Goal: Task Accomplishment & Management: Complete application form

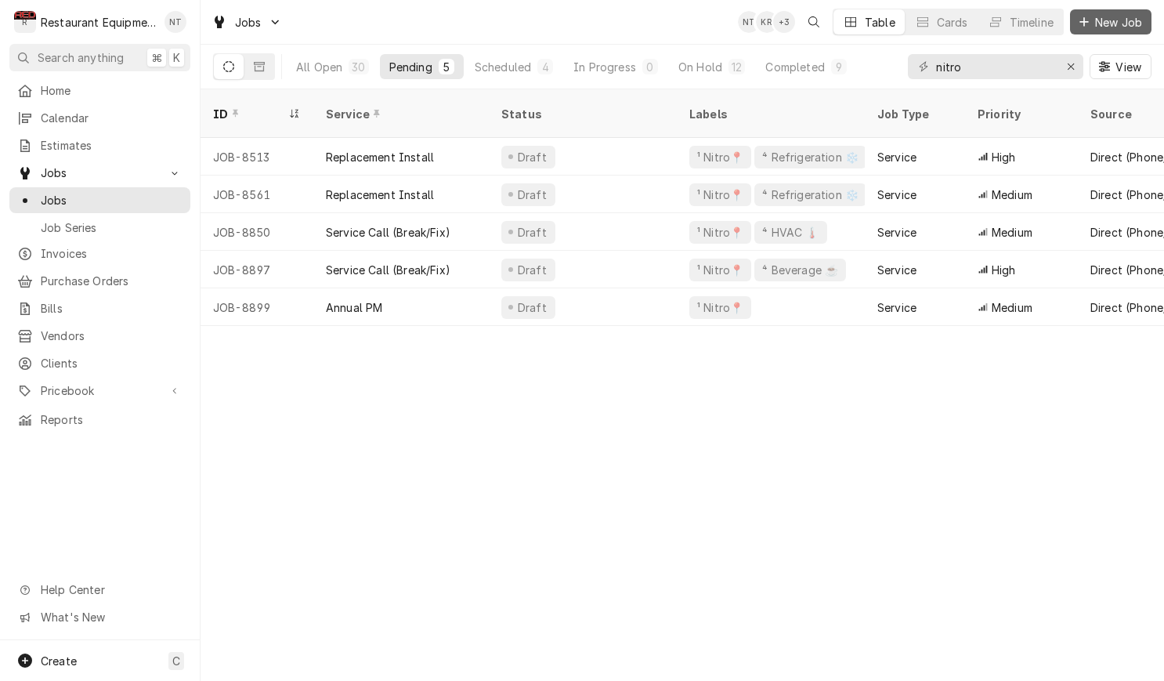
click at [1122, 19] on span "New Job" at bounding box center [1118, 22] width 53 height 16
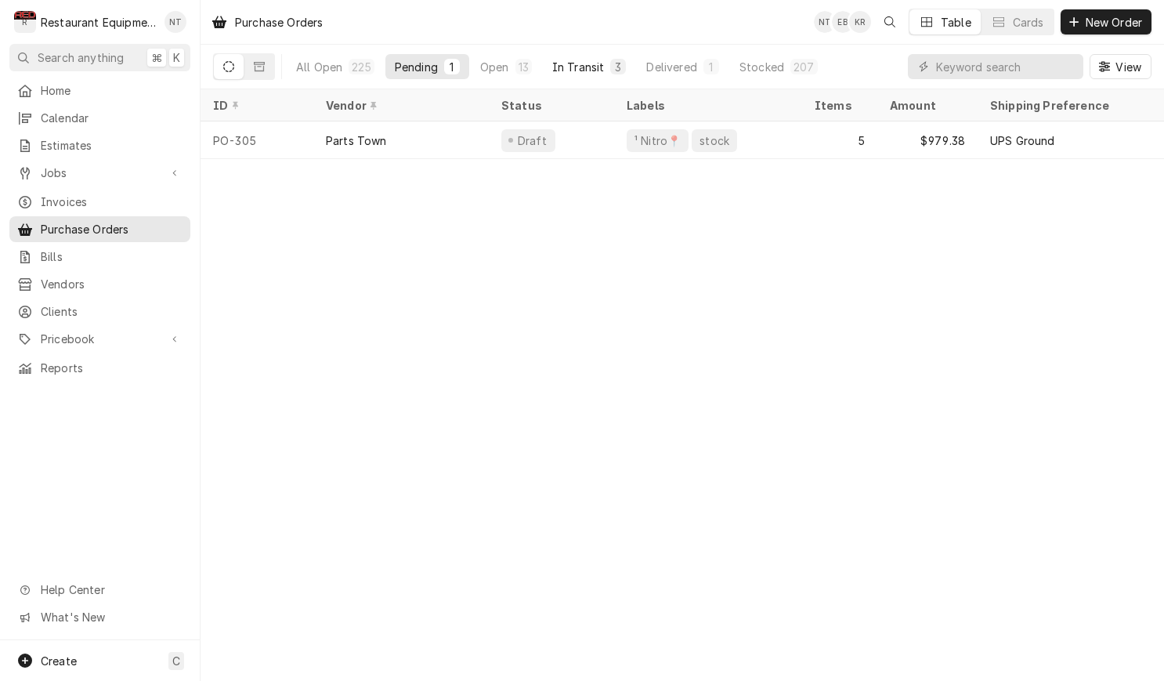
click at [563, 69] on div "In Transit" at bounding box center [578, 67] width 52 height 16
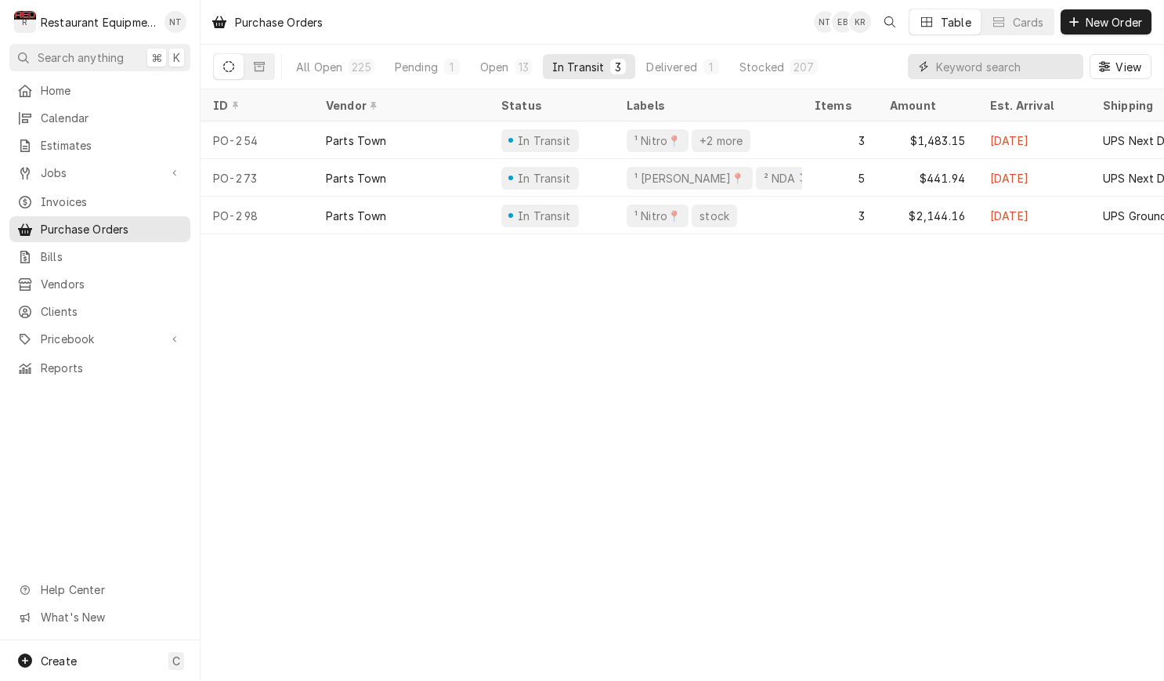
click at [989, 60] on input "Dynamic Content Wrapper" at bounding box center [1005, 66] width 139 height 25
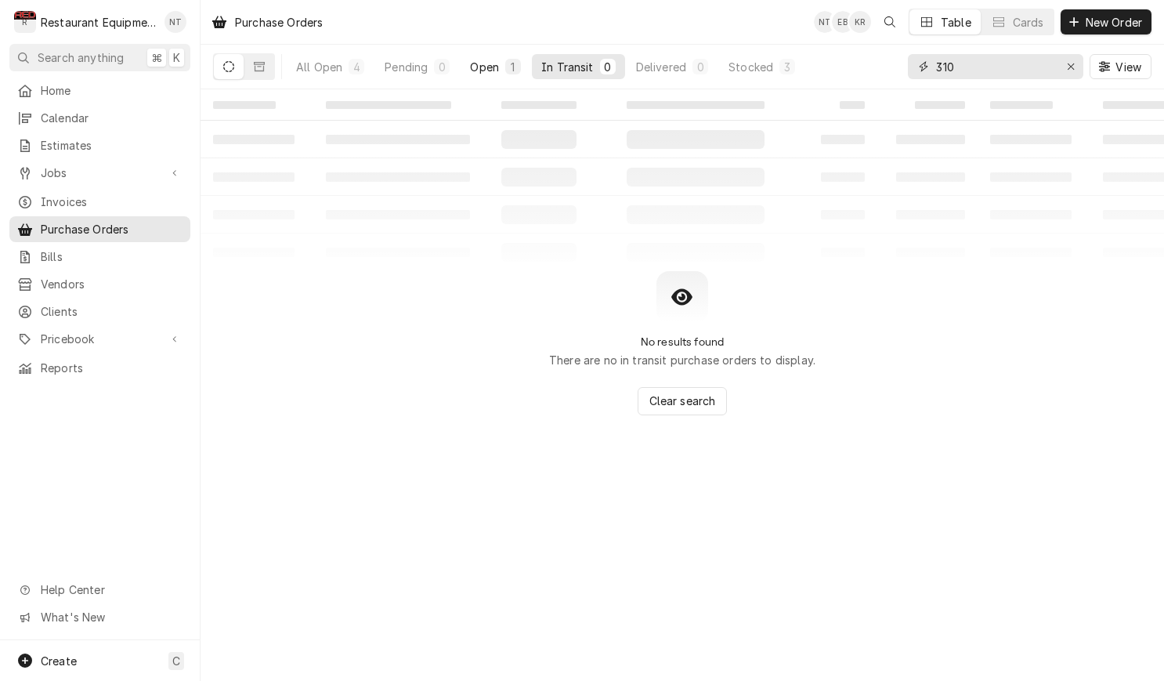
type input "310"
click at [474, 57] on button "Open 1" at bounding box center [495, 66] width 70 height 25
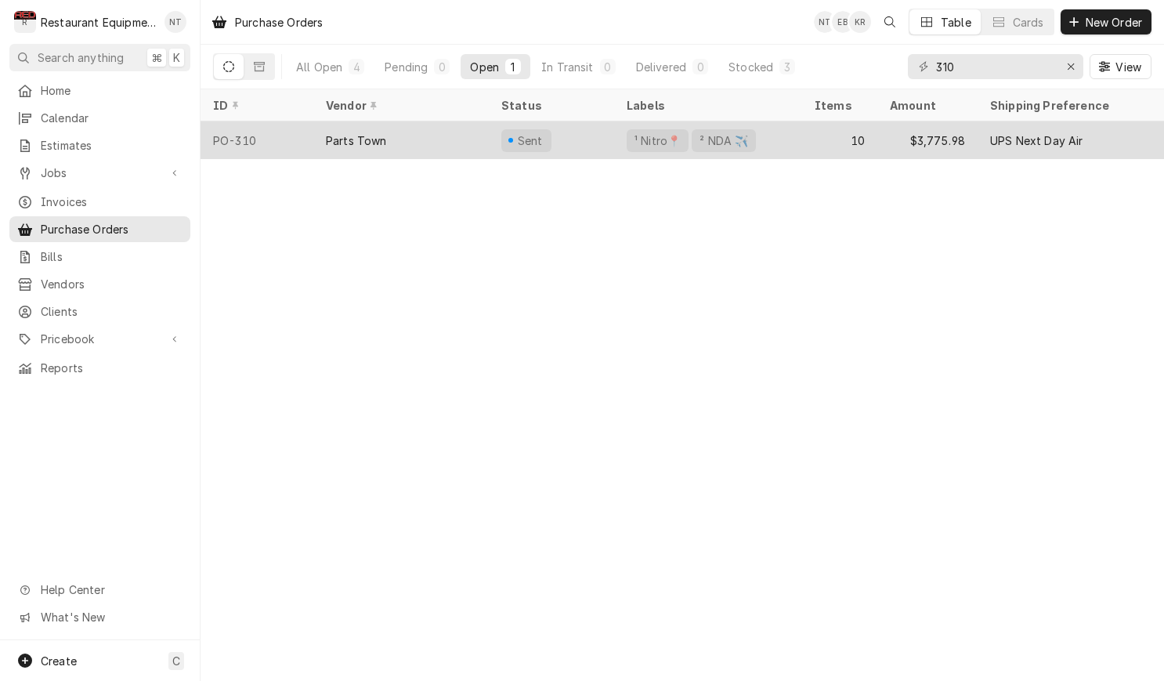
click at [583, 132] on div "Sent" at bounding box center [551, 140] width 125 height 38
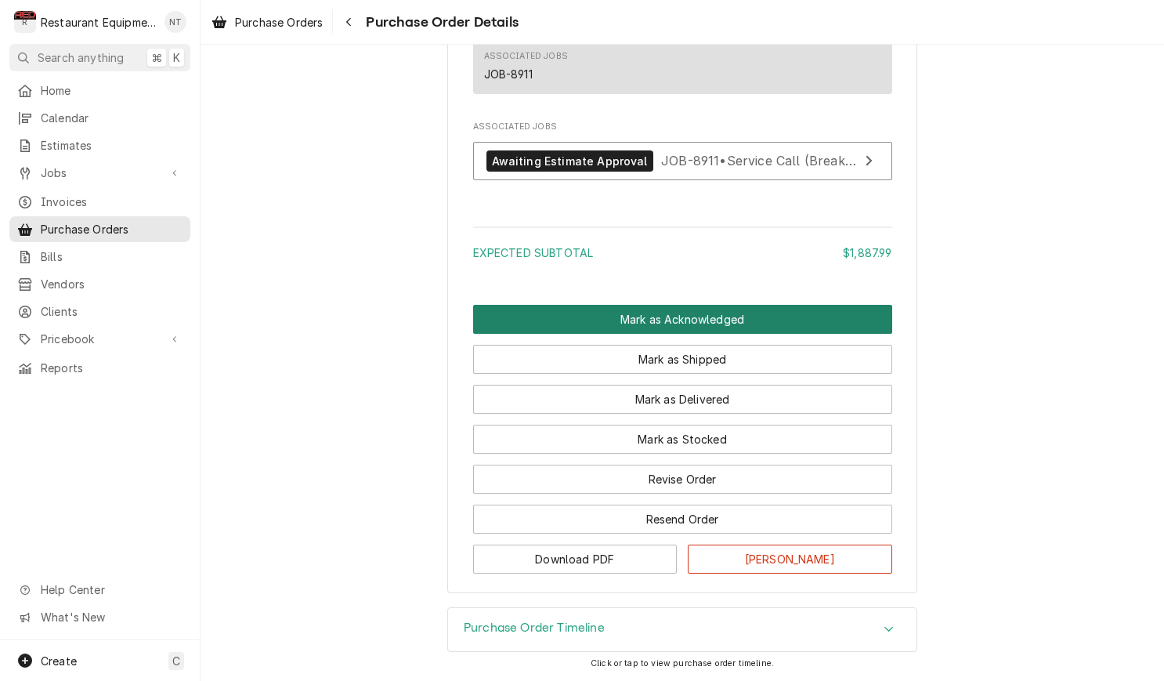
scroll to position [2195, 0]
click at [760, 316] on button "Mark as Acknowledged" at bounding box center [682, 319] width 419 height 29
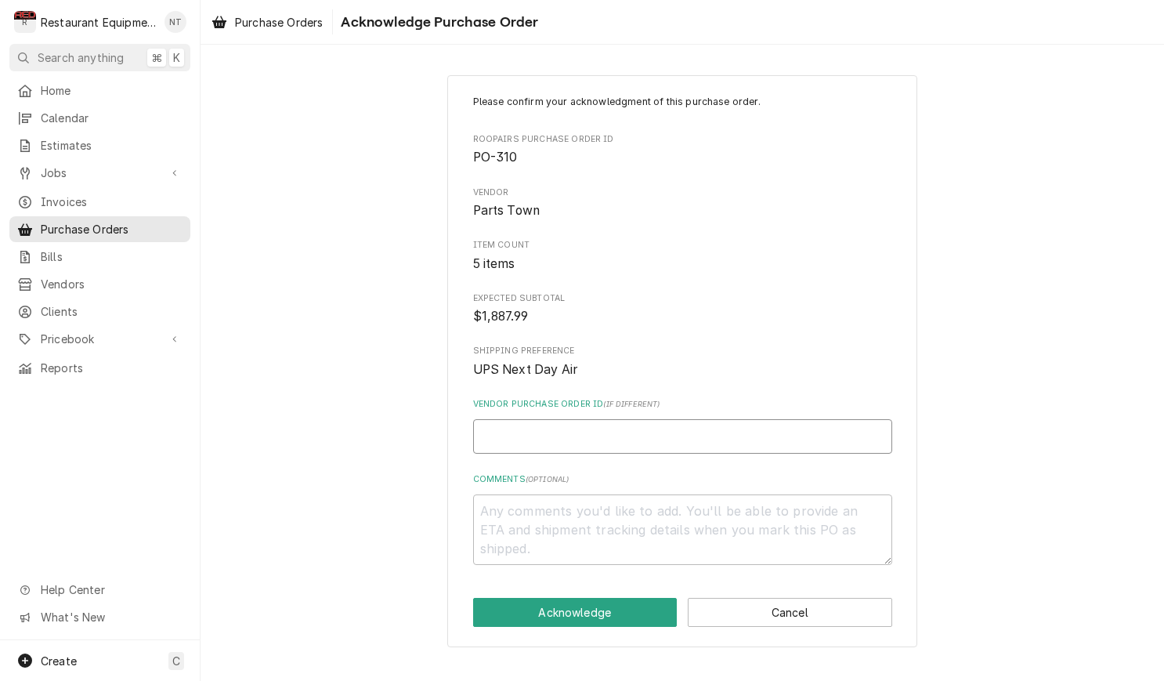
click at [644, 427] on input "Vendor Purchase Order ID ( if different )" at bounding box center [682, 436] width 419 height 34
type textarea "x"
type input "0"
type textarea "x"
type input "05"
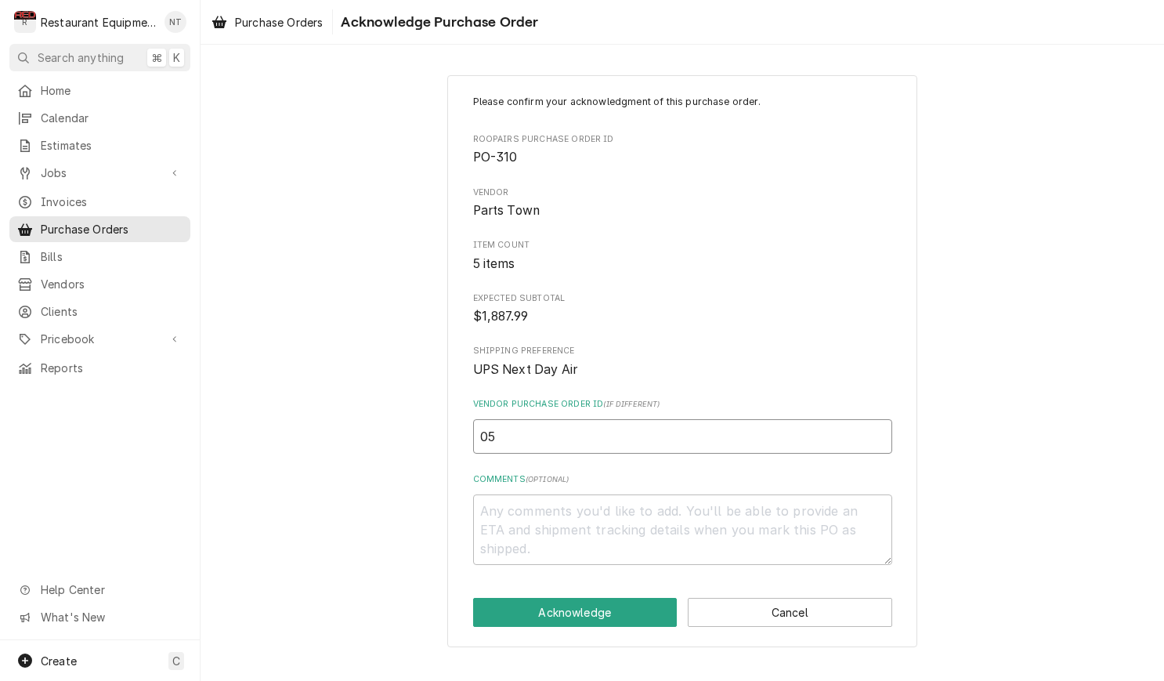
type textarea "x"
type input "050"
type textarea "x"
type input "0506"
type textarea "x"
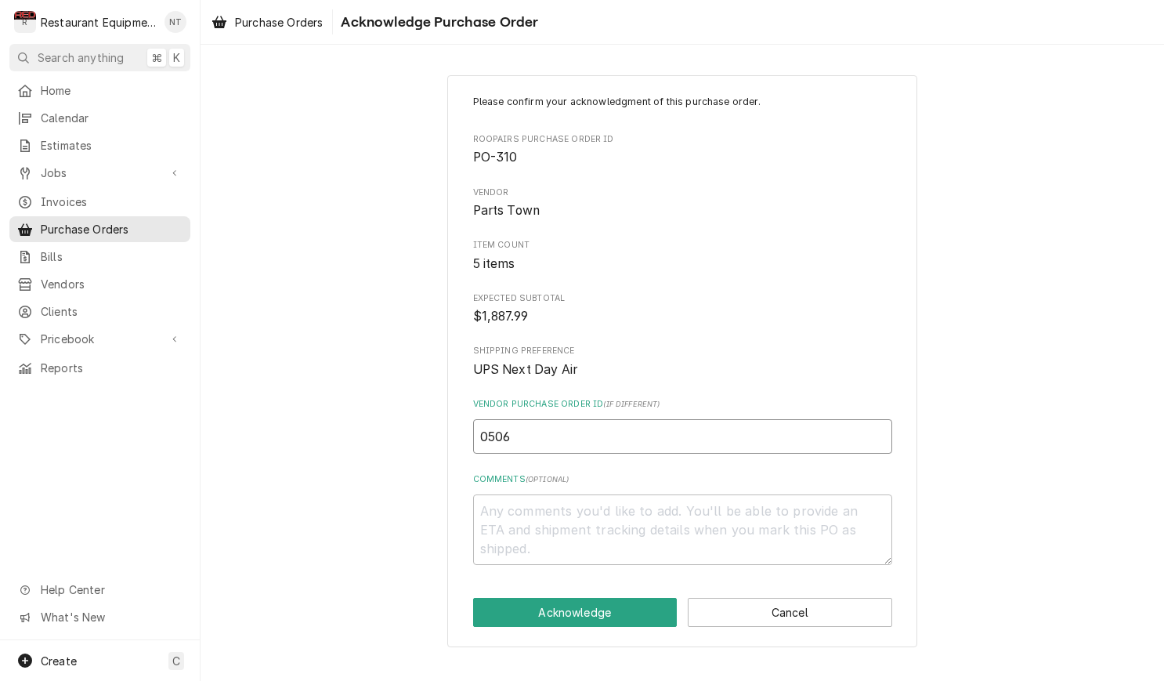
type input "05065"
type textarea "x"
type input "050659"
type textarea "x"
type input "0506594"
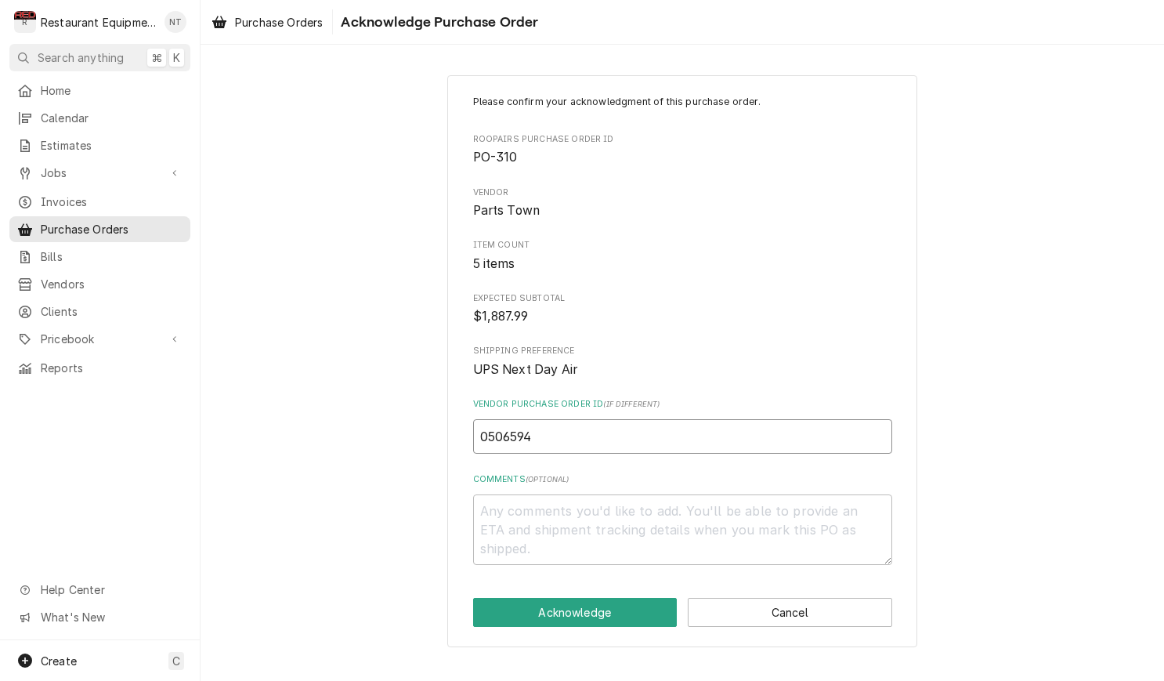
type textarea "x"
type input "05065947"
type textarea "x"
type input "050659477"
type textarea "x"
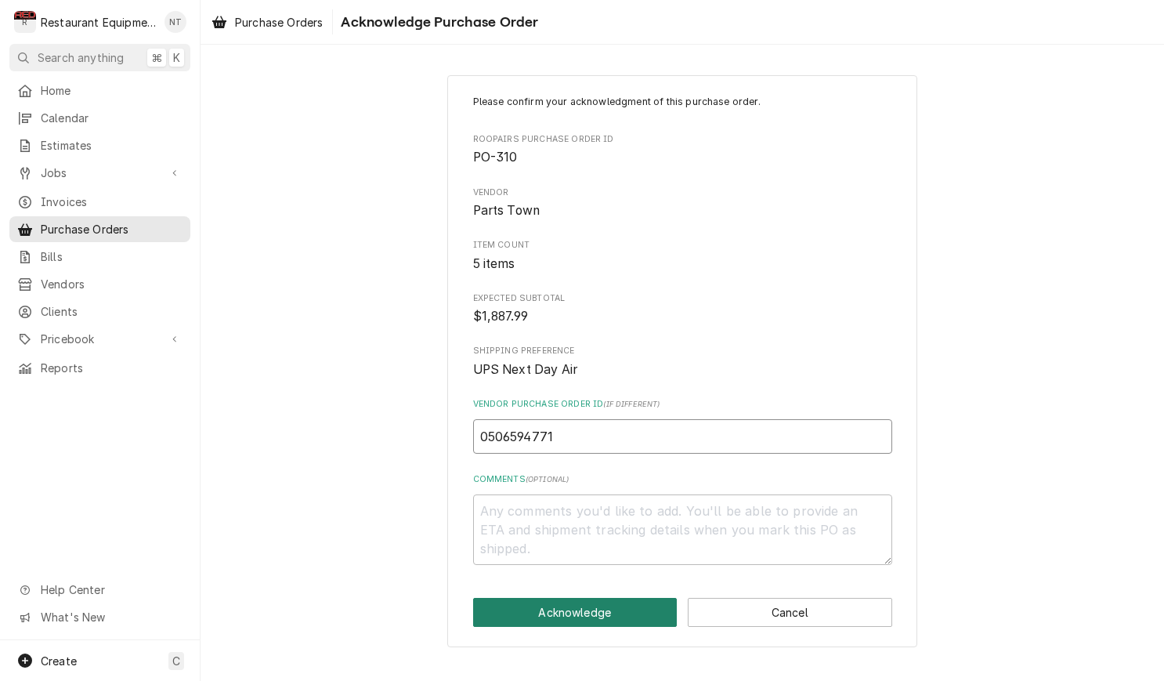
type input "0506594771"
click at [647, 598] on button "Acknowledge" at bounding box center [575, 612] width 204 height 29
type textarea "x"
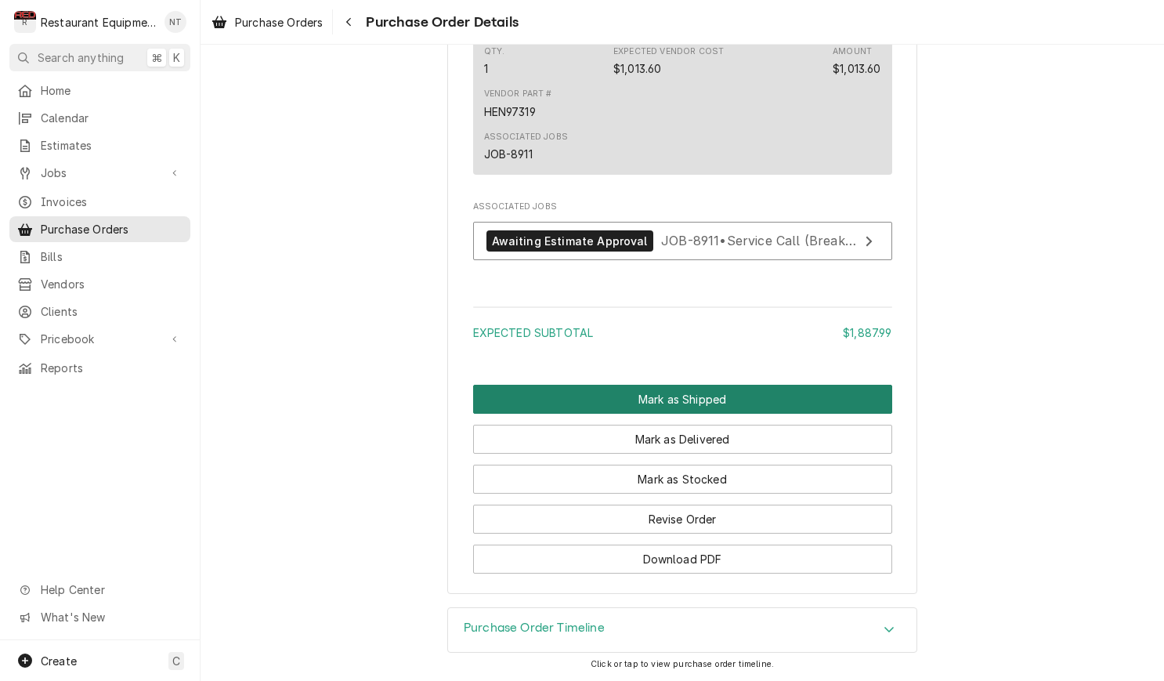
scroll to position [0, 1]
click at [736, 399] on button "Mark as Shipped" at bounding box center [682, 399] width 419 height 29
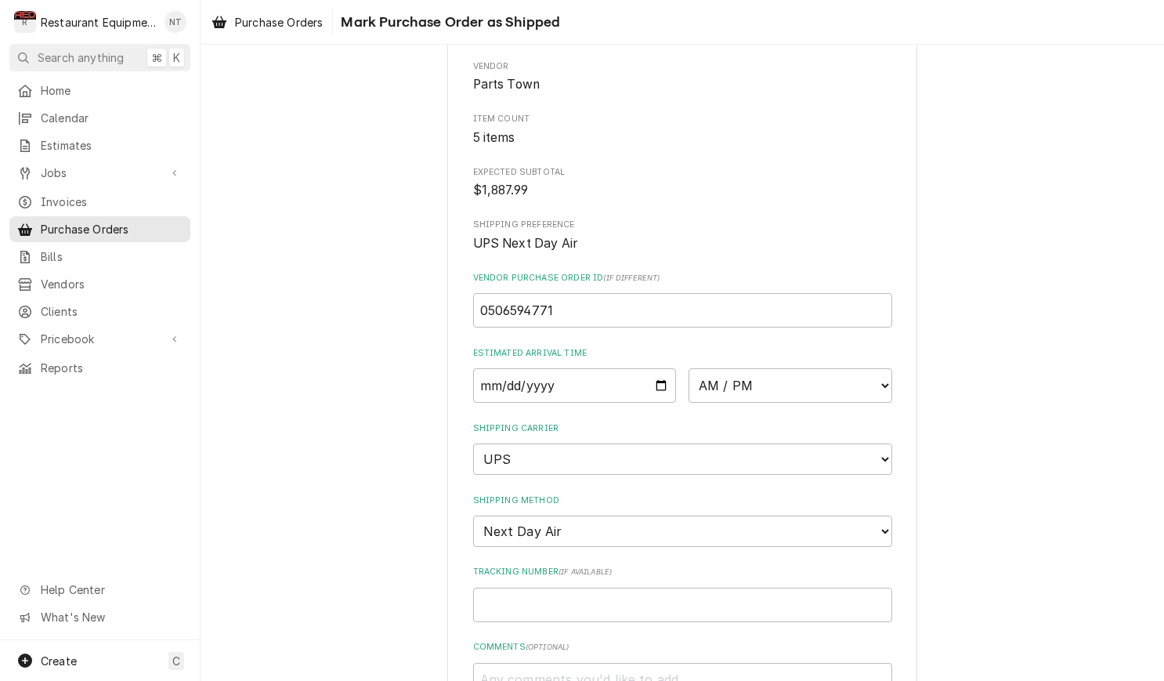
scroll to position [128, 0]
click at [619, 366] on input "Date" at bounding box center [575, 383] width 204 height 34
type input "2025-09-18"
type textarea "x"
select select "10:30:00"
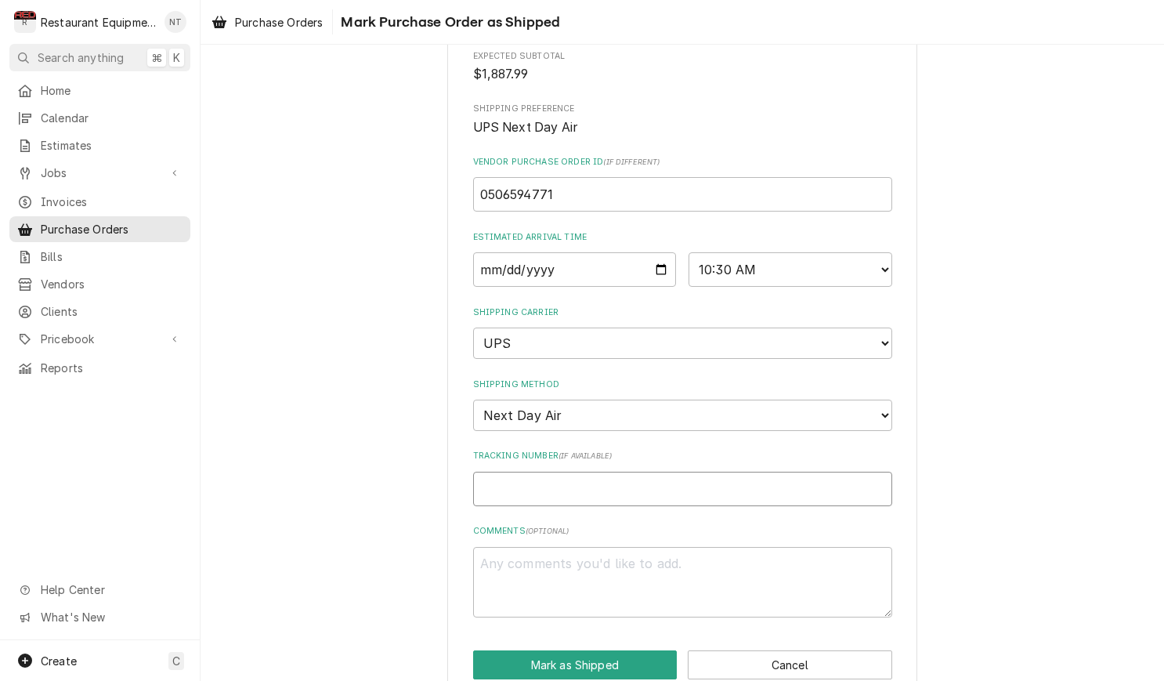
scroll to position [241, 0]
click at [625, 472] on input "Tracking Number ( if available )" at bounding box center [682, 489] width 419 height 34
type textarea "x"
type input "1"
type textarea "x"
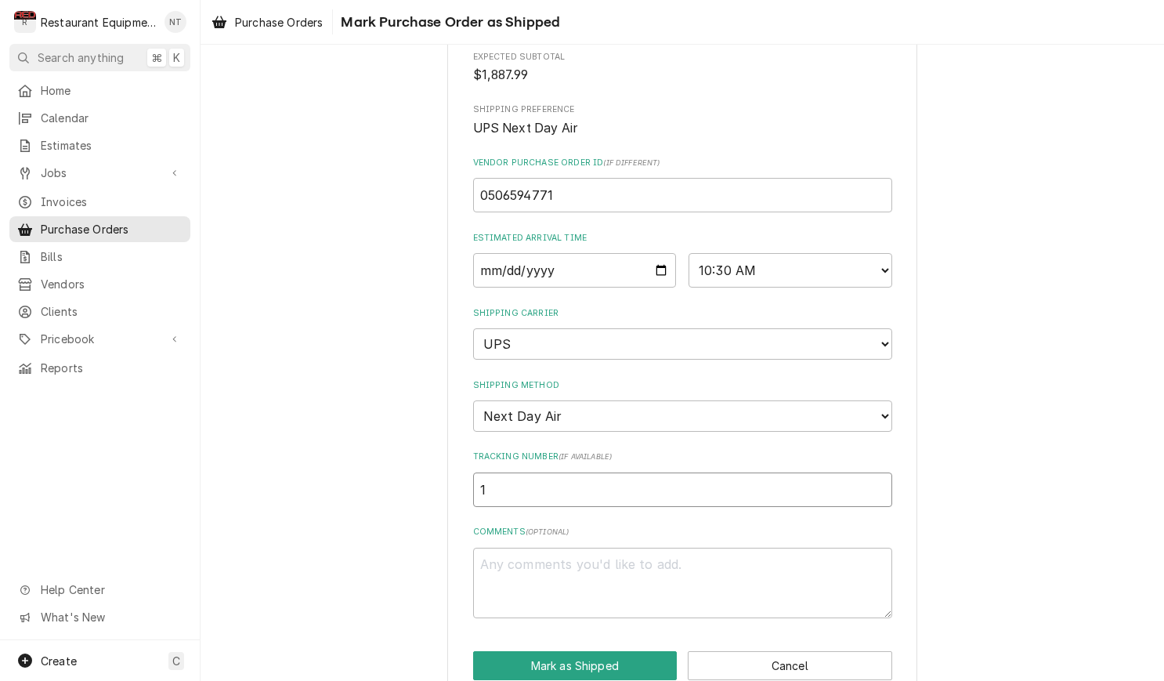
type input "1Z"
type textarea "x"
type input "1Z6"
type textarea "x"
type input "1Z62"
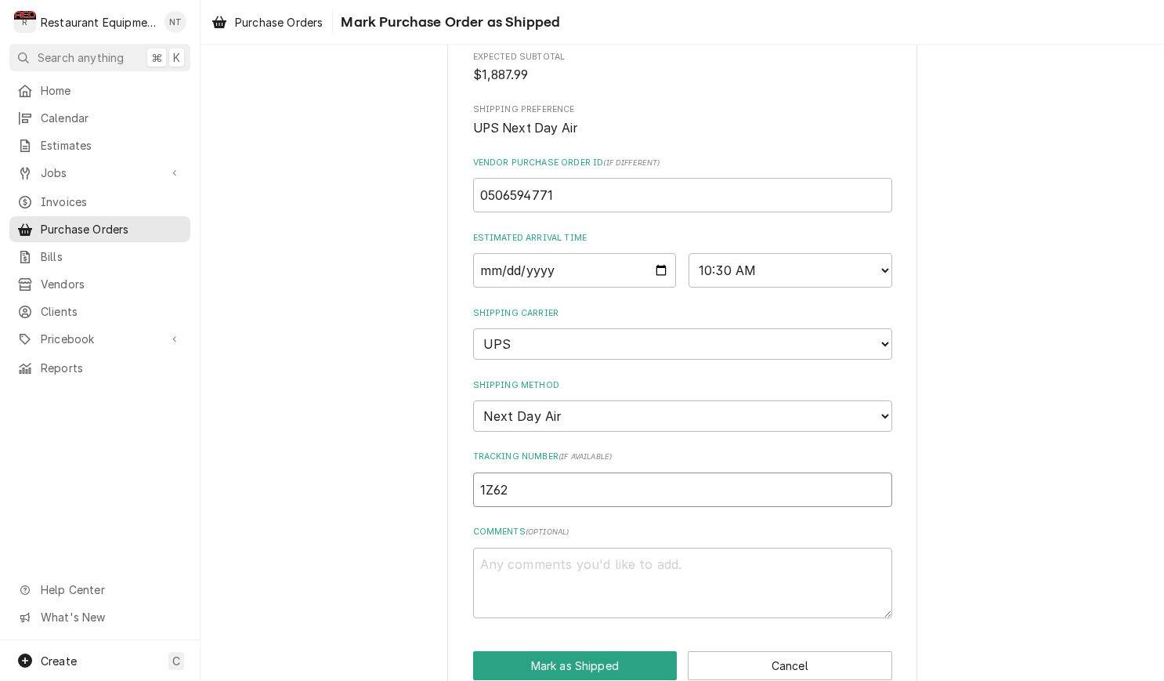
type textarea "x"
type input "1Z625"
type textarea "x"
type input "1Z6254"
type textarea "x"
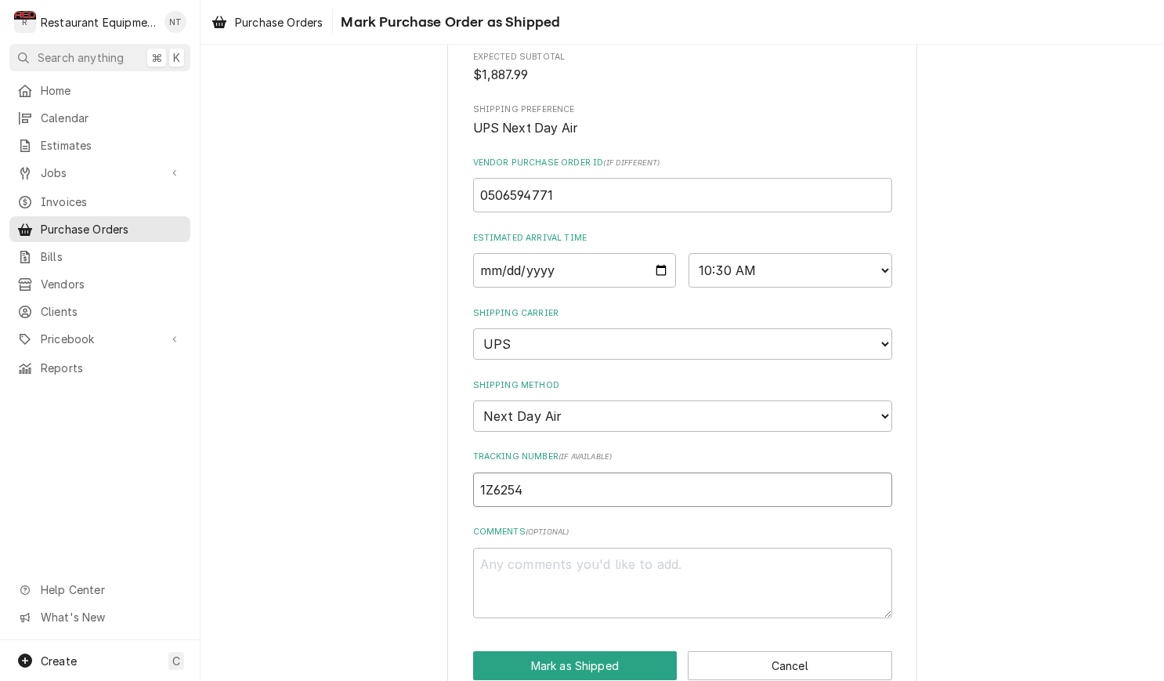
type input "1Z62545"
type textarea "x"
type input "1Z625455"
type textarea "x"
type input "1Z6254550"
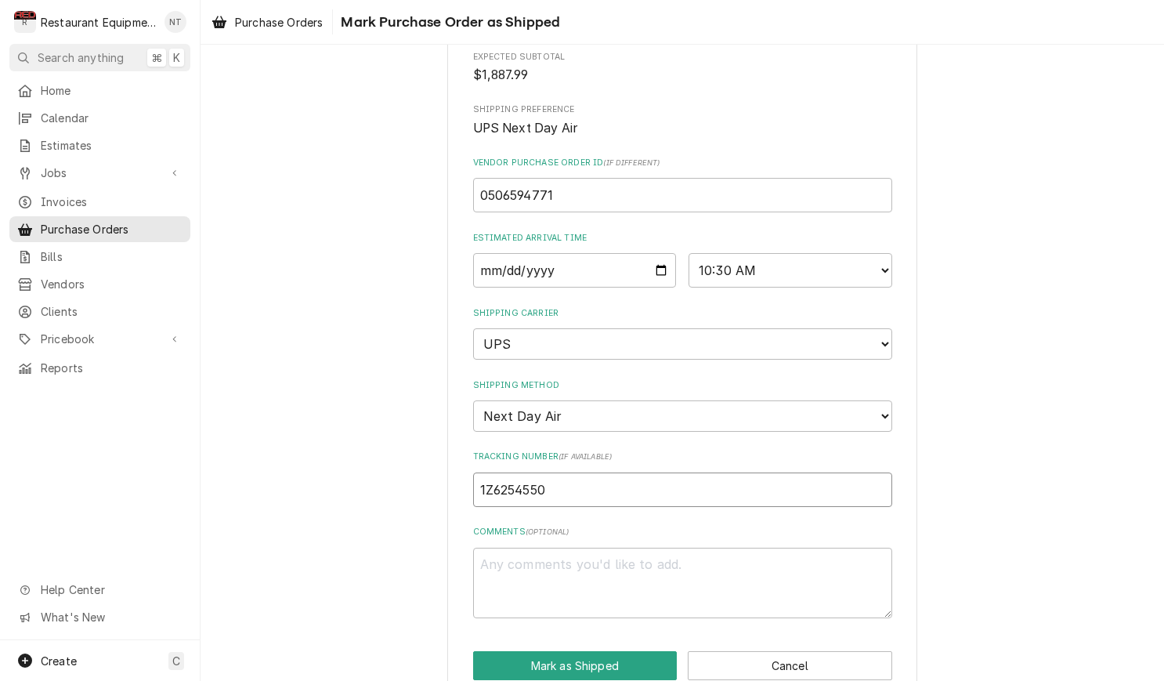
type textarea "x"
type input "1Z62545501"
type textarea "x"
type input "1Z625455011"
type textarea "x"
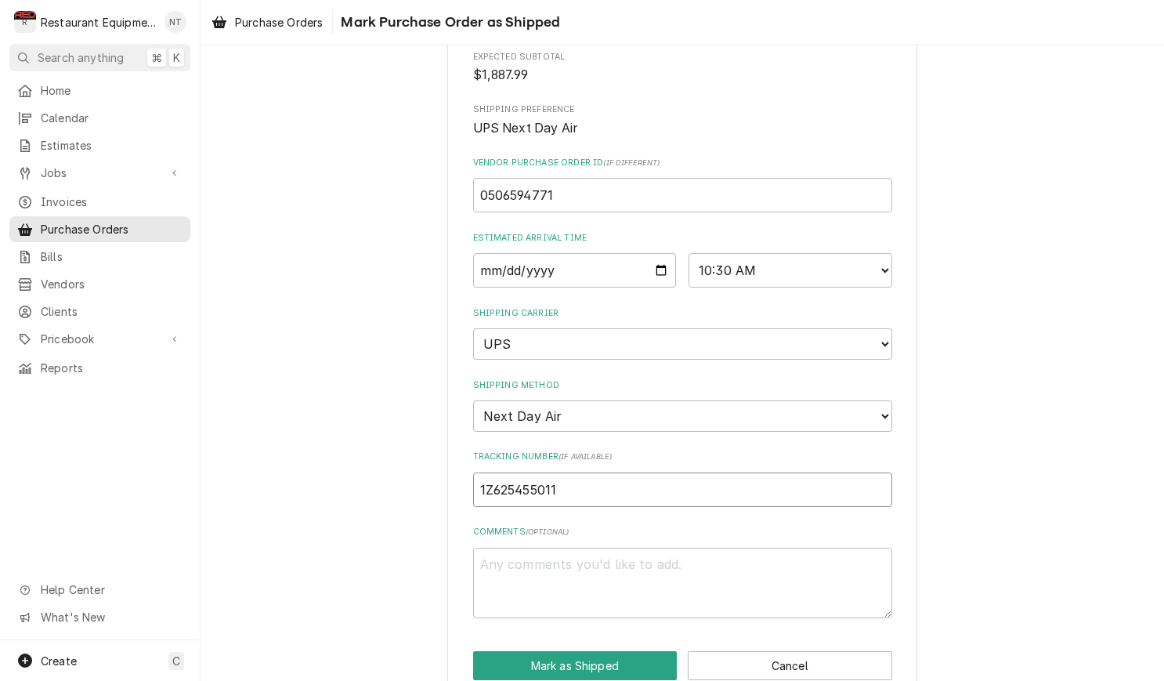
type input "1Z6254550110"
type textarea "x"
type input "1Z62545501103"
type textarea "x"
type input "1Z625455011039"
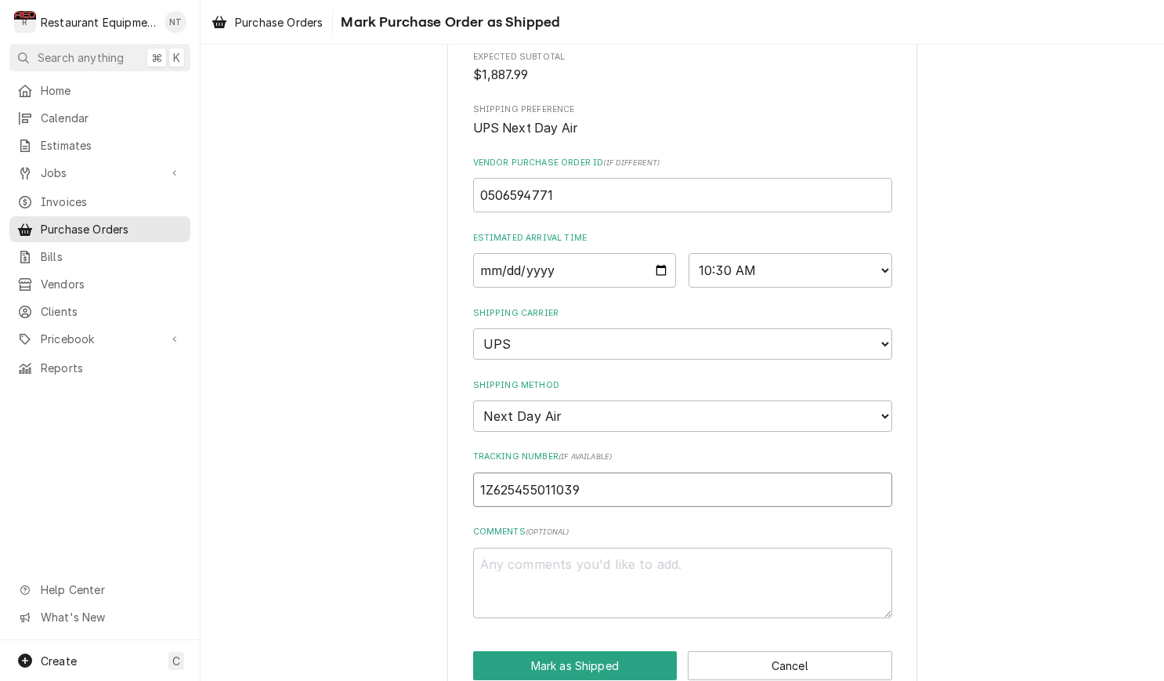
type textarea "x"
type input "1Z6254550110394"
type textarea "x"
type input "1Z62545501103941"
type textarea "x"
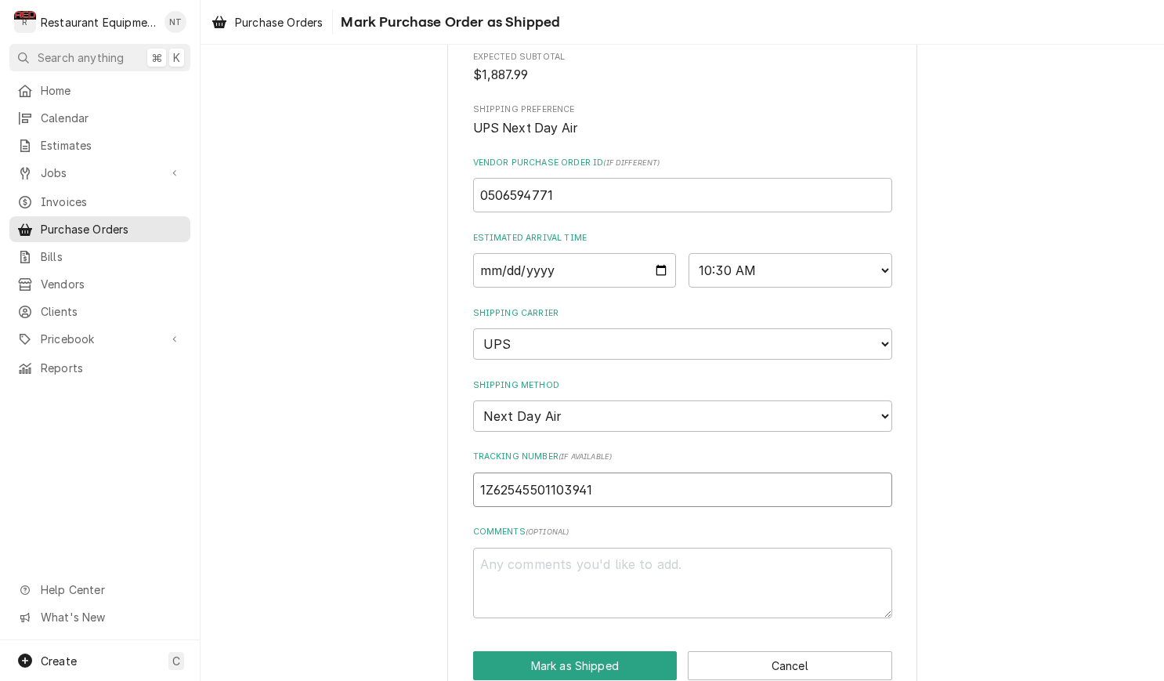
type input "1Z625455011039415"
type textarea "x"
type input "1Z6254550110394157"
click at [630, 651] on button "Mark as Shipped" at bounding box center [575, 665] width 204 height 29
type textarea "x"
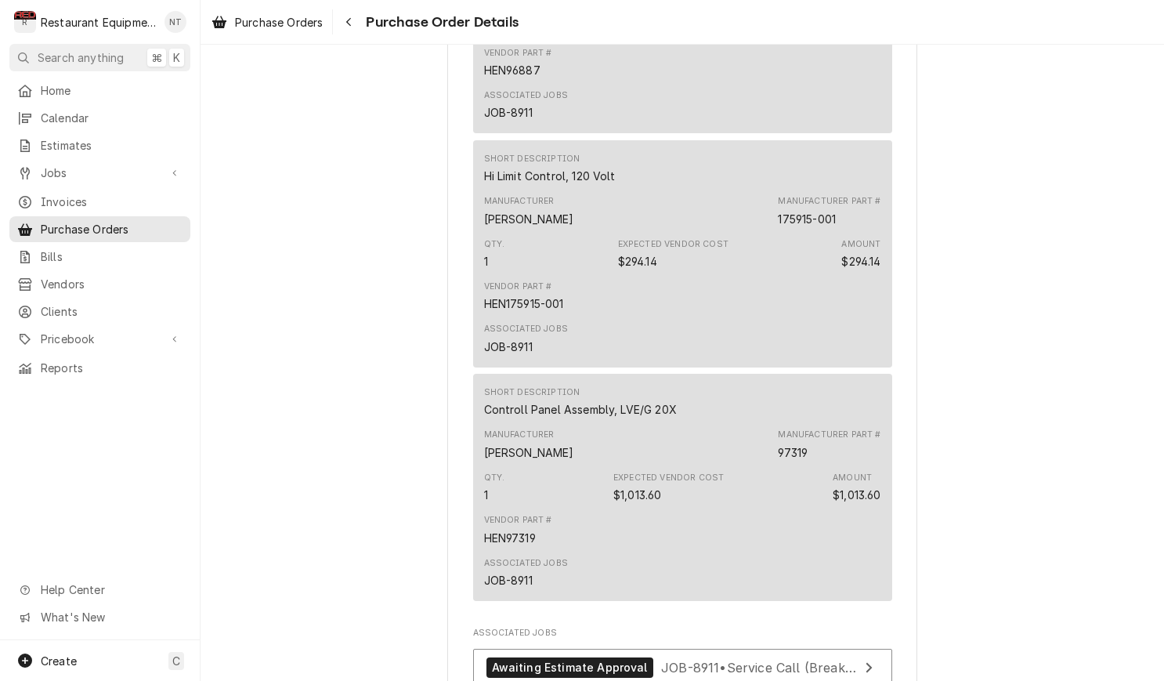
scroll to position [1876, 0]
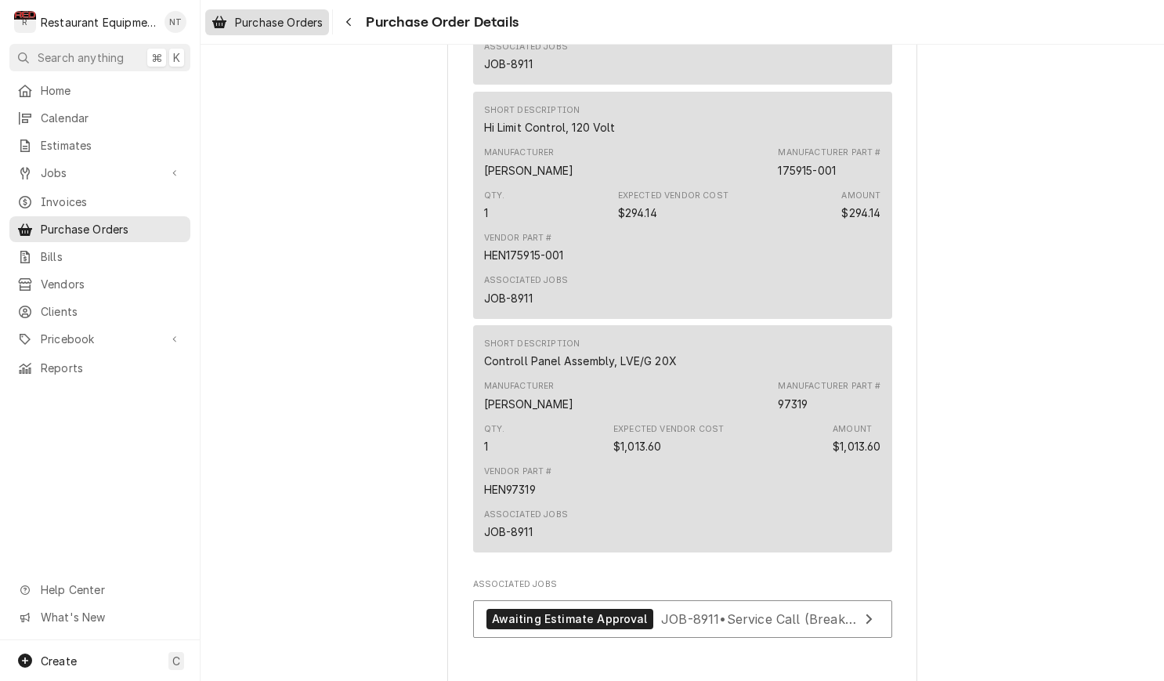
click at [305, 26] on span "Purchase Orders" at bounding box center [279, 22] width 88 height 16
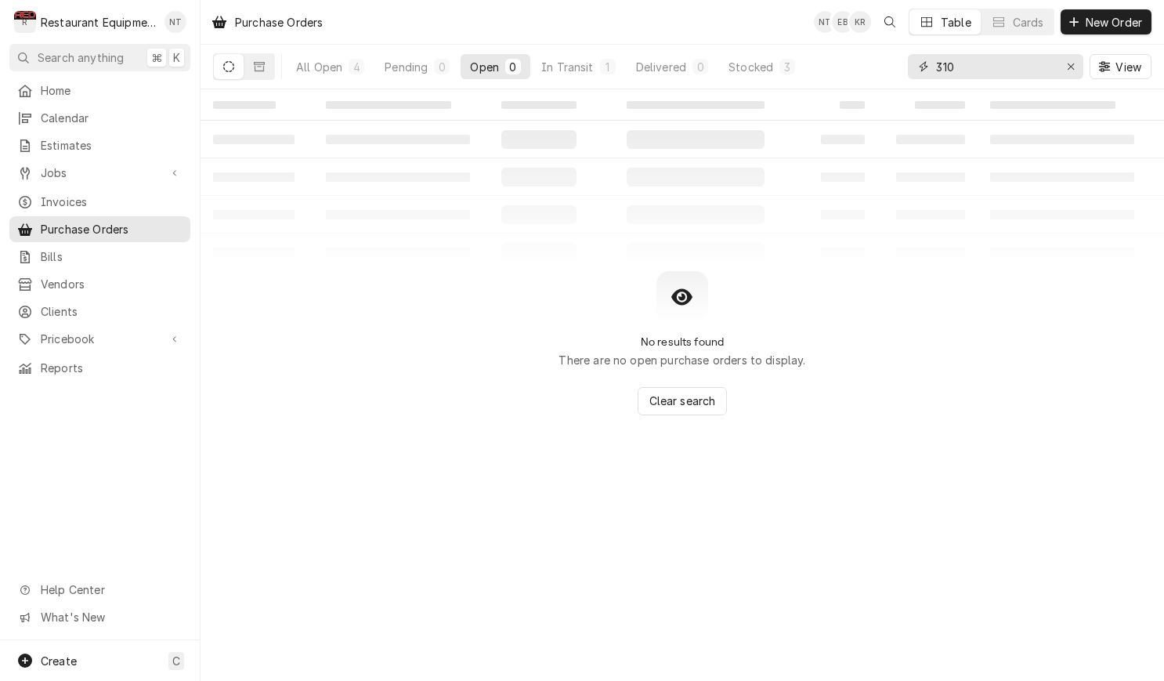
drag, startPoint x: 1027, startPoint y: 71, endPoint x: 893, endPoint y: 75, distance: 134.0
click at [893, 75] on div "All Open 4 Pending 0 Open 0 In Transit 1 Delivered 0 Stocked 3 310 View" at bounding box center [682, 67] width 938 height 44
click at [1067, 68] on icon "Erase input" at bounding box center [1071, 66] width 9 height 11
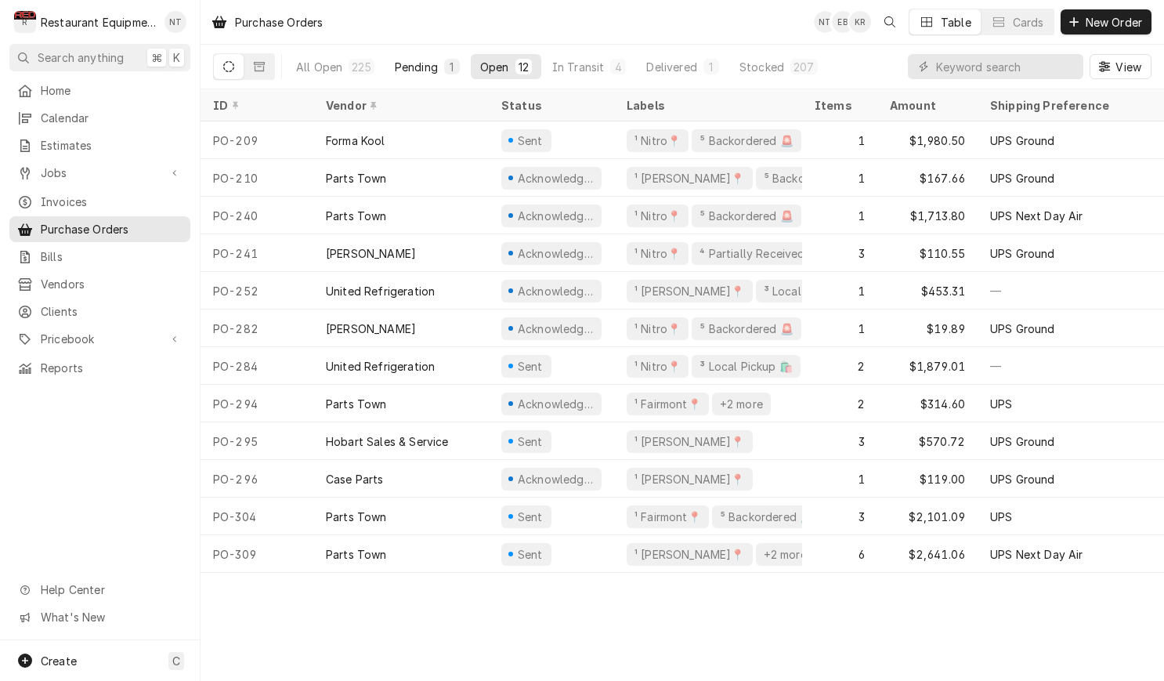
click at [417, 60] on div "Pending" at bounding box center [416, 67] width 43 height 16
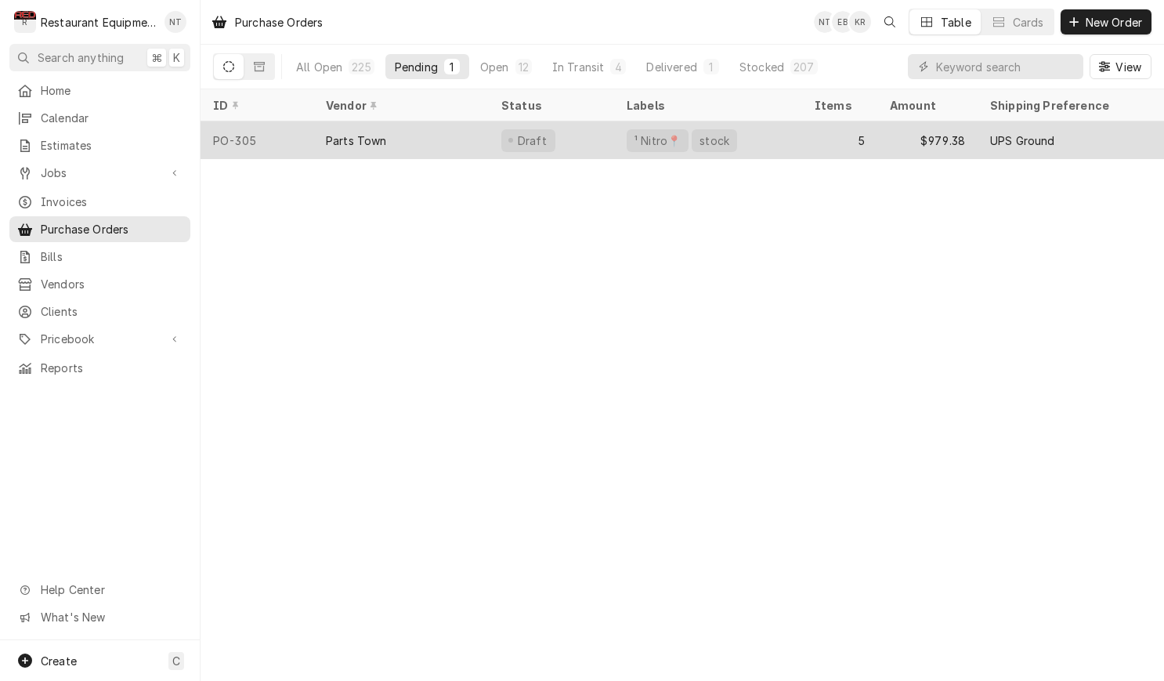
click at [598, 146] on div "Draft" at bounding box center [551, 140] width 125 height 38
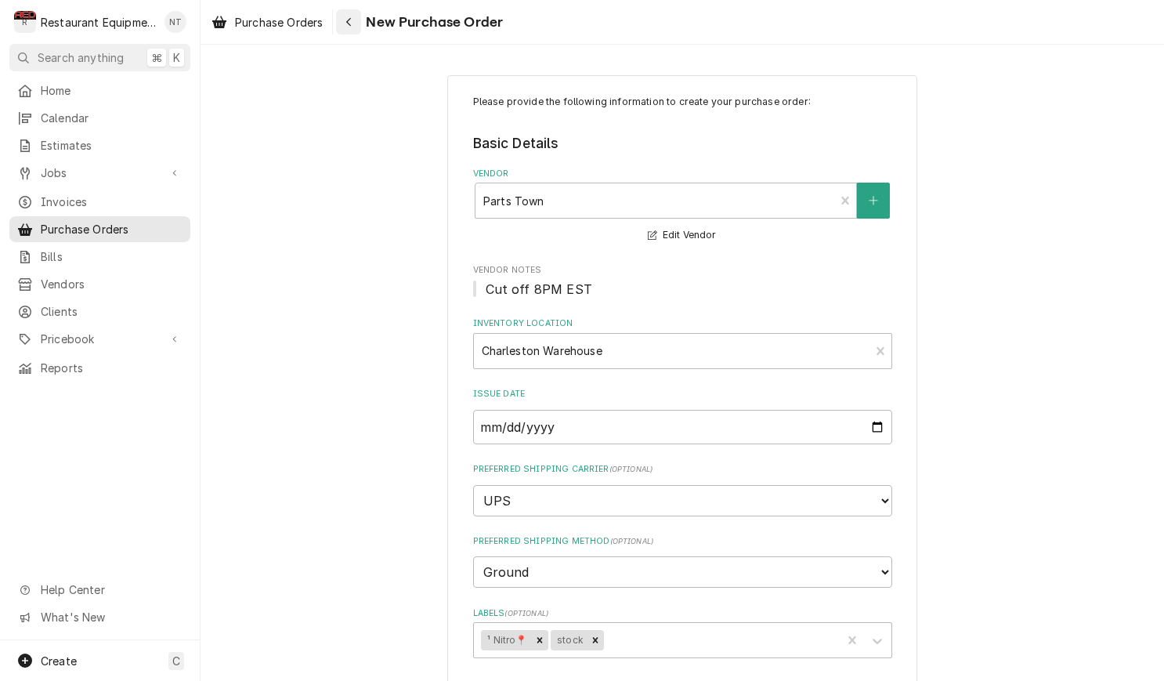
click at [352, 17] on icon "Navigate back" at bounding box center [348, 21] width 7 height 11
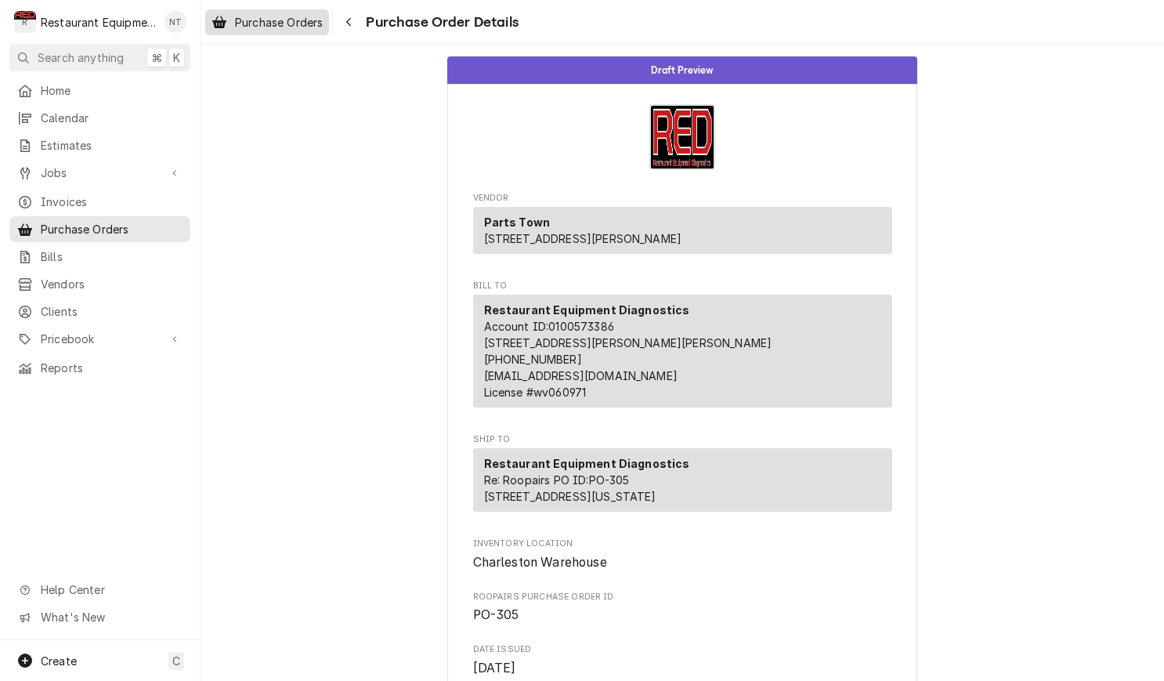
click at [306, 30] on div "Purchase Orders" at bounding box center [266, 23] width 117 height 20
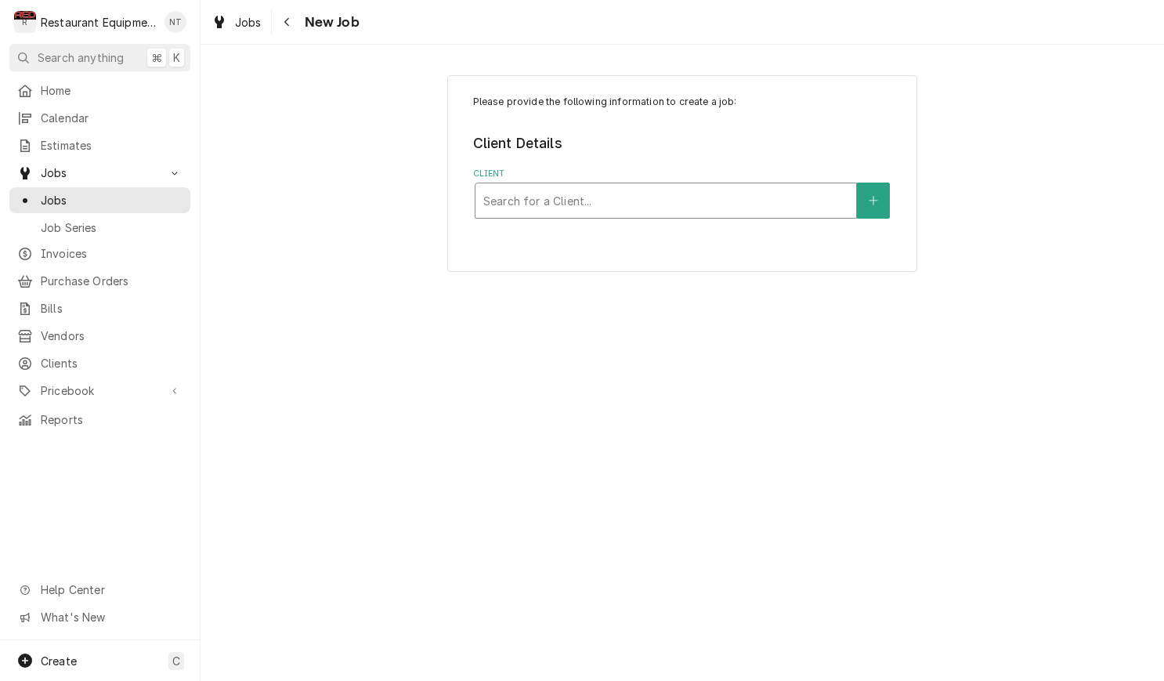
click at [780, 208] on div "Client" at bounding box center [665, 200] width 365 height 28
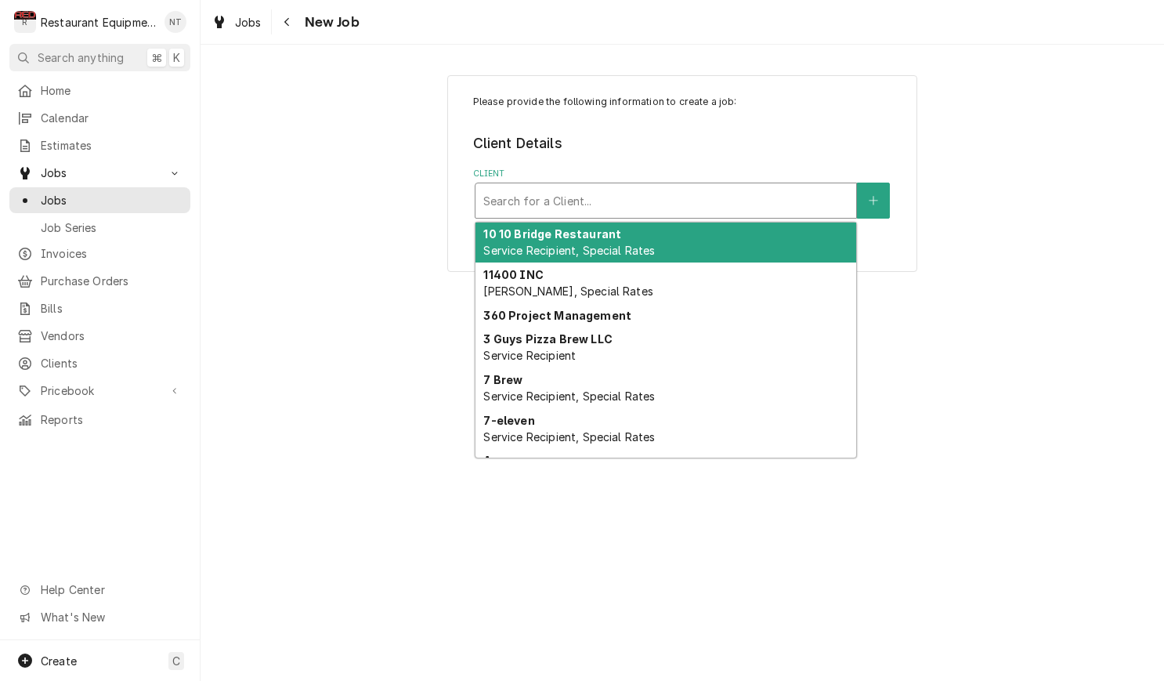
click at [780, 208] on div "Client" at bounding box center [665, 200] width 365 height 28
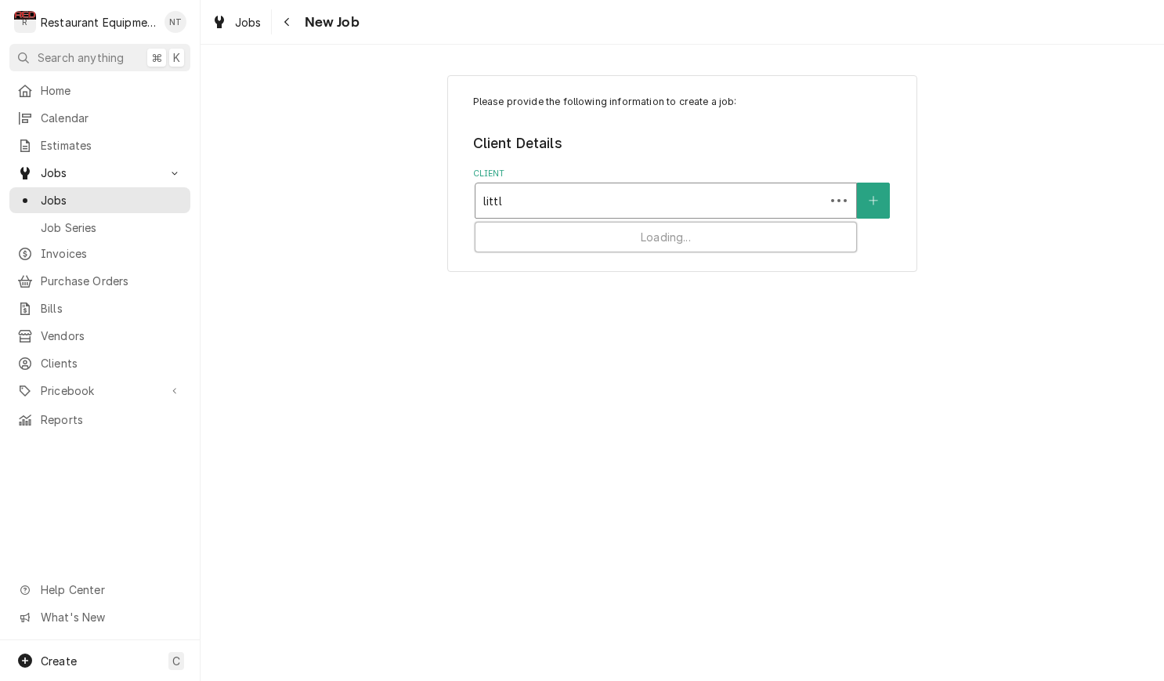
type input "little"
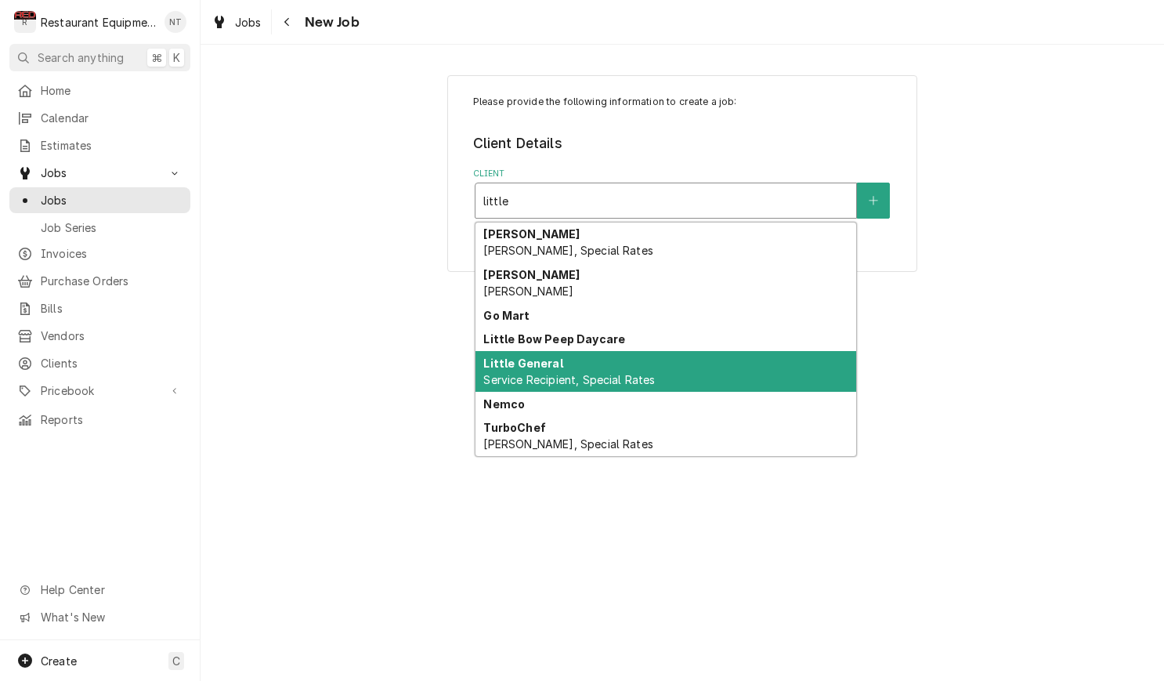
click at [790, 364] on div "Little General Service Recipient, Special Rates" at bounding box center [665, 371] width 381 height 41
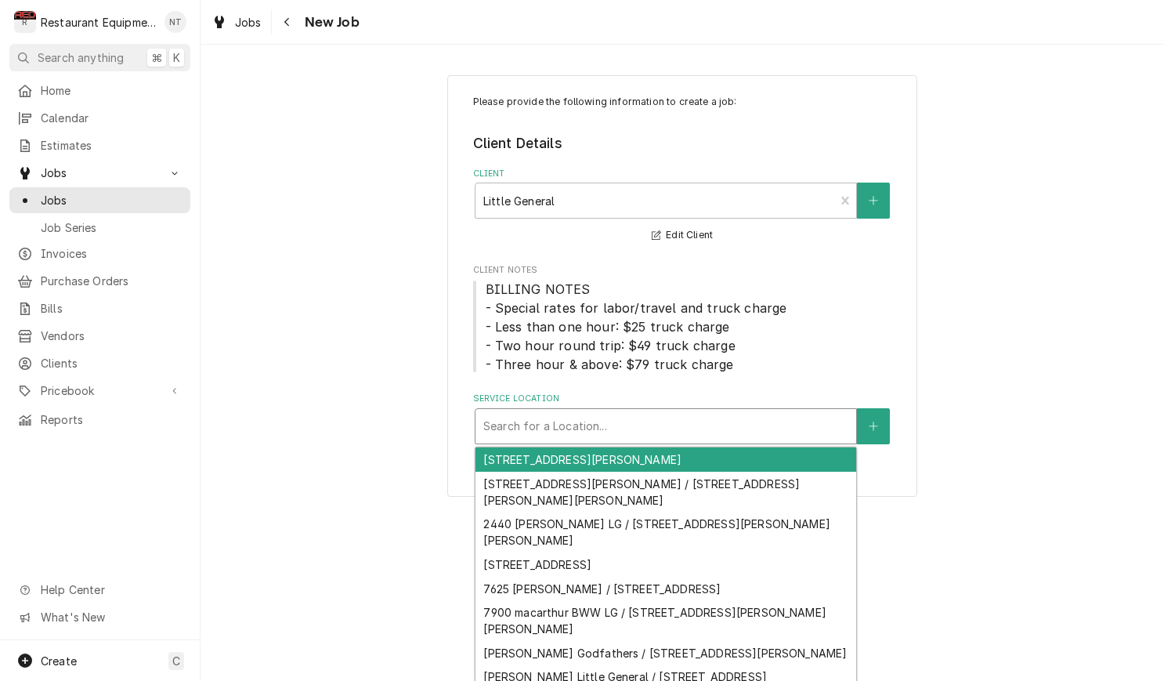
click at [719, 428] on div "Service Location" at bounding box center [665, 426] width 365 height 28
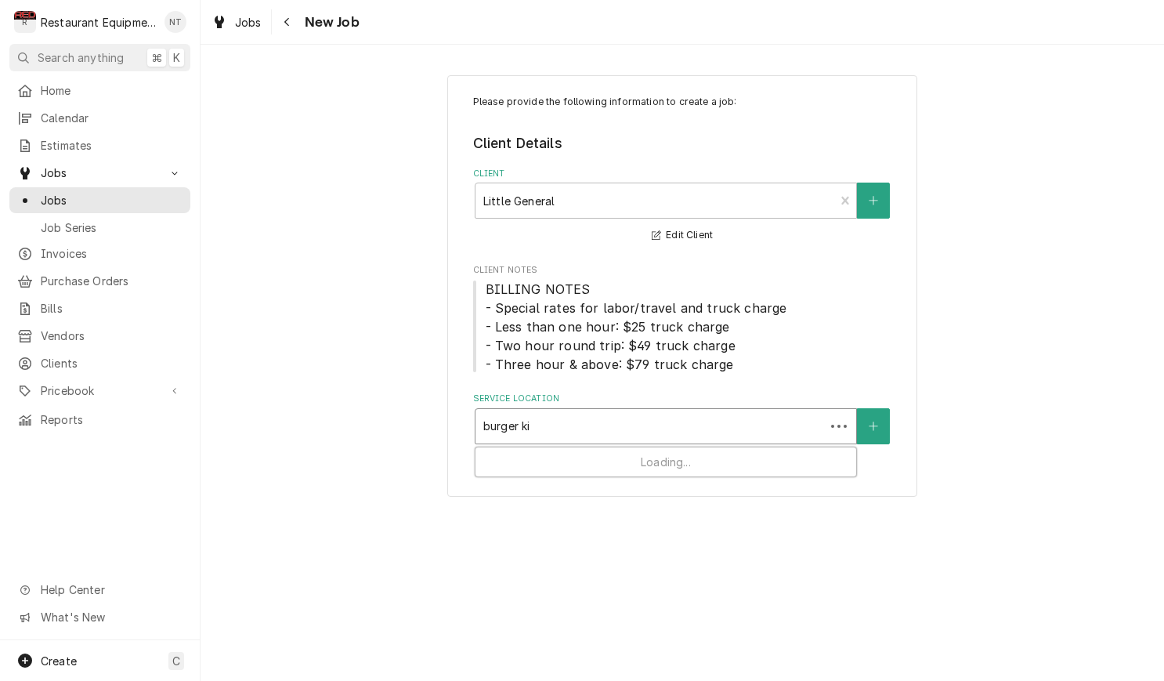
type input "burger kin"
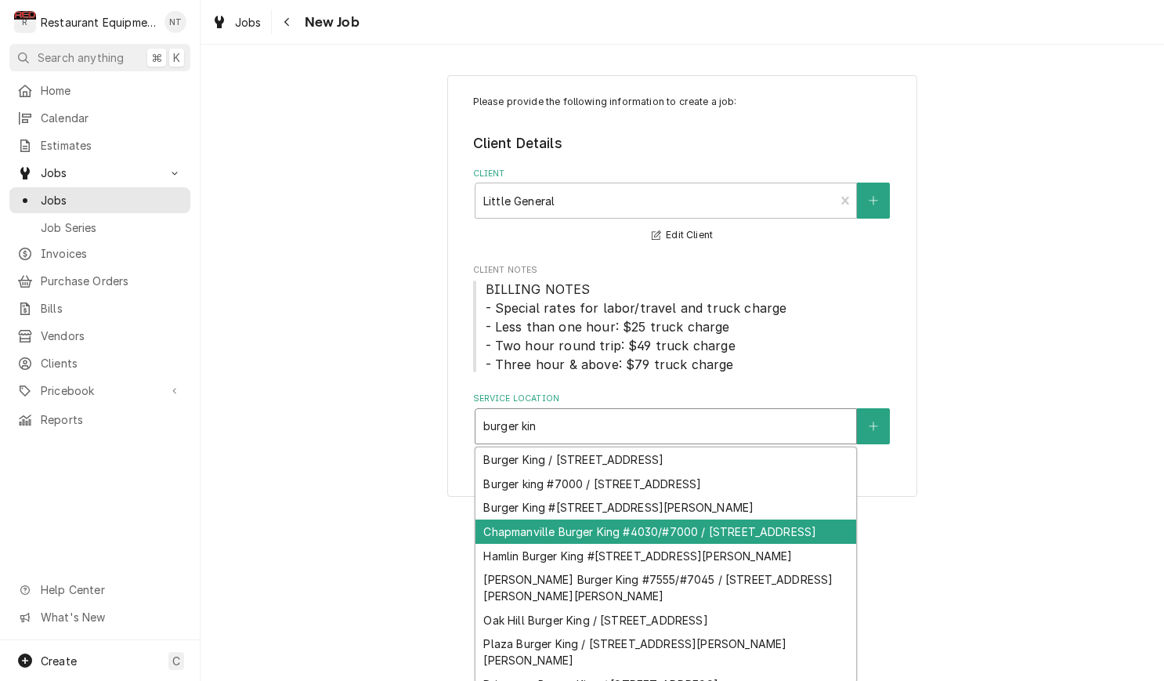
click at [771, 541] on div "Chapmanville Burger King #4030/#7000 / 100 Old Co 3/3 Rd, Chapmanville, WV 25508" at bounding box center [665, 531] width 381 height 24
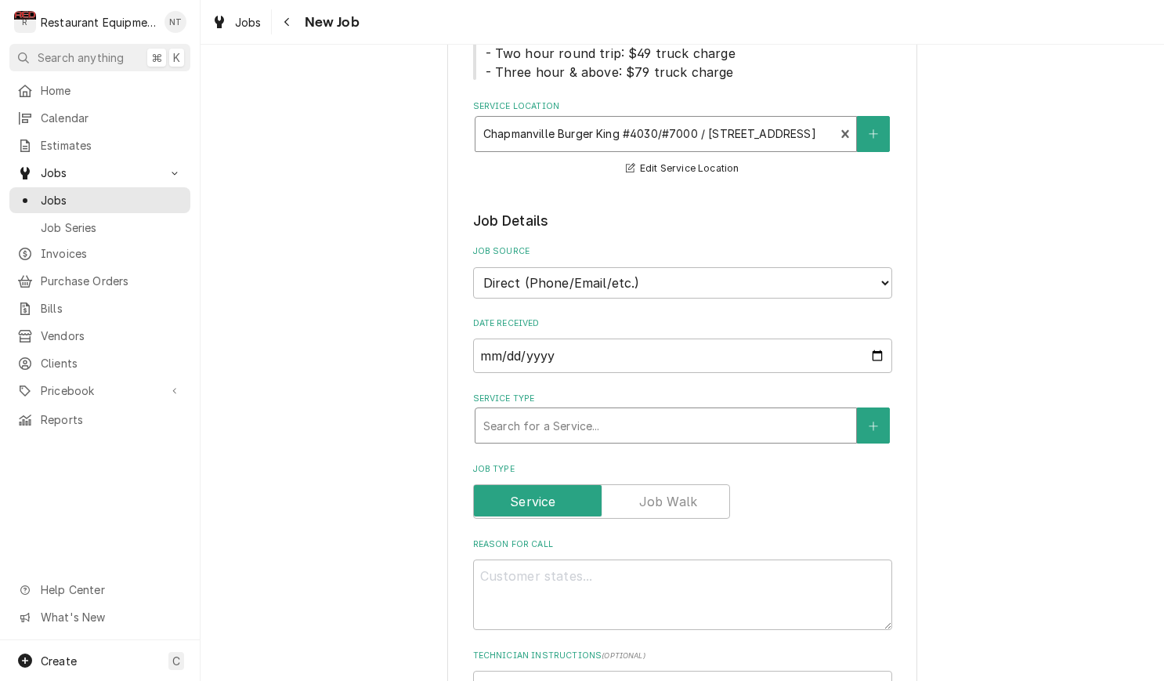
scroll to position [294, 0]
click at [709, 417] on div "Service Type" at bounding box center [665, 424] width 365 height 28
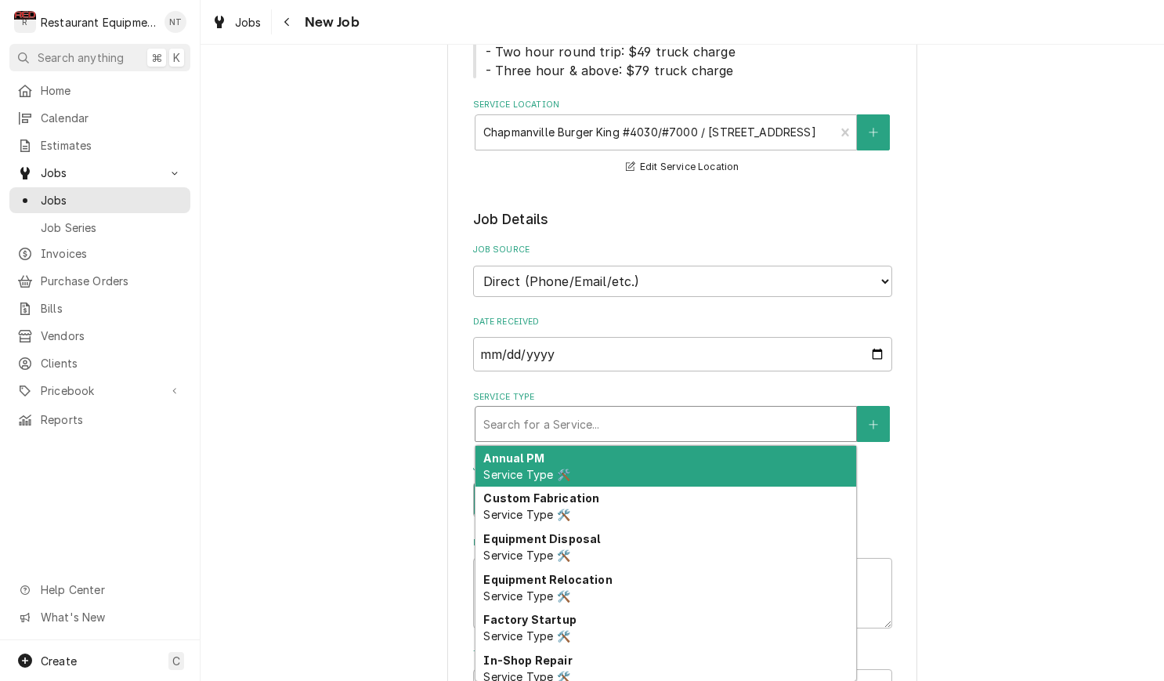
type textarea "x"
type input "b"
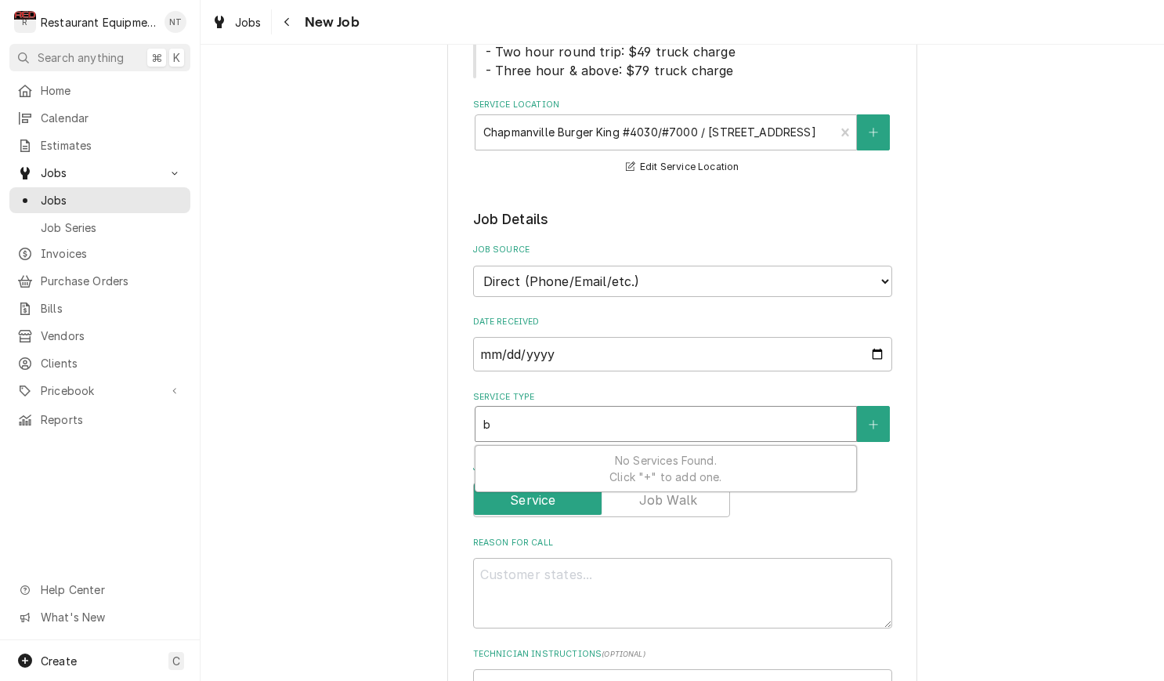
type textarea "x"
type input "br"
type textarea "x"
type input "bre"
type textarea "x"
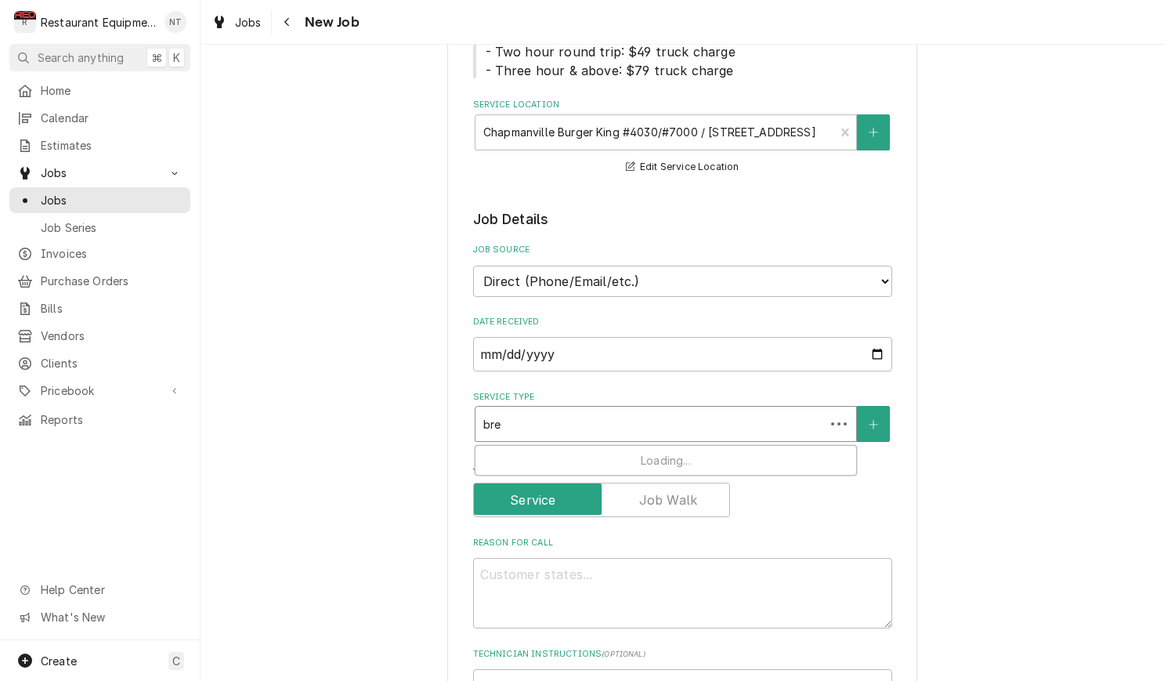
type input "brea"
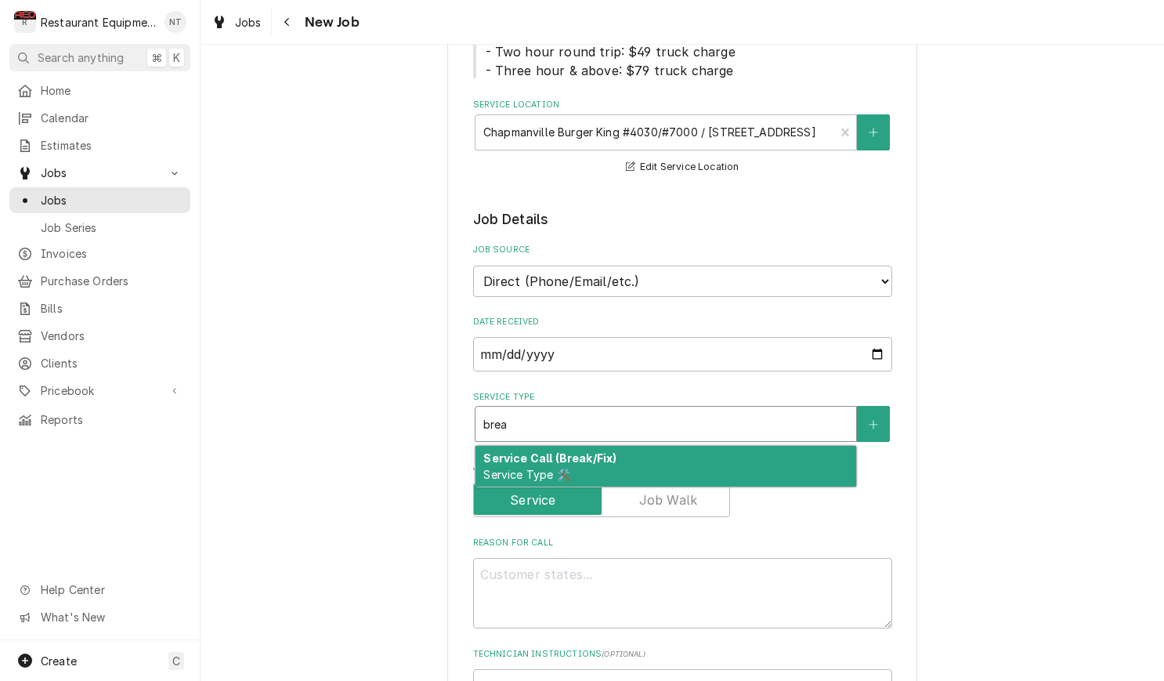
click at [738, 446] on div "Service Call (Break/Fix) Service Type 🛠️" at bounding box center [665, 466] width 381 height 41
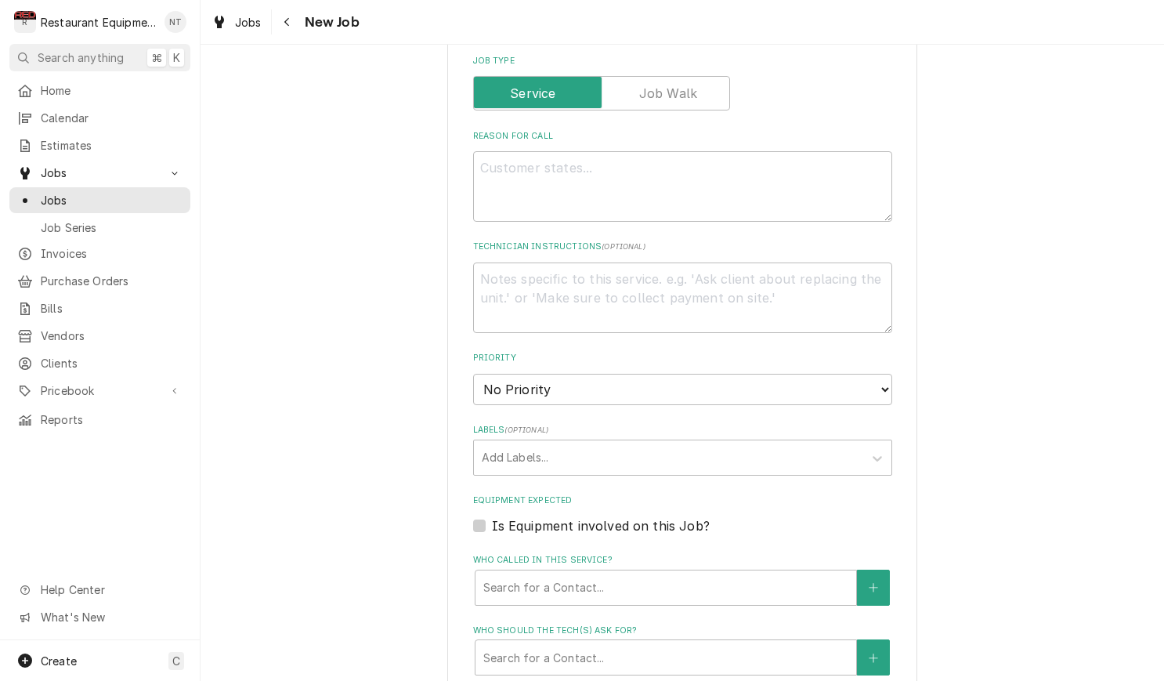
scroll to position [730, 0]
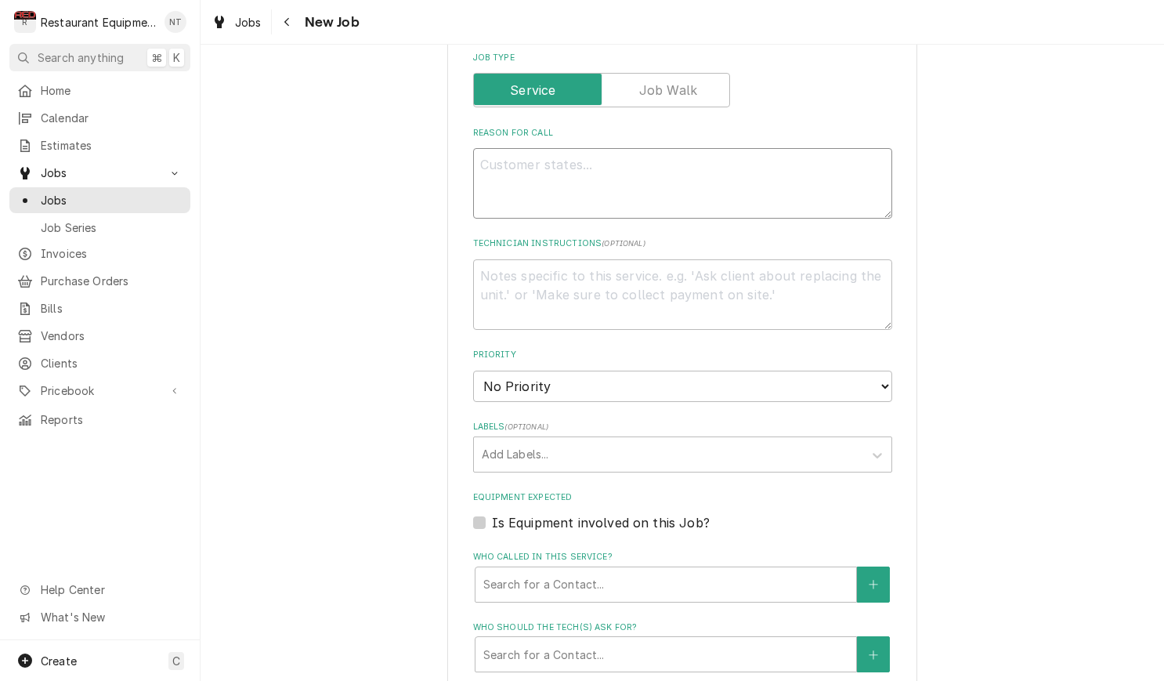
click at [741, 148] on textarea "Reason For Call" at bounding box center [682, 183] width 419 height 70
type textarea "x"
type textarea "F"
type textarea "x"
type textarea "Fr"
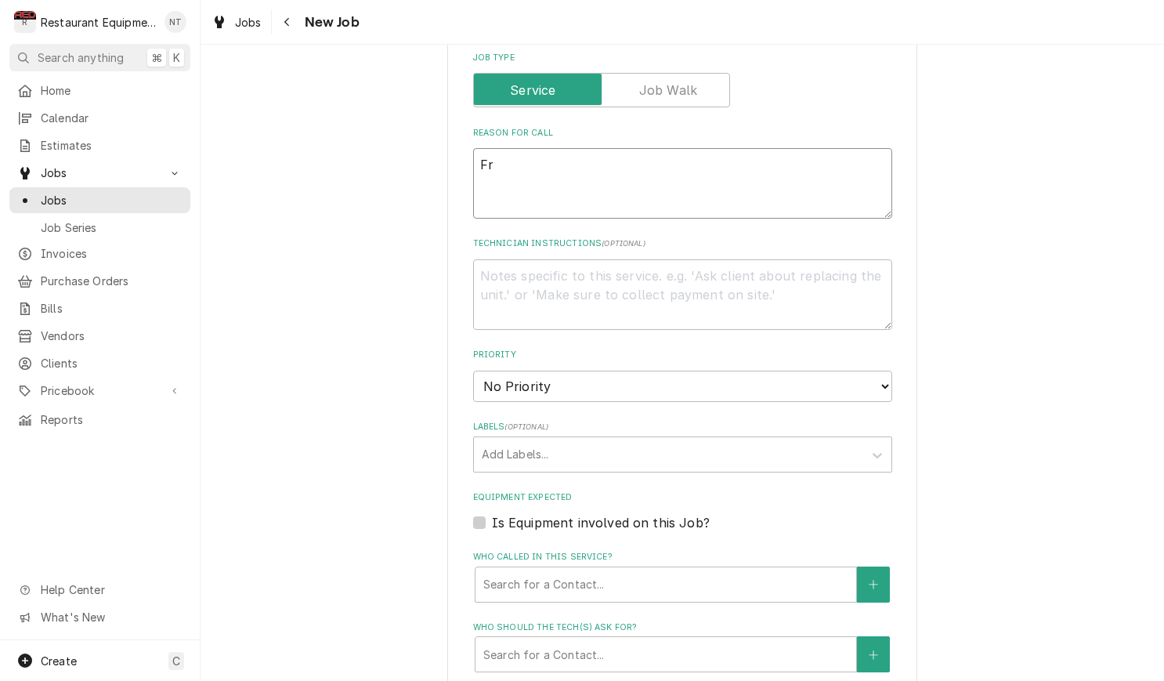
type textarea "x"
type textarea "Fry"
type textarea "x"
type textarea "Fry"
type textarea "x"
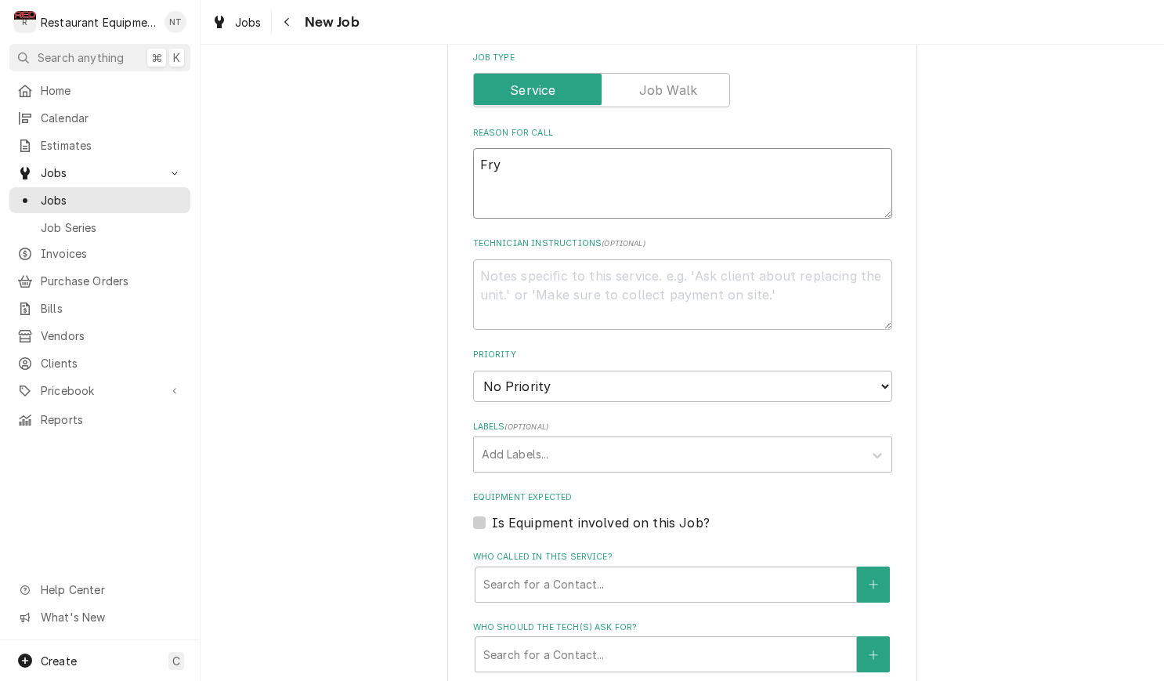
type textarea "Fry d"
type textarea "x"
type textarea "Fry du"
type textarea "x"
type textarea "Fry dum"
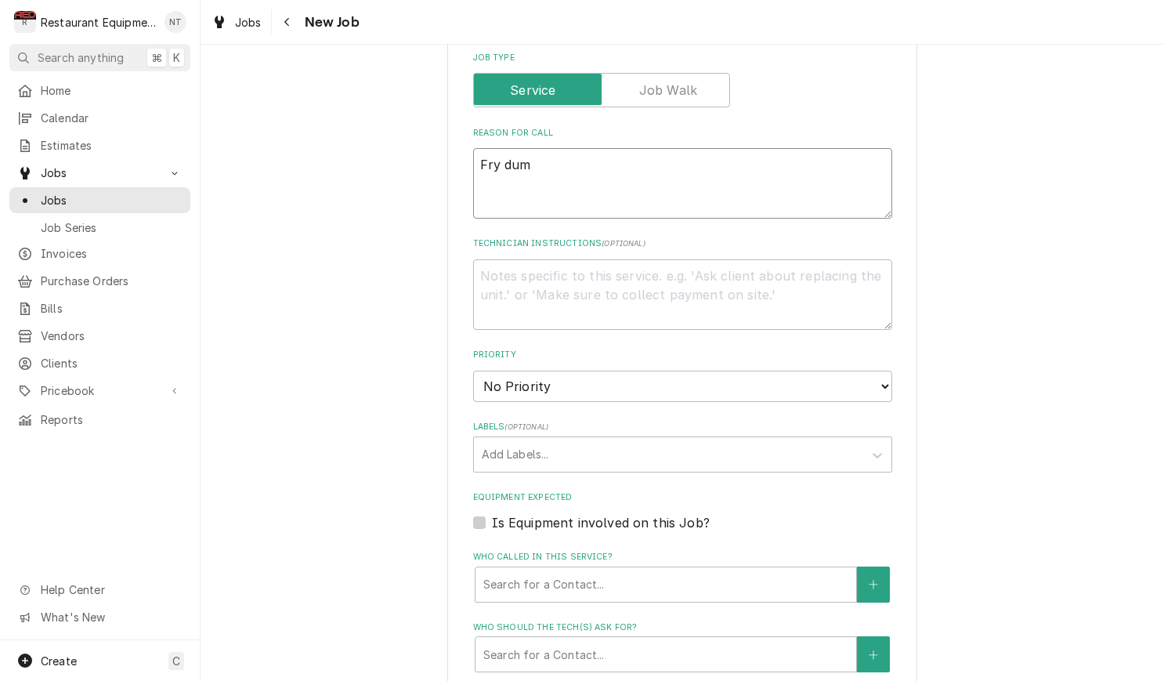
type textarea "x"
type textarea "Fry dumo"
type textarea "x"
type textarea "Fry dum"
type textarea "x"
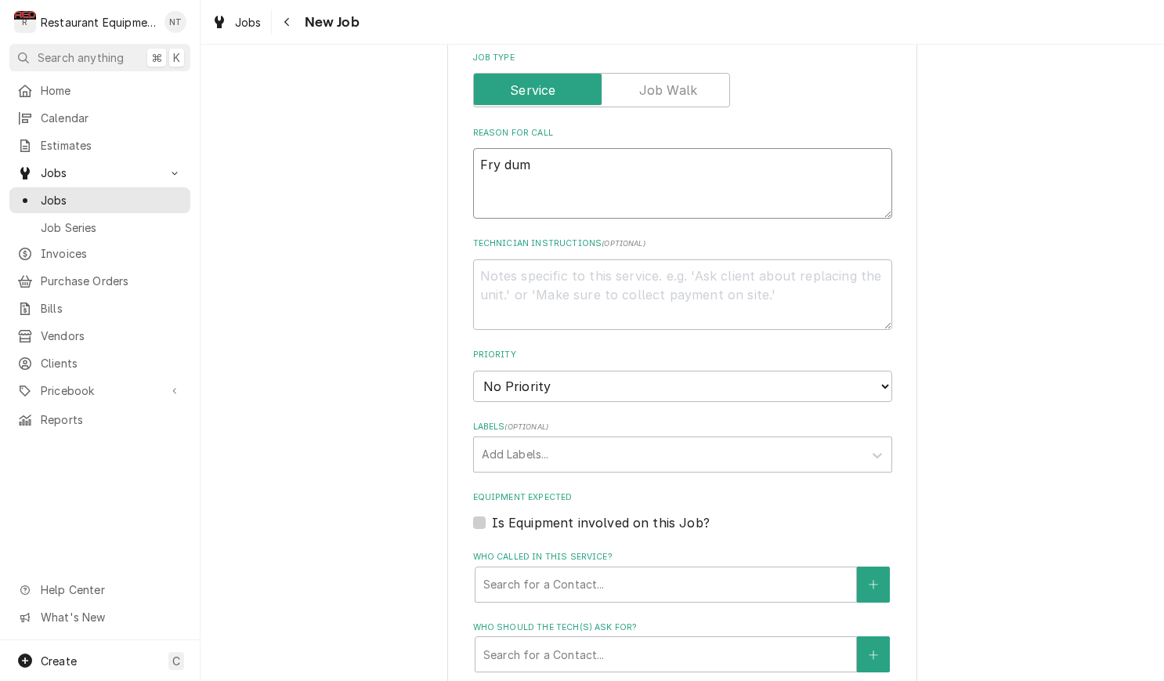
type textarea "Fry dump"
type textarea "x"
type textarea "Fry dump"
type textarea "x"
type textarea "Fry dump s"
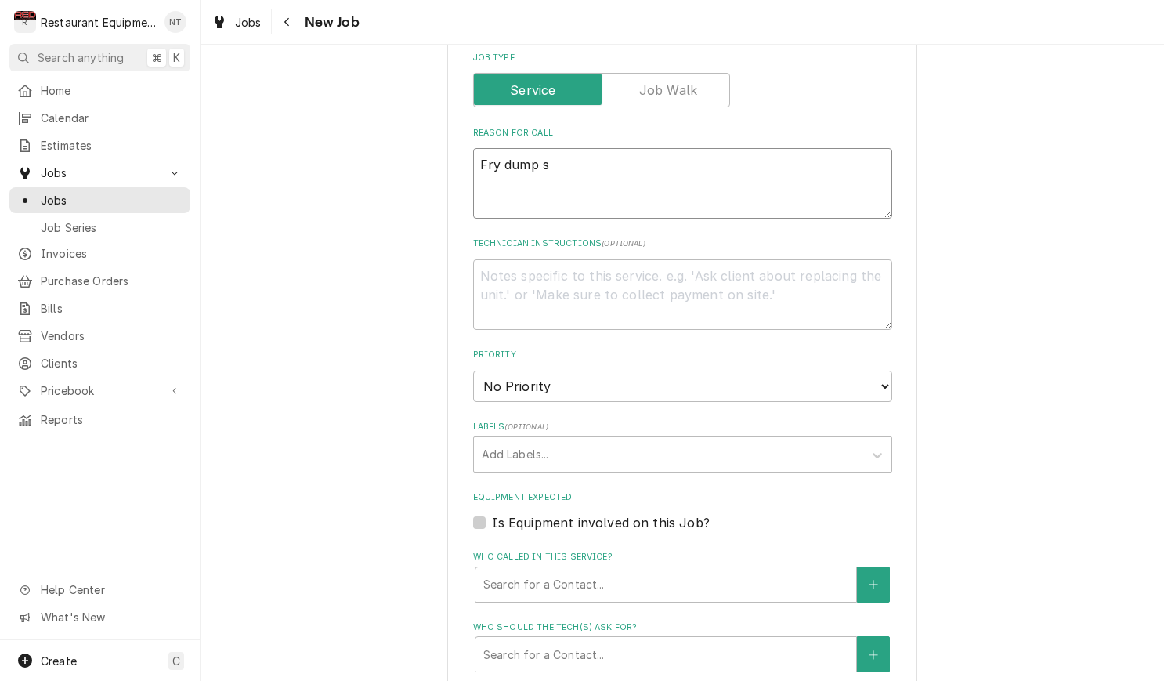
type textarea "x"
type textarea "Fry dump se"
type textarea "x"
type textarea "Fry dump ser"
type textarea "x"
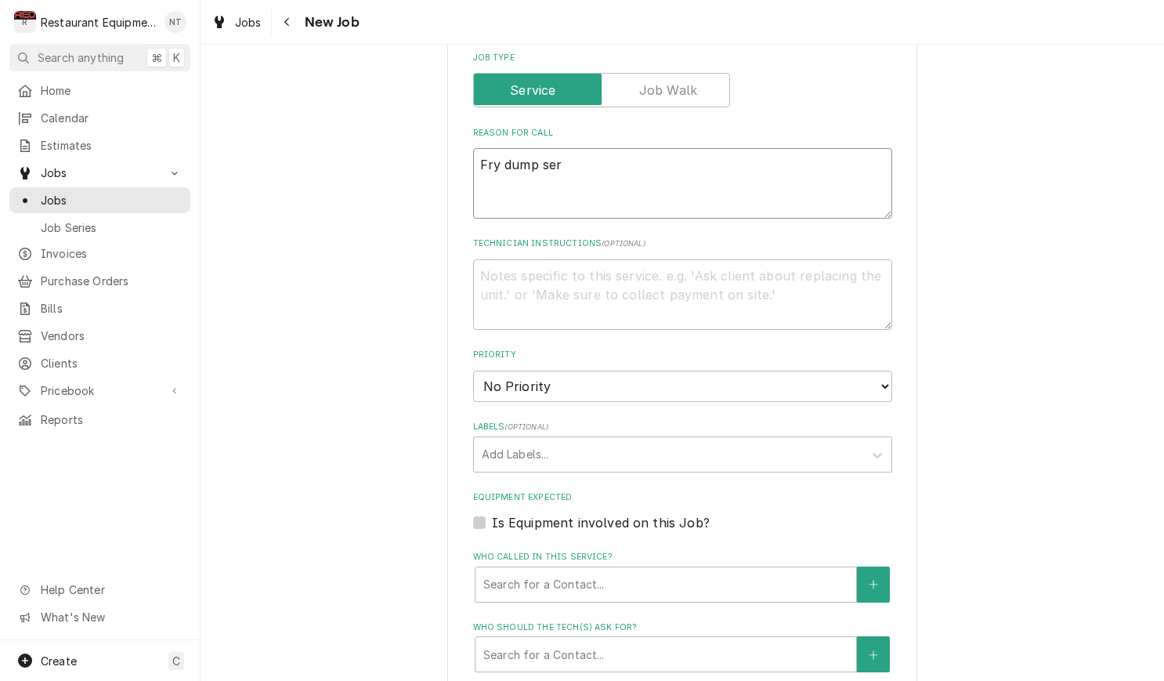
type textarea "Fry dump serv"
type textarea "x"
type textarea "Fry dump servi"
type textarea "x"
type textarea "Fry dump servic"
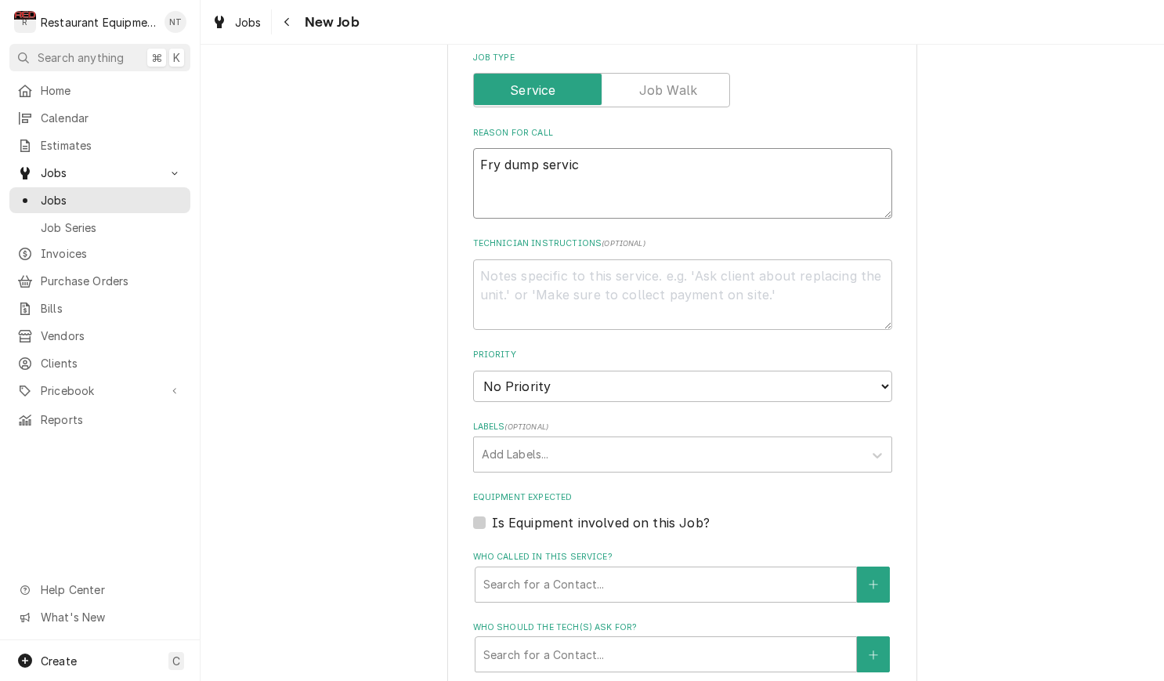
type textarea "x"
type textarea "Fry dump service"
type textarea "x"
type textarea "Fry dump service"
type textarea "x"
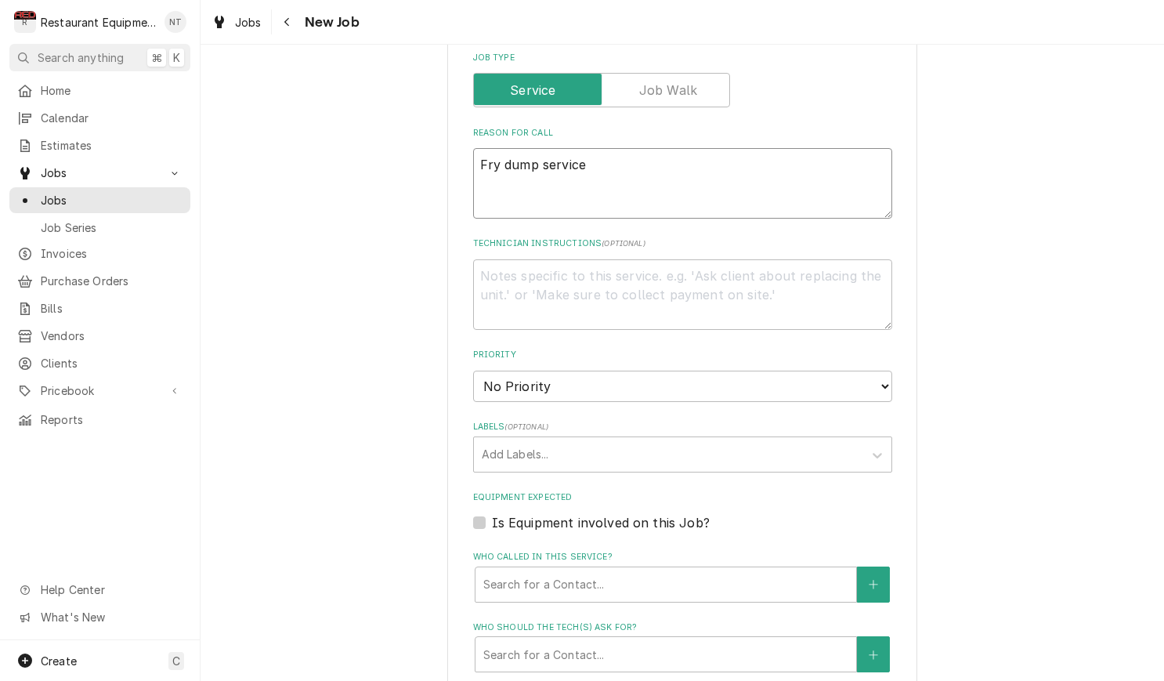
type textarea "Fry dump service l"
type textarea "x"
type textarea "Fry dump service li"
type textarea "x"
type textarea "Fry dump service lig"
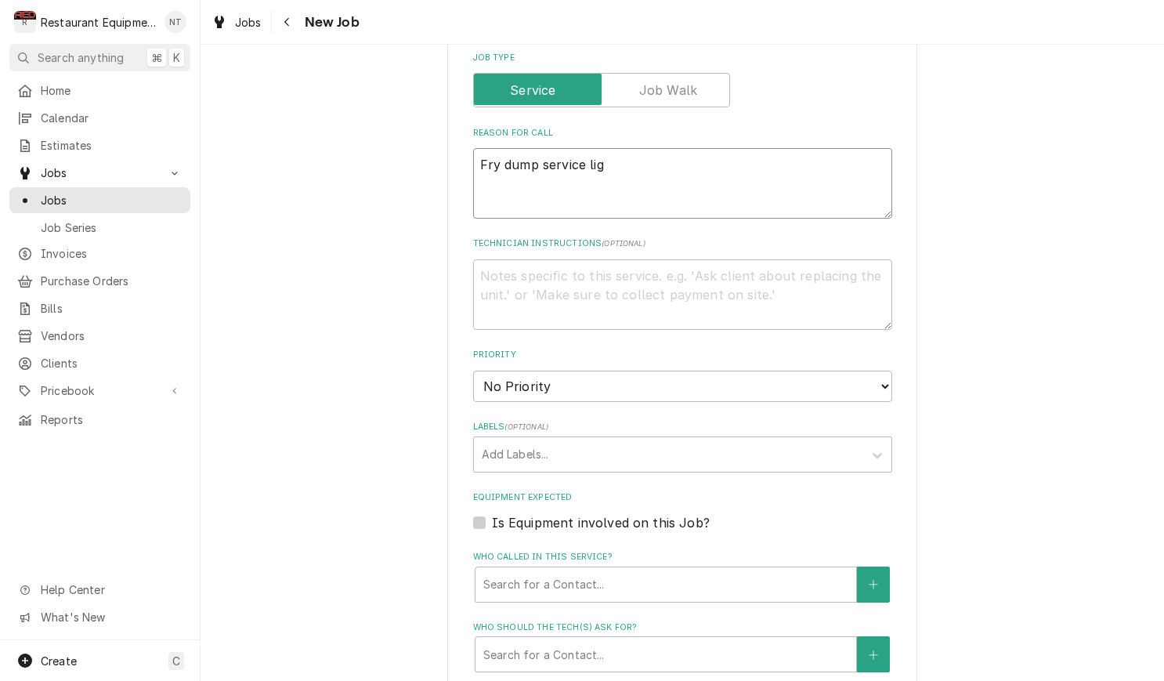
type textarea "x"
type textarea "Fry dump service ligh"
type textarea "x"
type textarea "Fry dump service light"
type textarea "x"
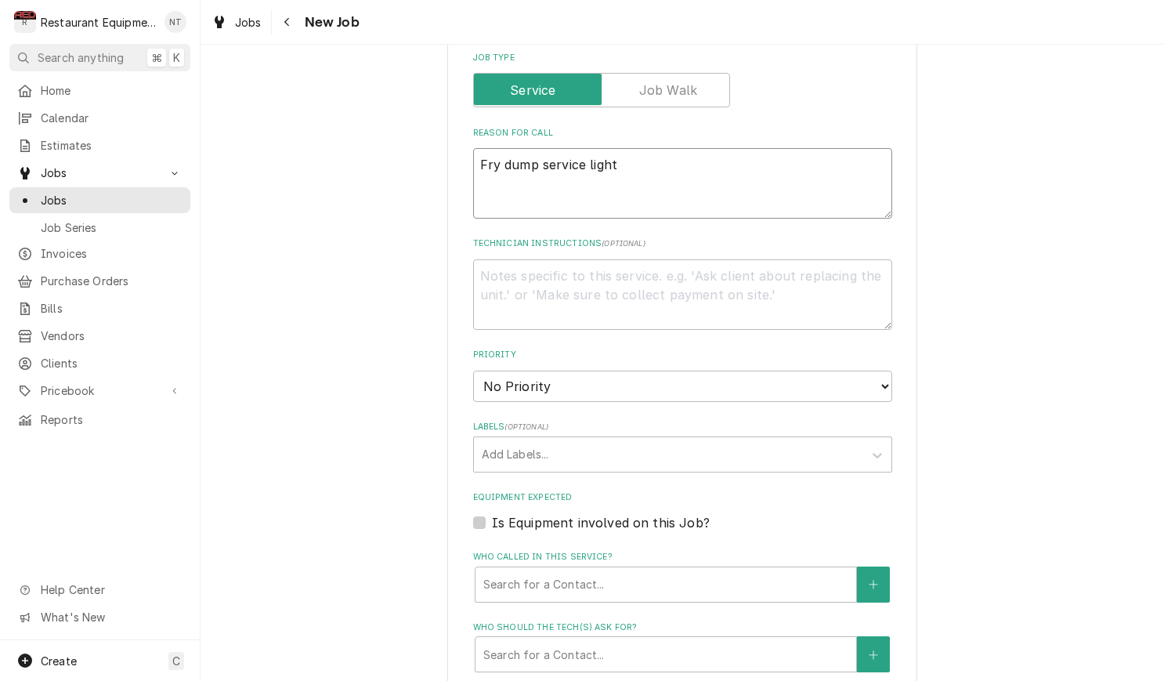
type textarea "Fry dump service light"
type textarea "x"
type textarea "Fry dump service light i"
type textarea "x"
type textarea "Fry dump service light is"
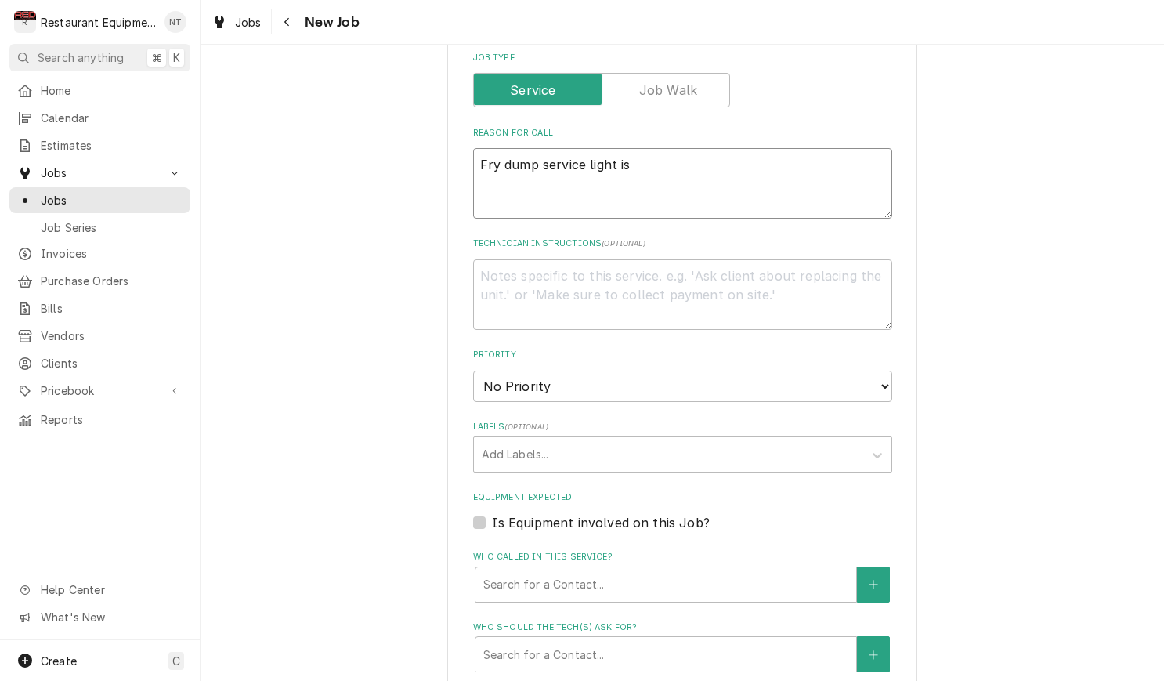
type textarea "x"
type textarea "Fry dump service light is"
type textarea "x"
type textarea "Fry dump service light is o"
type textarea "x"
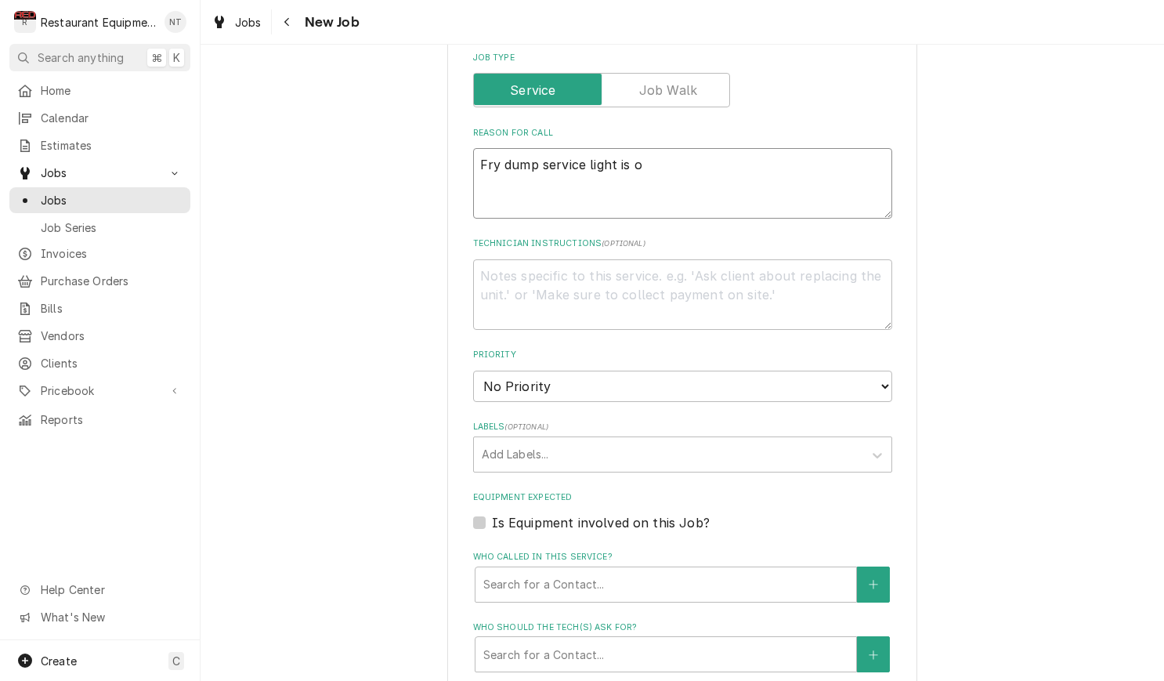
type textarea "Fry dump service light is on"
type textarea "x"
type textarea "Fry dump service light is on"
select select "2"
click at [829, 182] on textarea "Fry dump service light is on" at bounding box center [682, 183] width 419 height 70
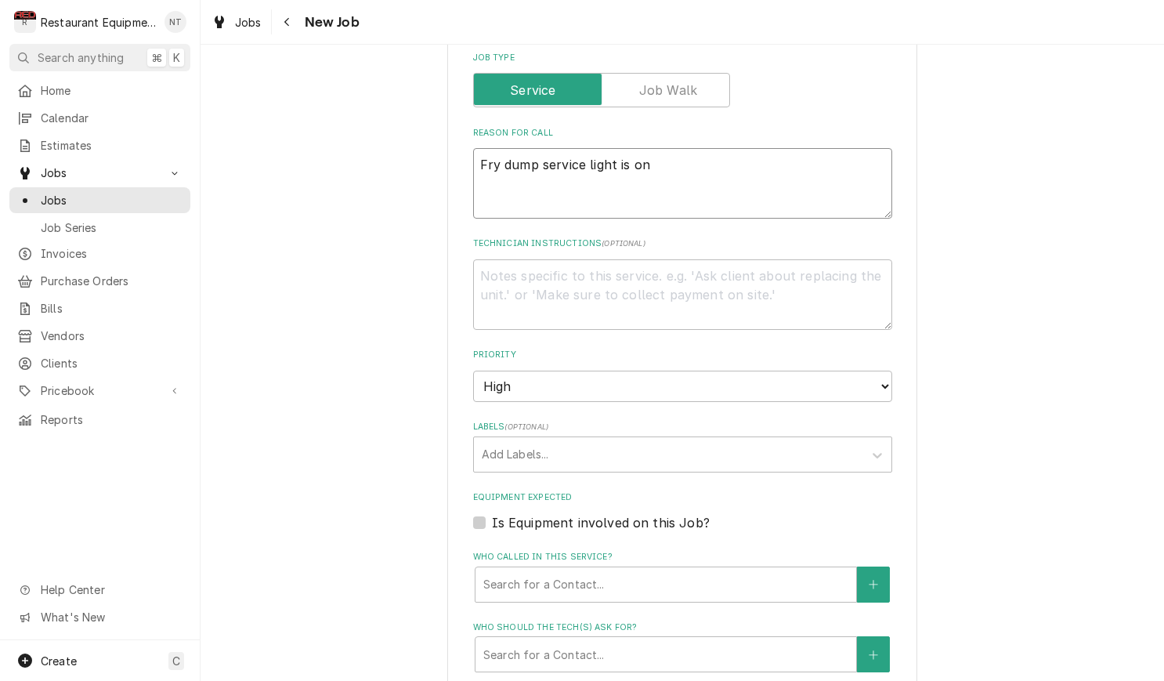
type textarea "x"
type textarea "Fry dump service light is on"
type textarea "x"
type textarea "Fry dump service light is on"
type textarea "x"
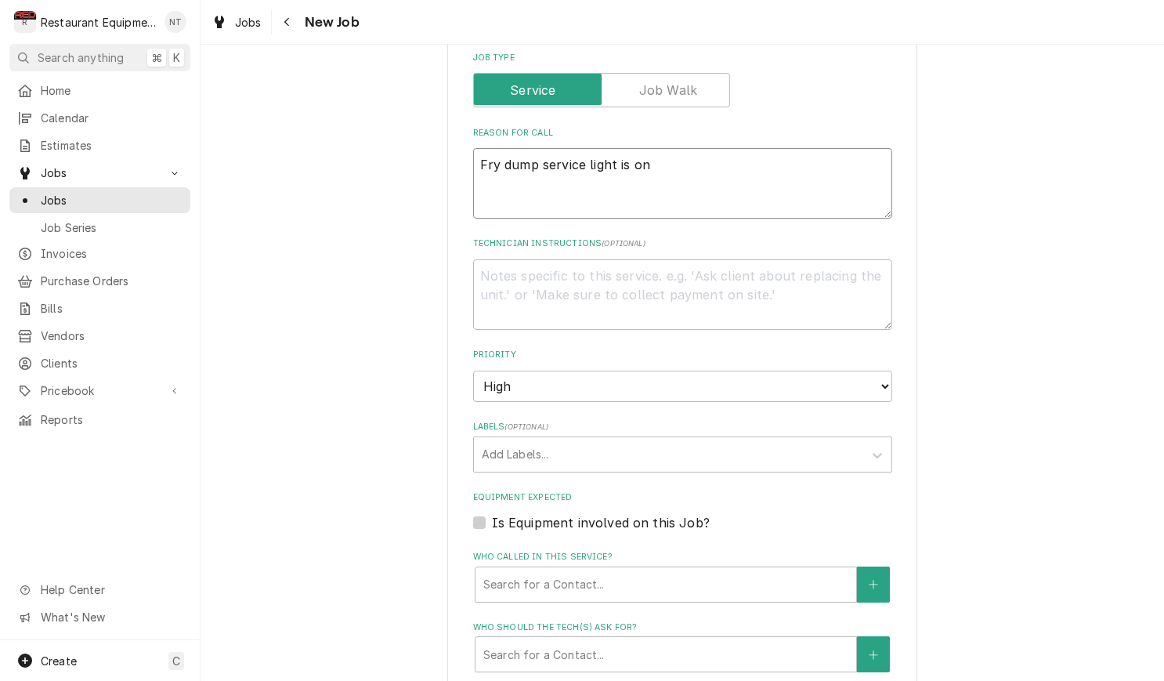
type textarea "Fry dump service light is on,"
type textarea "x"
type textarea "Fry dump service light is on,"
type textarea "x"
type textarea "Fry dump service light is on, n"
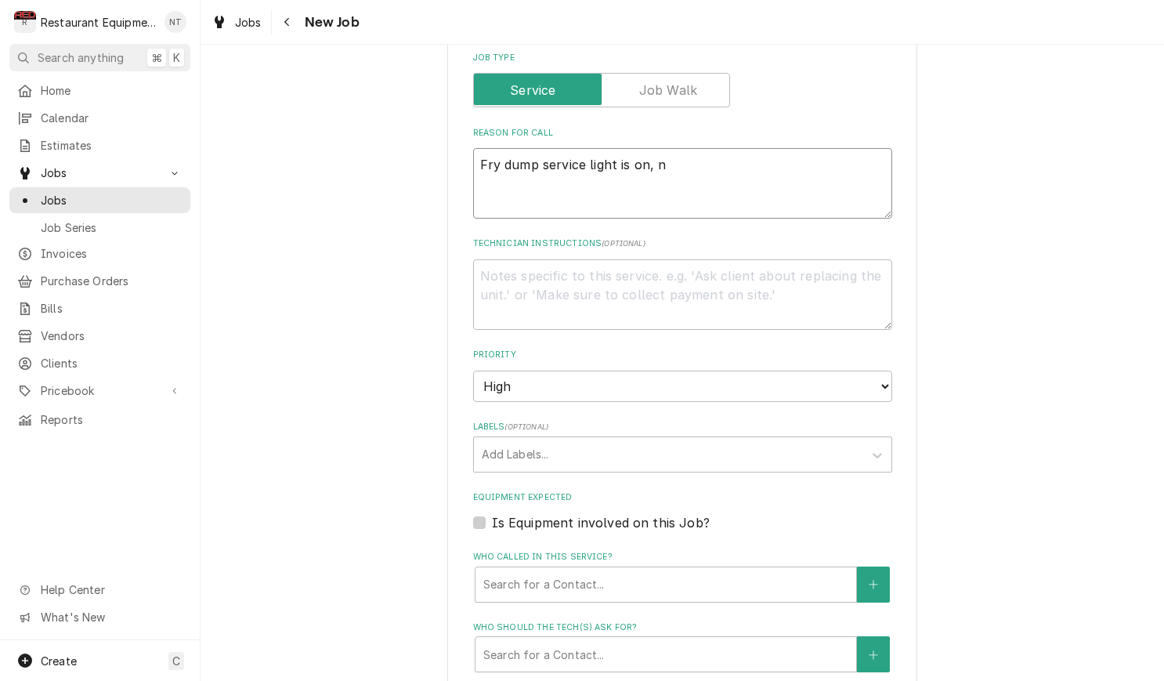
type textarea "x"
type textarea "Fry dump service light is on, ne"
type textarea "x"
type textarea "Fry dump service light is on, nee"
type textarea "x"
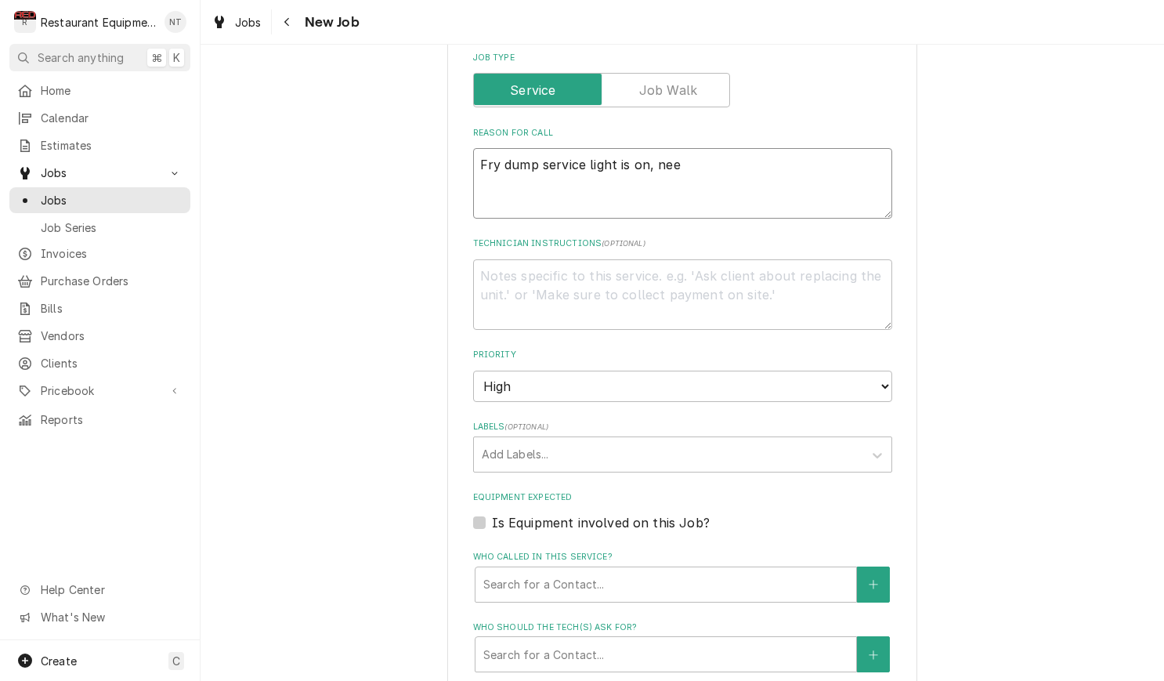
type textarea "Fry dump service light is on, neee"
type textarea "x"
type textarea "Fry dump service light is on, neeed"
type textarea "x"
type textarea "Fry dump service light is on, neeeds"
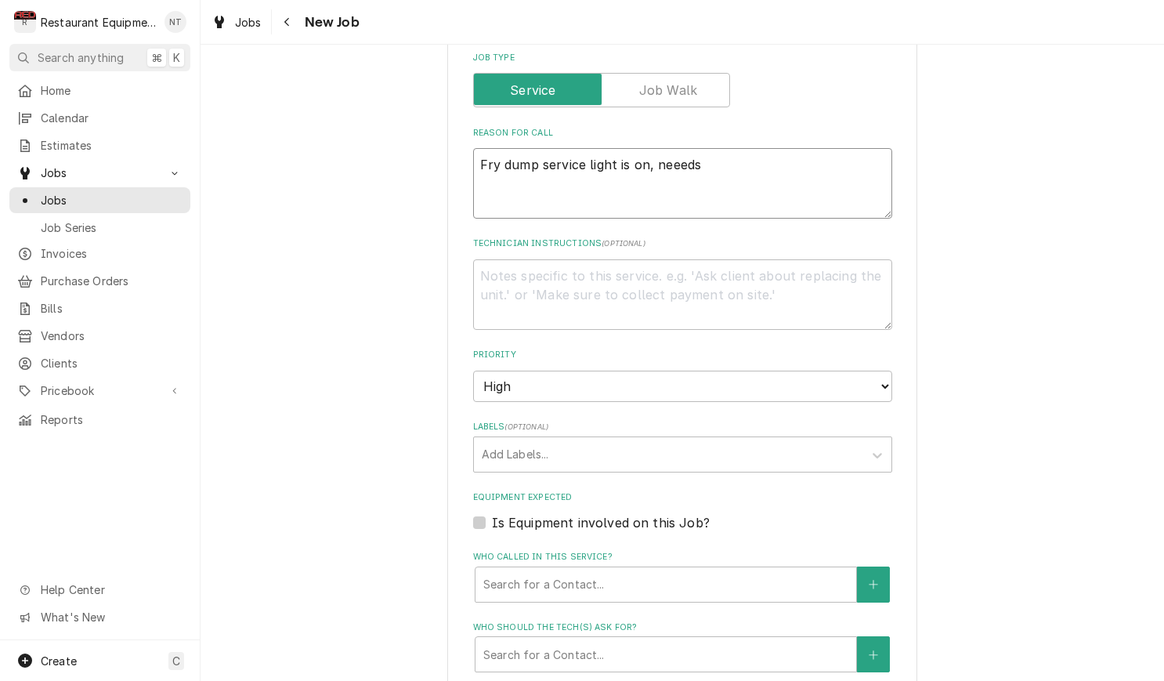
type textarea "x"
type textarea "Fry dump service light is on, needs"
type textarea "x"
type textarea "Fry dump service light is on, needs s"
type textarea "x"
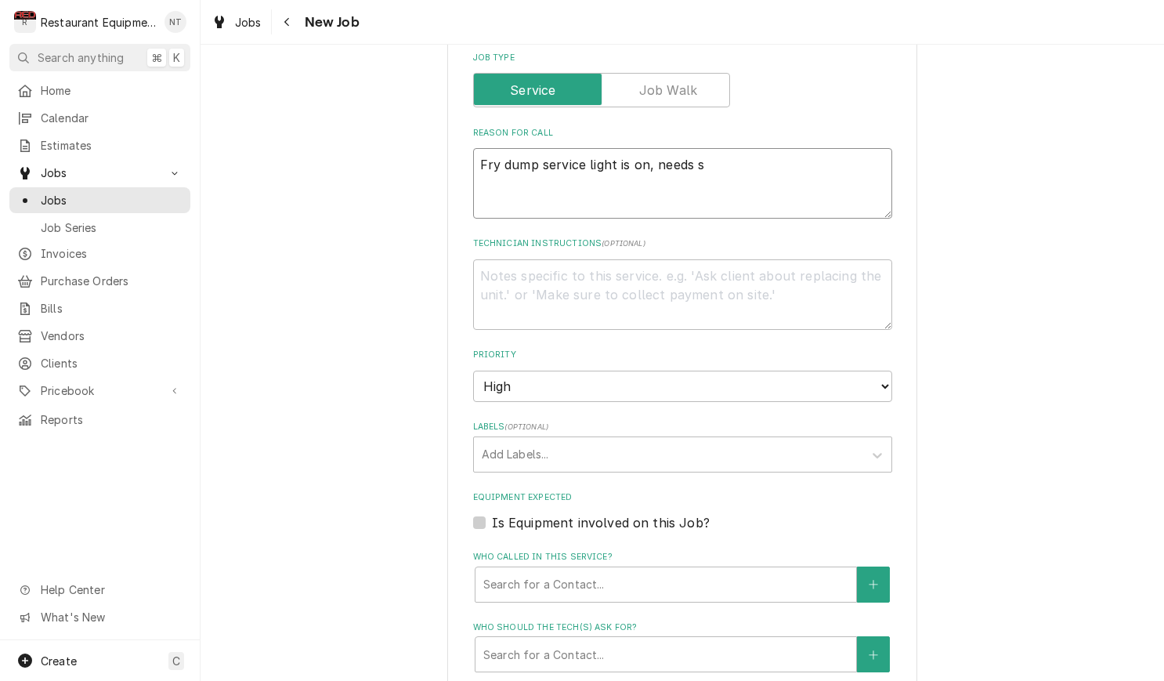
type textarea "Fry dump service light is on, needs se"
type textarea "x"
type textarea "Fry dump service light is on, needs ser"
type textarea "x"
type textarea "Fry dump service light is on, needs serv"
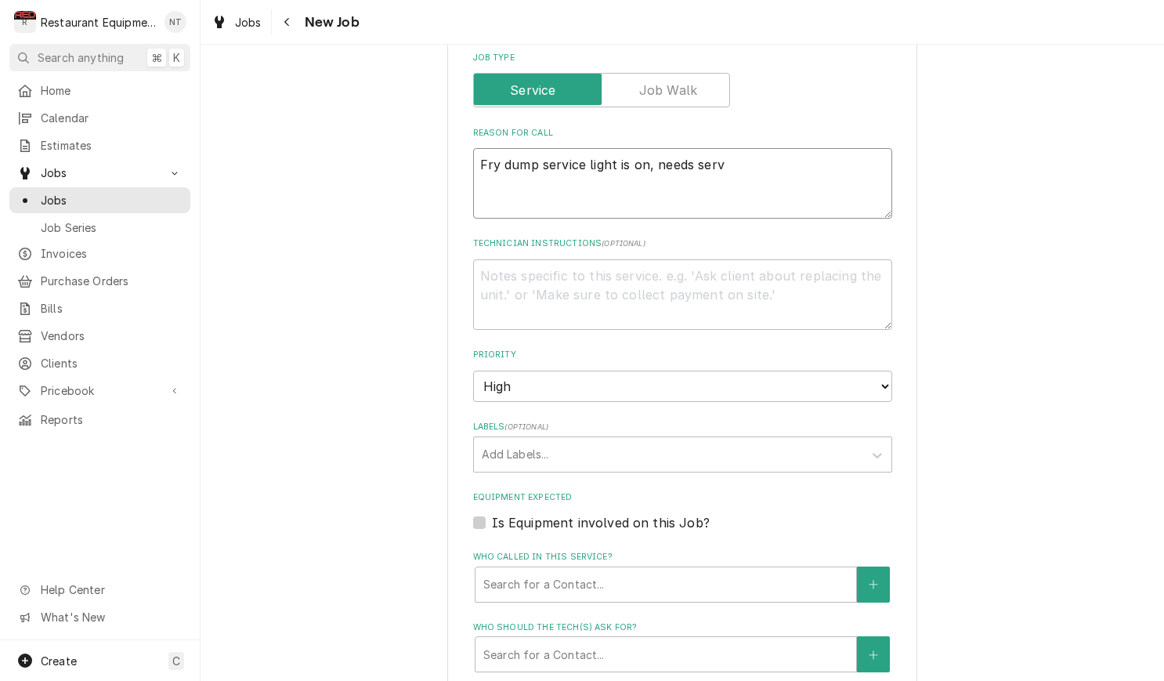
type textarea "x"
type textarea "Fry dump service light is on, needs servi"
type textarea "x"
type textarea "Fry dump service light is on, needs servic"
type textarea "x"
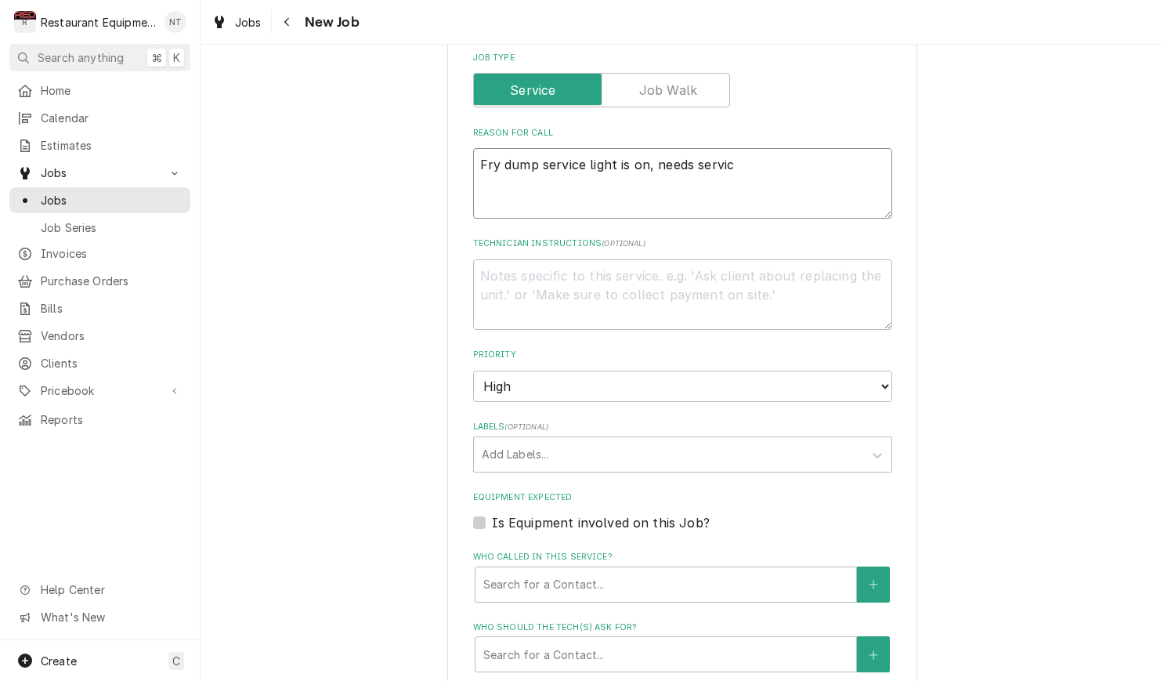
type textarea "Fry dump service light is on, needs service"
type textarea "x"
type textarea "Fry dump service light is on, needs serviced"
type textarea "x"
type textarea "Fry dump service light is on, needs serviced."
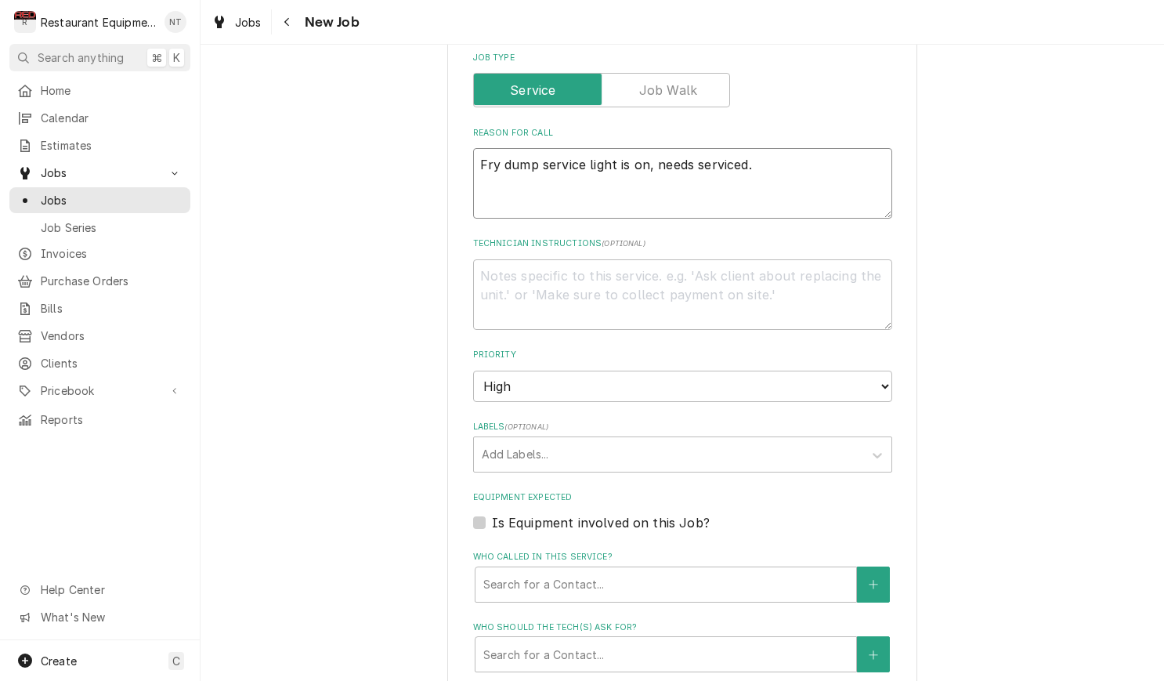
type textarea "x"
type textarea "Fry dump service light is on, needs serviced."
type textarea "x"
type textarea "Fry dump service light is on, needs serviced. W"
type textarea "x"
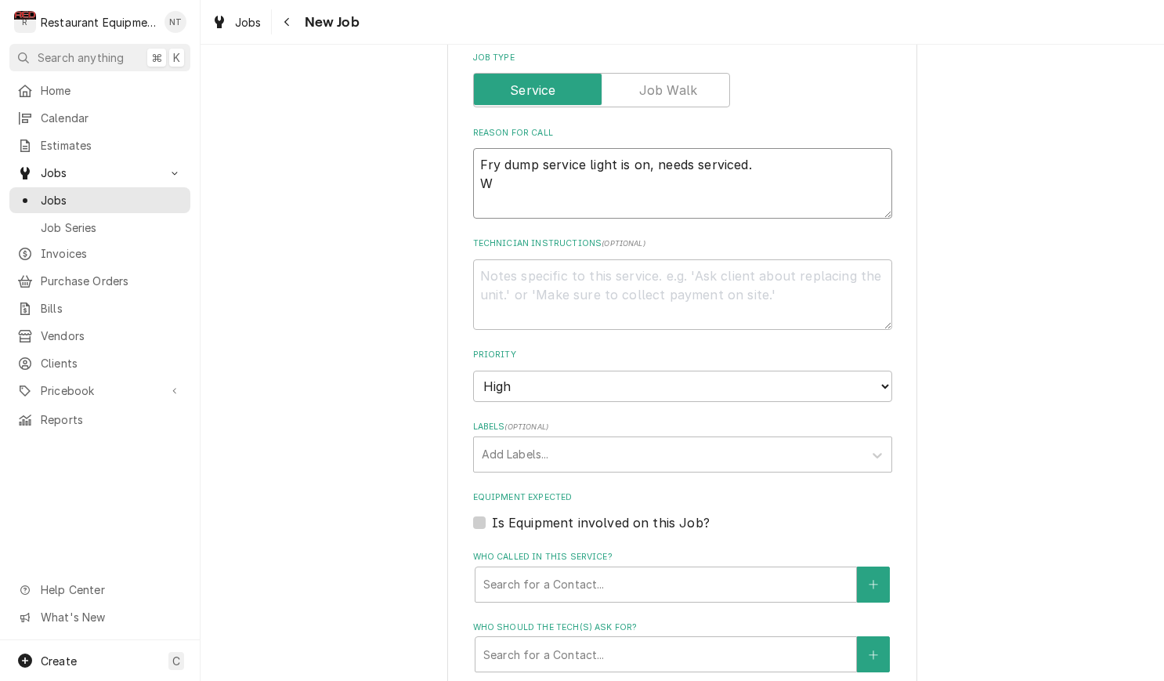
type textarea "Fry dump service light is on, needs serviced. WO"
type textarea "x"
type textarea "Fry dump service light is on, needs serviced. WO#"
type textarea "x"
type textarea "Fry dump service light is on, needs serviced. WO#8"
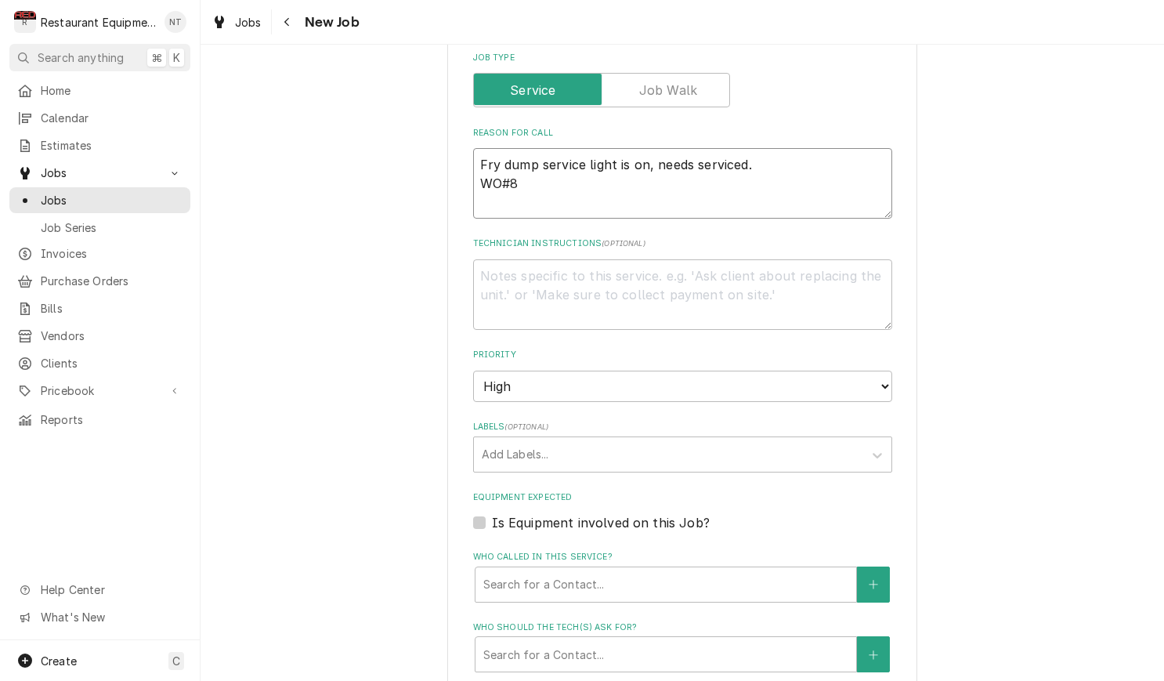
type textarea "x"
type textarea "Fry dump service light is on, needs serviced. WO#88"
type textarea "x"
type textarea "Fry dump service light is on, needs serviced. WO#886"
type textarea "x"
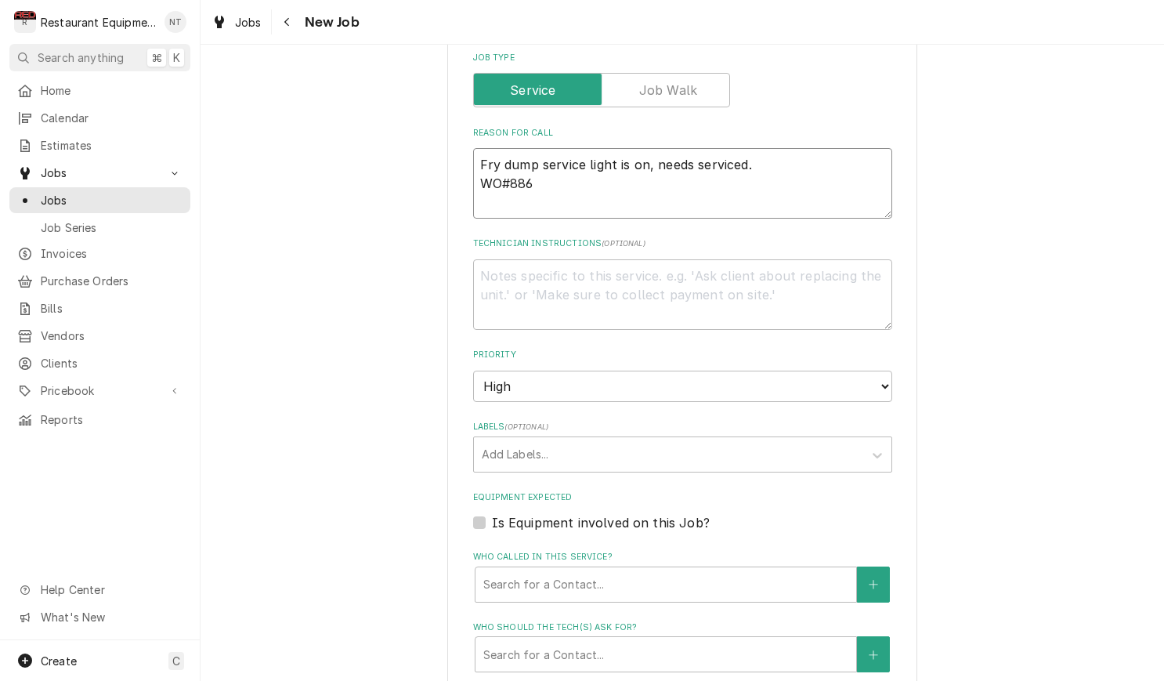
type textarea "Fry dump service light is on, needs serviced. WO#8864"
type textarea "x"
type textarea "Fry dump service light is on, needs serviced. WO#88640"
type textarea "x"
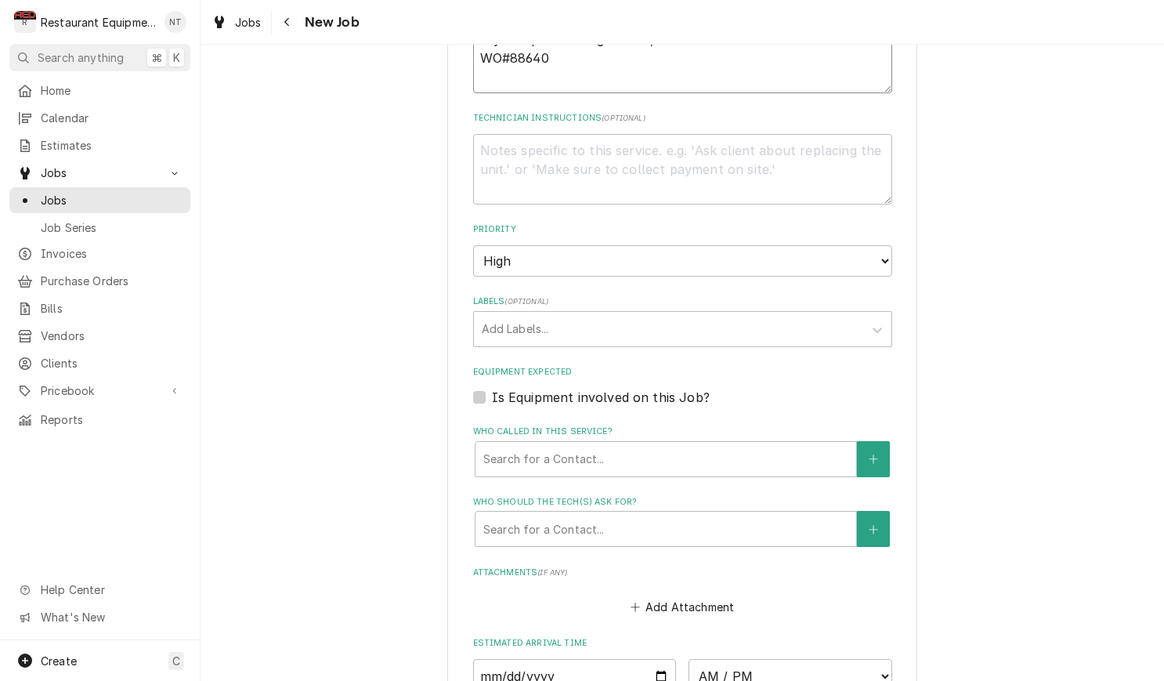
scroll to position [857, 0]
type textarea "Fry dump service light is on, needs serviced. WO#88640"
click at [742, 312] on div "Labels" at bounding box center [669, 326] width 374 height 28
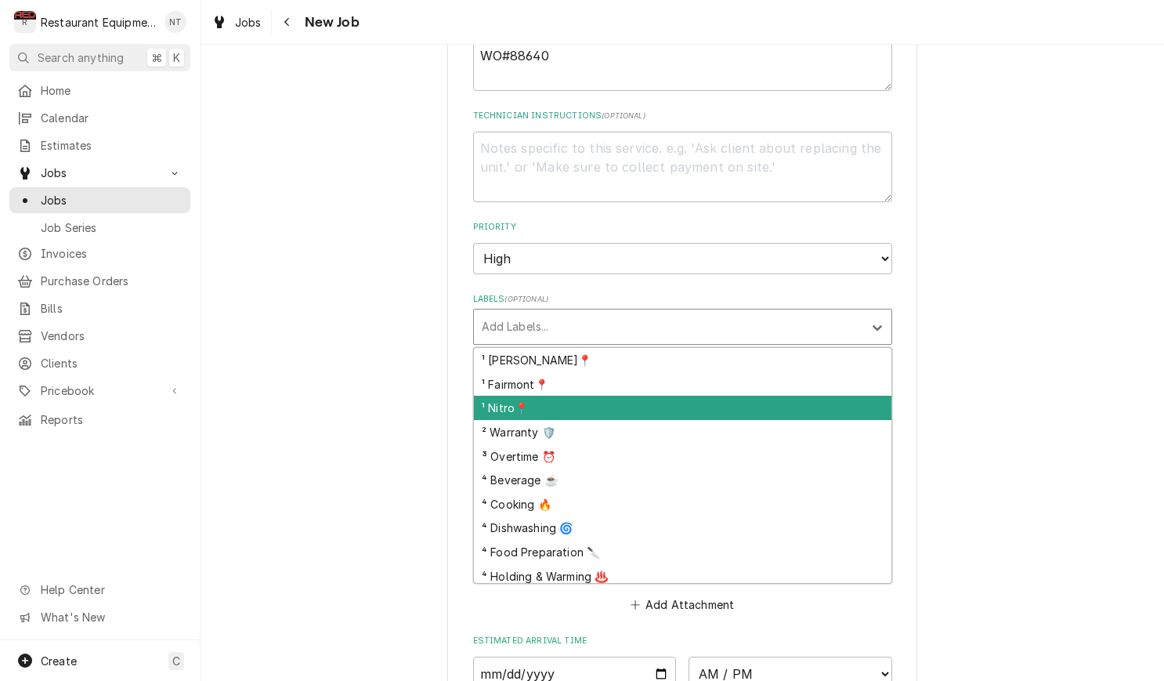
click at [679, 395] on div "¹ Nitro📍" at bounding box center [682, 407] width 417 height 24
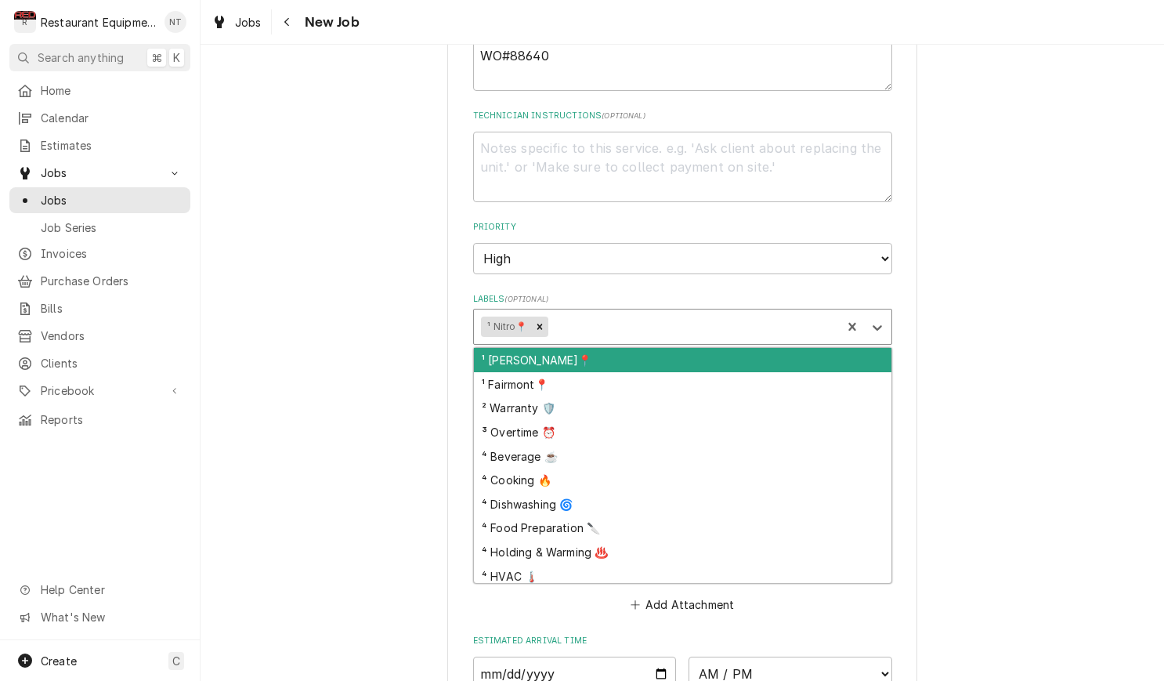
click at [637, 312] on div "Labels" at bounding box center [692, 326] width 283 height 28
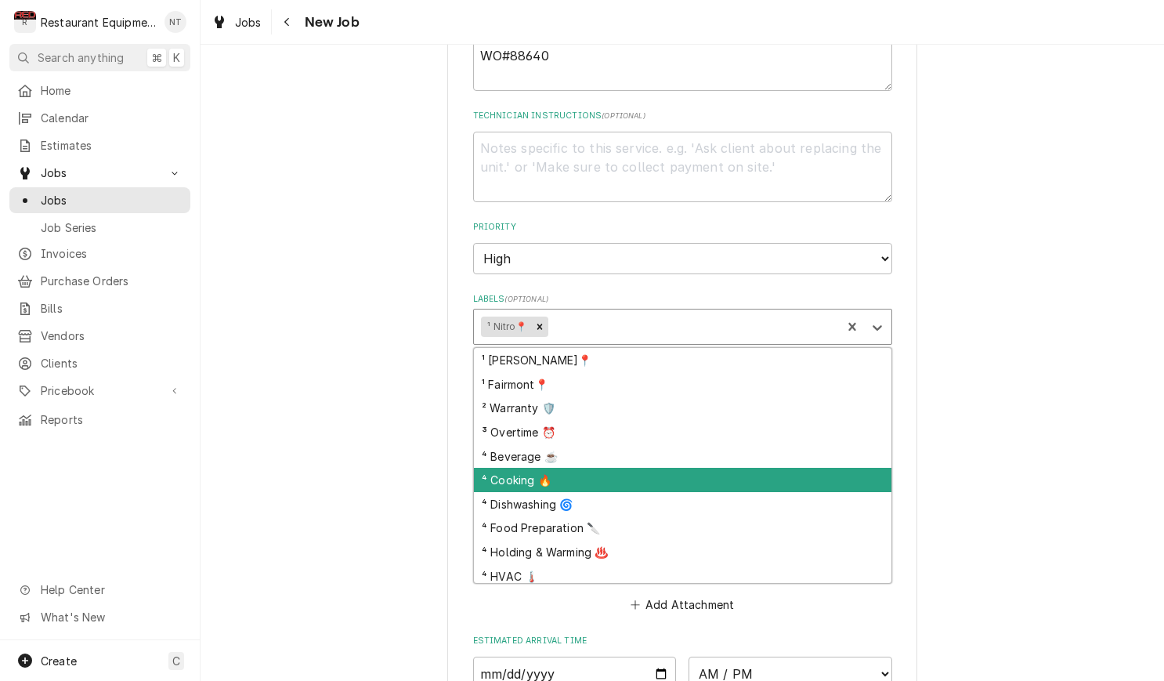
click at [678, 468] on div "⁴ Cooking 🔥" at bounding box center [682, 480] width 417 height 24
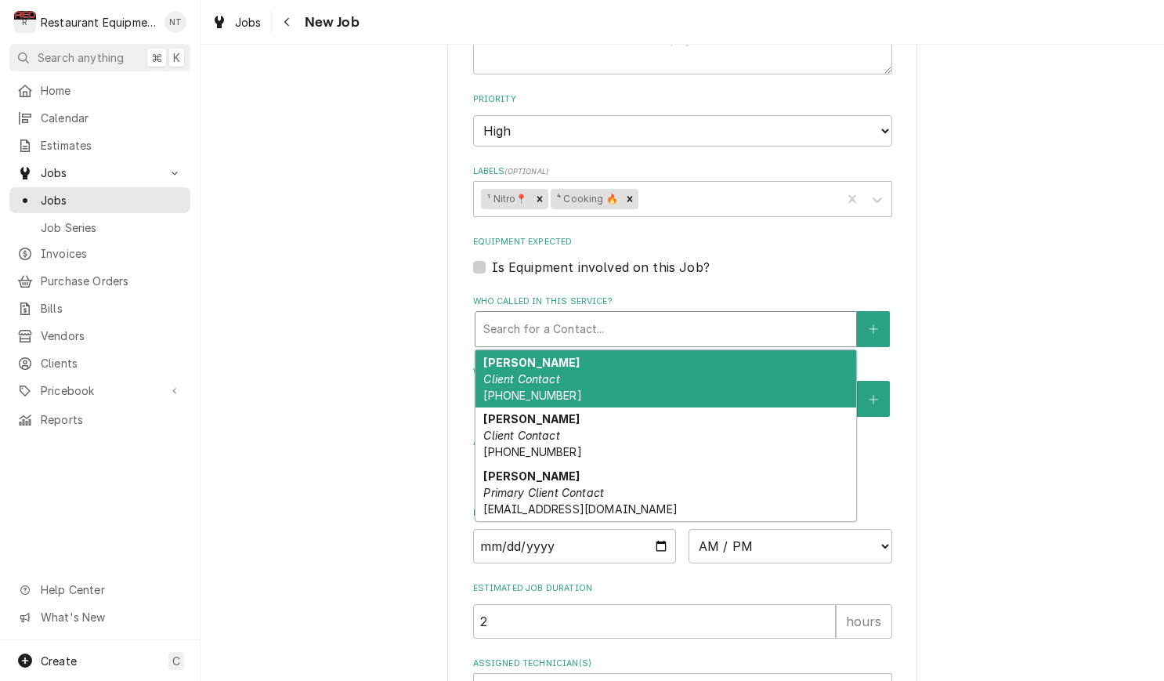
click at [623, 315] on div "Who called in this service?" at bounding box center [665, 329] width 365 height 28
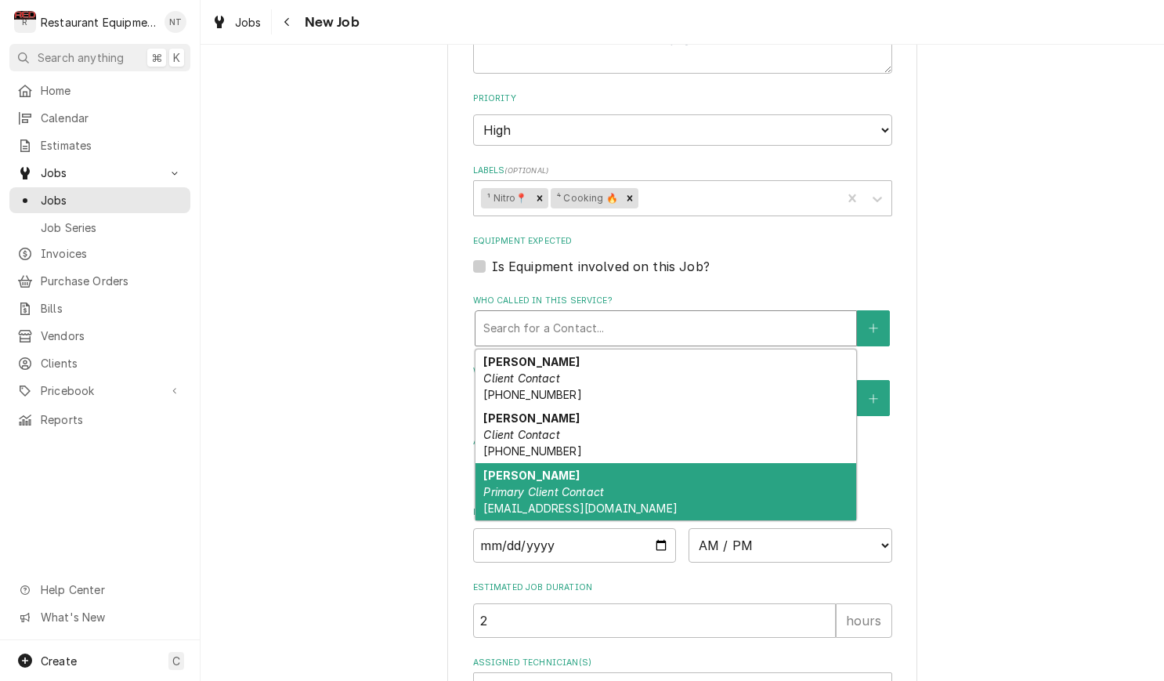
click at [686, 463] on div "ROBIN HATCHER Primary Client Contact rhatcher@lgstores.com" at bounding box center [665, 491] width 381 height 57
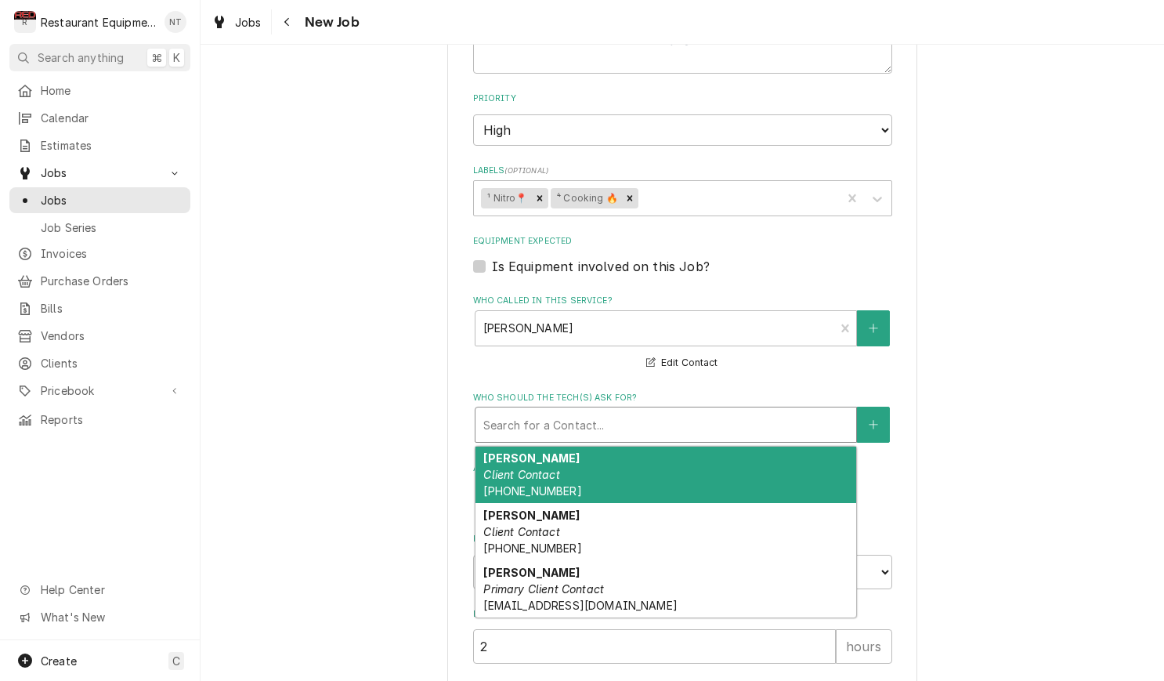
click at [652, 410] on div "Who should the tech(s) ask for?" at bounding box center [665, 424] width 365 height 28
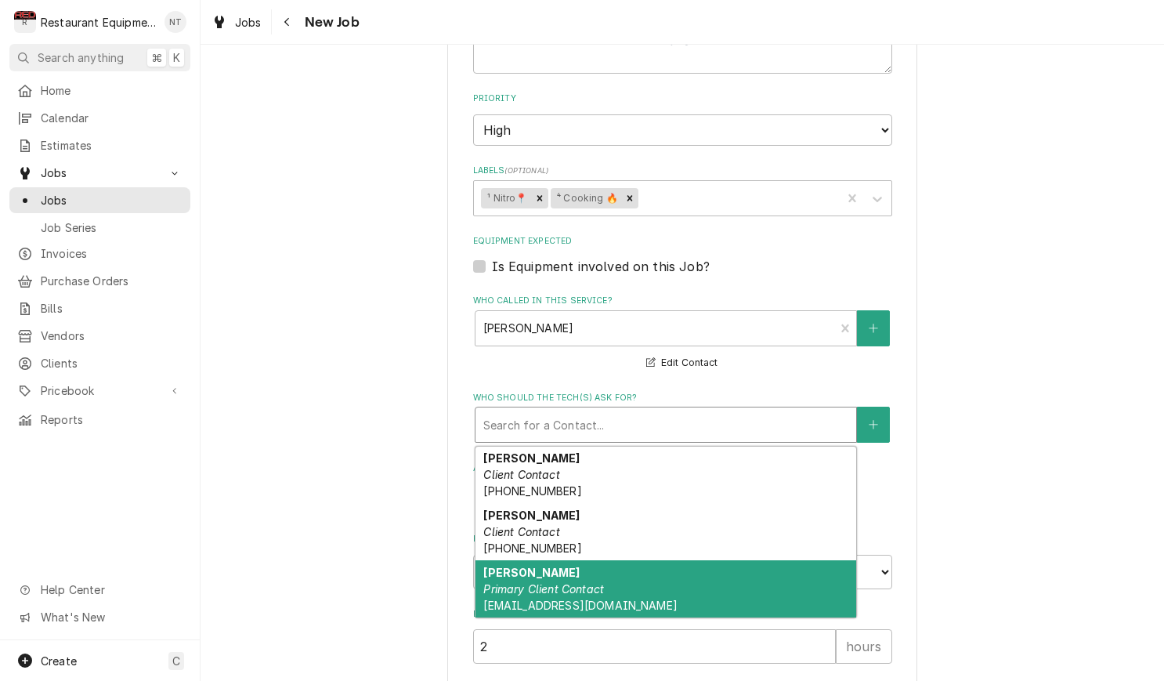
click at [648, 564] on div "ROBIN HATCHER Primary Client Contact rhatcher@lgstores.com" at bounding box center [665, 588] width 381 height 57
type textarea "x"
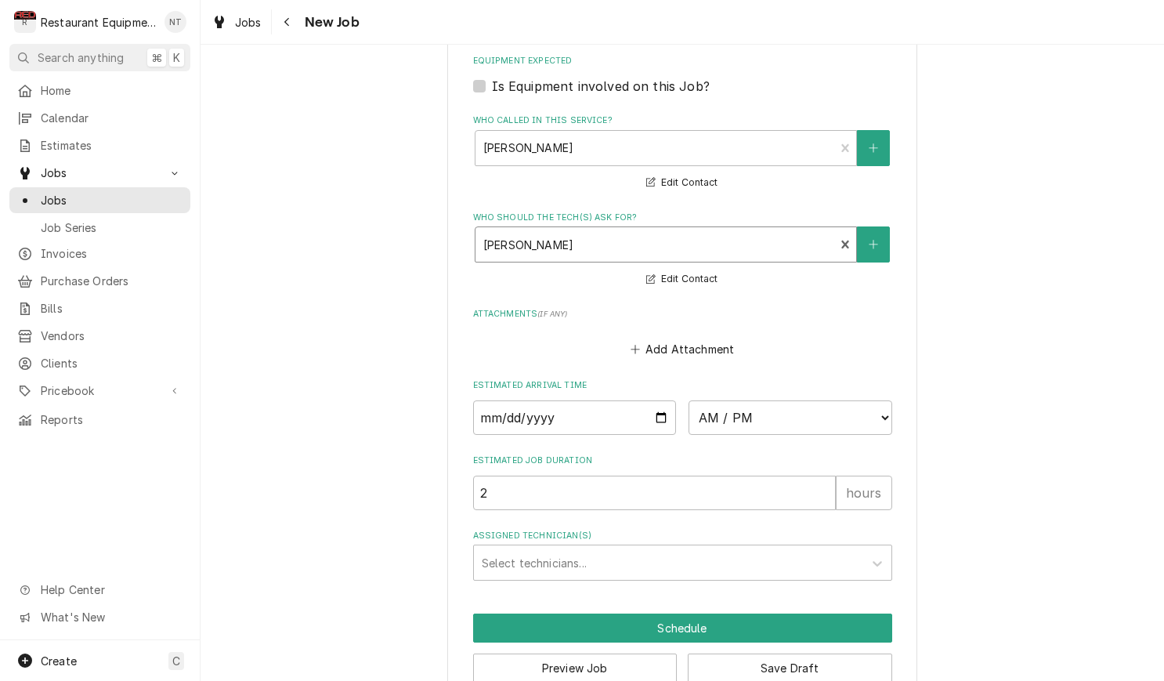
scroll to position [1165, 0]
drag, startPoint x: 538, startPoint y: 381, endPoint x: 533, endPoint y: 388, distance: 9.1
click at [537, 401] on input "Date" at bounding box center [575, 418] width 204 height 34
type input "[DATE]"
type textarea "x"
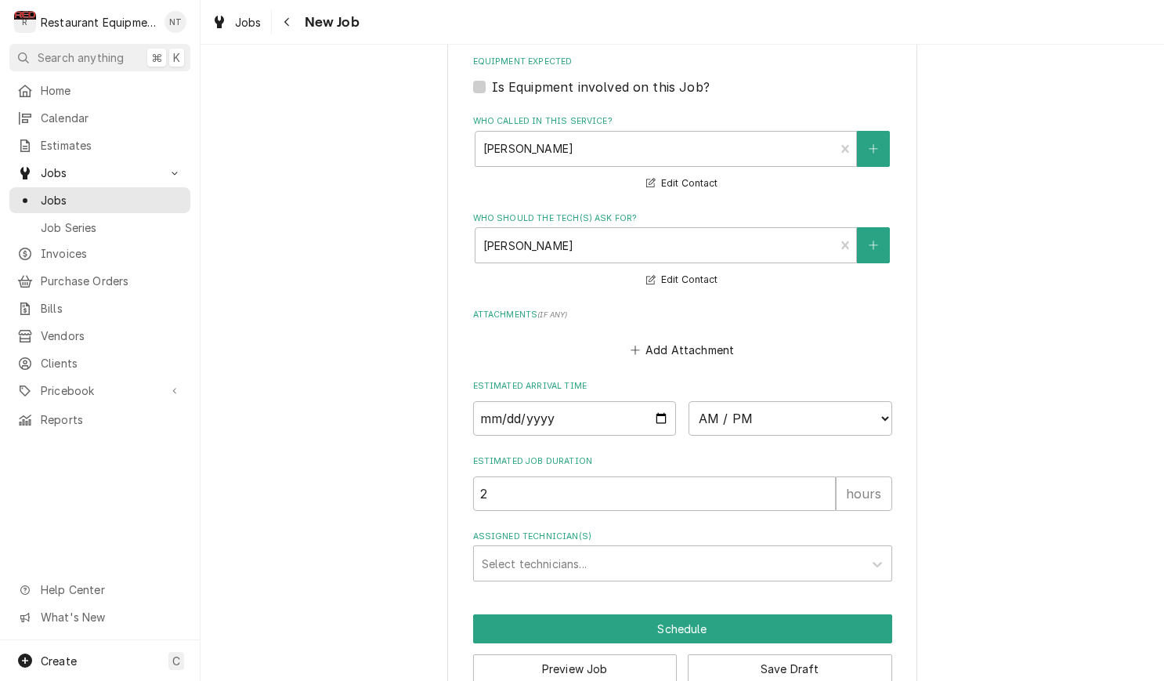
click at [731, 549] on div "Assigned Technician(s)" at bounding box center [669, 563] width 374 height 28
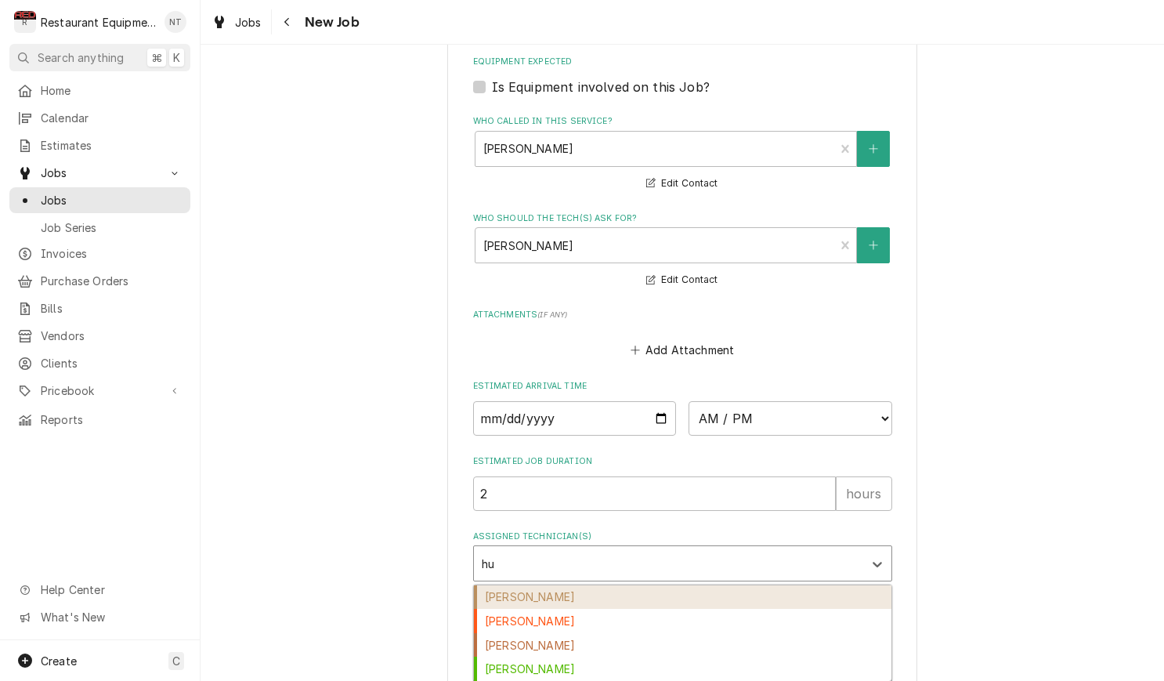
type input "hus"
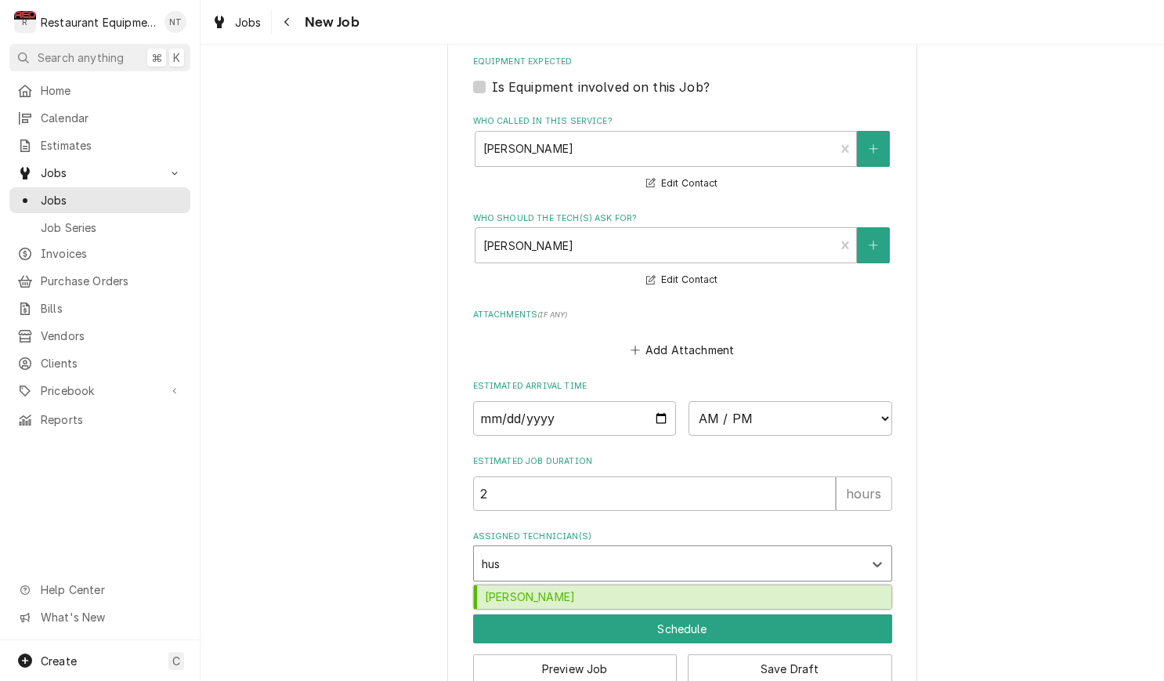
click at [812, 585] on div "Huston Lewis" at bounding box center [682, 597] width 417 height 24
type textarea "x"
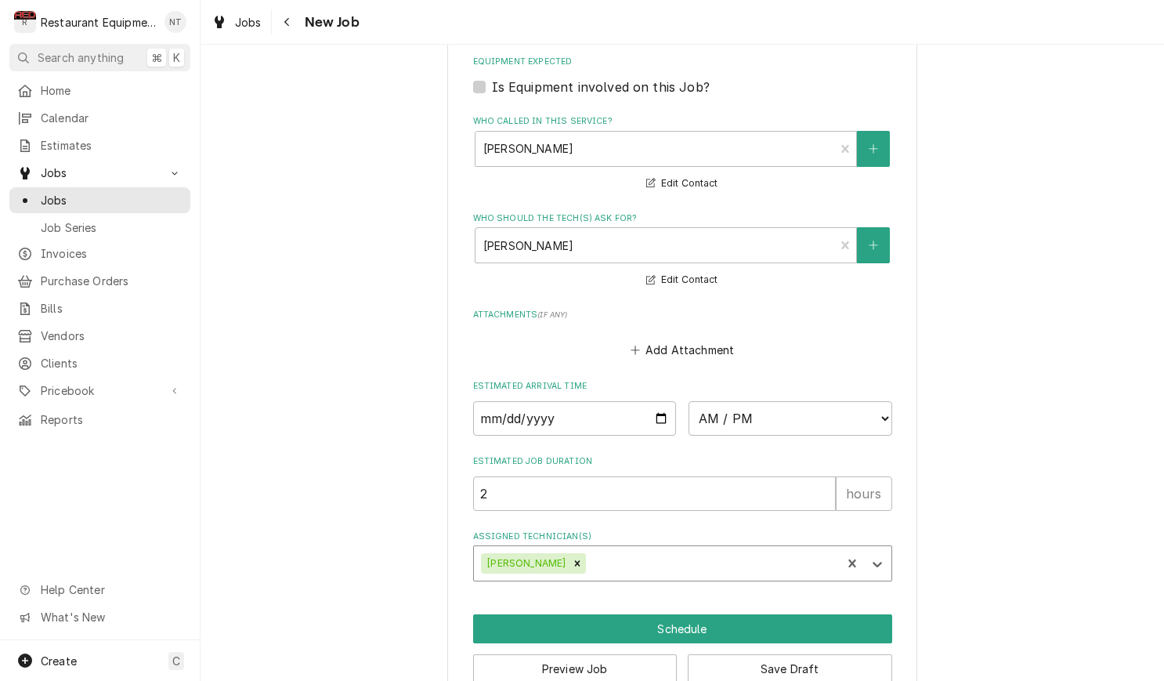
type textarea "x"
select select "12:00:00"
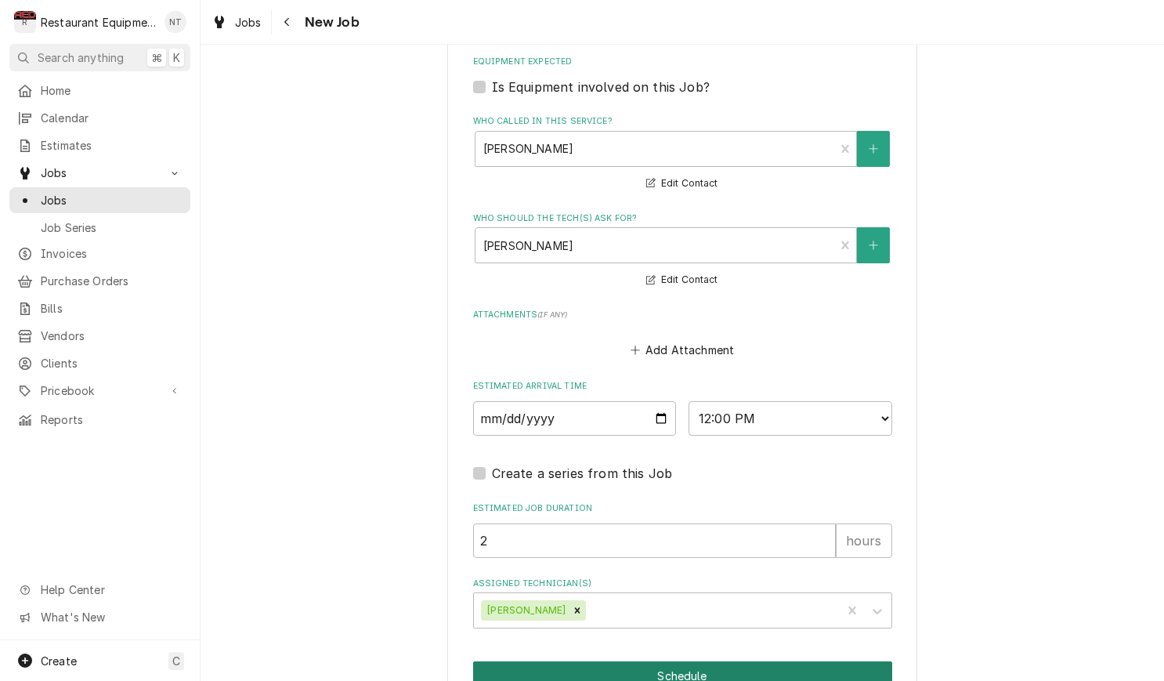
click at [792, 661] on button "Schedule" at bounding box center [682, 675] width 419 height 29
type textarea "x"
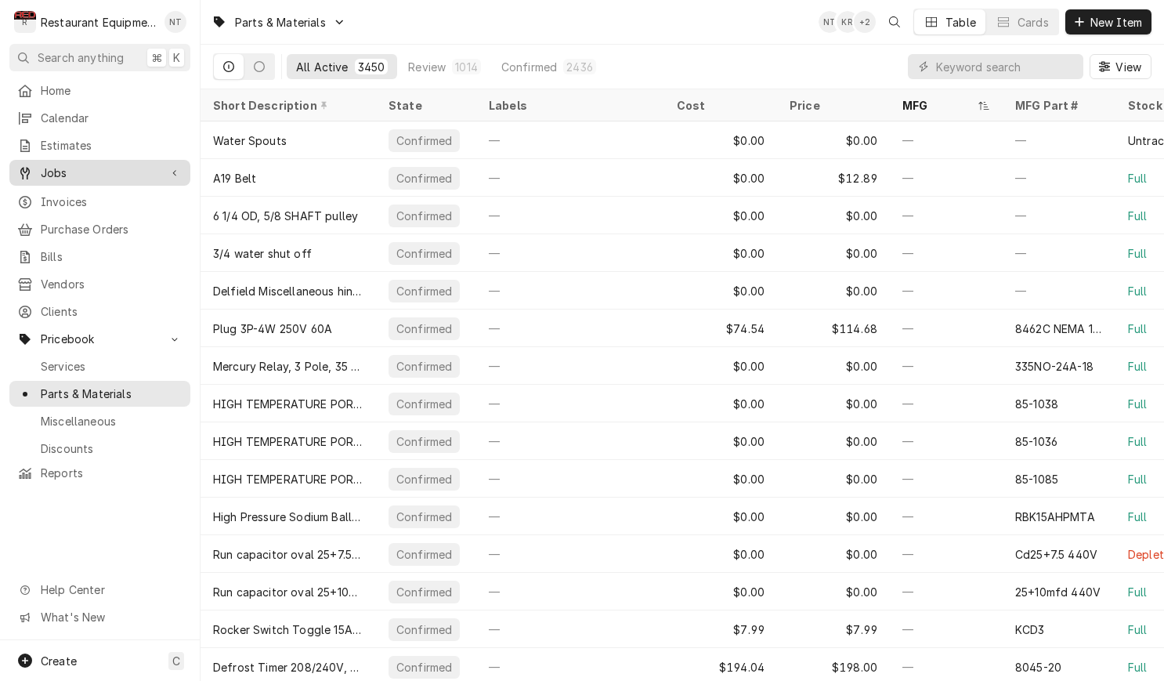
click at [113, 171] on span "Jobs" at bounding box center [100, 172] width 118 height 16
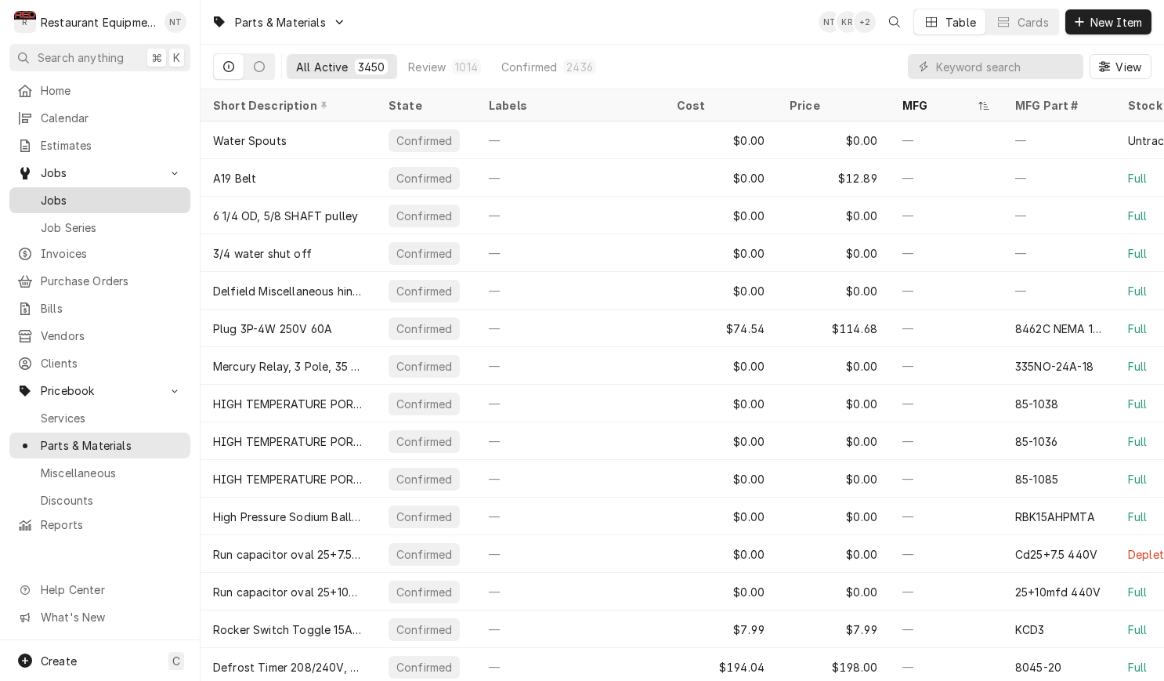
click at [131, 194] on span "Jobs" at bounding box center [112, 200] width 142 height 16
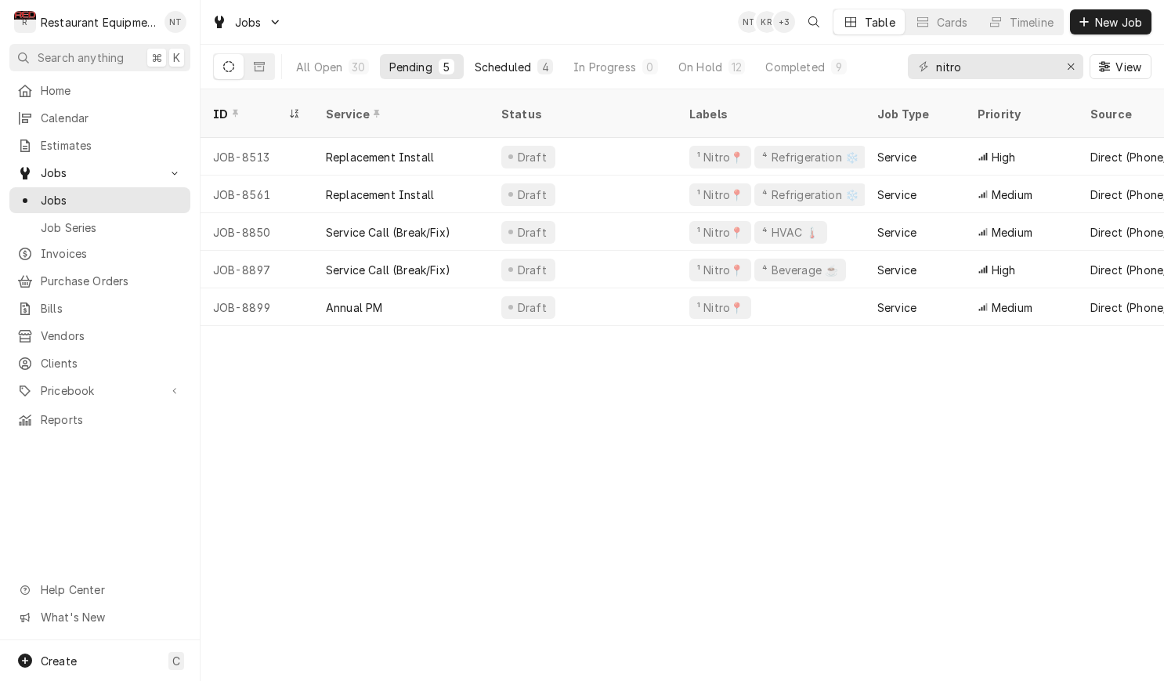
click at [520, 72] on div "Scheduled" at bounding box center [503, 67] width 56 height 16
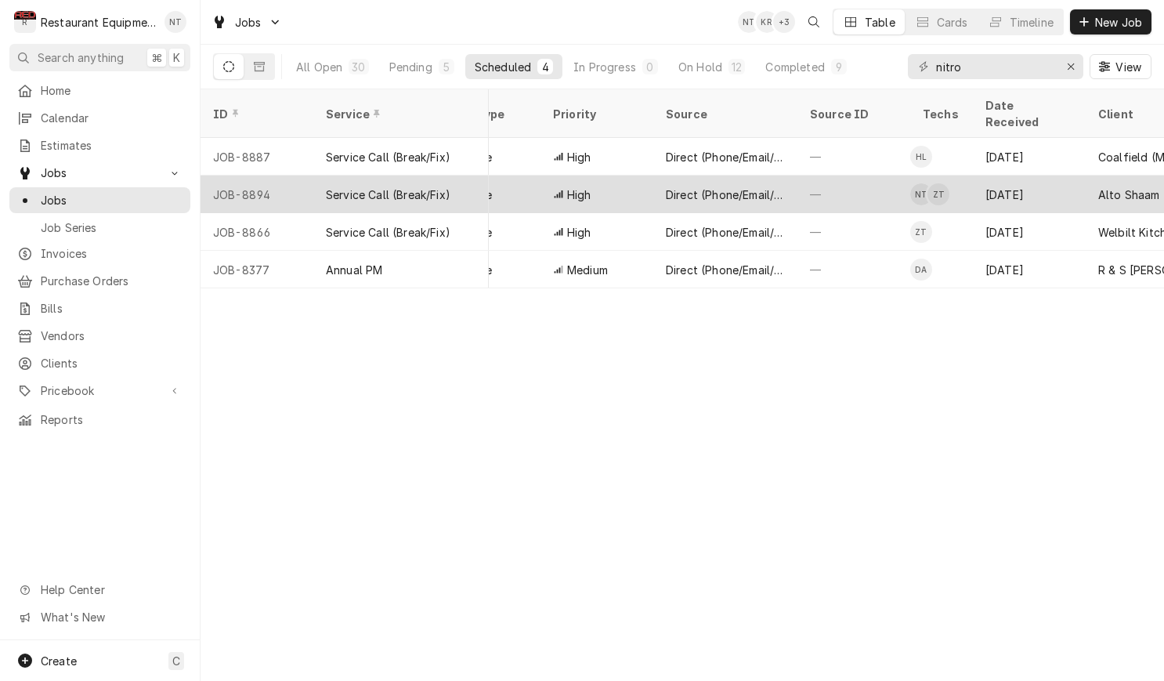
scroll to position [0, 428]
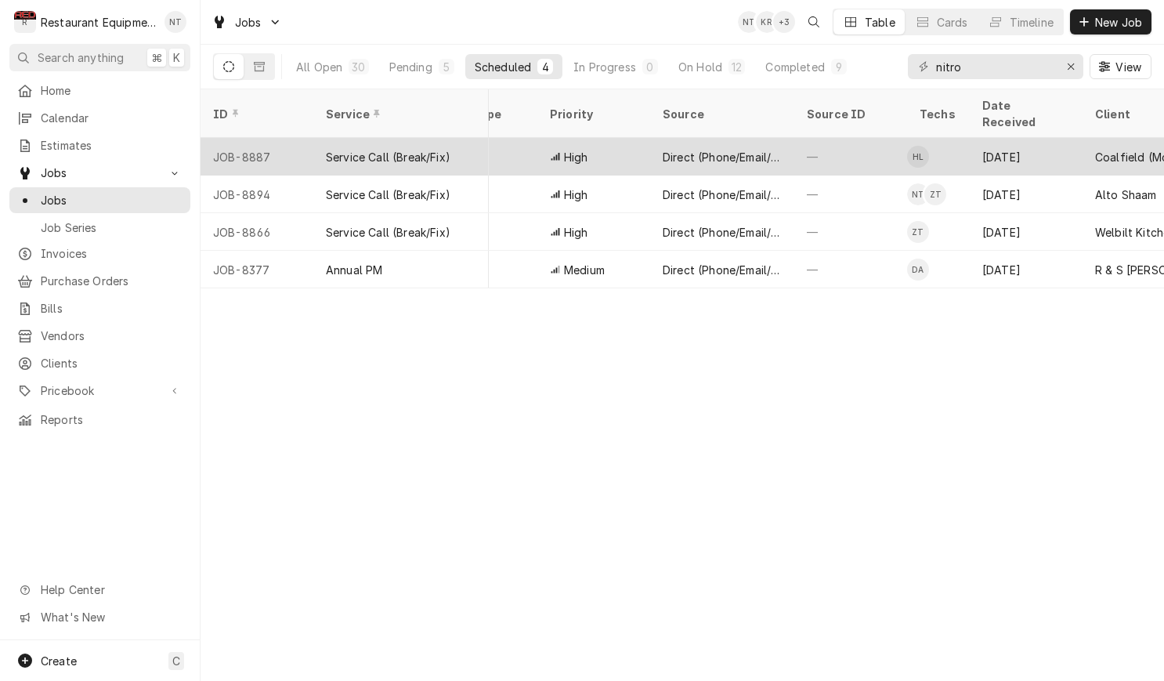
click at [807, 138] on div "—" at bounding box center [850, 157] width 113 height 38
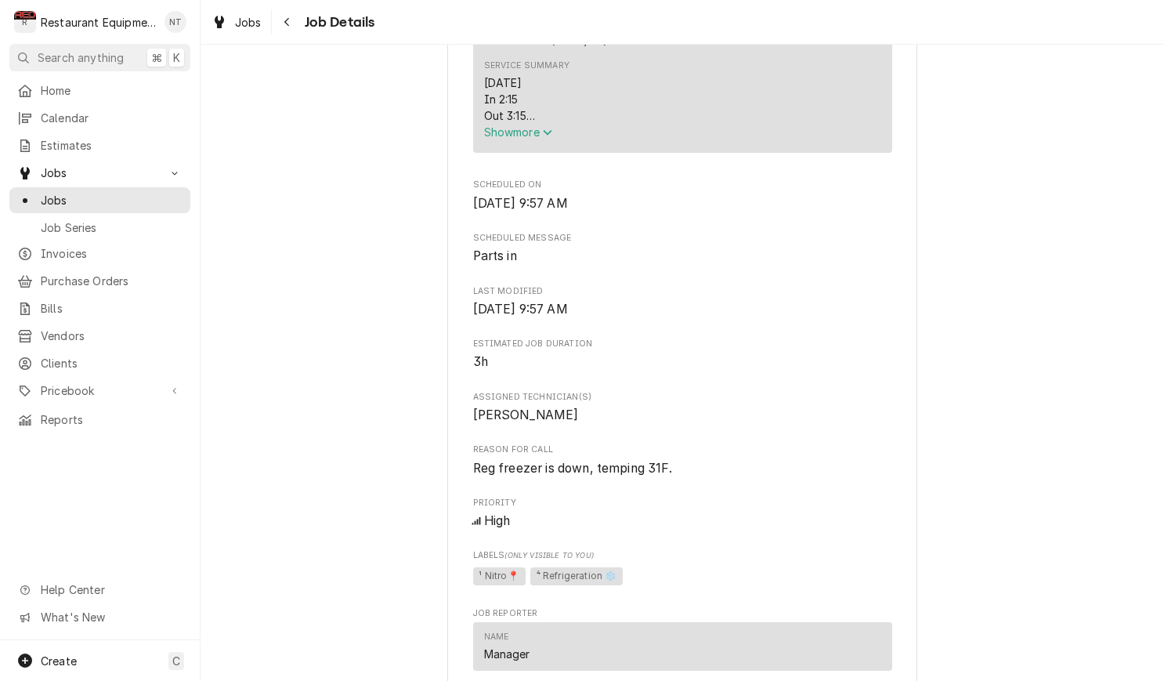
scroll to position [702, 0]
click at [517, 135] on span "Show more" at bounding box center [518, 130] width 69 height 13
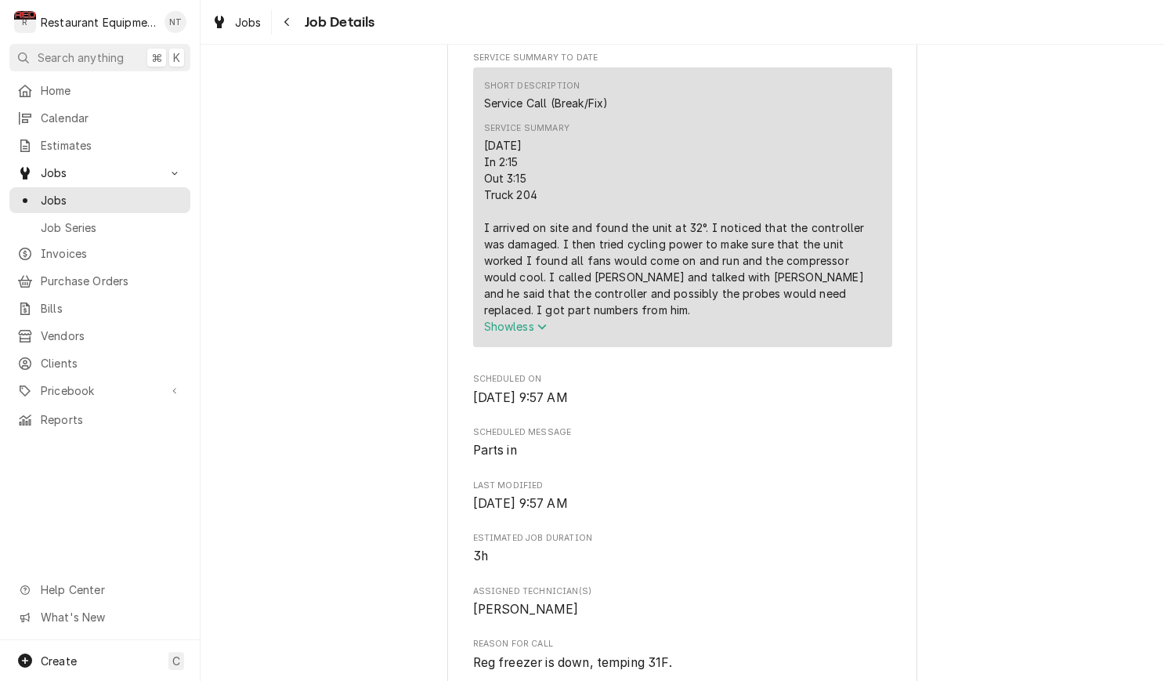
scroll to position [635, 0]
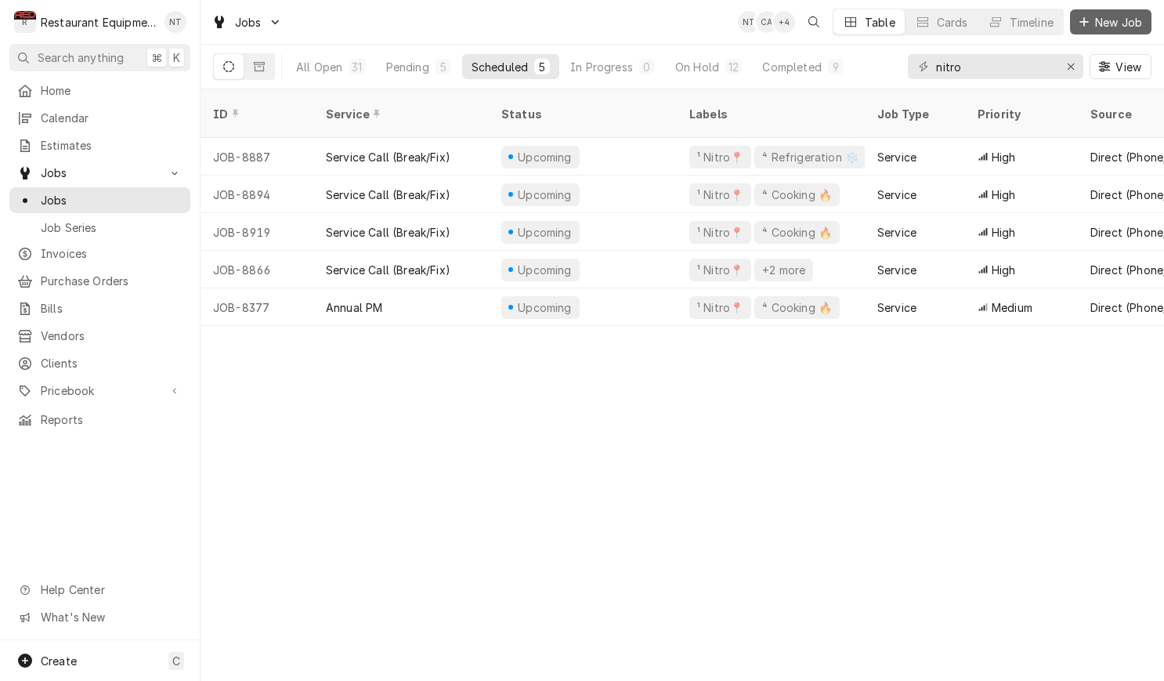
click at [1103, 31] on button "New Job" at bounding box center [1110, 21] width 81 height 25
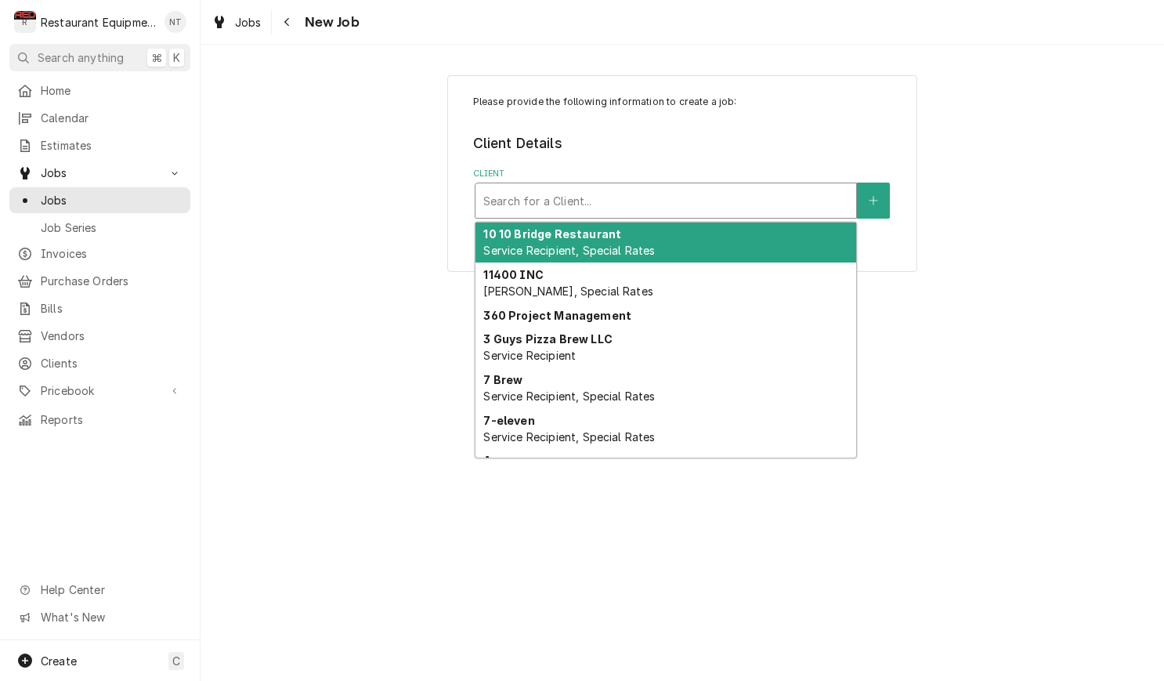
click at [682, 203] on div "Client" at bounding box center [665, 200] width 365 height 28
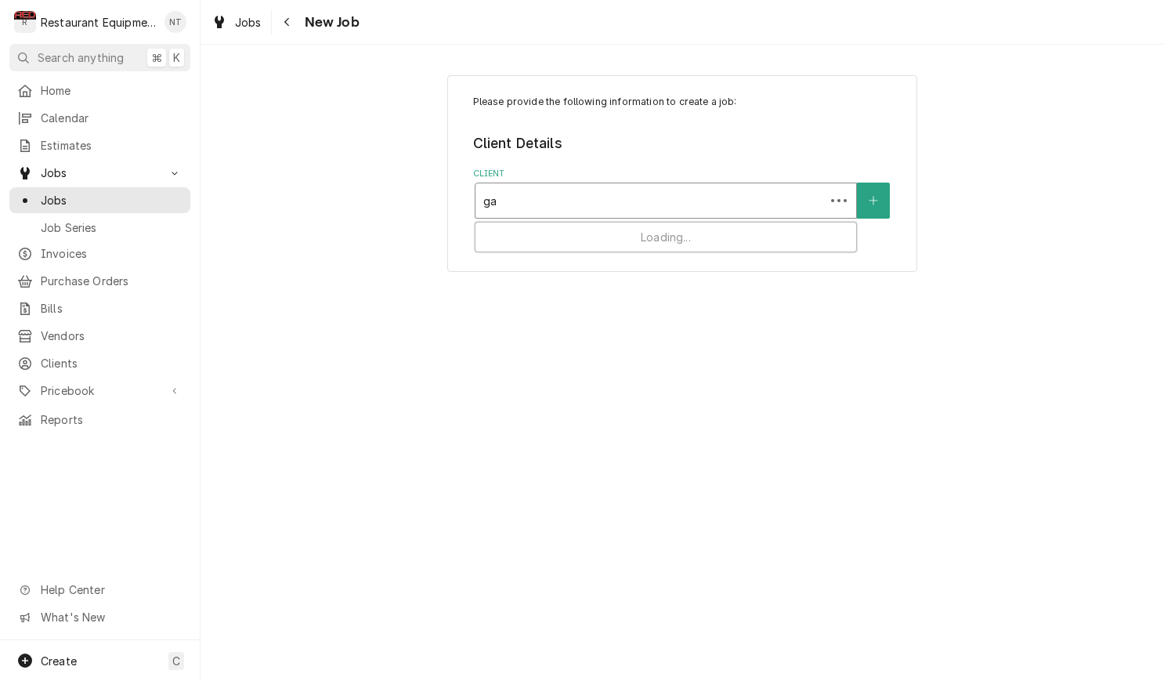
type input "g"
type input "welbil"
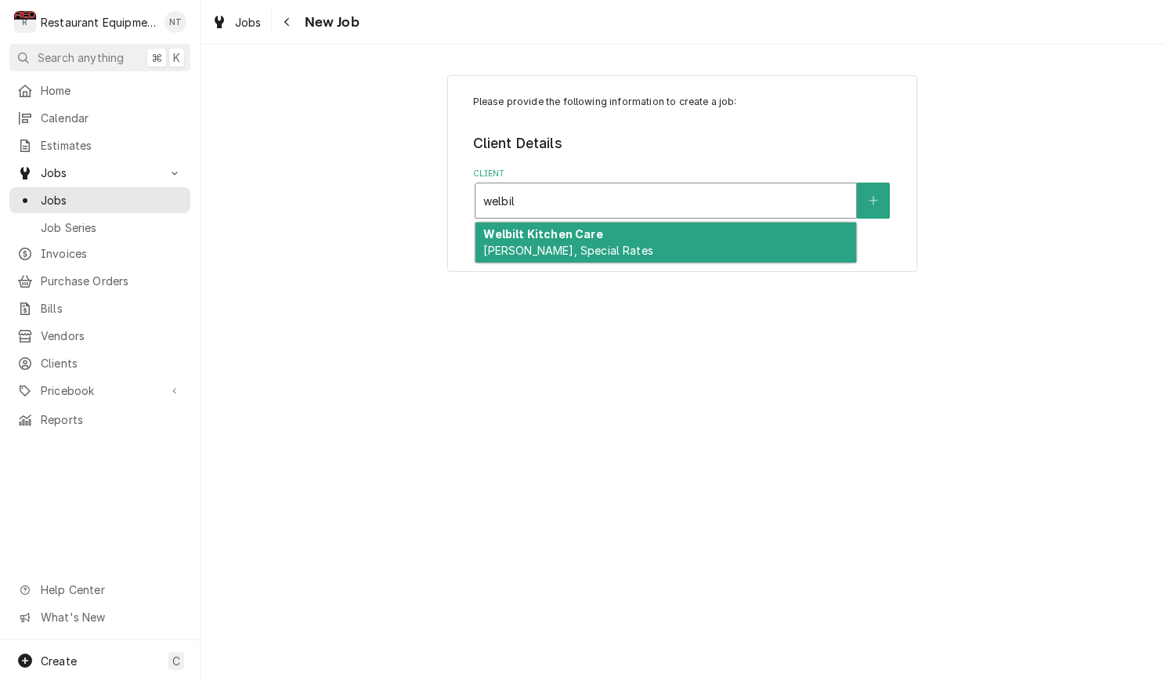
click at [711, 232] on div "Welbilt Kitchen Care [PERSON_NAME], Special Rates" at bounding box center [665, 242] width 381 height 41
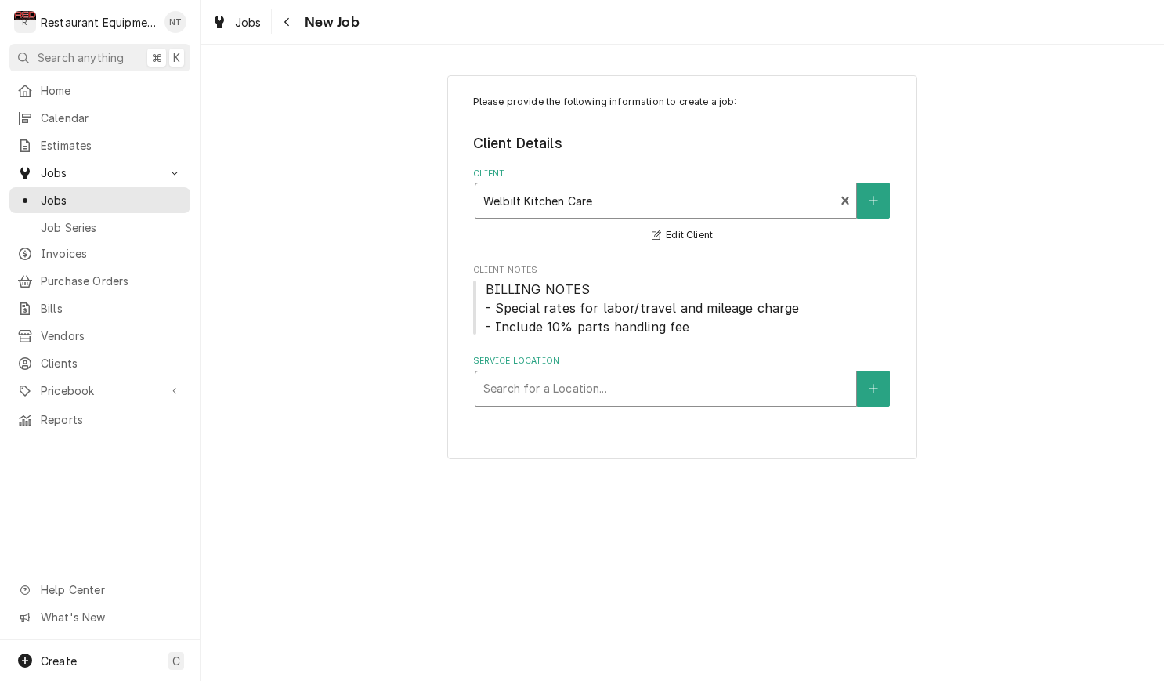
click at [687, 374] on div "Service Location" at bounding box center [665, 388] width 365 height 28
type input "wendys"
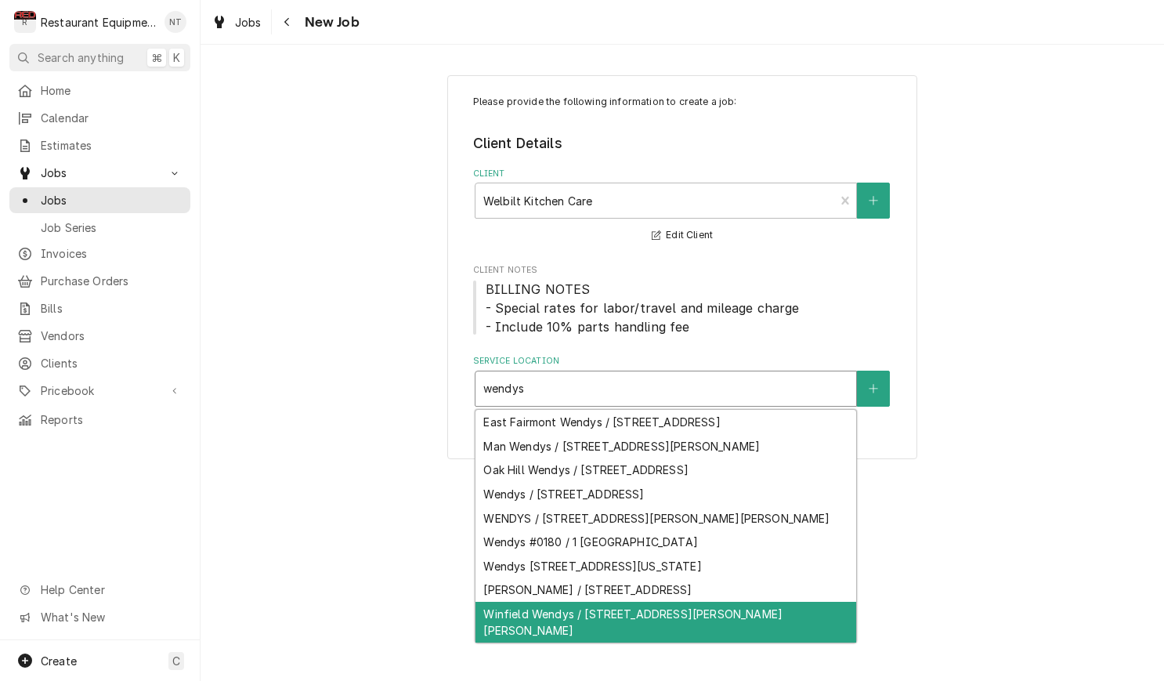
click at [771, 625] on div "Winfield Wendys / [STREET_ADDRESS][PERSON_NAME][PERSON_NAME]" at bounding box center [665, 621] width 381 height 41
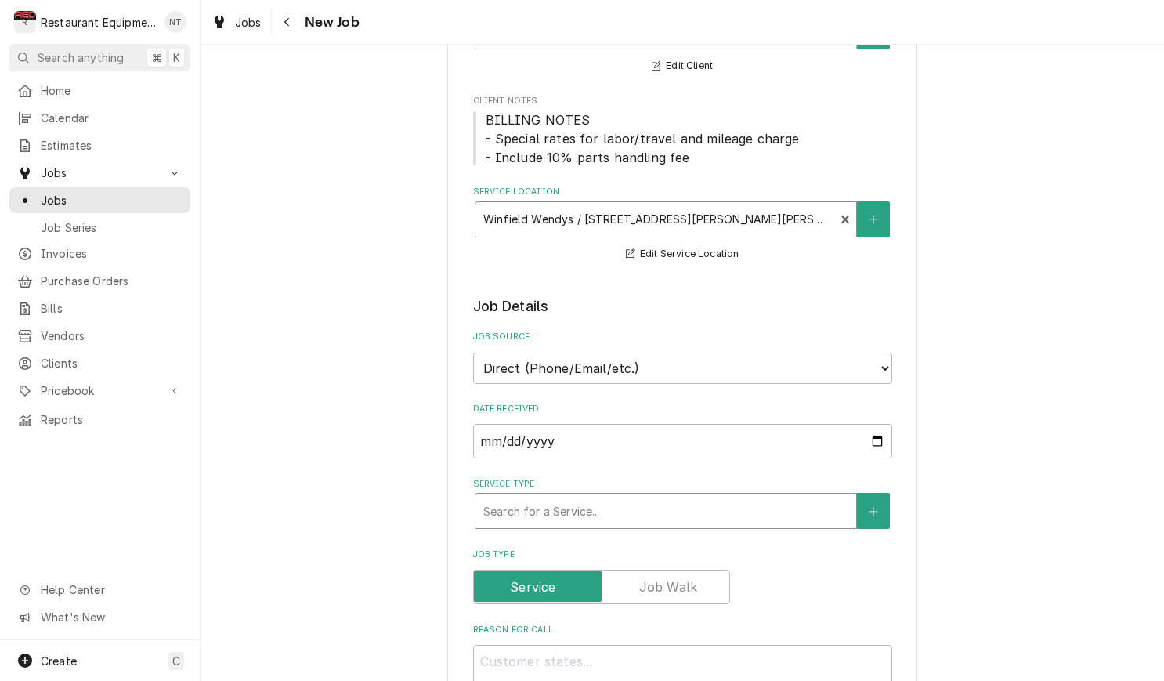
scroll to position [170, 0]
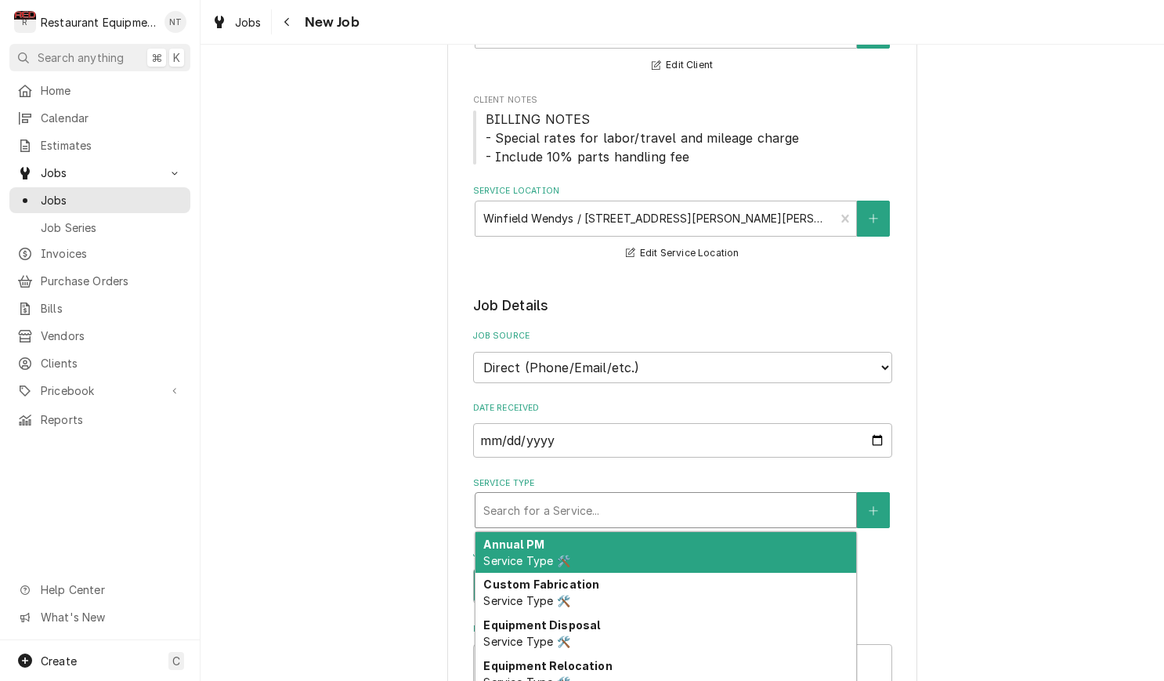
click at [663, 496] on div "Service Type" at bounding box center [665, 510] width 365 height 28
type textarea "x"
type input "b"
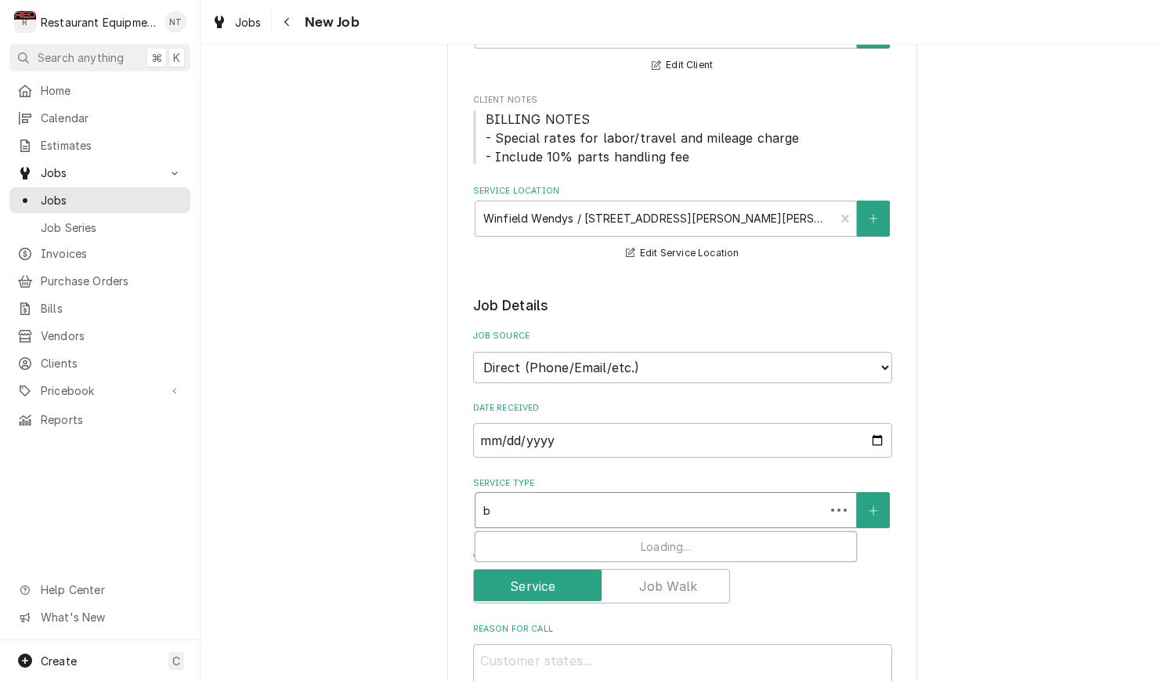
type textarea "x"
type input "br"
type textarea "x"
type input "bre"
type textarea "x"
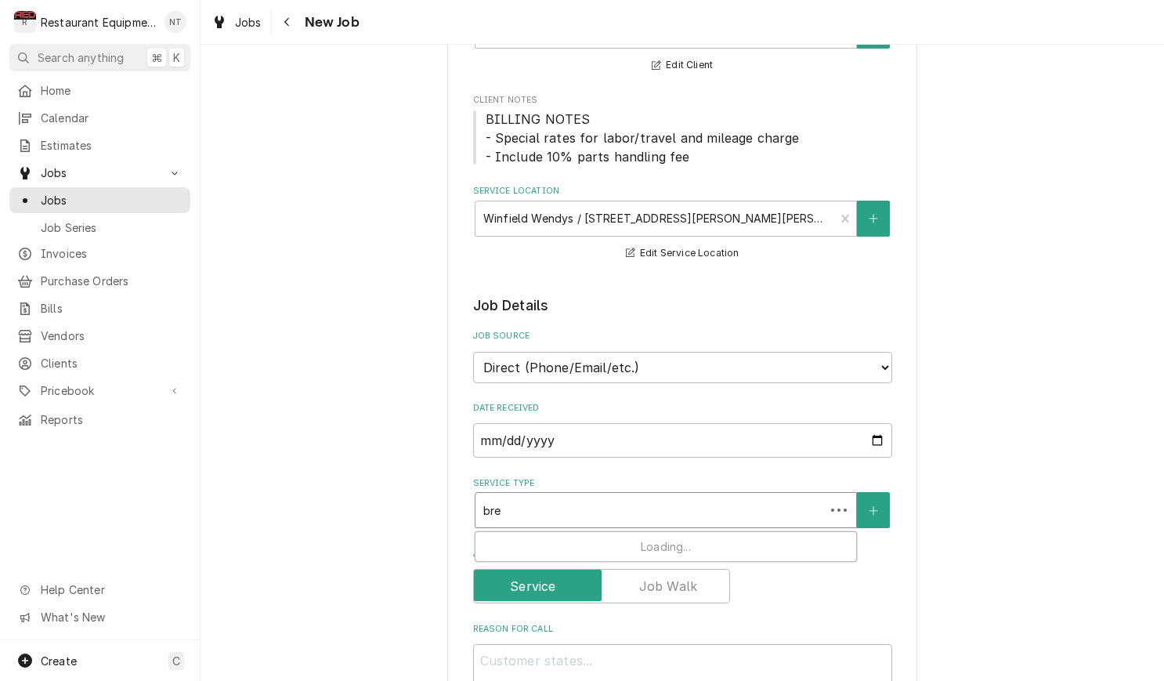
type input "brea"
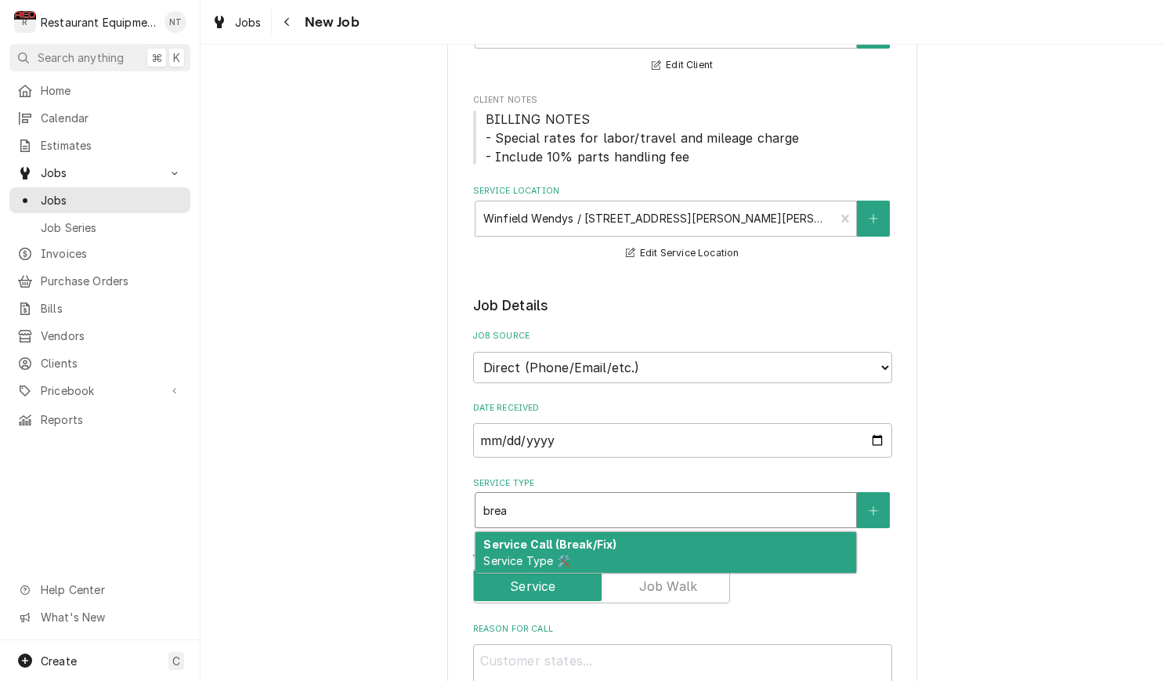
click at [666, 532] on div "Service Call (Break/Fix) Service Type 🛠️" at bounding box center [665, 552] width 381 height 41
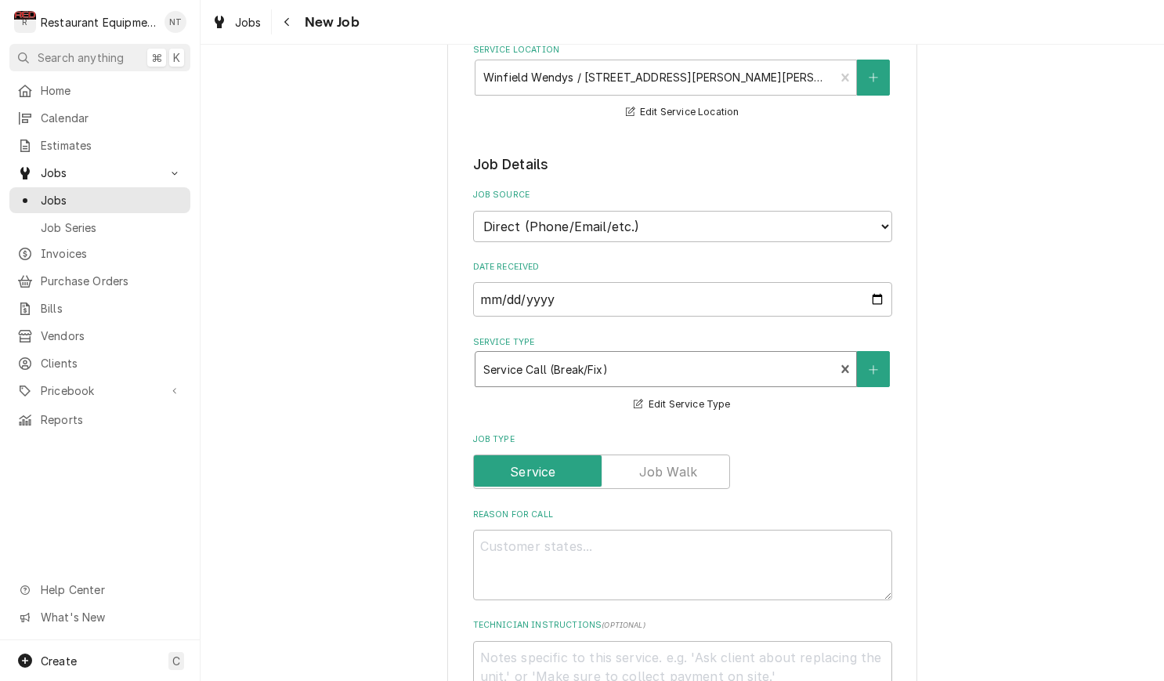
scroll to position [312, 0]
click at [832, 529] on textarea "Reason For Call" at bounding box center [682, 564] width 419 height 70
paste textarea "Asset Information: Brand/Asset Group/Model: Garland XPE36AC- 0036 Serial Number…"
type textarea "x"
type textarea "Asset Information: Brand/Asset Group/Model: Garland XPE36AC- 0036 Serial Number…"
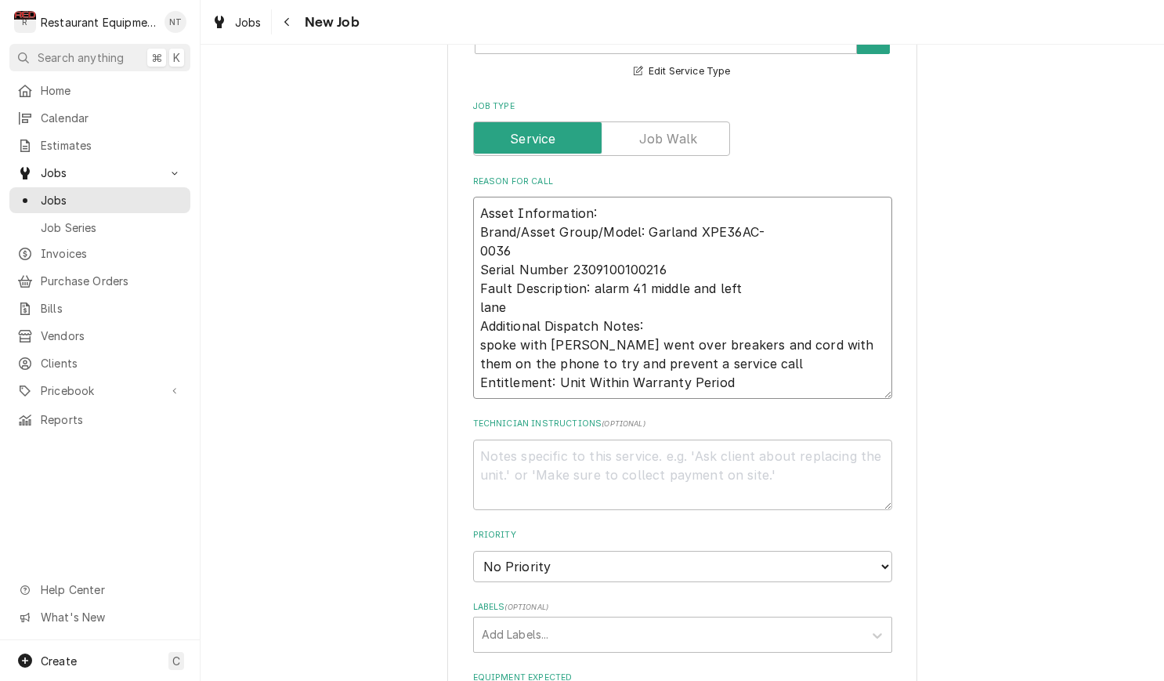
type textarea "x"
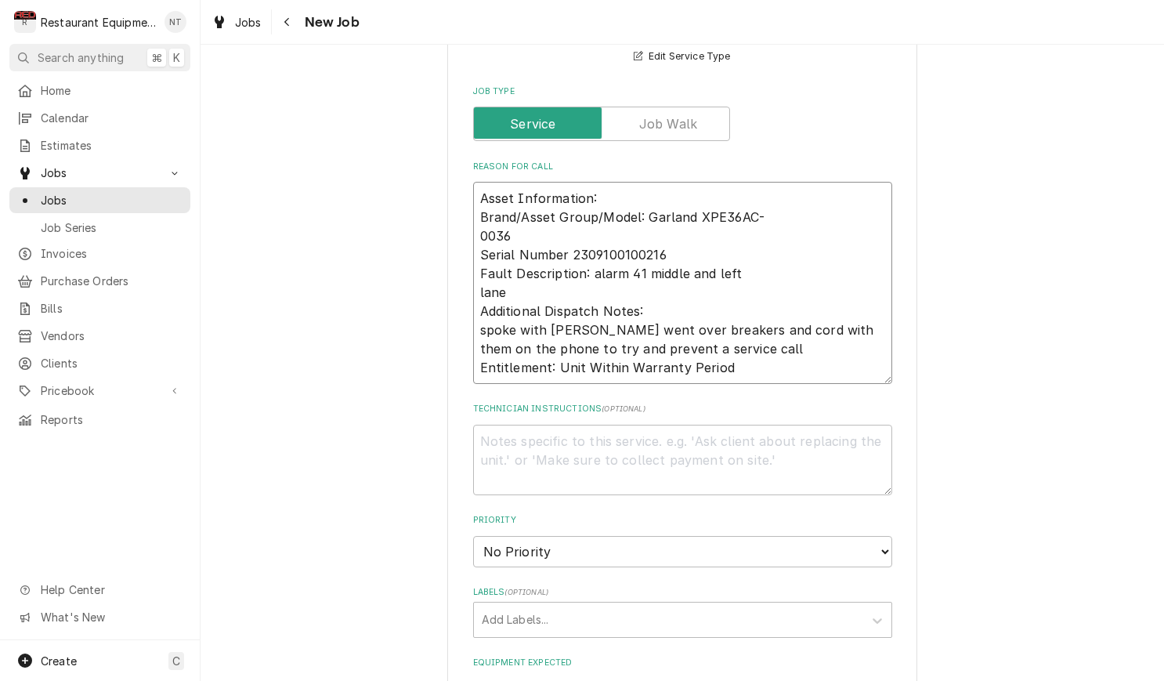
scroll to position [670, 0]
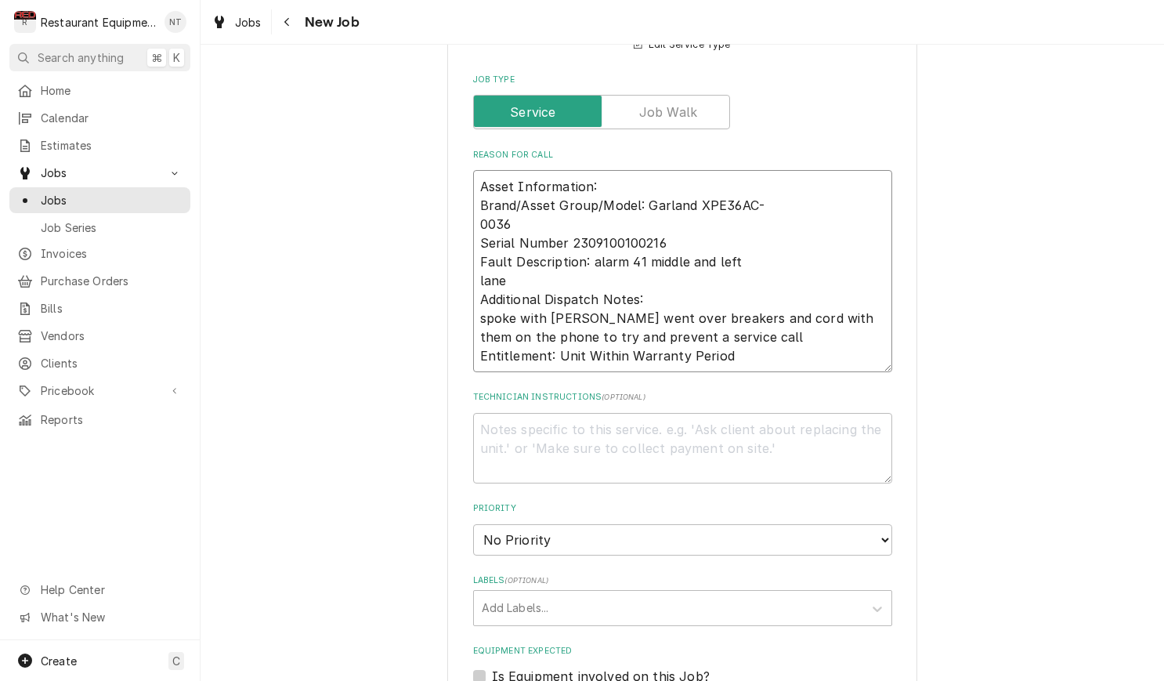
type textarea "Asset Information: Brand/Asset Group/Model: Garland XPE36AC- 0036 Serial Number…"
click at [762, 428] on textarea "Technician Instructions ( optional )" at bounding box center [682, 448] width 419 height 70
paste textarea "Record all parts used, including their part numbers. Provide clear documentatio…"
type textarea "x"
type textarea "Record all parts used, including their part numbers. Provide clear documentatio…"
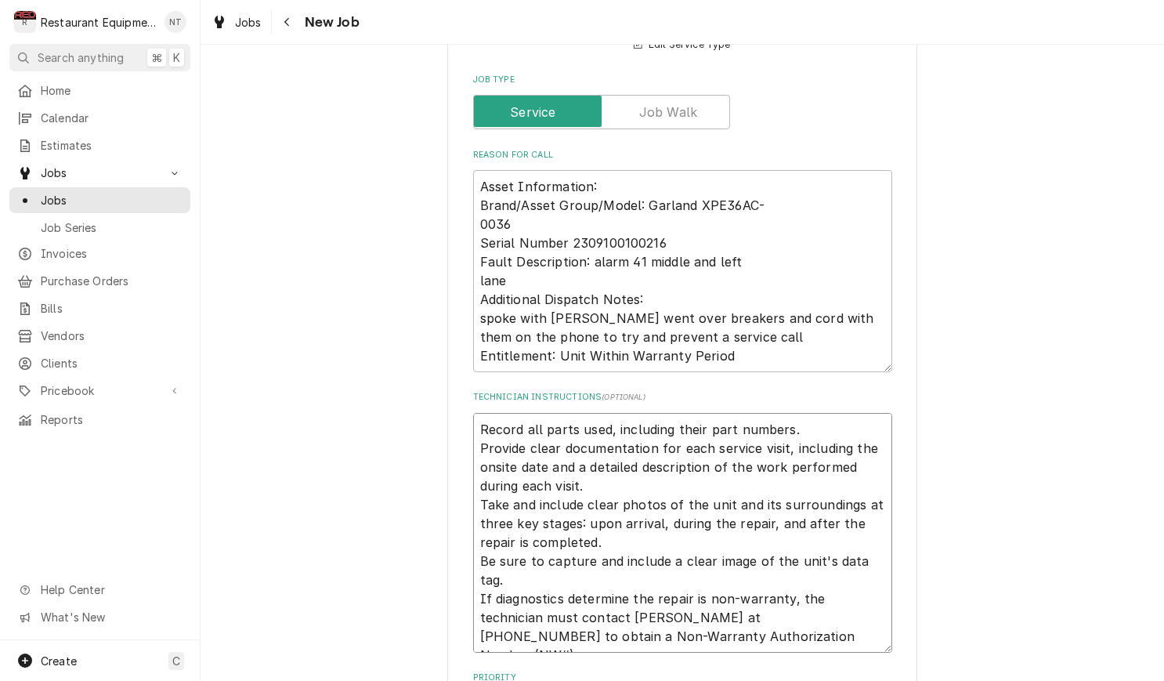
type textarea "x"
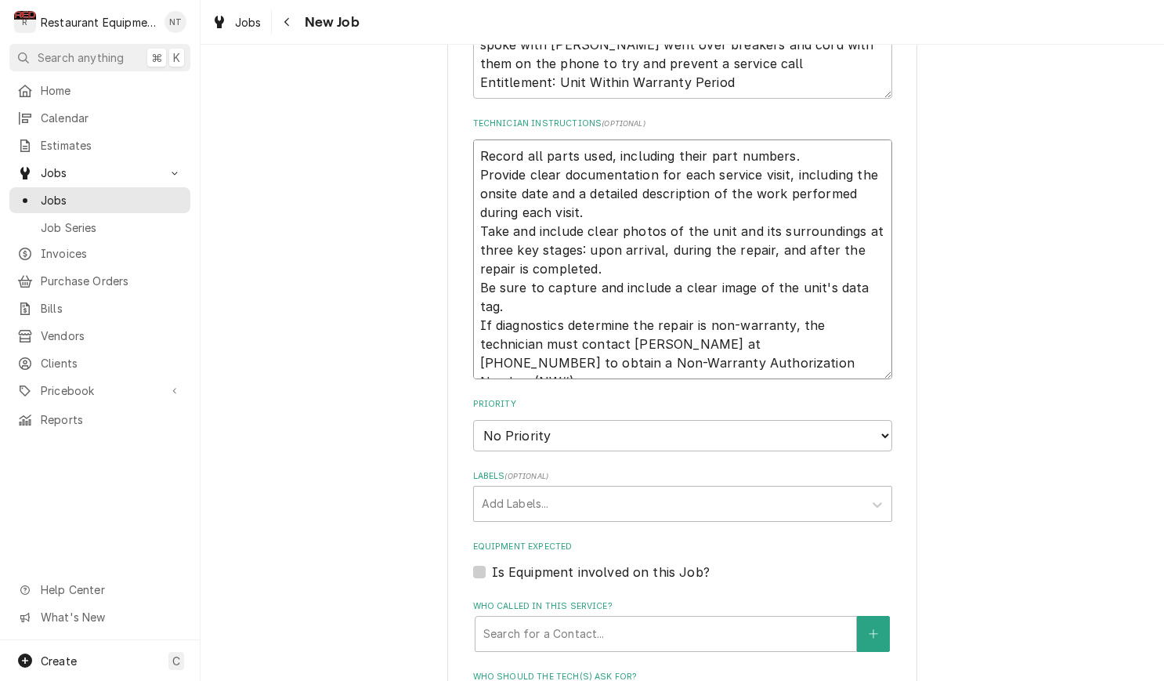
scroll to position [944, 0]
type textarea "Record all parts used, including their part numbers. Provide clear documentatio…"
select select "1"
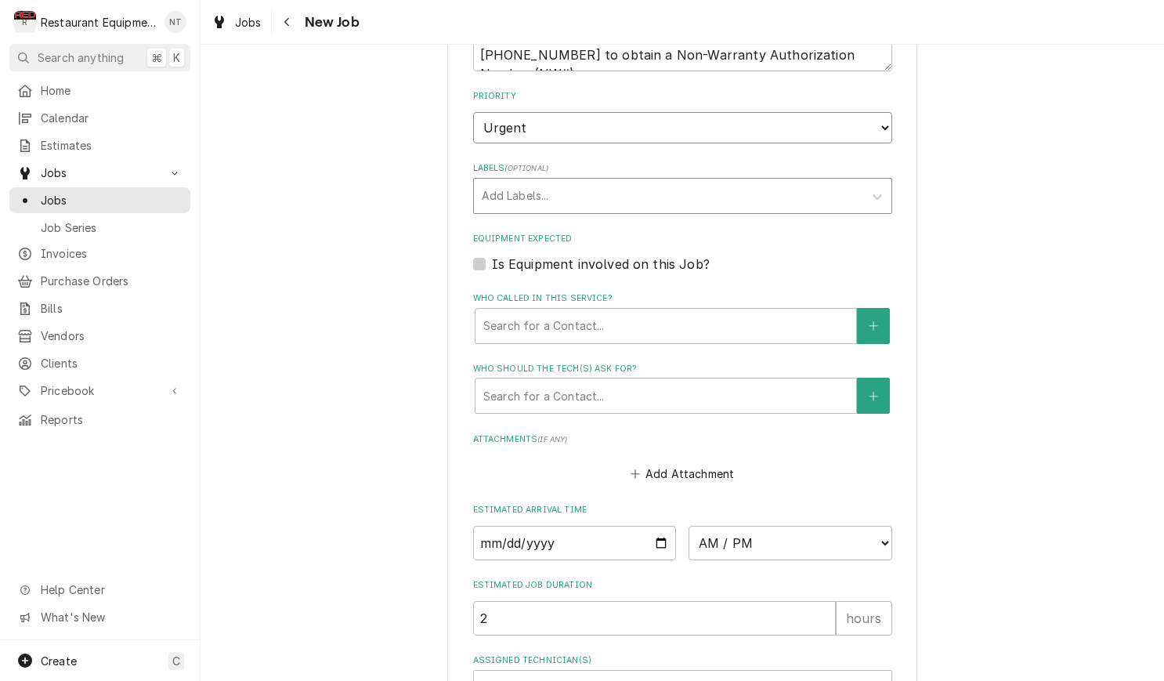
scroll to position [1252, 0]
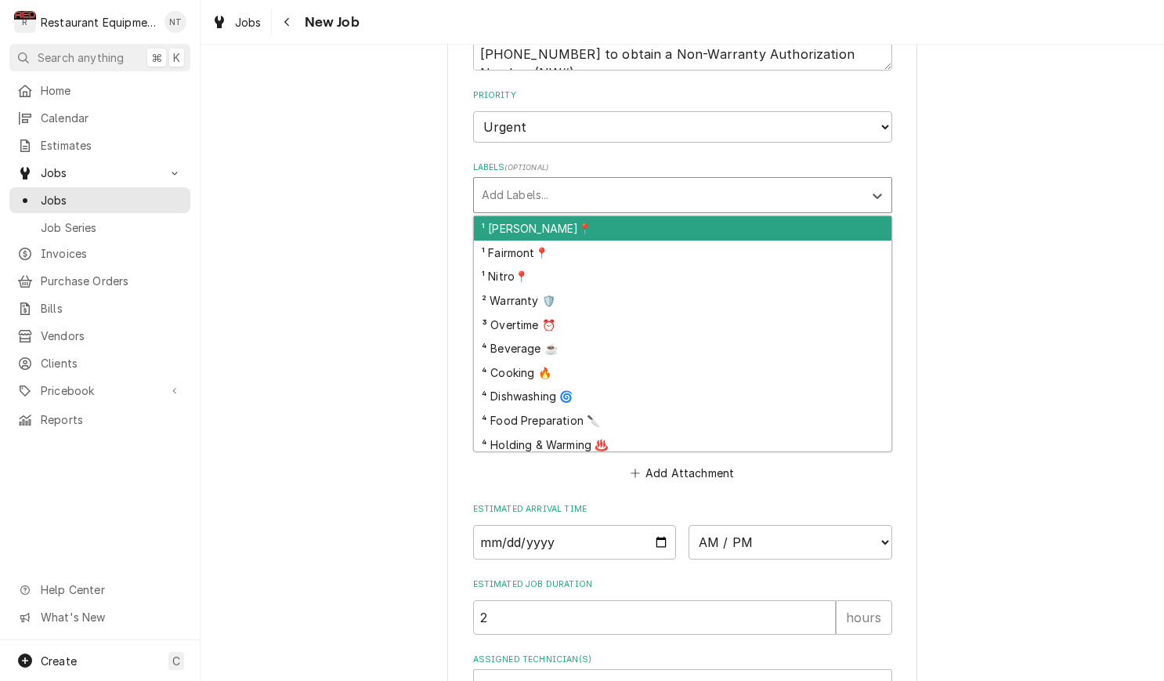
click at [854, 181] on div "Labels" at bounding box center [669, 195] width 374 height 28
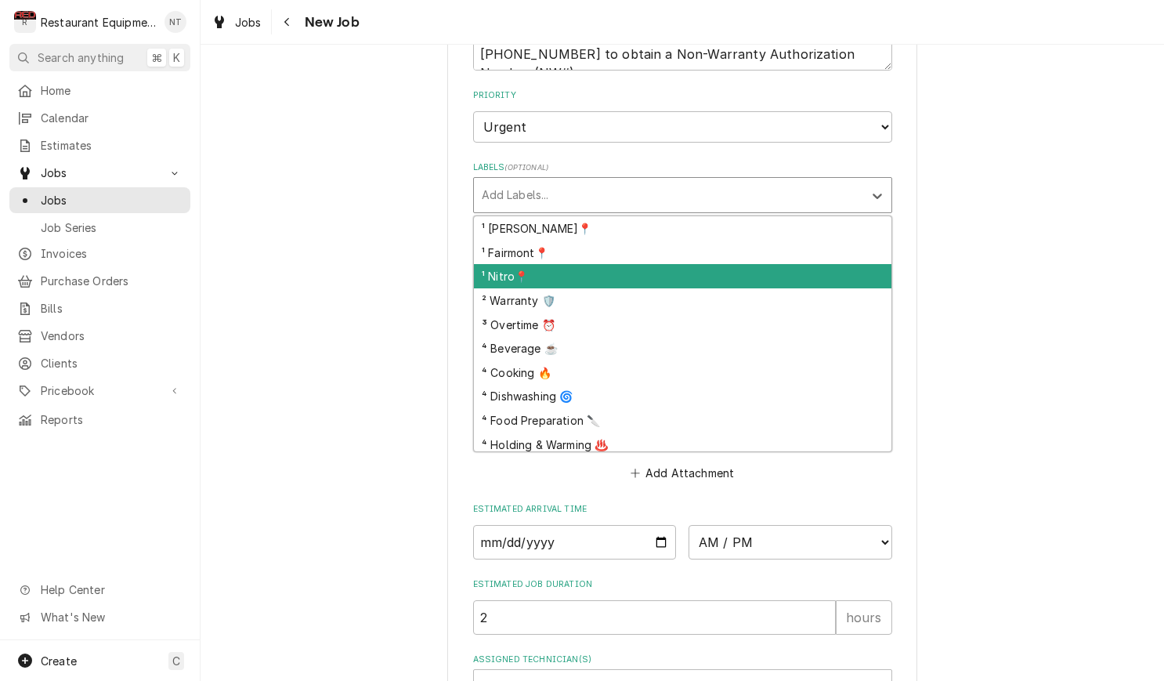
click at [833, 264] on div "¹ Nitro📍" at bounding box center [682, 276] width 417 height 24
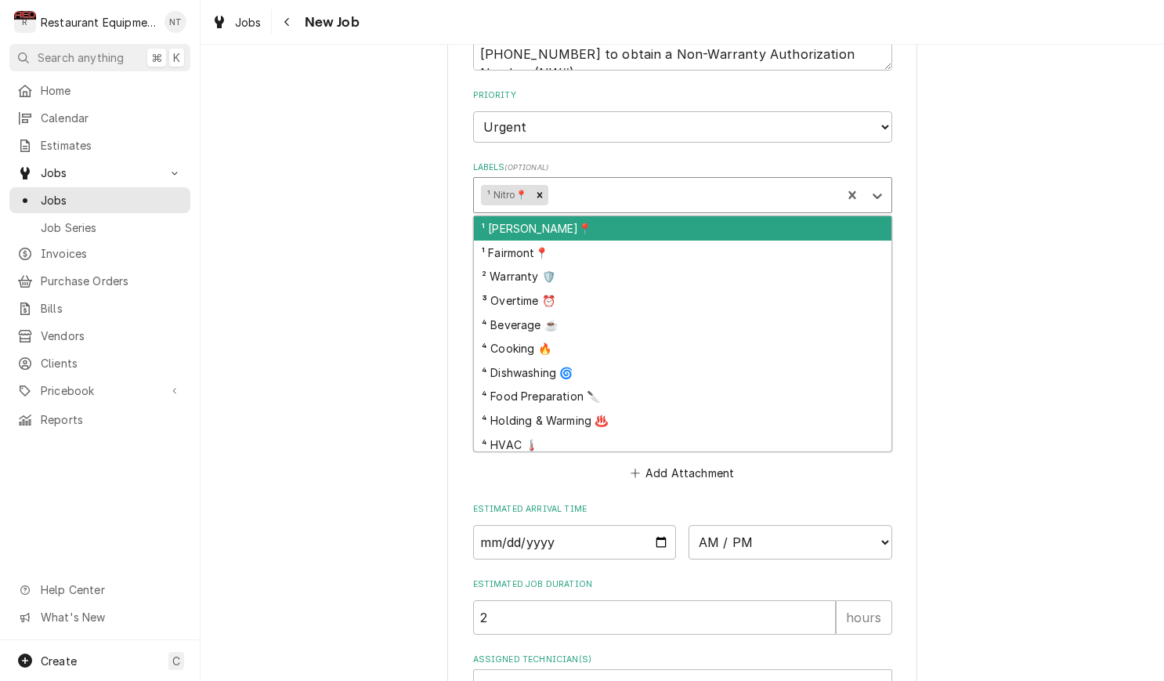
click at [760, 181] on div "Labels" at bounding box center [692, 195] width 283 height 28
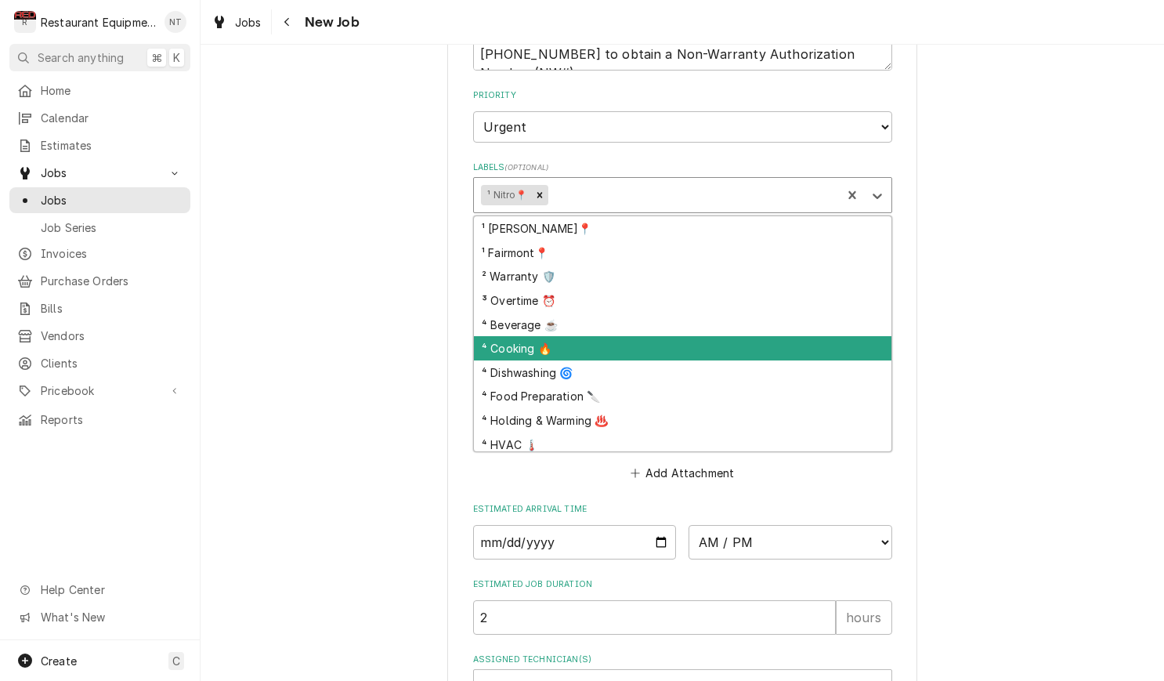
click at [815, 336] on div "⁴ Cooking 🔥" at bounding box center [682, 348] width 417 height 24
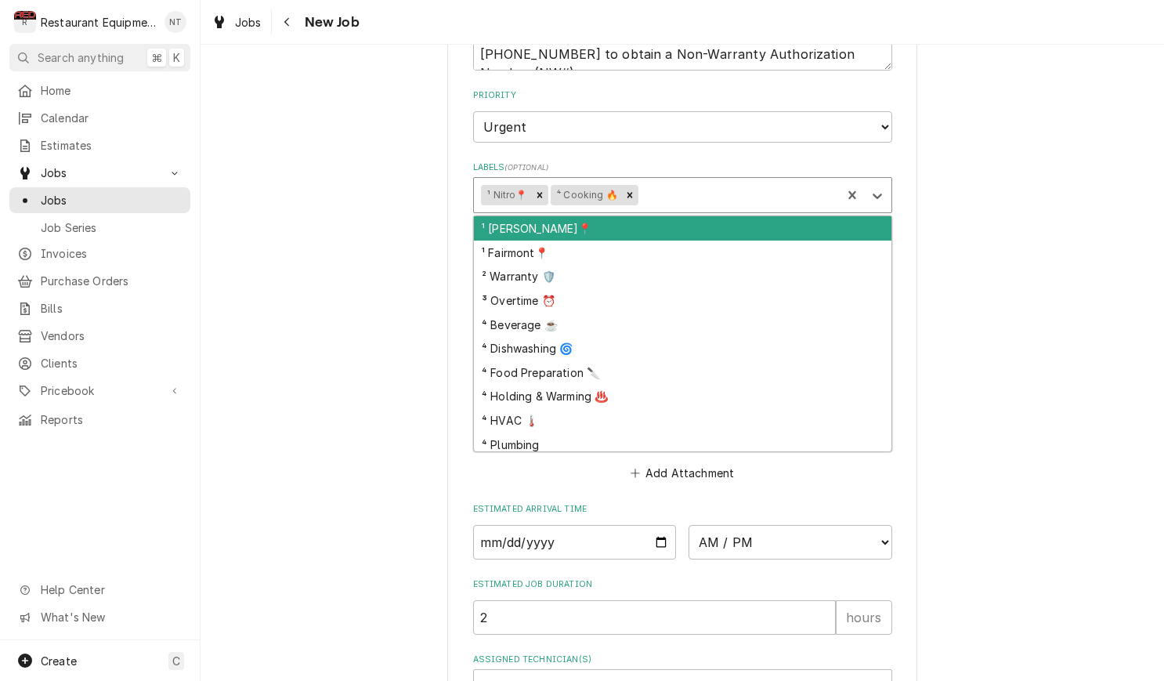
drag, startPoint x: 718, startPoint y: 168, endPoint x: 717, endPoint y: 211, distance: 43.9
click at [718, 181] on div "Labels" at bounding box center [737, 195] width 193 height 28
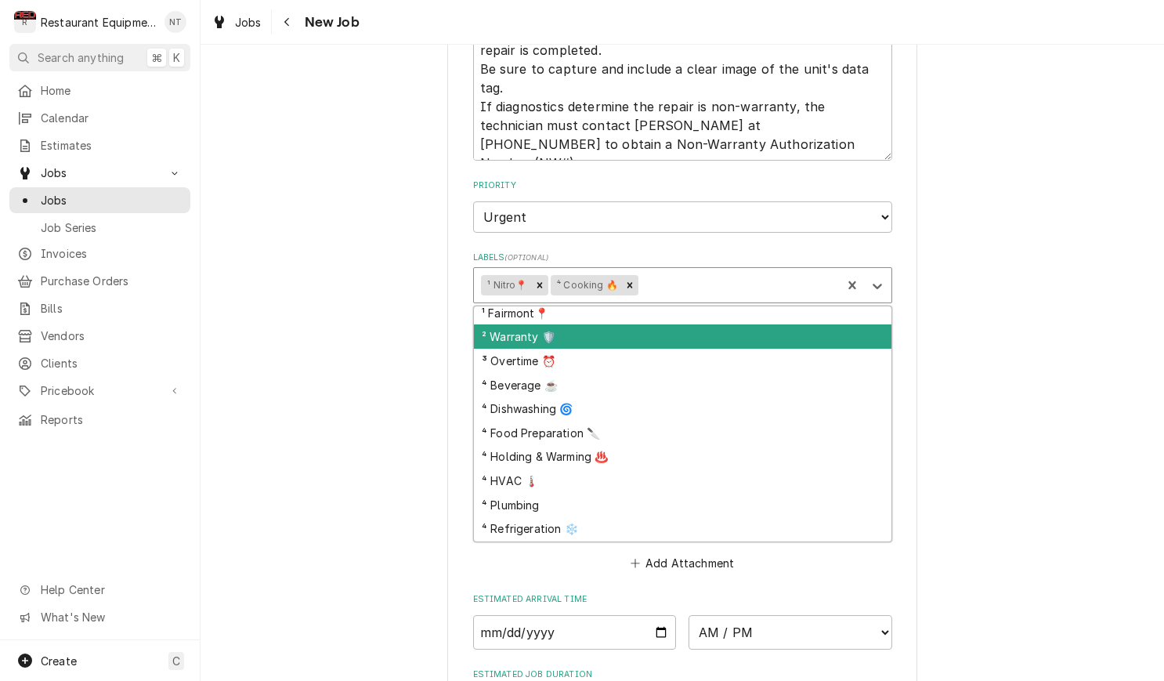
scroll to position [22, 0]
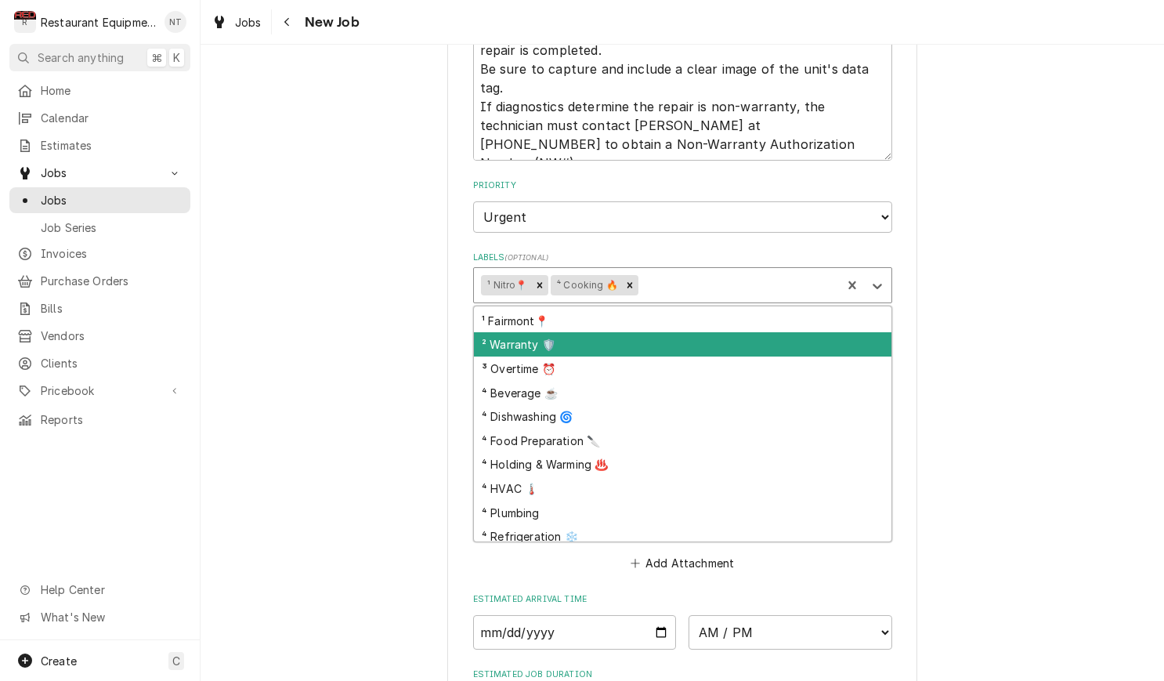
click at [750, 332] on div "² Warranty 🛡️" at bounding box center [682, 344] width 417 height 24
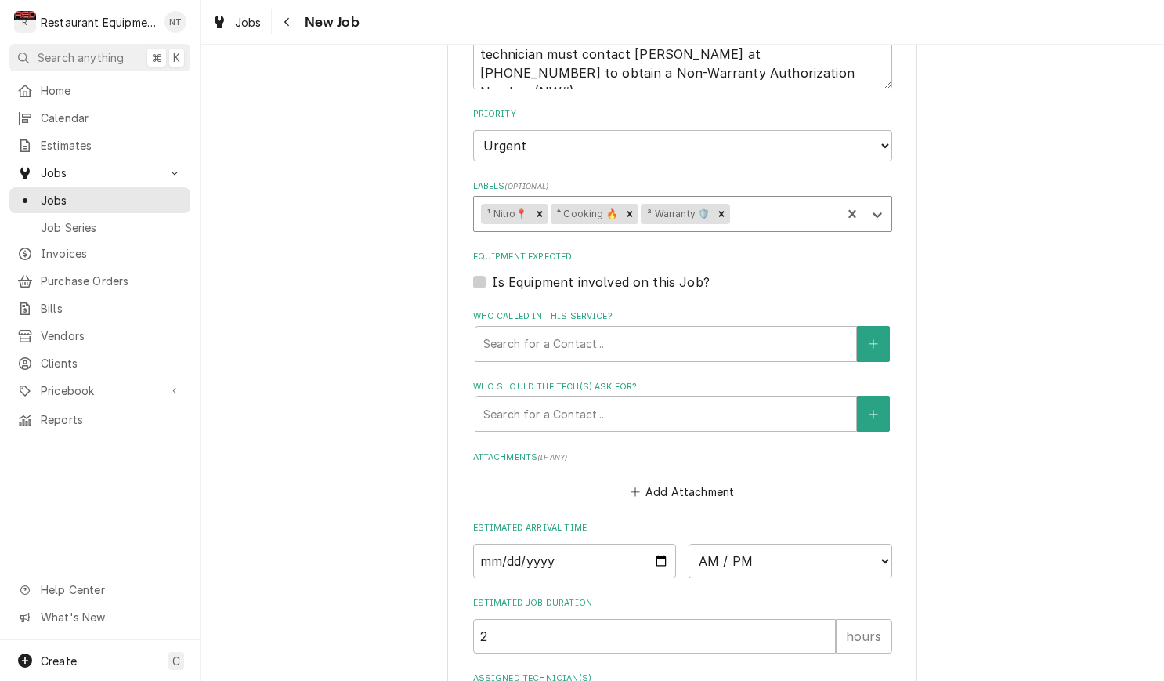
scroll to position [1241, 0]
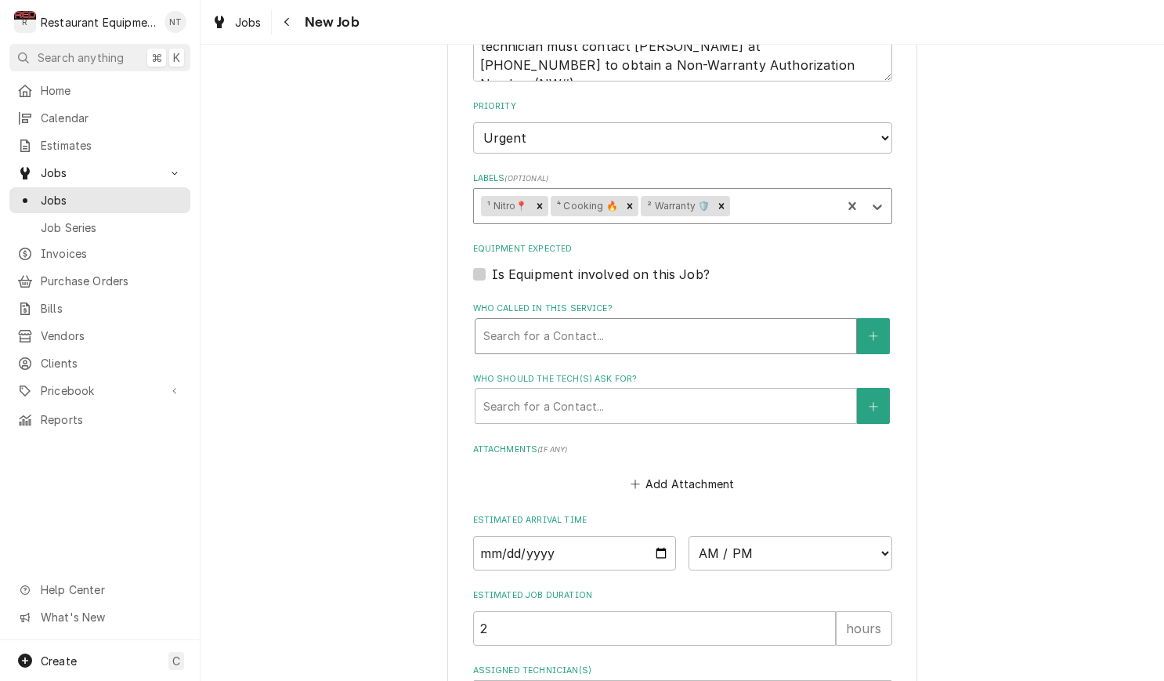
click at [738, 322] on div "Who called in this service?" at bounding box center [665, 336] width 365 height 28
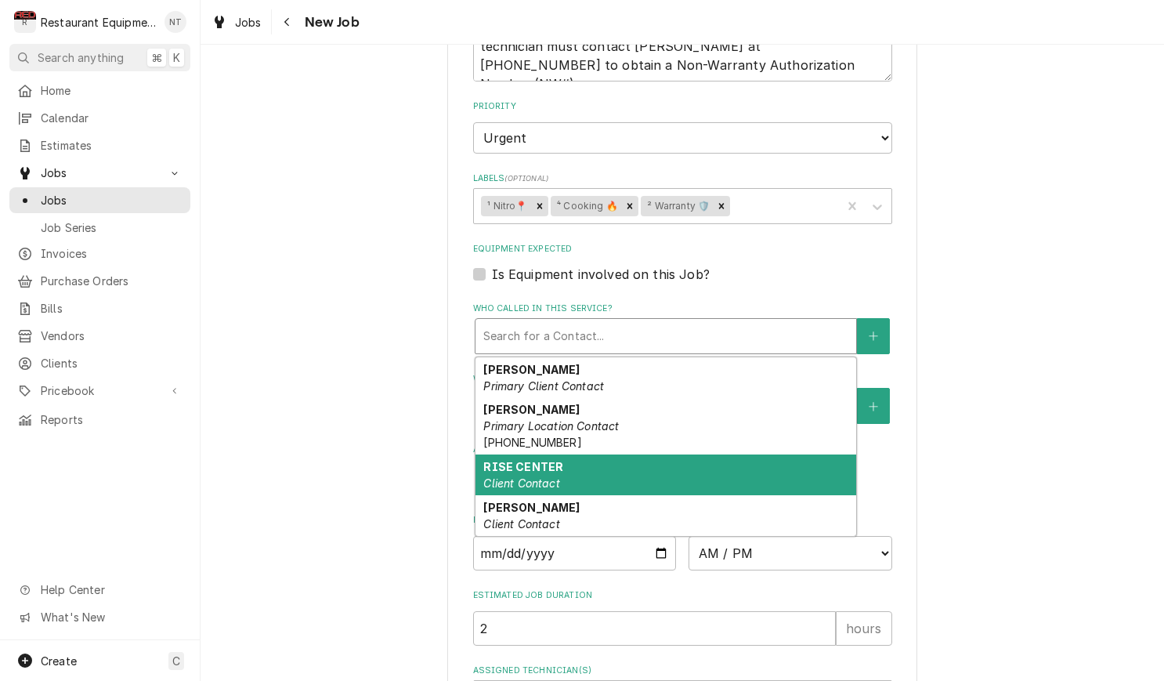
click at [750, 454] on div "RISE CENTER Client Contact" at bounding box center [665, 474] width 381 height 41
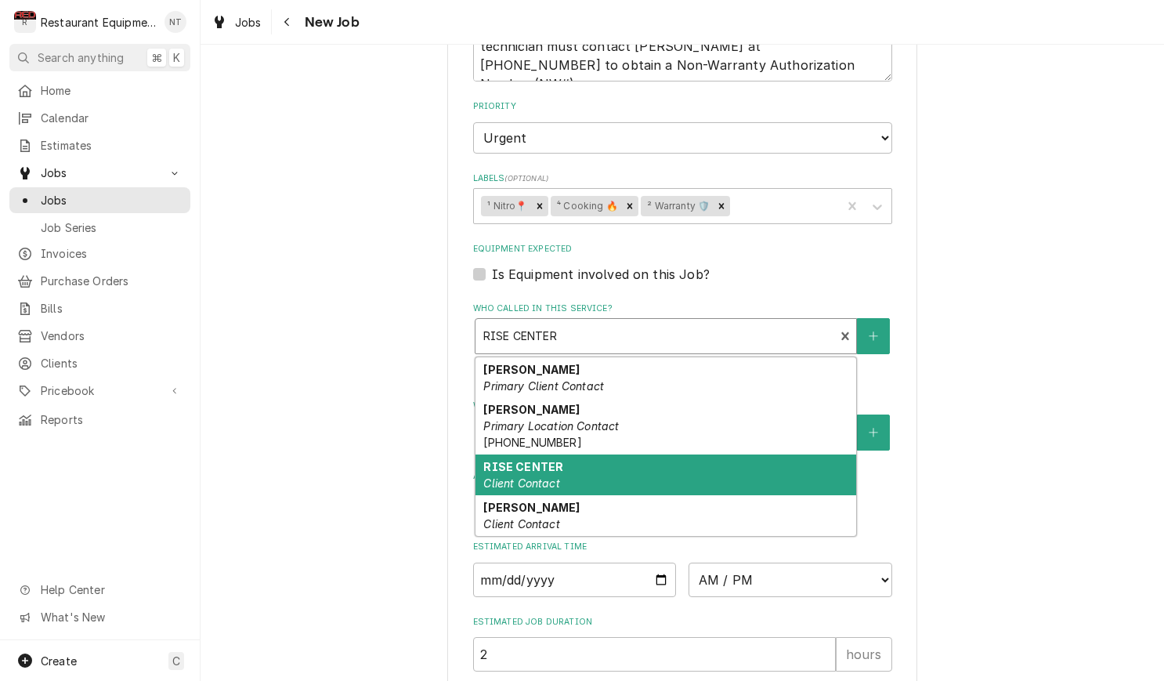
click at [728, 322] on div "Who called in this service?" at bounding box center [655, 336] width 344 height 28
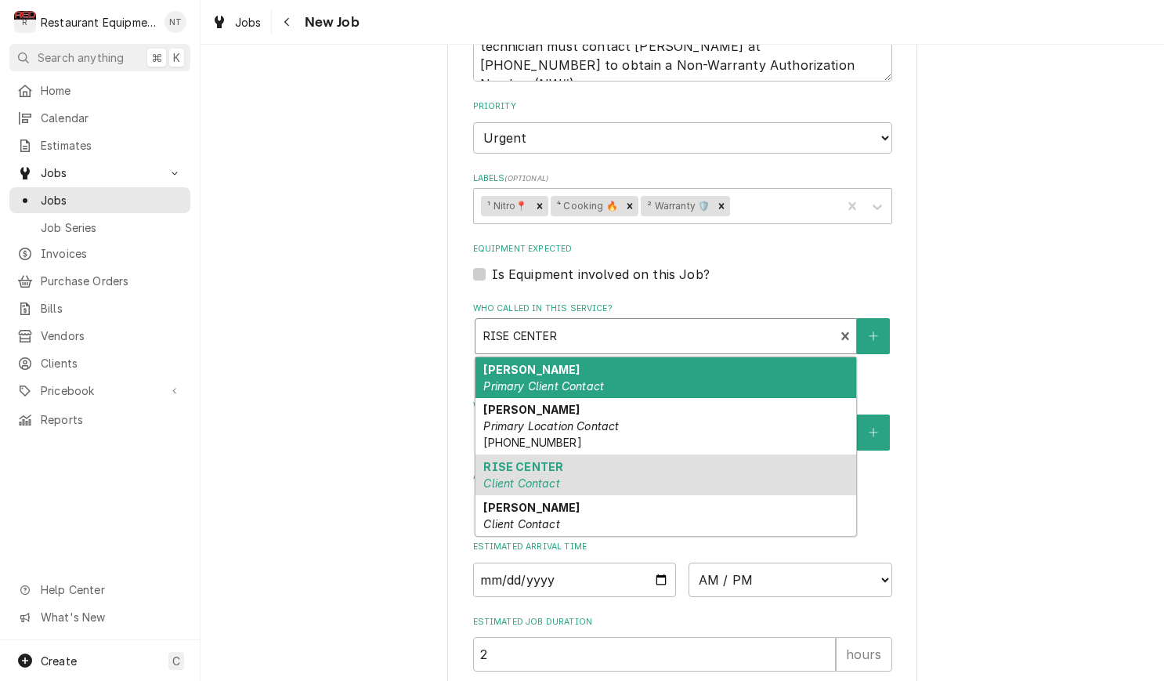
click at [723, 363] on div "Chris Morra Primary Client Contact" at bounding box center [665, 377] width 381 height 41
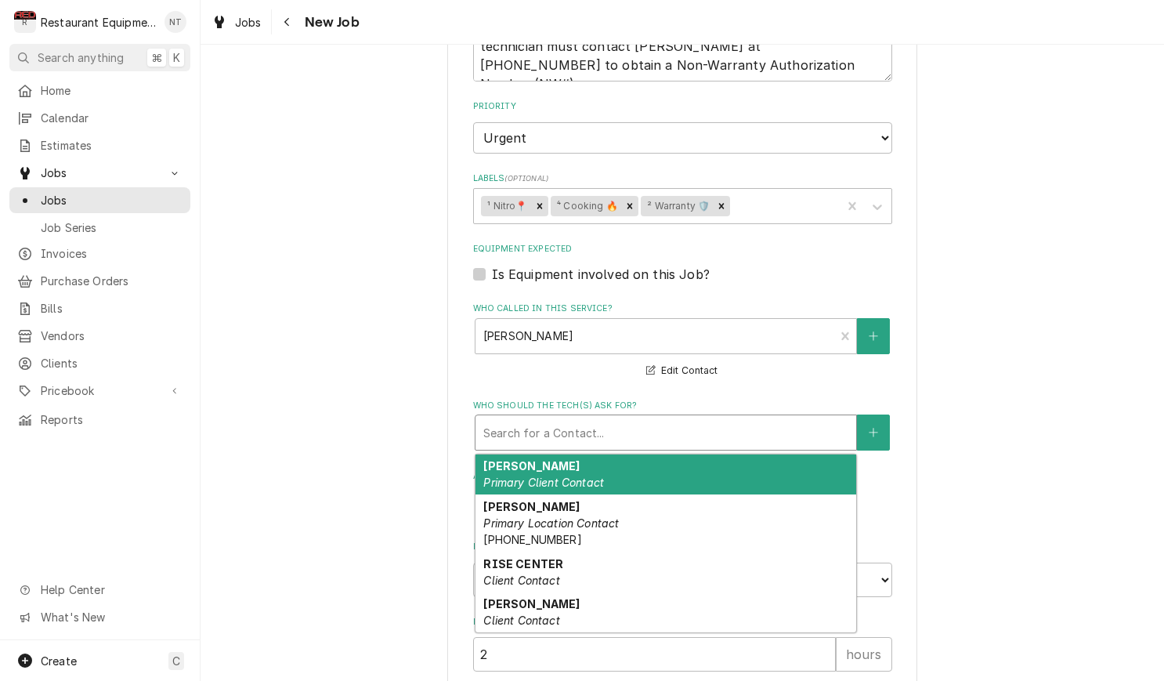
drag, startPoint x: 721, startPoint y: 394, endPoint x: 710, endPoint y: 397, distance: 11.4
click at [721, 418] on div "Who should the tech(s) ask for?" at bounding box center [665, 432] width 365 height 28
click at [738, 454] on div "Chris Morra Primary Client Contact" at bounding box center [665, 474] width 381 height 41
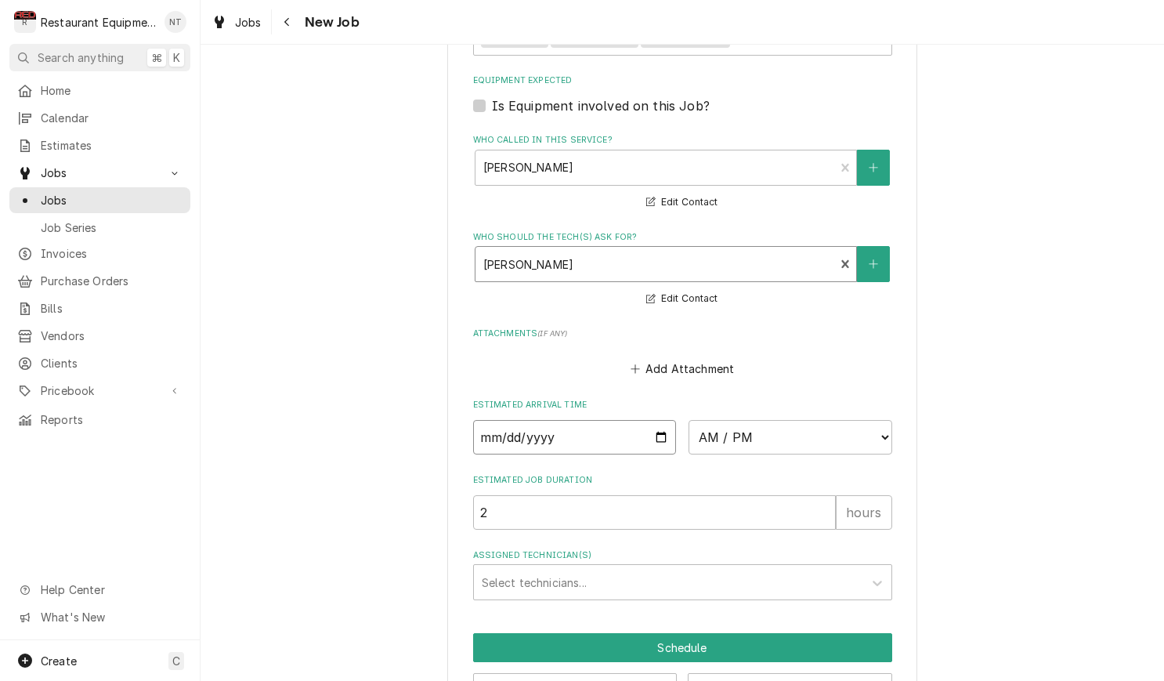
click at [608, 420] on input "Date" at bounding box center [575, 437] width 204 height 34
click at [770, 567] on div "Assigned Technician(s)" at bounding box center [669, 581] width 374 height 28
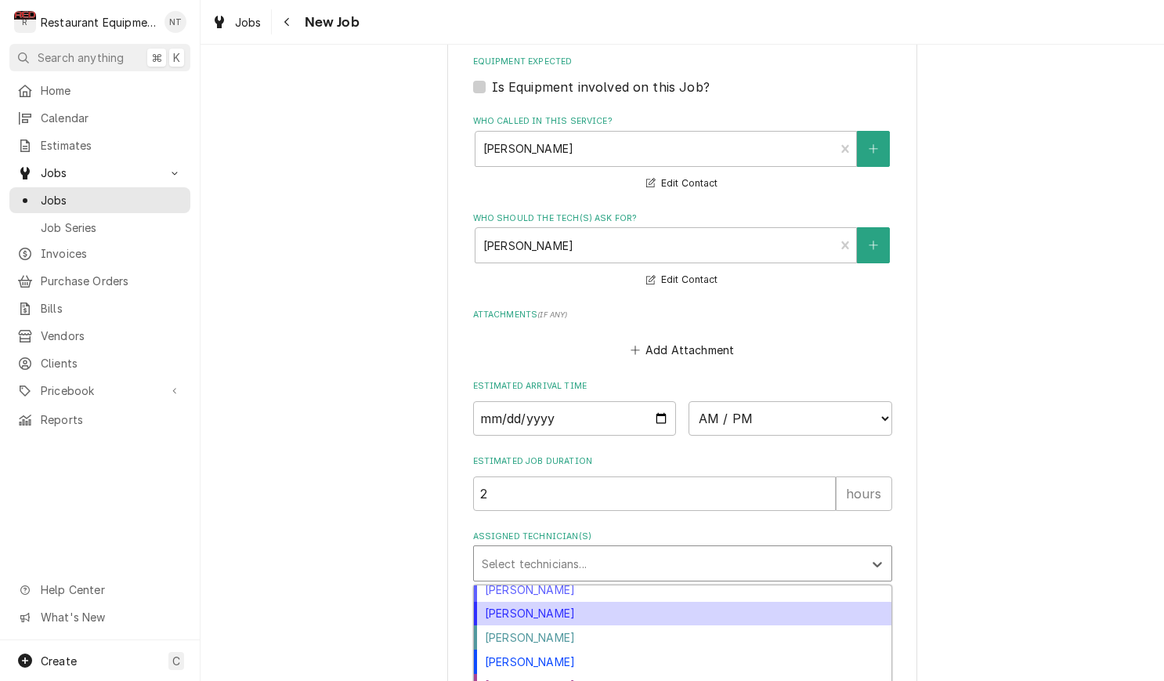
scroll to position [295, 0]
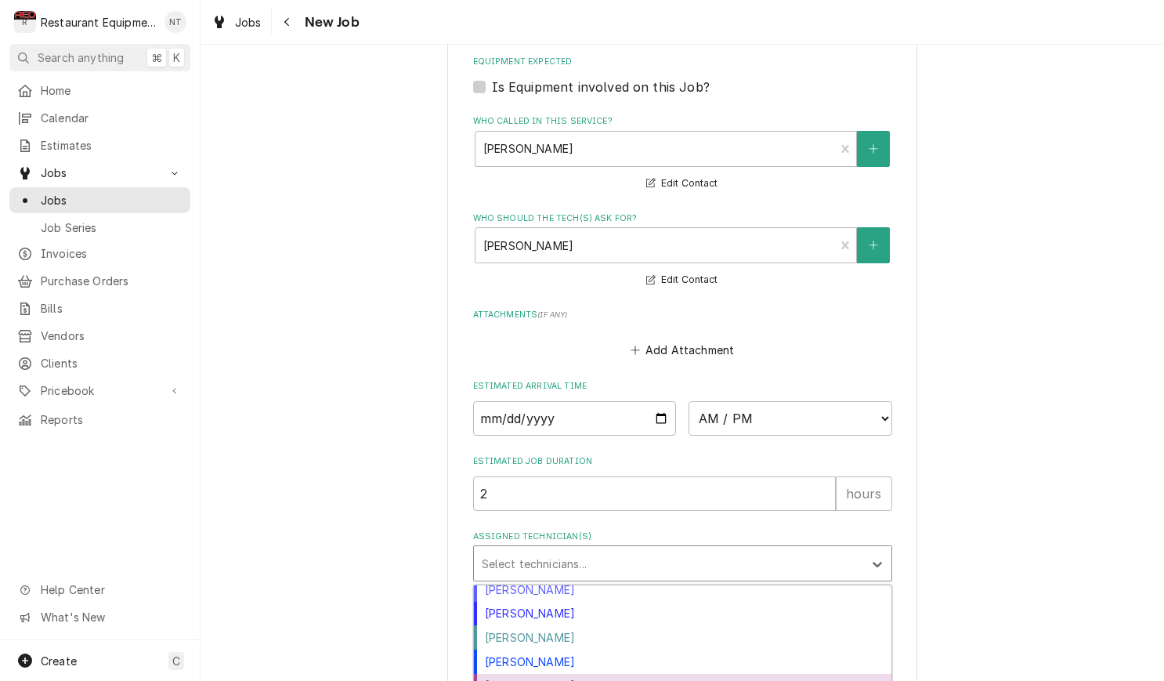
click at [790, 673] on div "Zack Tussey" at bounding box center [682, 685] width 417 height 24
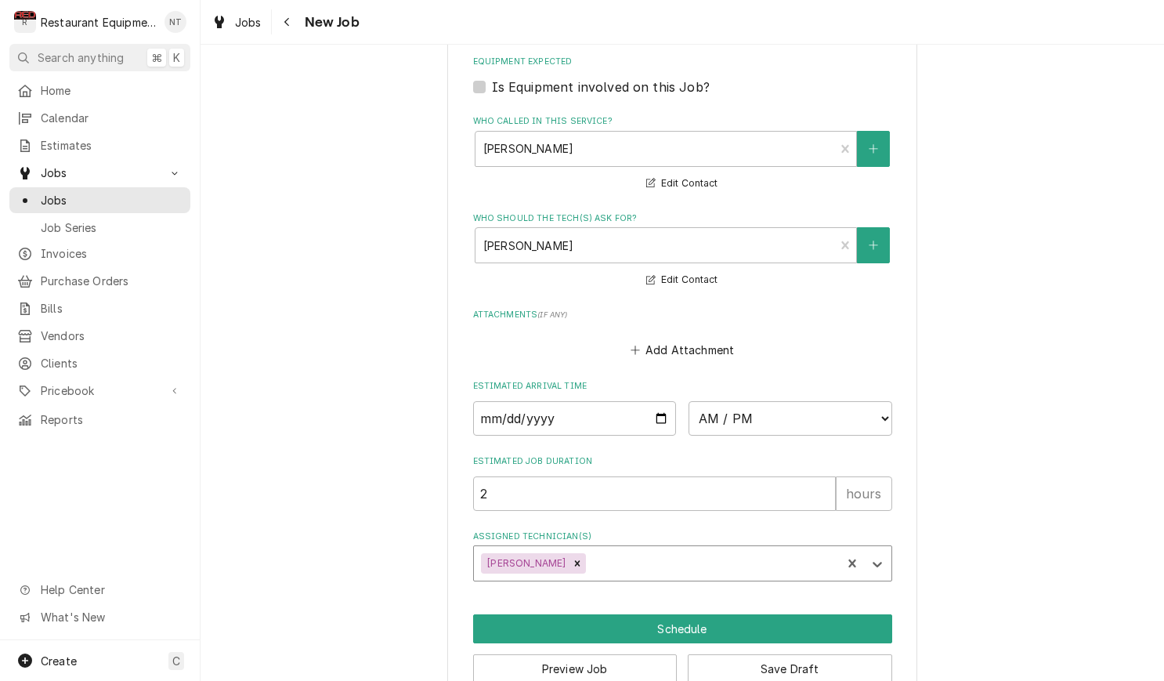
type textarea "x"
click at [576, 401] on input "Date" at bounding box center [575, 418] width 204 height 34
type input "2025-09-18"
type textarea "x"
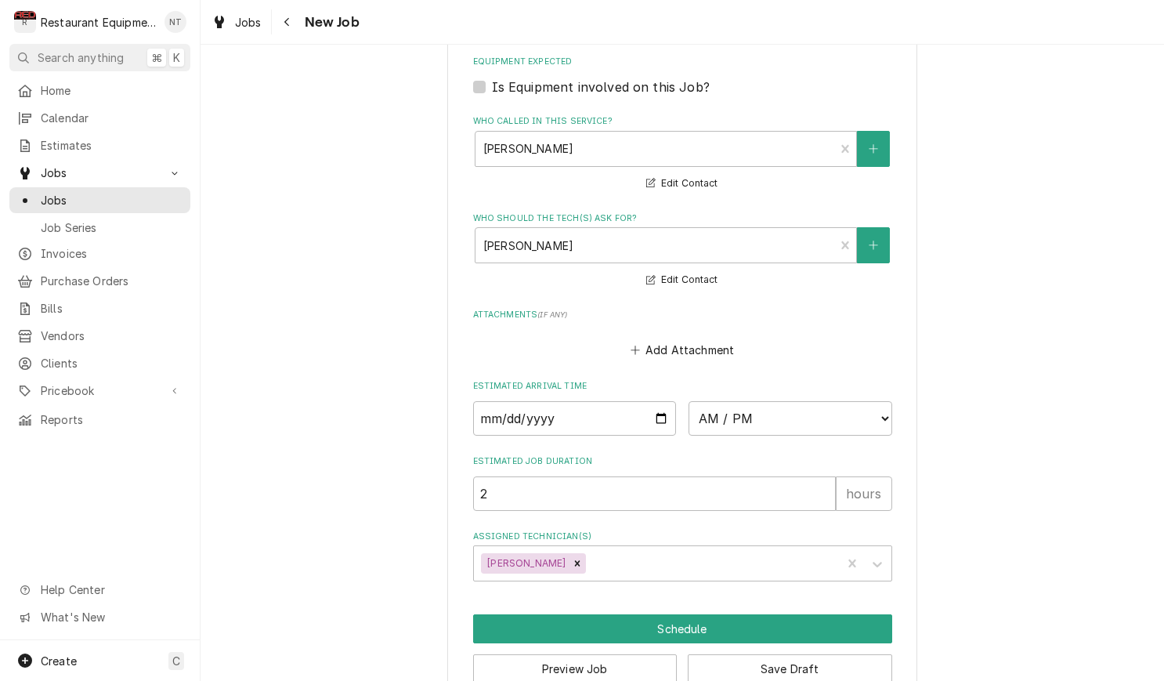
scroll to position [0, 0]
select select "09:00:00"
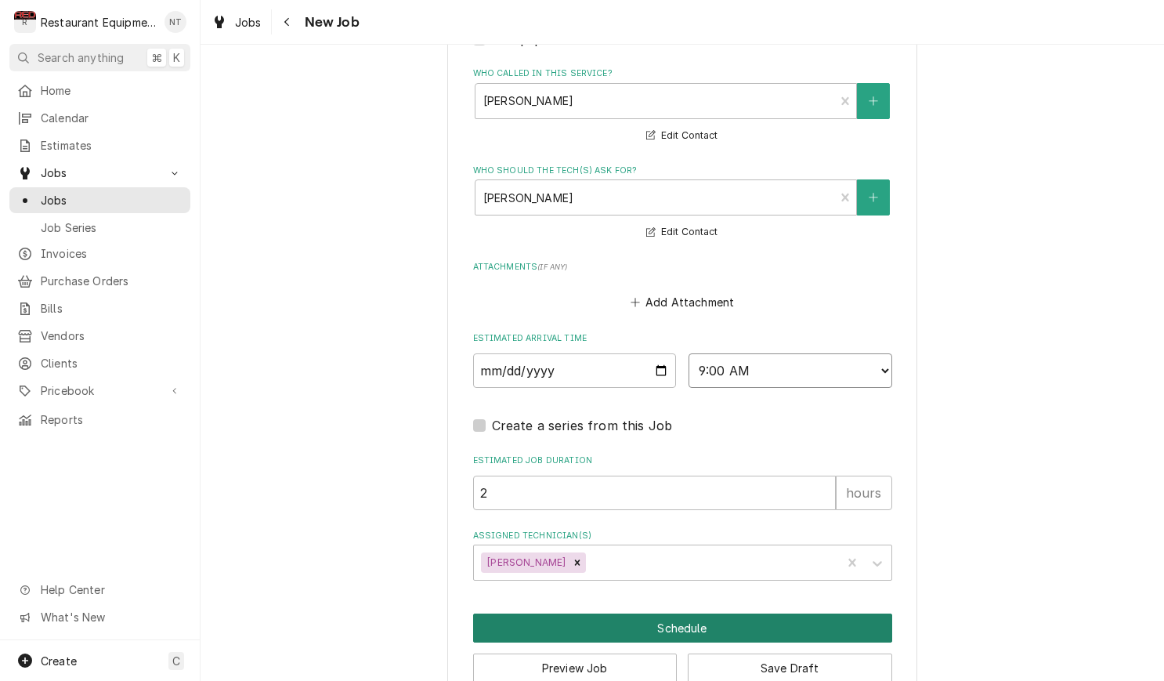
scroll to position [1475, 0]
click at [703, 614] on button "Schedule" at bounding box center [682, 628] width 419 height 29
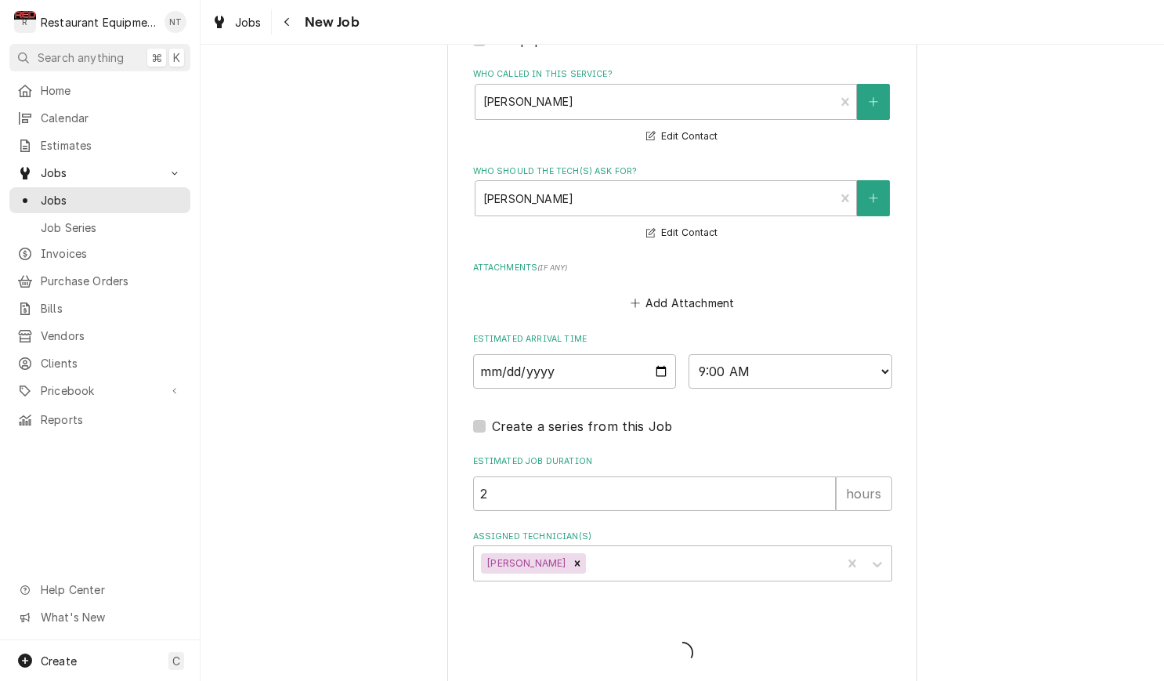
scroll to position [1461, 0]
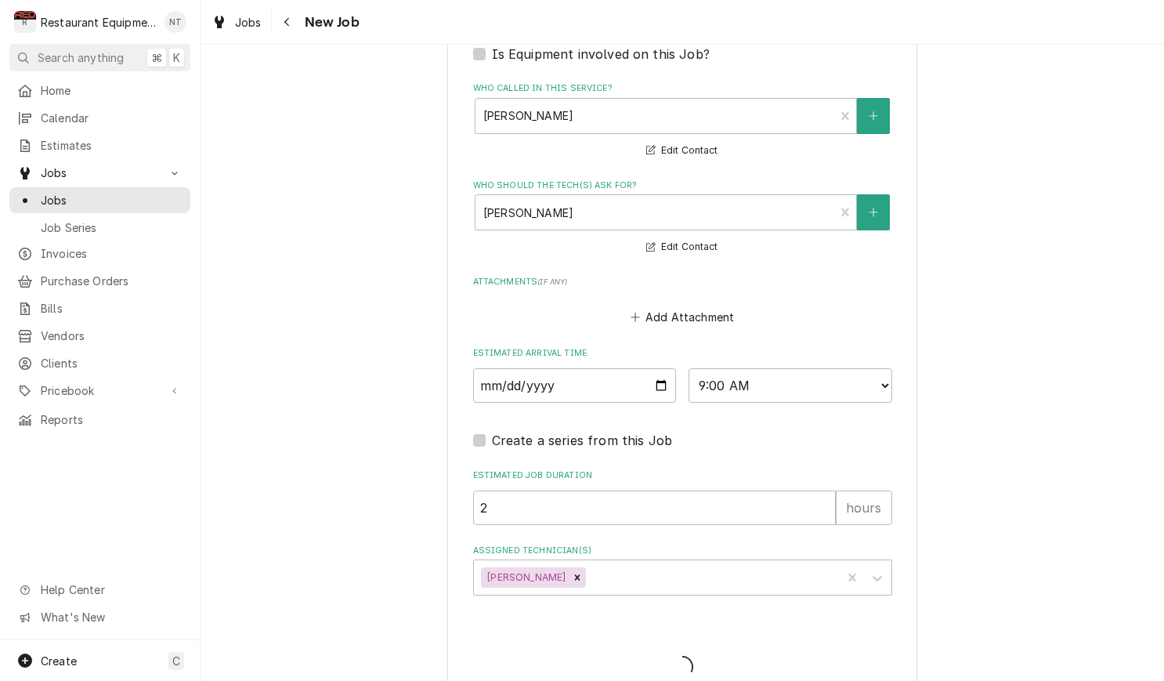
type textarea "x"
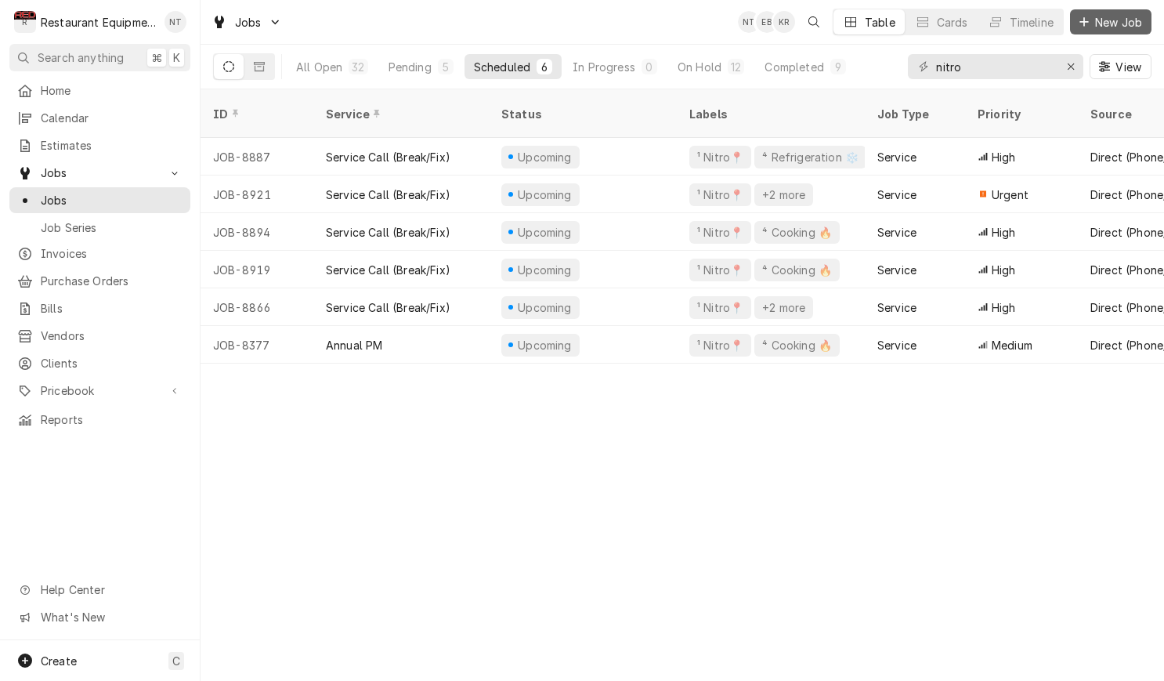
click at [1101, 31] on button "New Job" at bounding box center [1110, 21] width 81 height 25
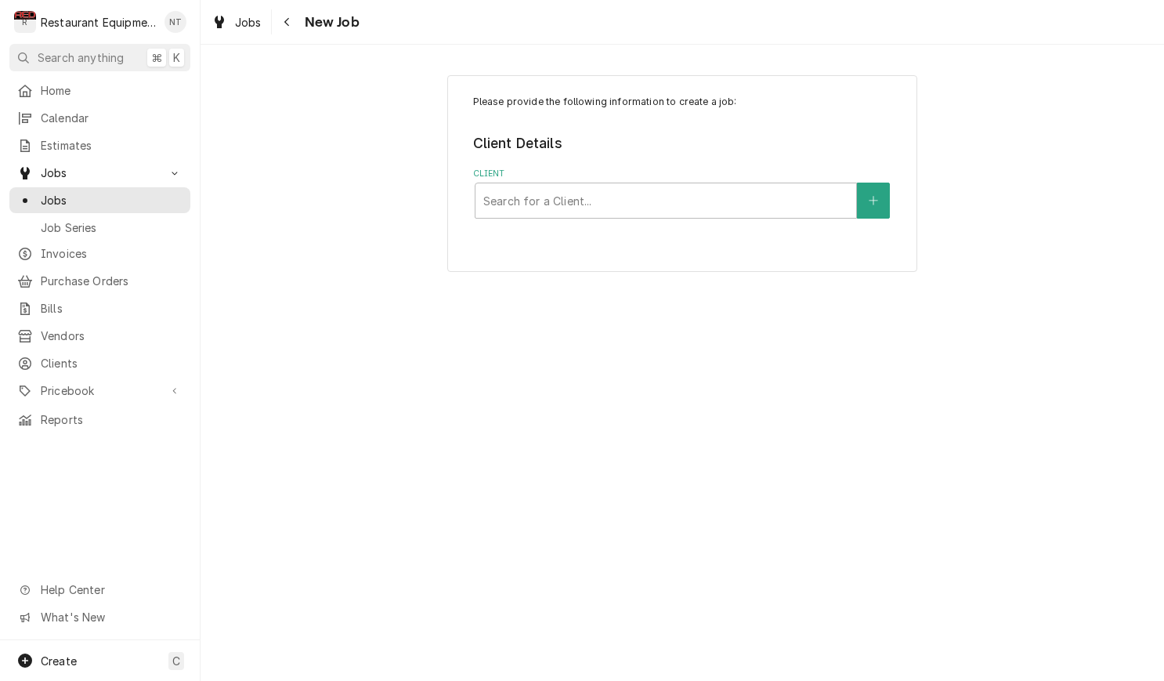
click at [741, 218] on div "Please provide the following information to create a job: Client Details Client…" at bounding box center [682, 173] width 470 height 197
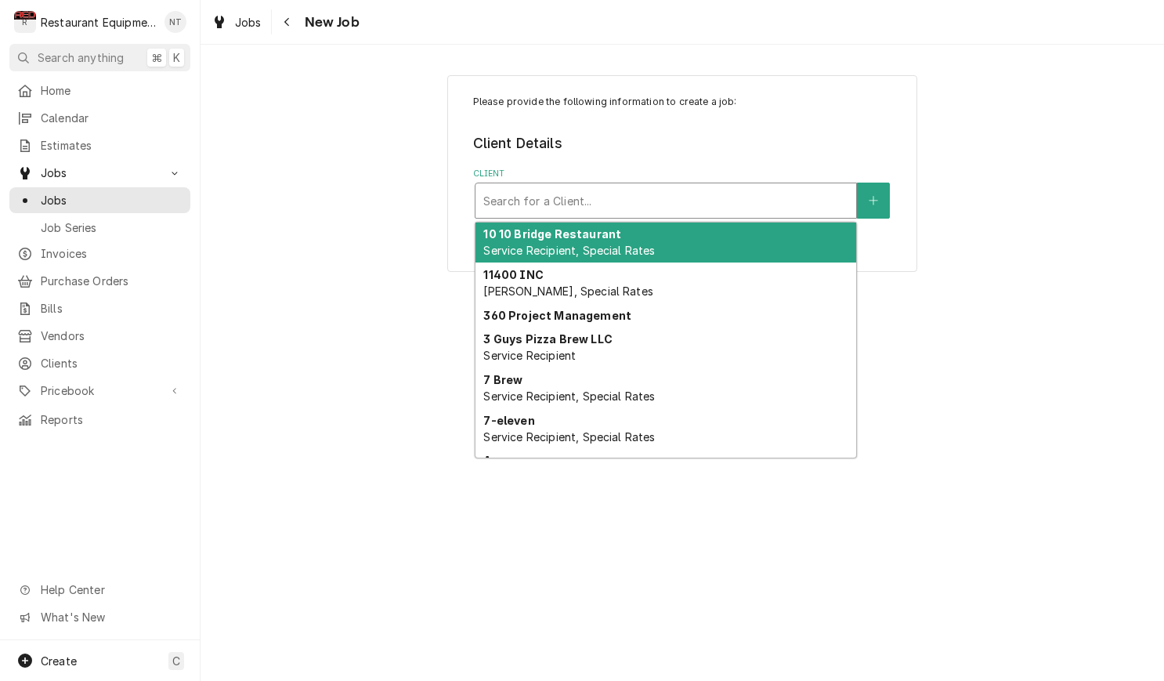
click at [740, 206] on div "Client" at bounding box center [665, 200] width 365 height 28
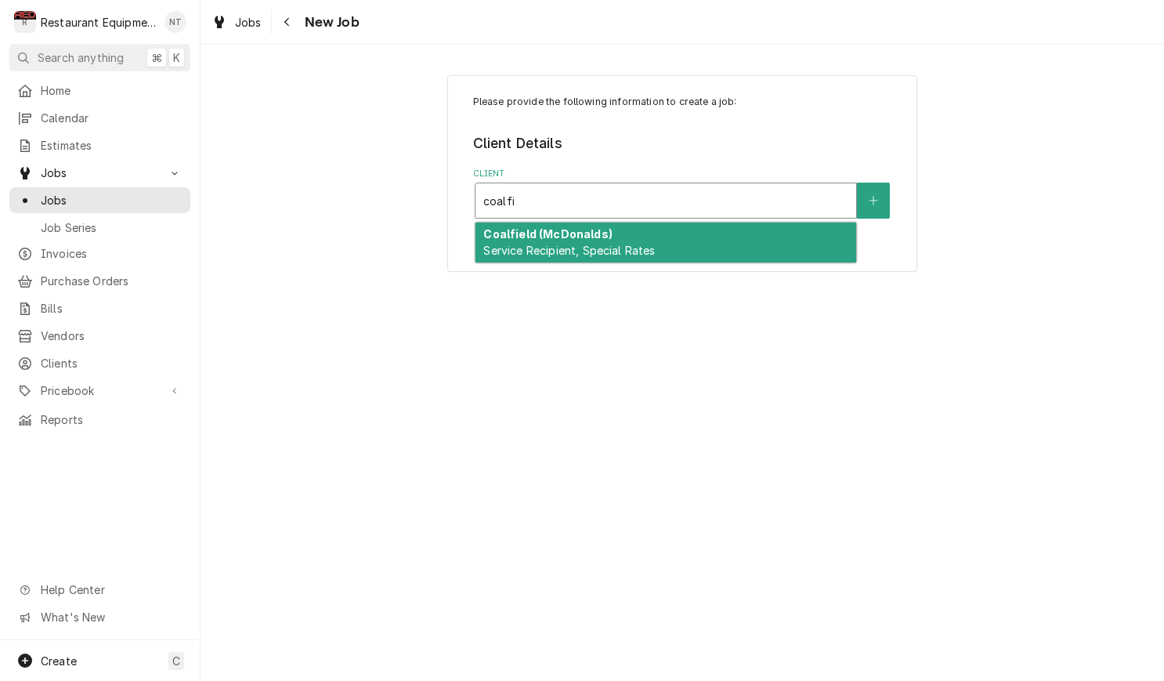
type input "coalfie"
click at [688, 229] on div "Coalfield (McDonalds) Service Recipient, Special Rates" at bounding box center [665, 242] width 381 height 41
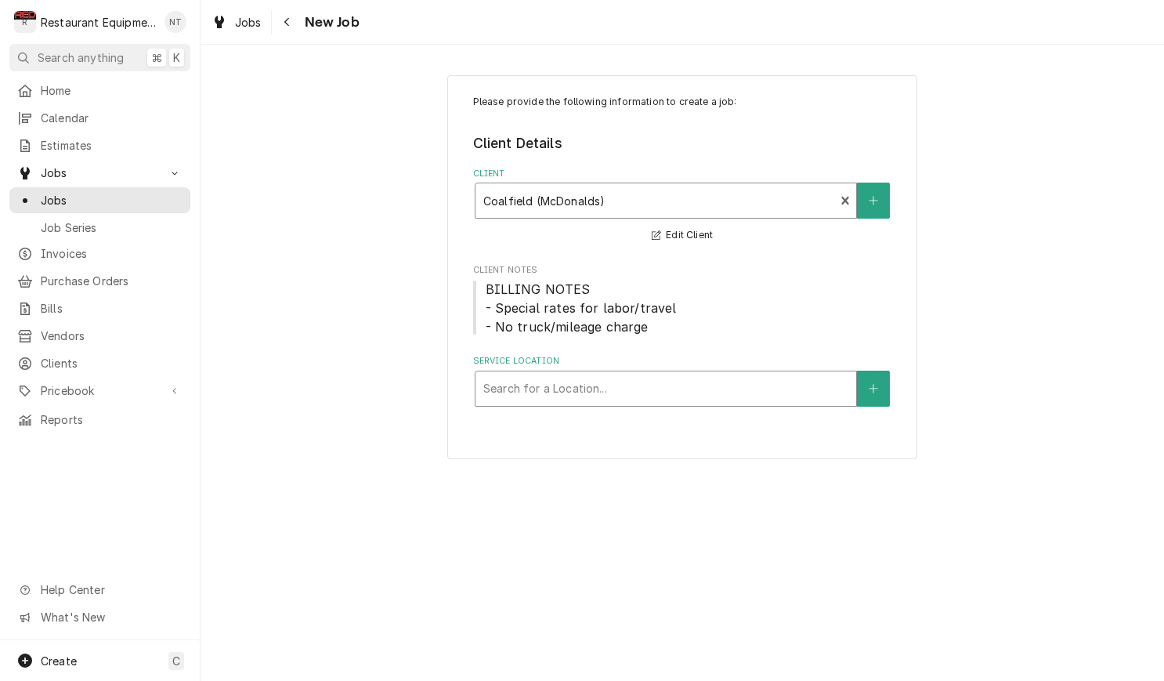
click at [738, 377] on div "Service Location" at bounding box center [665, 388] width 365 height 28
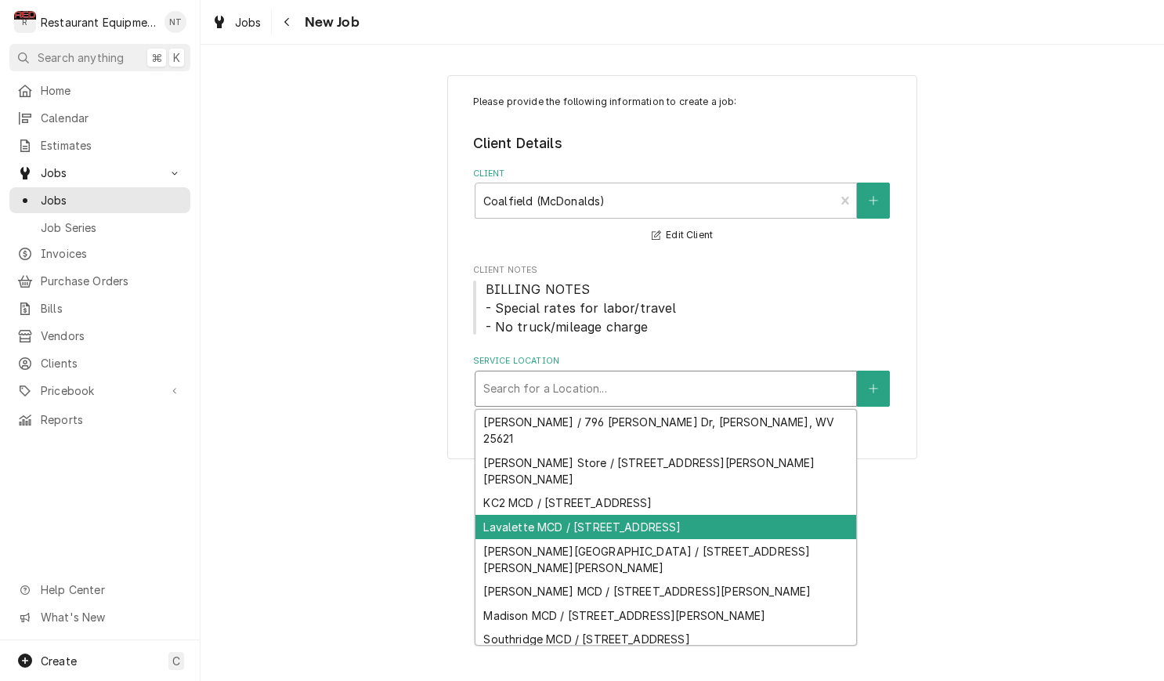
click at [720, 514] on div "Lavalette MCD / 4543 Fifth Street Rd, Huntington, WV 25701" at bounding box center [665, 526] width 381 height 24
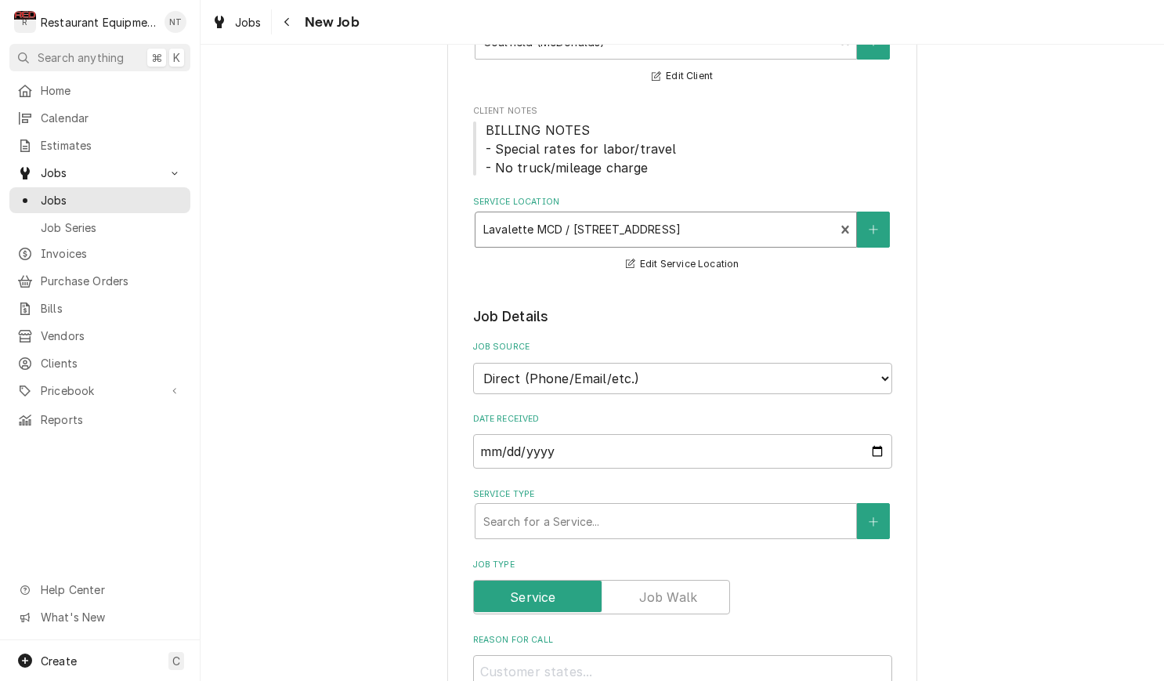
scroll to position [162, 0]
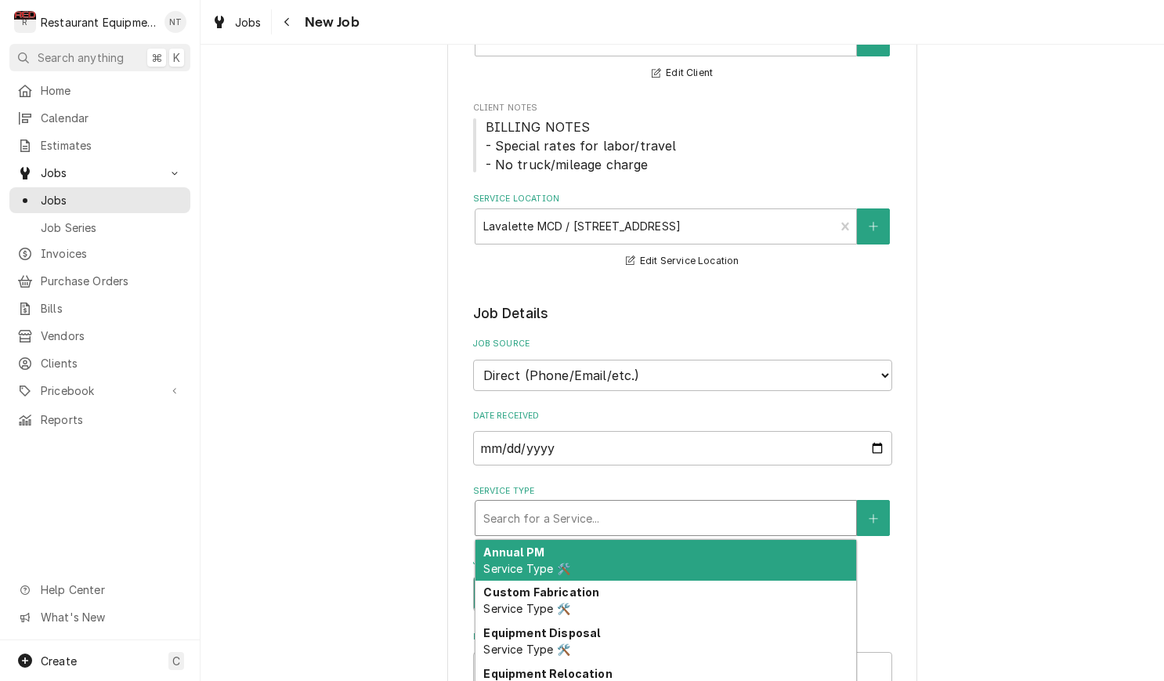
click at [690, 504] on div "Service Type" at bounding box center [665, 518] width 365 height 28
type textarea "x"
type input "b"
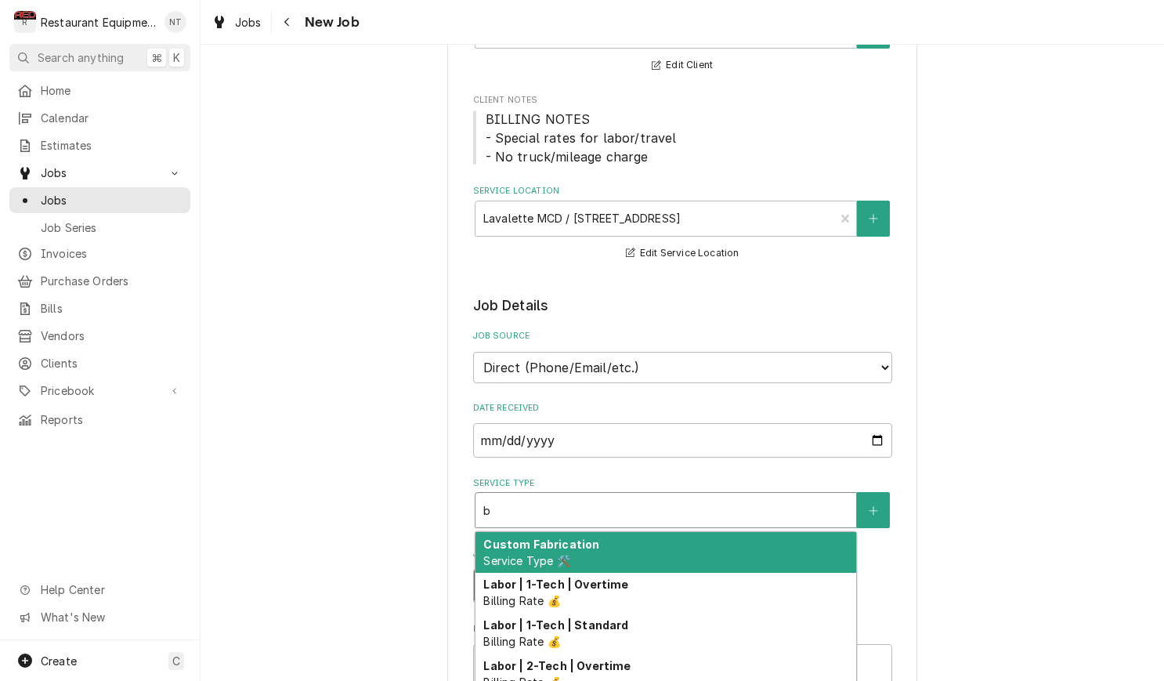
type textarea "x"
type input "br"
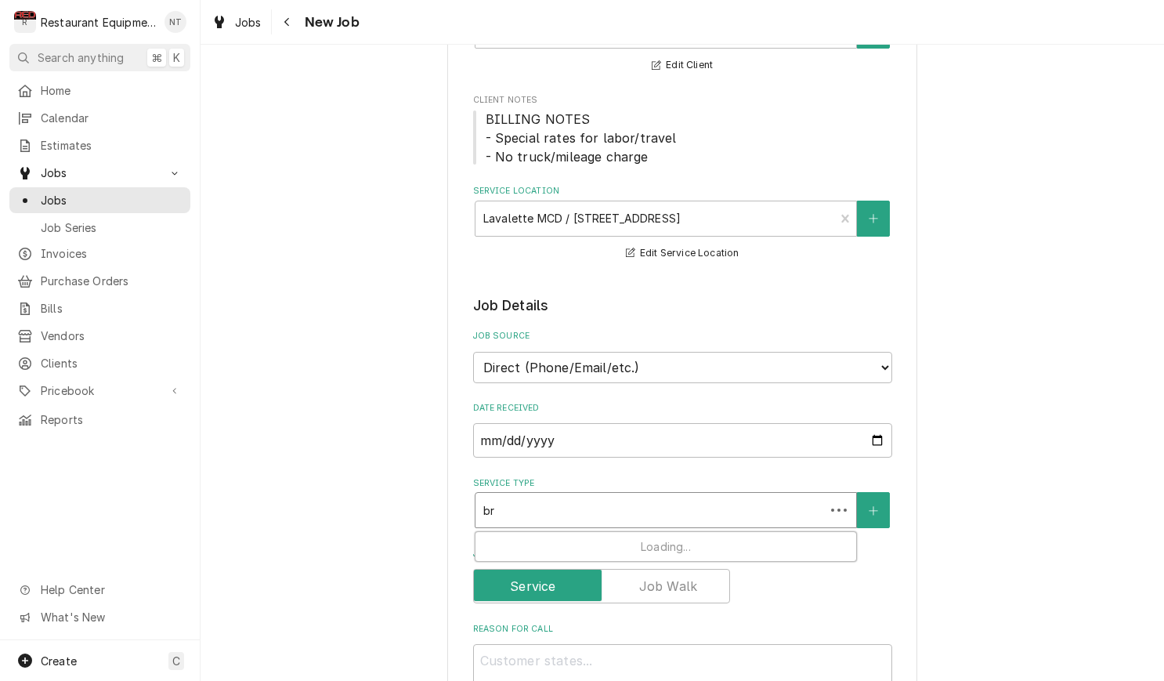
type textarea "x"
type input "bre"
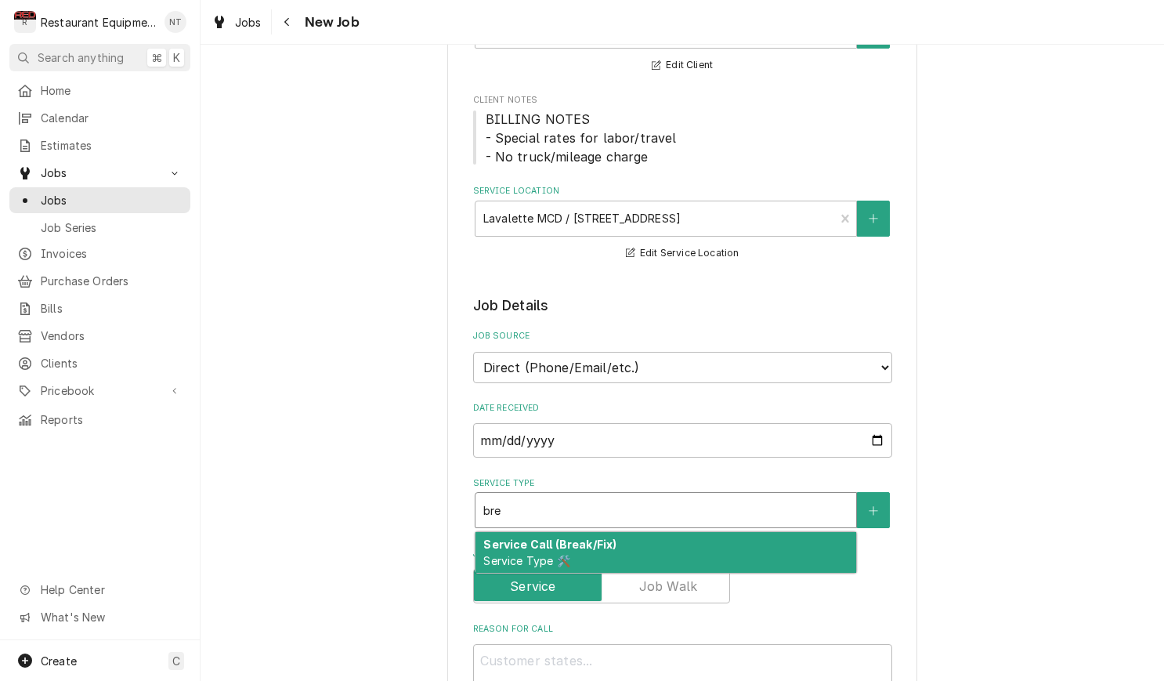
click at [697, 532] on div "Service Call (Break/Fix) Service Type 🛠️" at bounding box center [665, 552] width 381 height 41
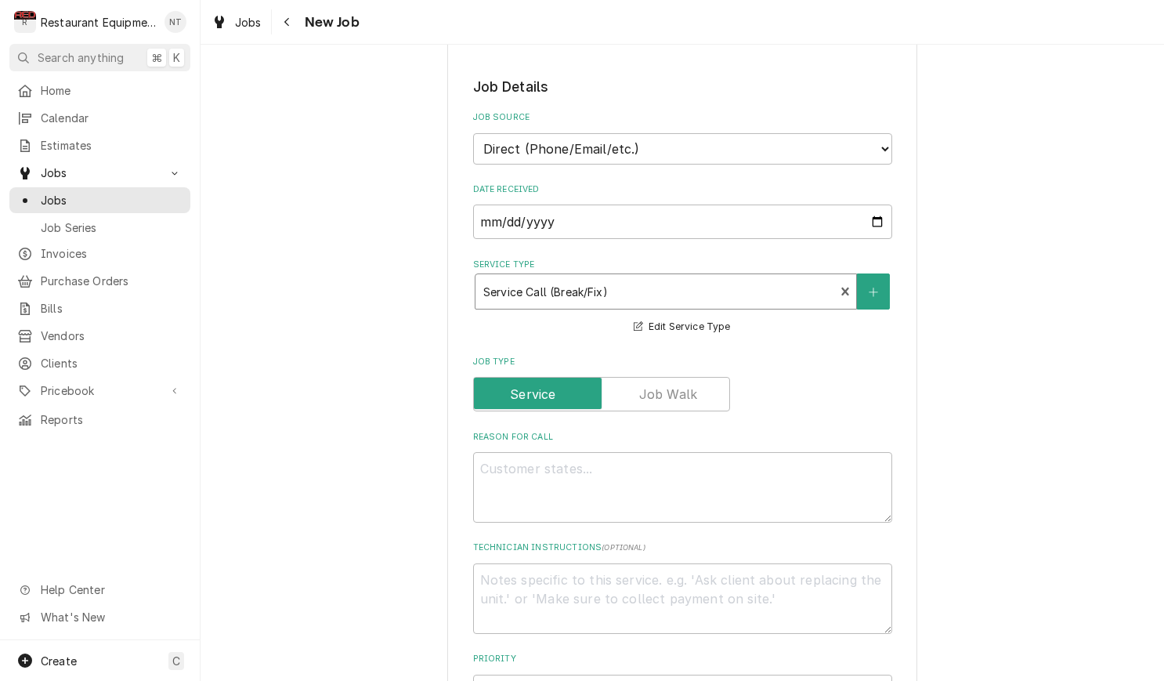
scroll to position [398, 0]
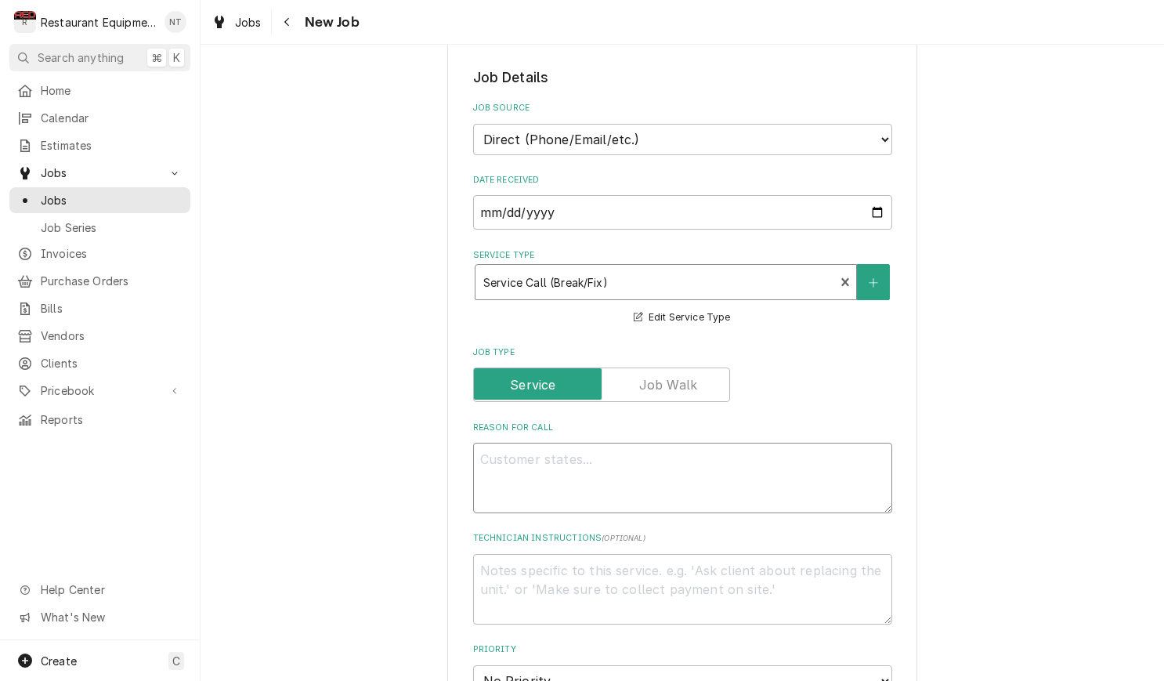
click at [626, 462] on textarea "Reason For Call" at bounding box center [682, 477] width 419 height 70
type textarea "x"
type textarea "F"
type textarea "x"
type textarea "Fr"
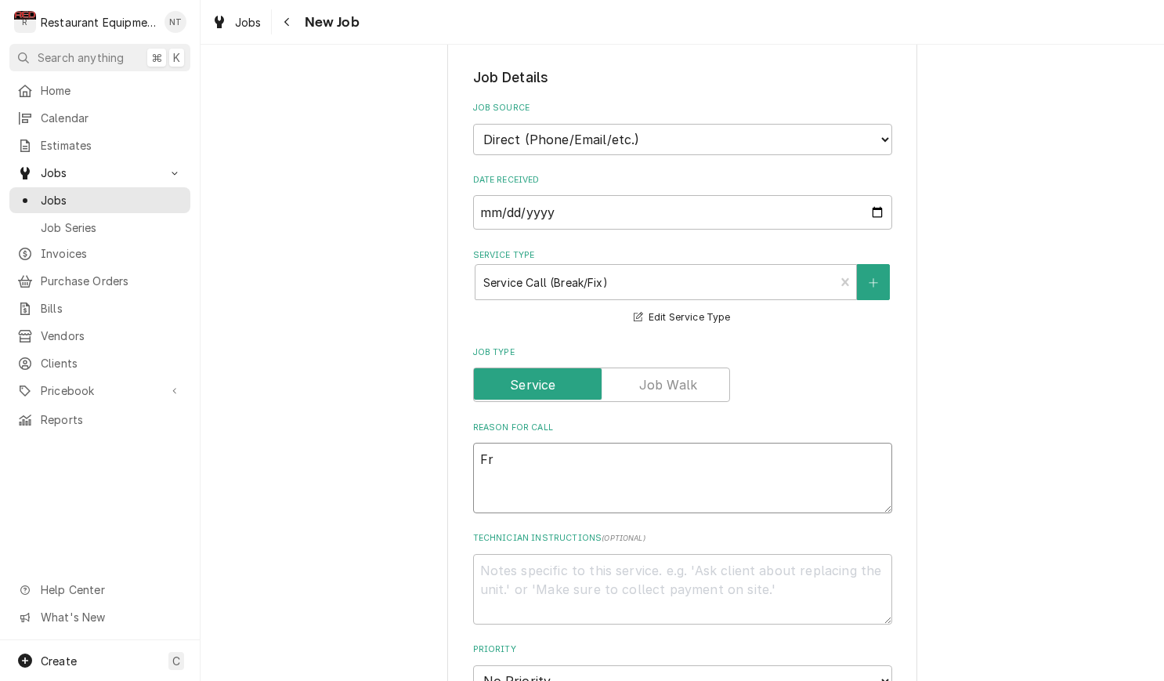
type textarea "x"
type textarea "Fre"
type textarea "x"
type textarea "Free"
type textarea "x"
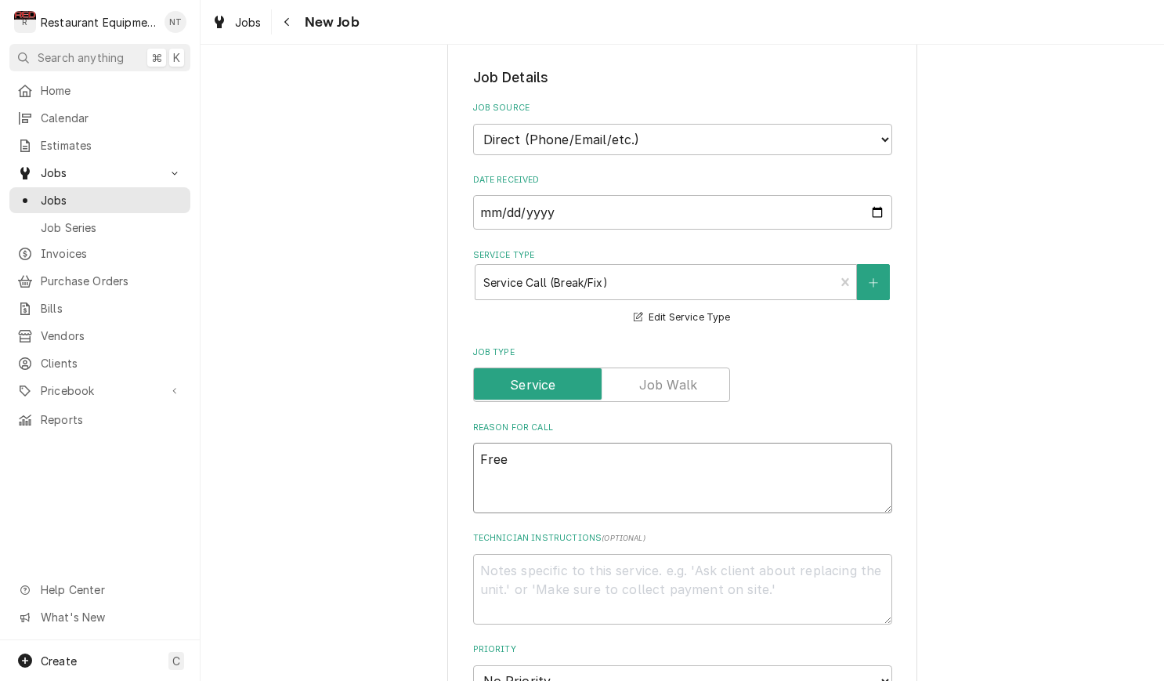
type textarea "Freez"
type textarea "x"
type textarea "Freeze"
type textarea "x"
type textarea "Freezer"
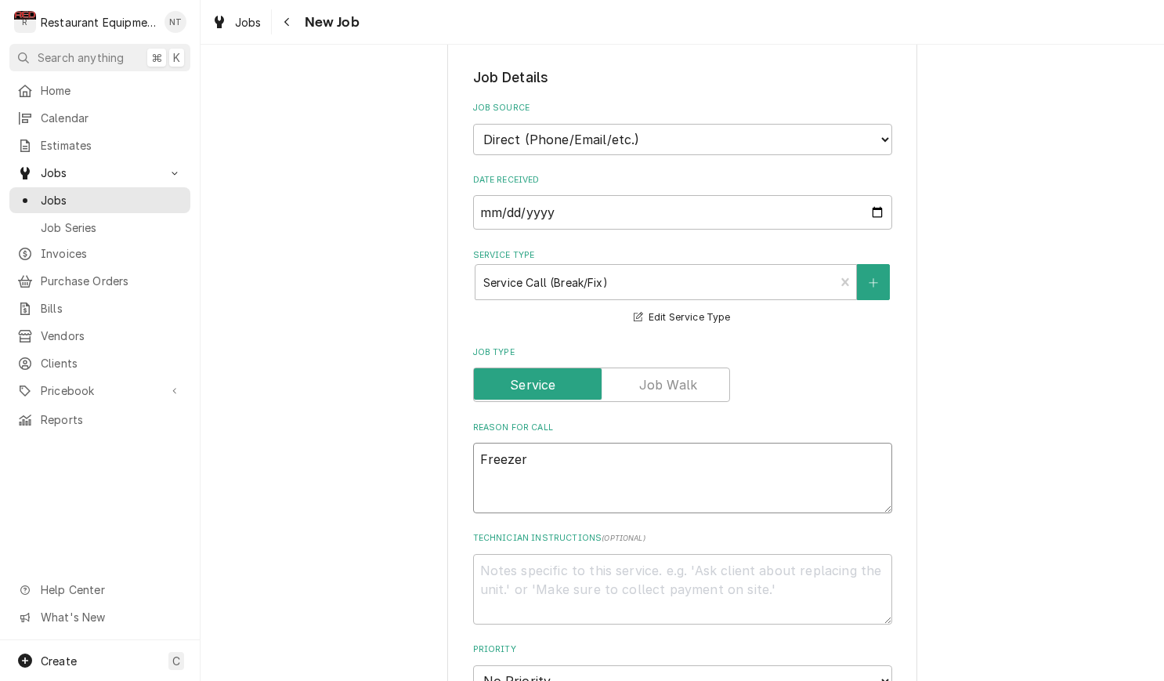
type textarea "x"
type textarea "Freezer"
type textarea "x"
type textarea "Freezer d"
type textarea "x"
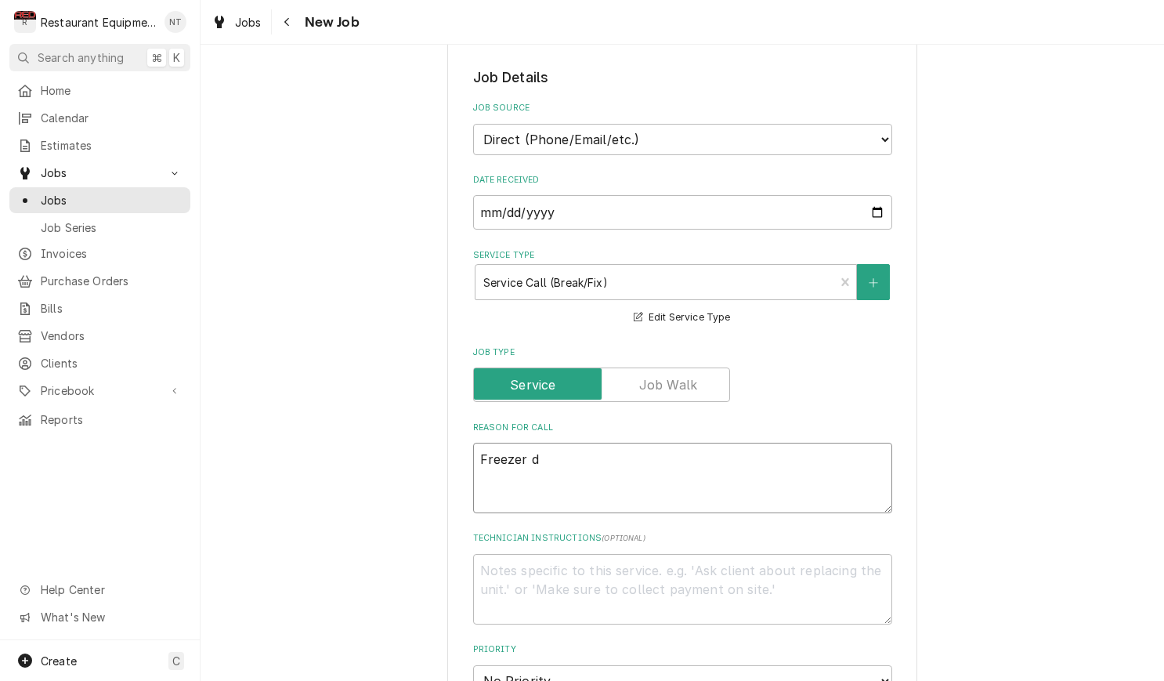
type textarea "Freezer do"
type textarea "x"
type textarea "Freezer doo"
type textarea "x"
type textarea "Freezer door"
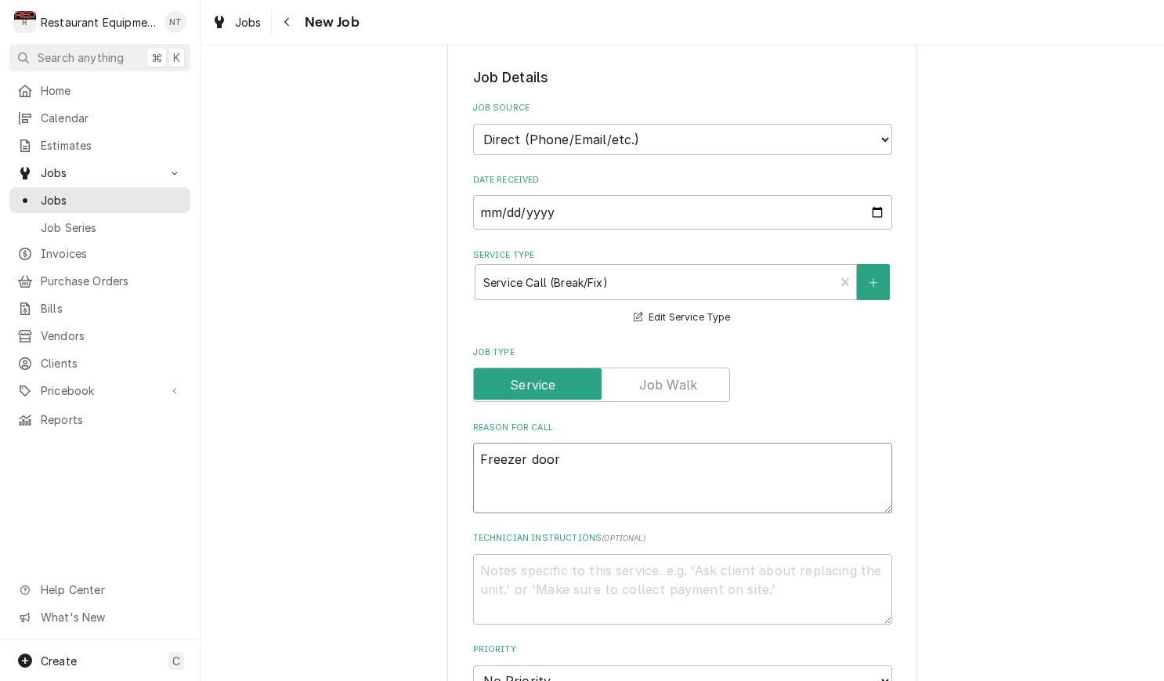
type textarea "x"
type textarea "Freezer door"
type textarea "x"
type textarea "Freezer door h"
type textarea "x"
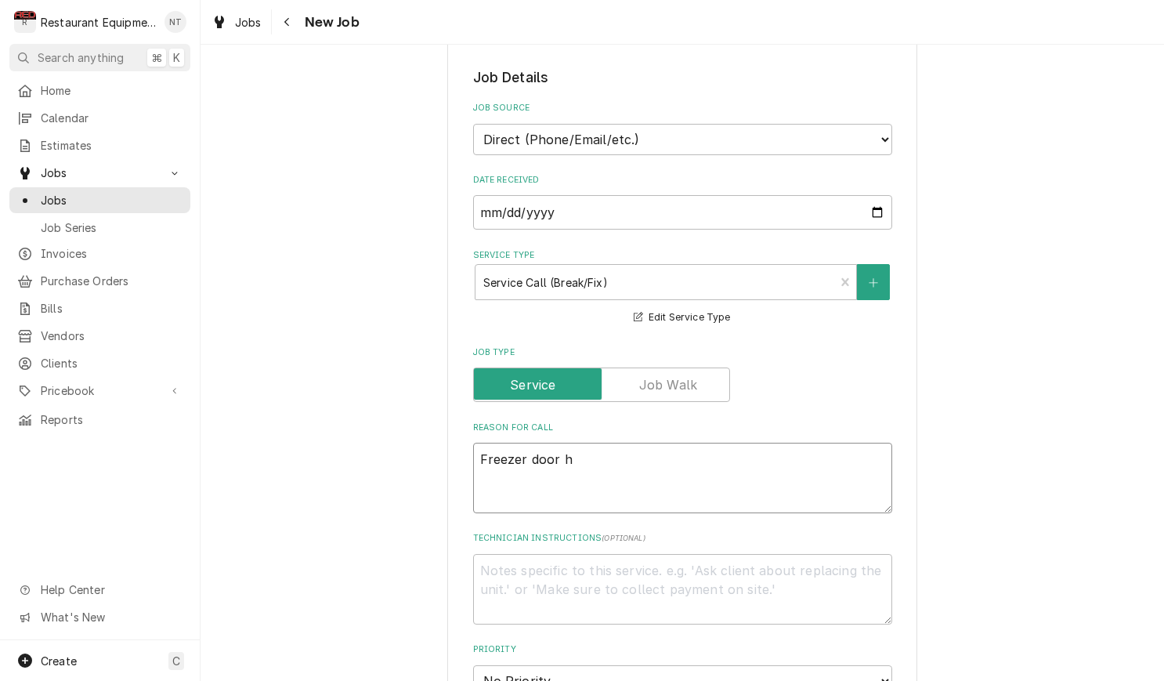
type textarea "Freezer door hi"
type textarea "x"
type textarea "Freezer door hin"
type textarea "x"
type textarea "Freezer door hing"
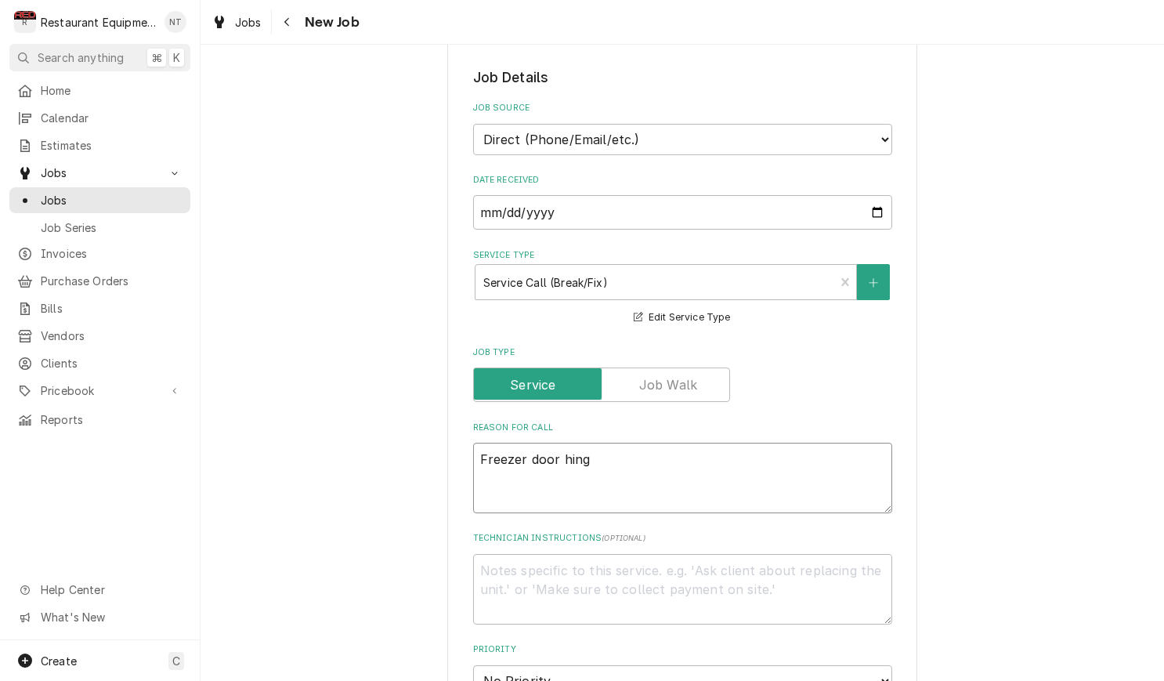
type textarea "x"
type textarea "Freezer door hinge"
type textarea "x"
type textarea "Freezer door hinge"
type textarea "x"
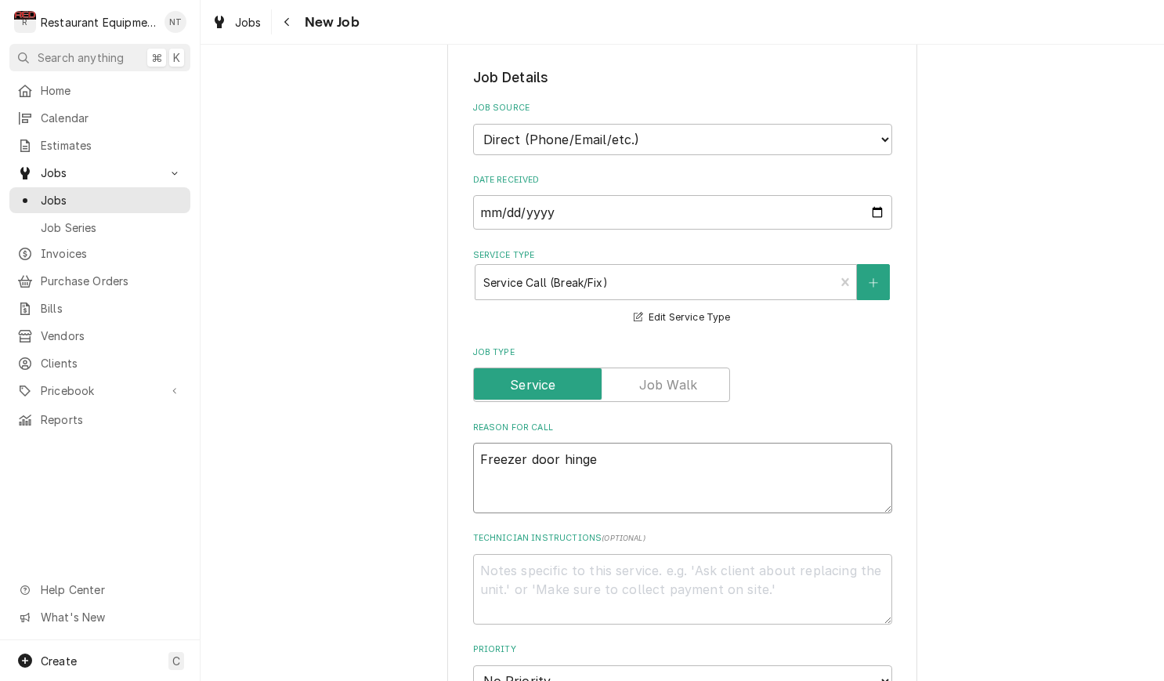
type textarea "Freezer door hinge b"
type textarea "x"
type textarea "Freezer door hinge br"
type textarea "x"
type textarea "Freezer door hinge bro"
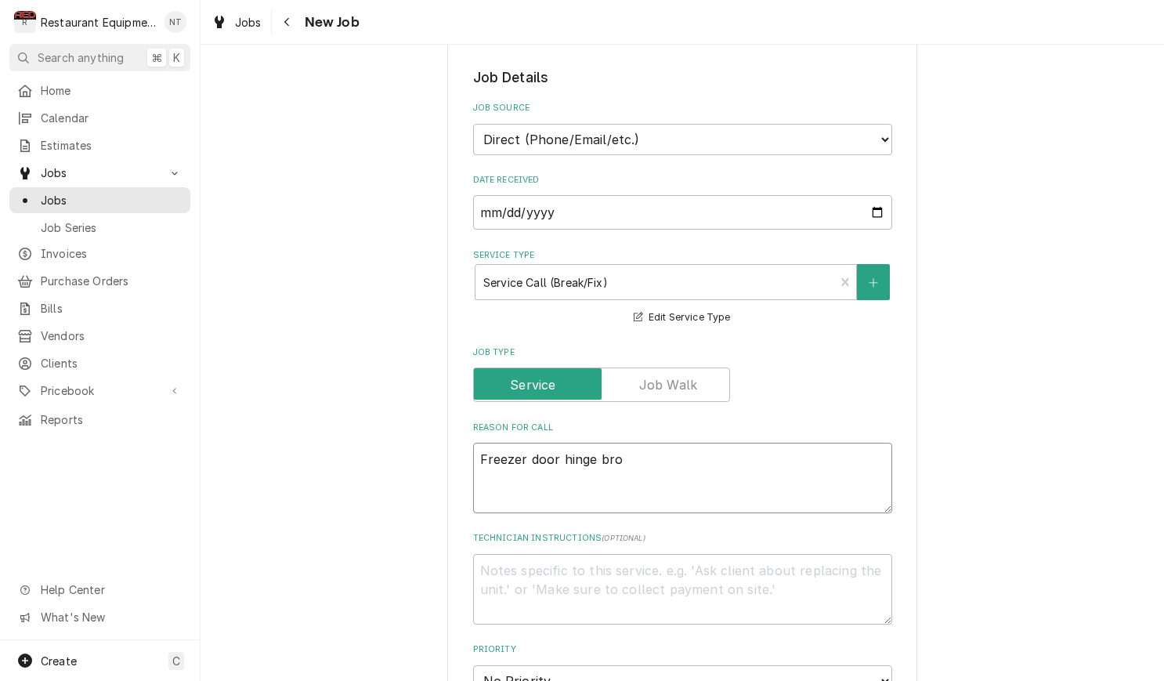
type textarea "x"
type textarea "Freezer door hinge brok"
type textarea "x"
type textarea "Freezer door hinge broke"
type textarea "x"
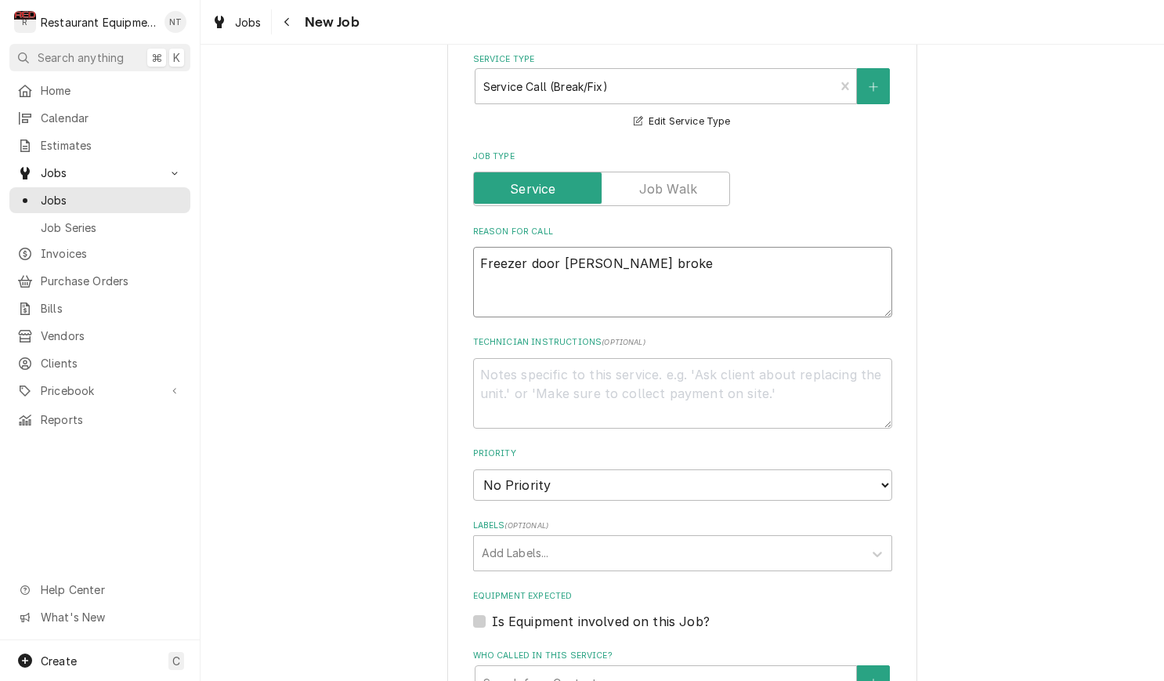
scroll to position [603, 0]
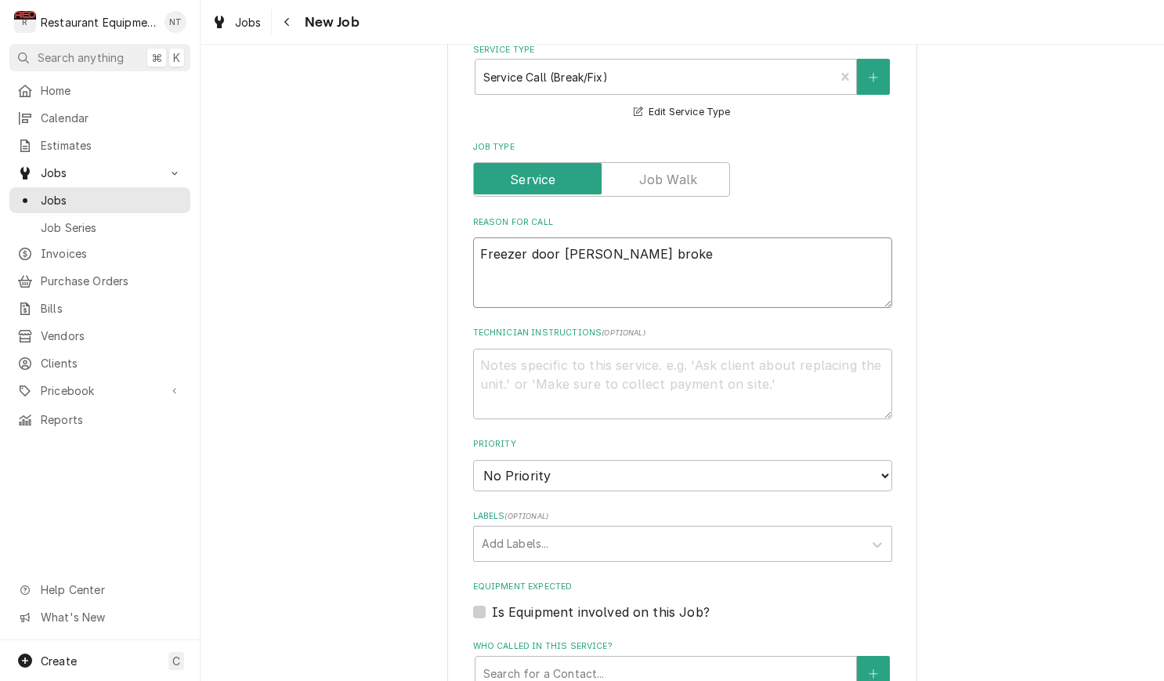
type textarea "Freezer door hinge broke"
select select "2"
click at [598, 529] on div "Labels" at bounding box center [669, 543] width 374 height 28
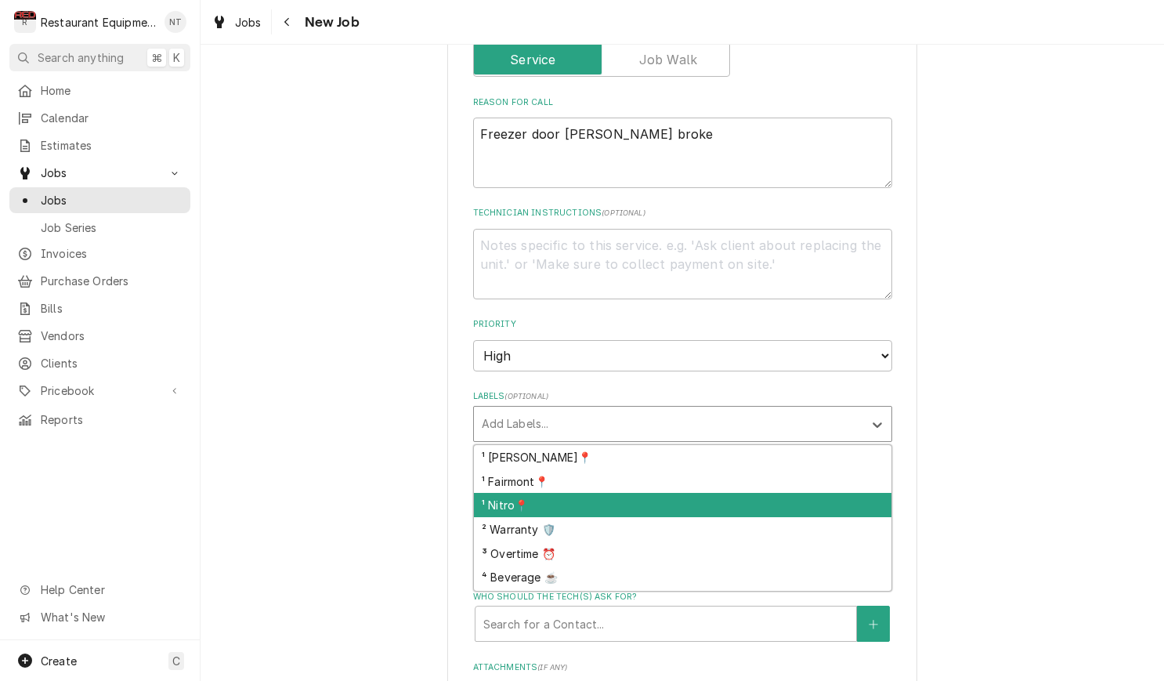
scroll to position [724, 0]
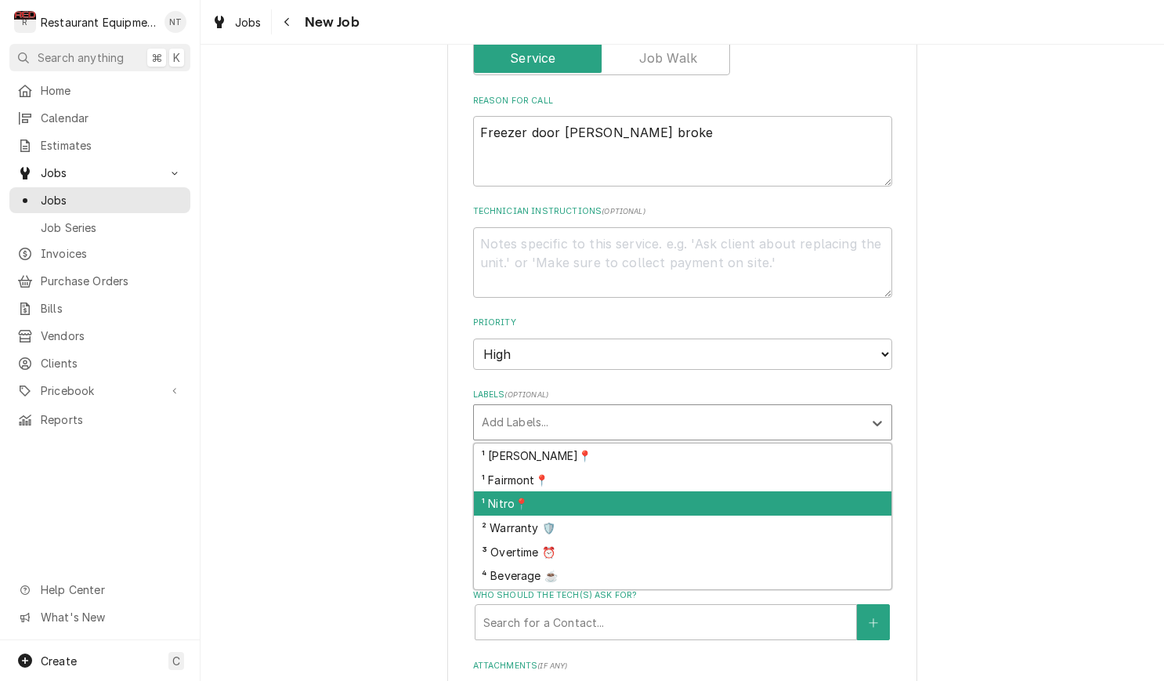
click at [579, 491] on div "¹ Nitro📍" at bounding box center [682, 503] width 417 height 24
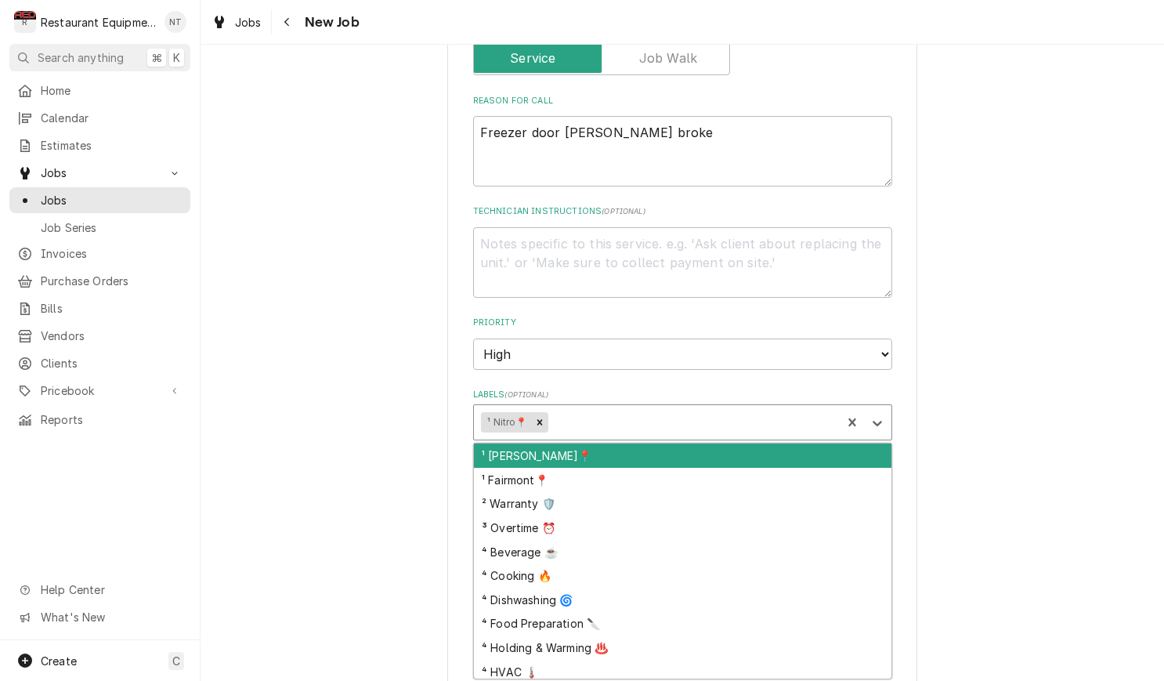
click at [614, 408] on div "Labels" at bounding box center [692, 422] width 283 height 28
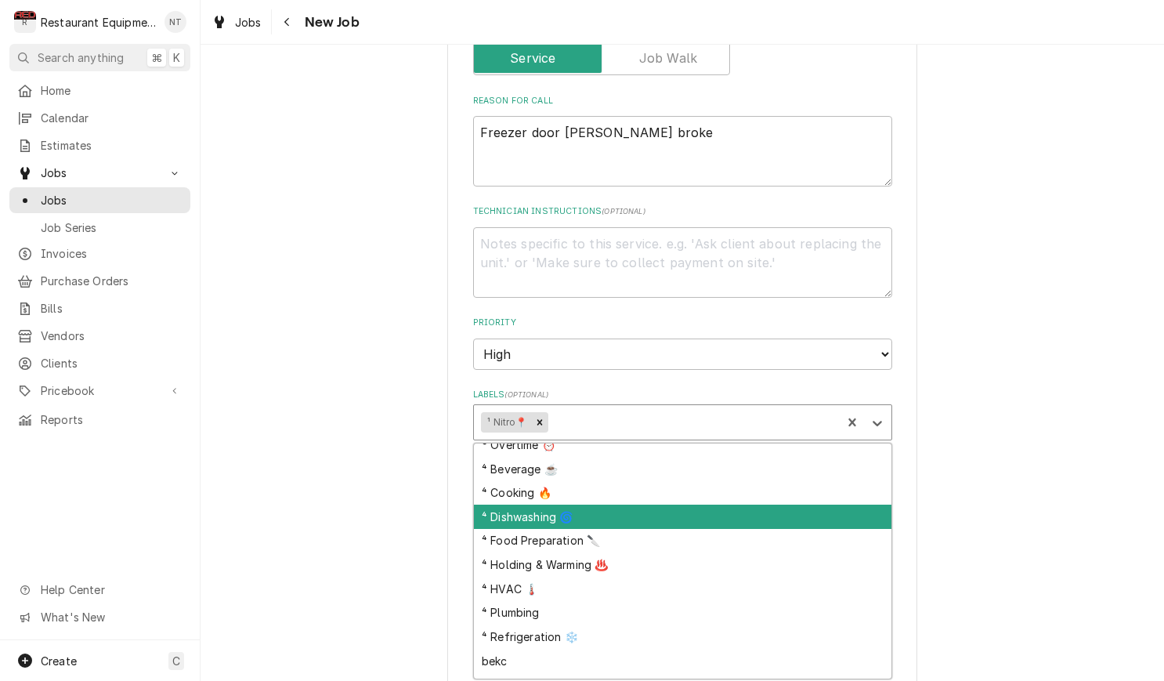
scroll to position [90, 0]
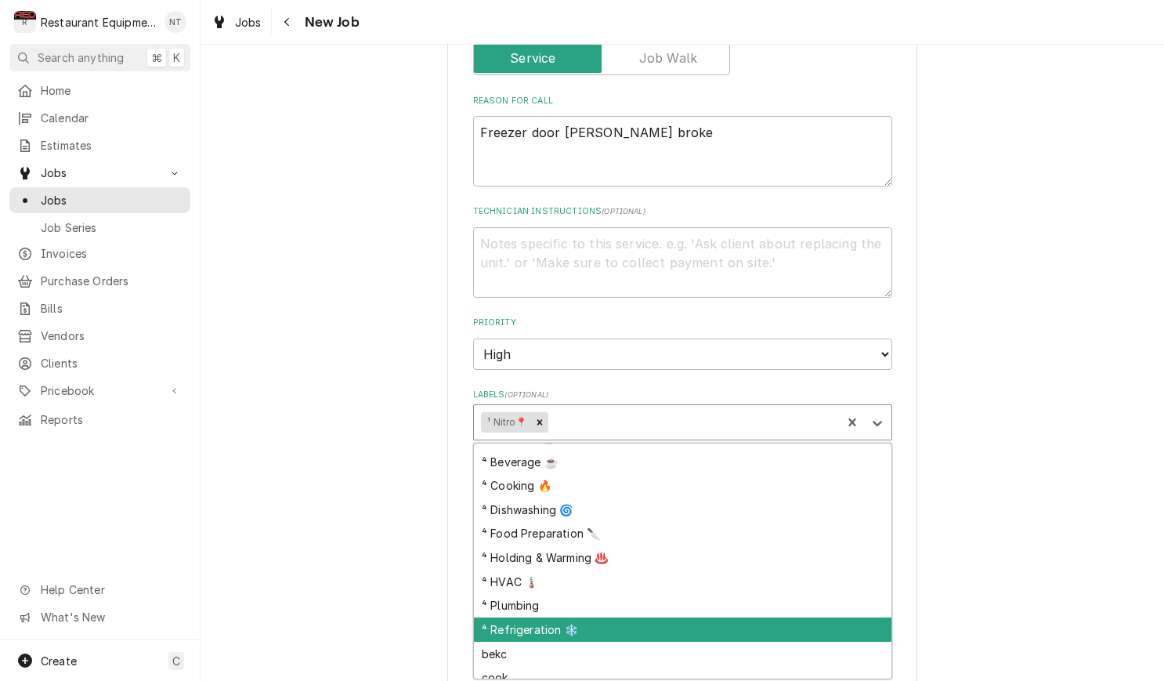
click at [742, 617] on div "⁴ Refrigeration ❄️" at bounding box center [682, 629] width 417 height 24
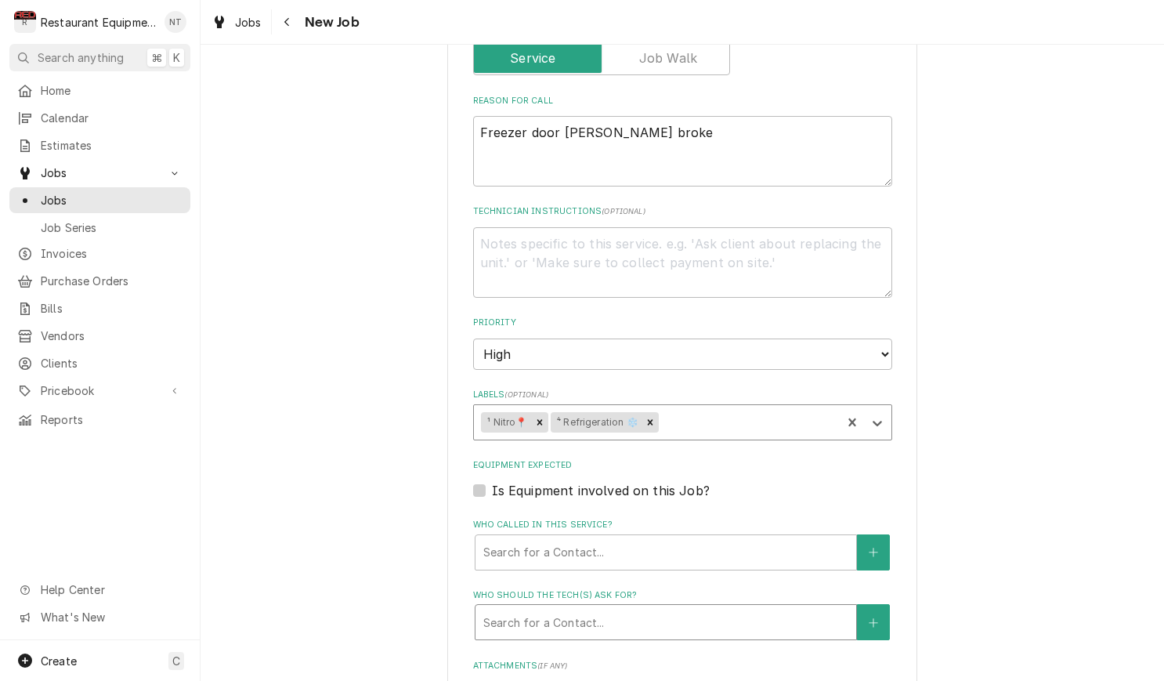
scroll to position [724, 0]
click at [668, 539] on div "Who called in this service?" at bounding box center [665, 553] width 365 height 28
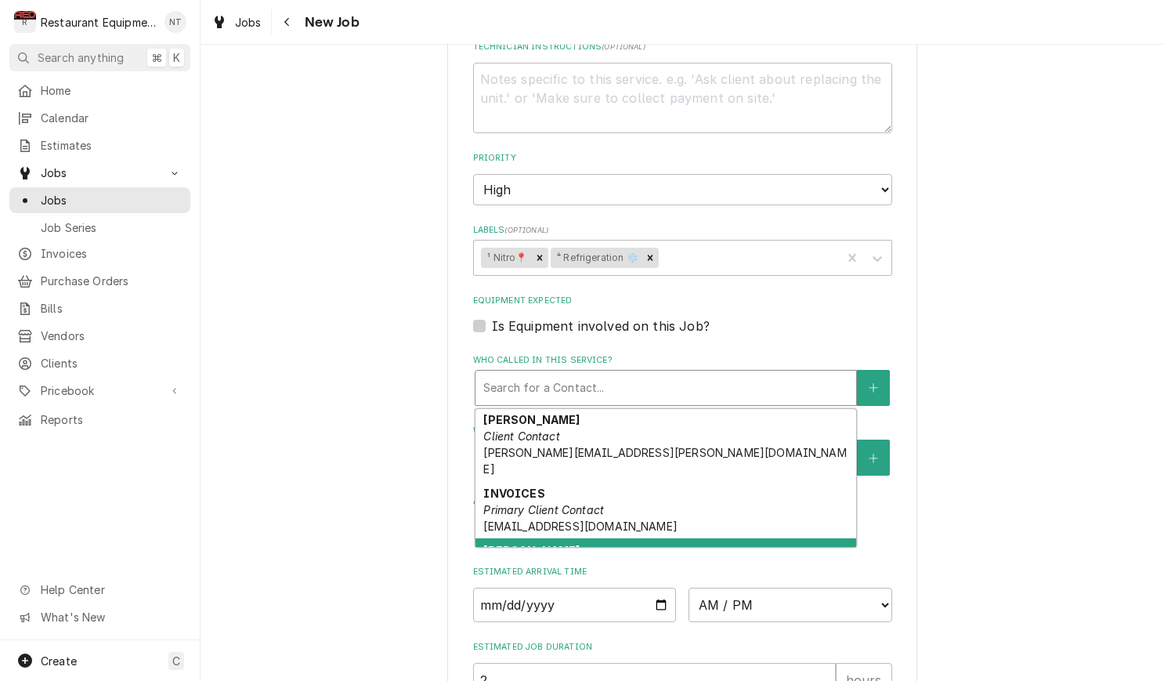
scroll to position [74, 0]
click at [619, 539] on div "Robin Primary Location Contact" at bounding box center [665, 559] width 381 height 41
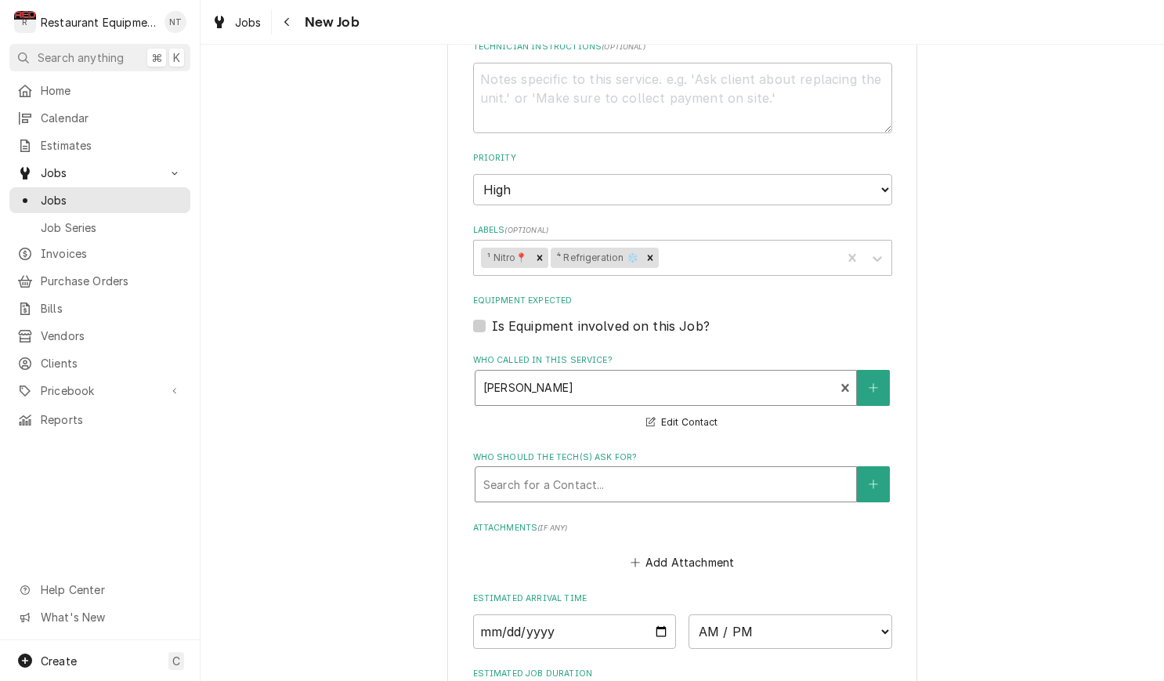
click at [612, 470] on div "Who should the tech(s) ask for?" at bounding box center [665, 484] width 365 height 28
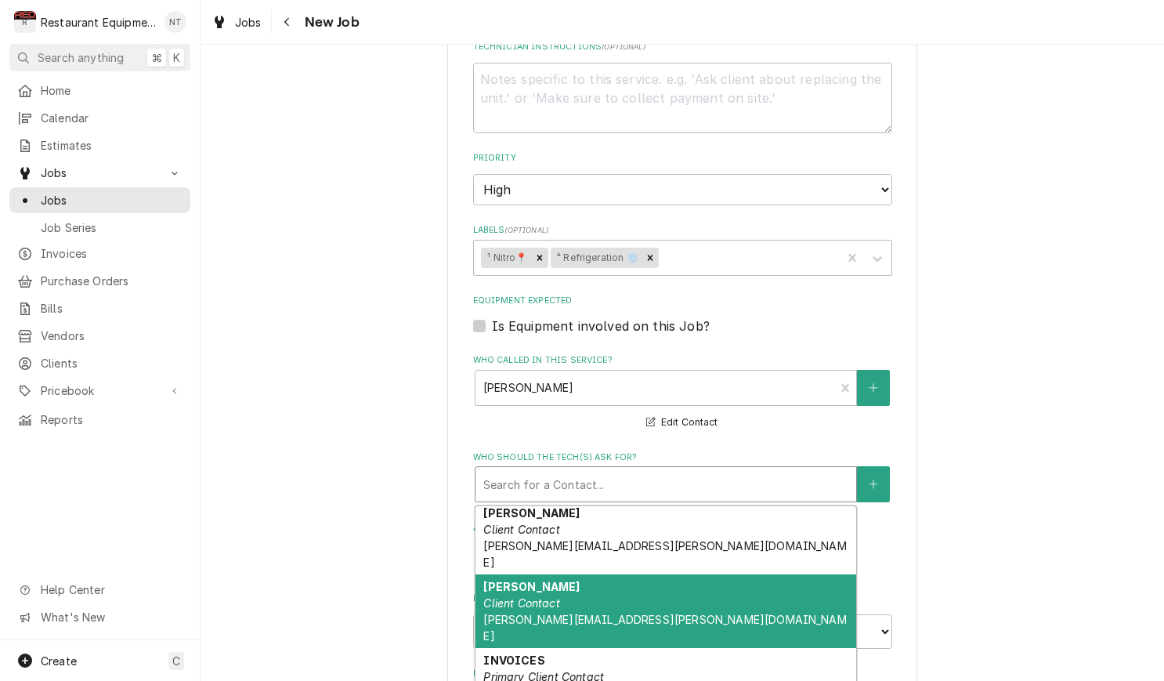
scroll to position [5, 0]
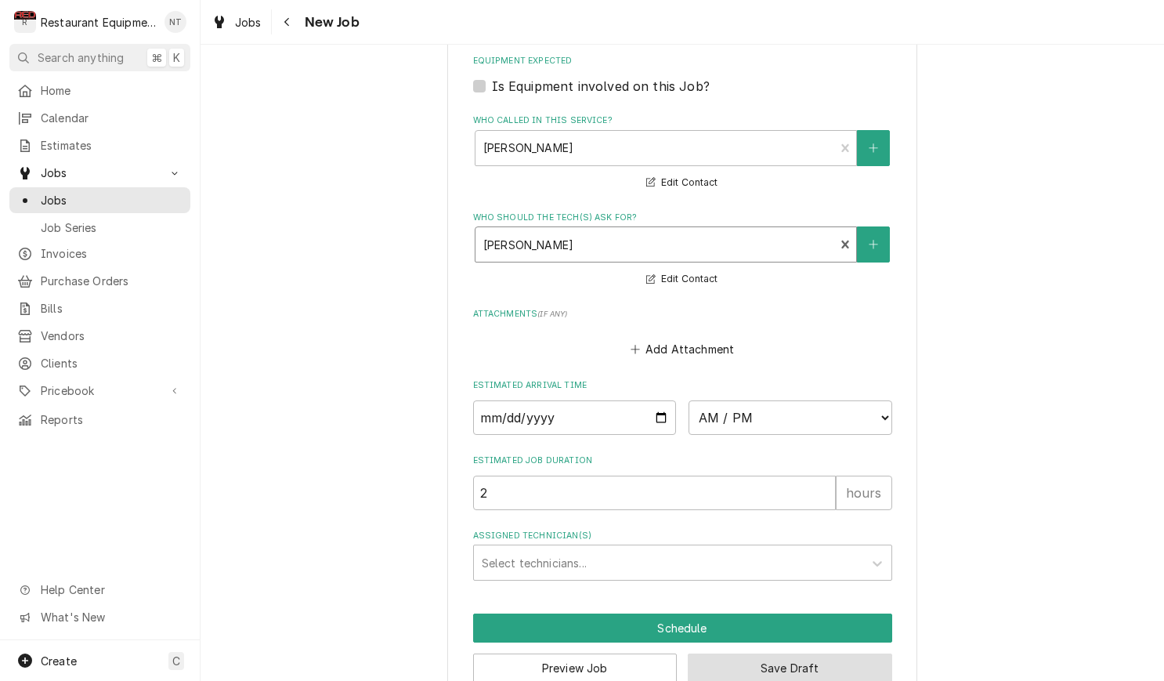
scroll to position [1128, 0]
click at [749, 654] on button "Save Draft" at bounding box center [790, 668] width 204 height 29
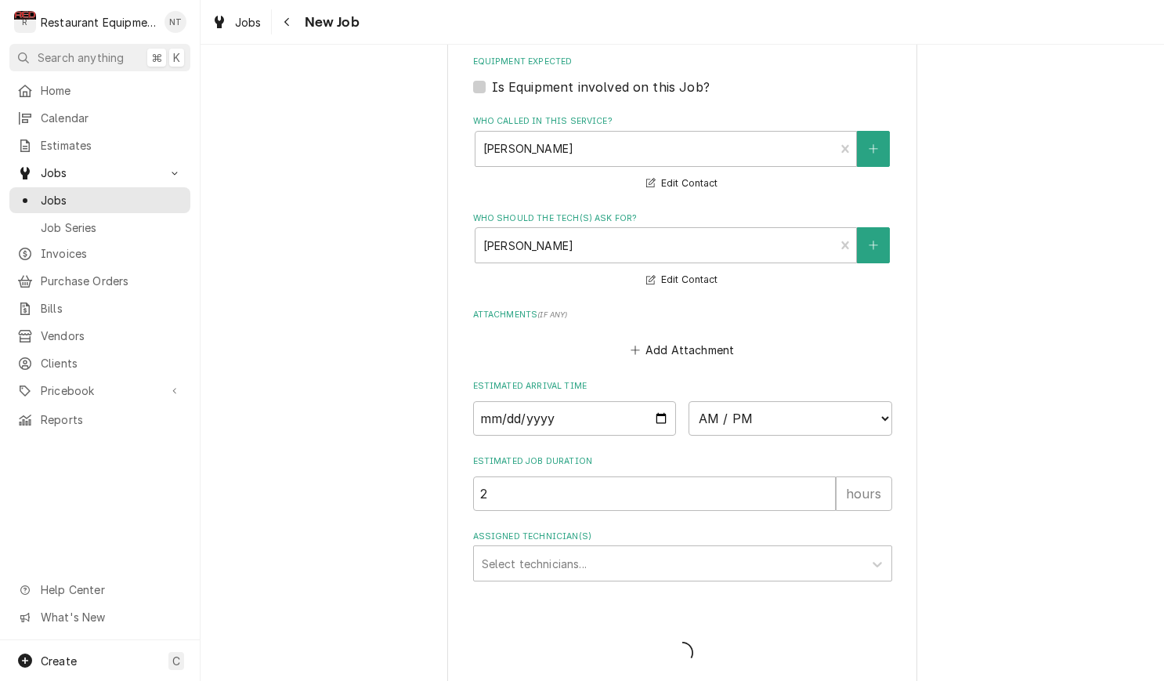
scroll to position [1114, 0]
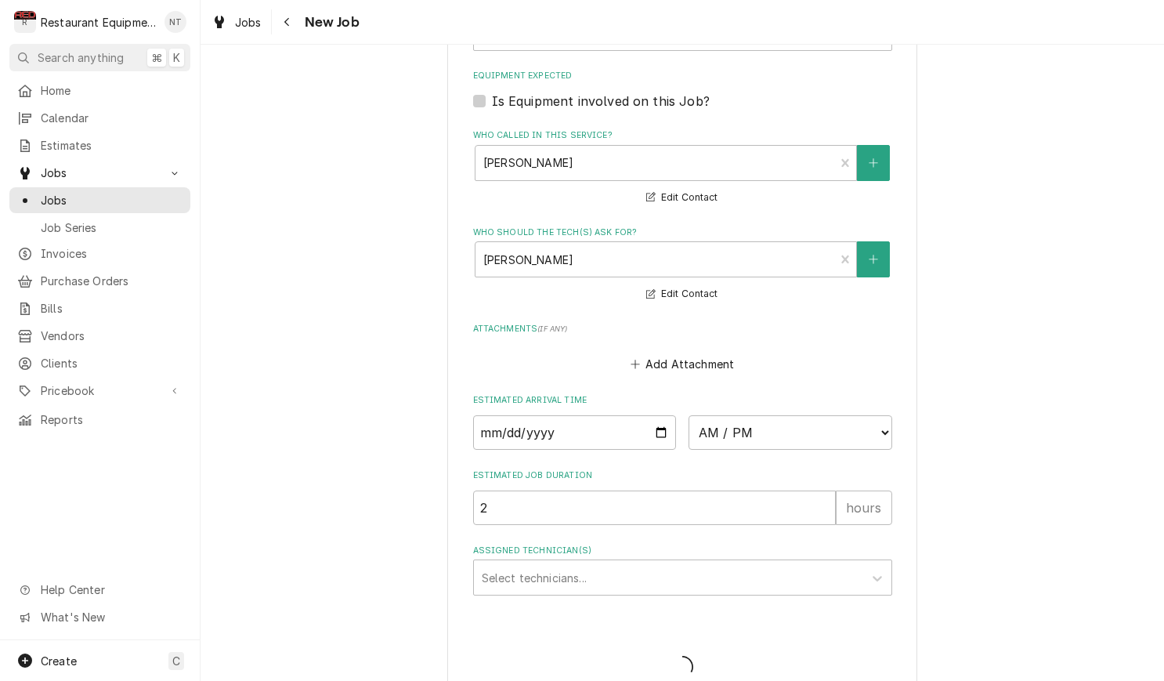
type textarea "x"
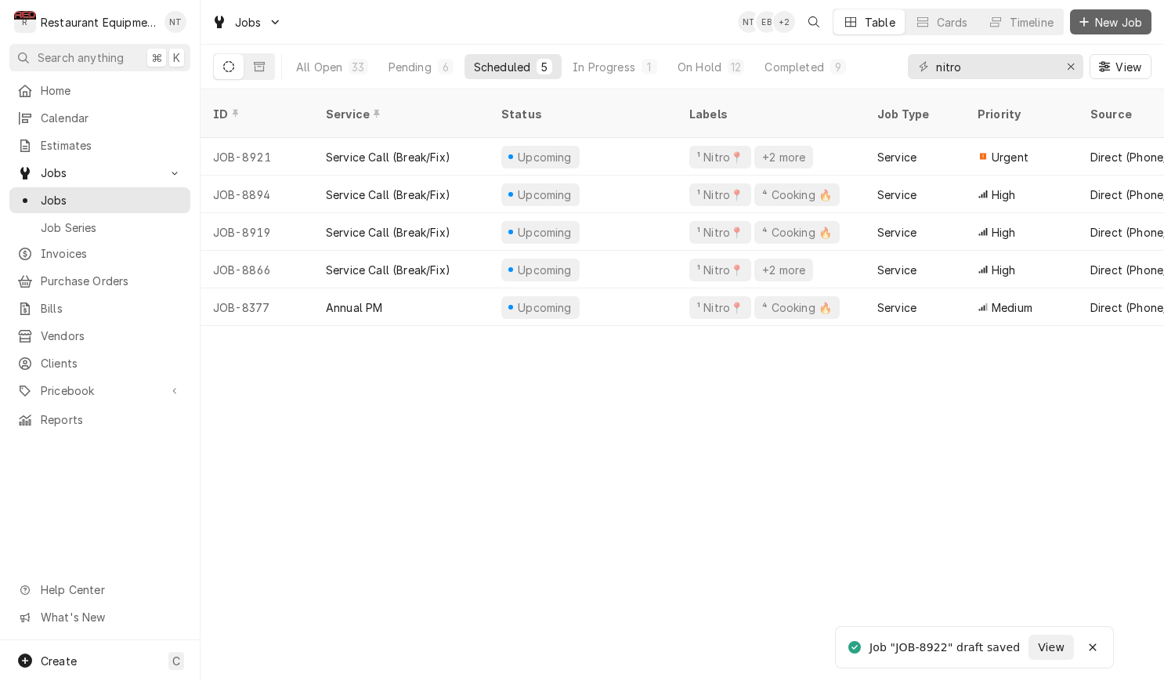
click at [1117, 32] on button "New Job" at bounding box center [1110, 21] width 81 height 25
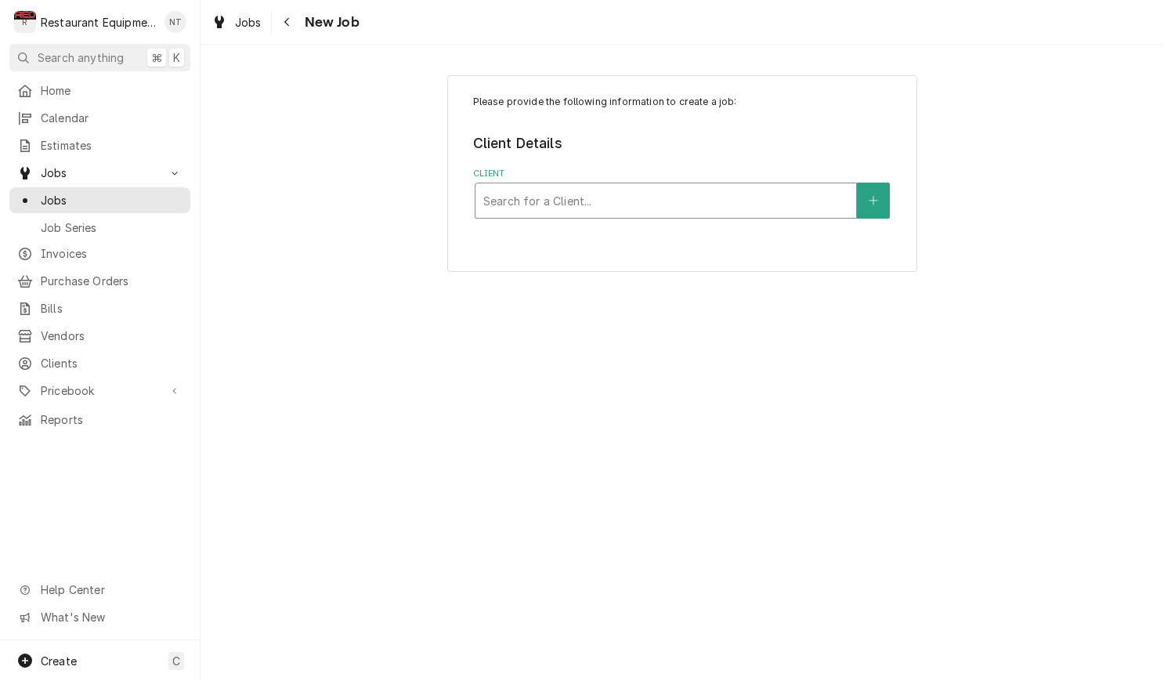
click at [746, 192] on div "Client" at bounding box center [665, 200] width 365 height 28
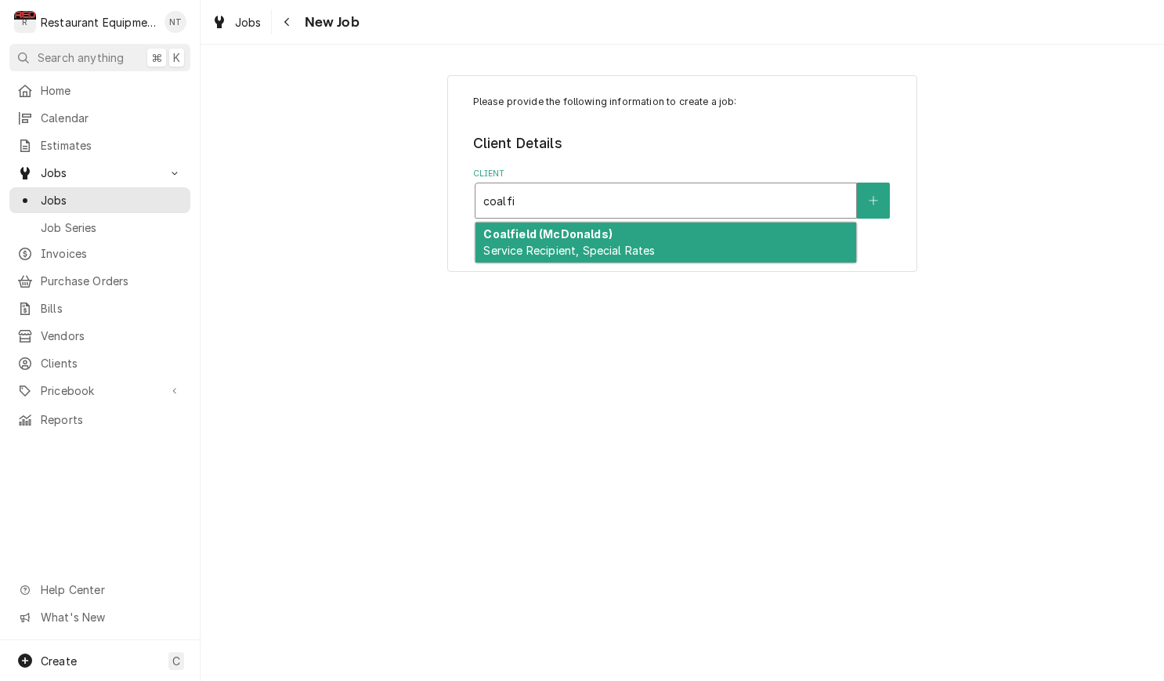
type input "coalfie"
click at [626, 238] on div "Coalfield (McDonalds) Service Recipient, Special Rates" at bounding box center [665, 242] width 381 height 41
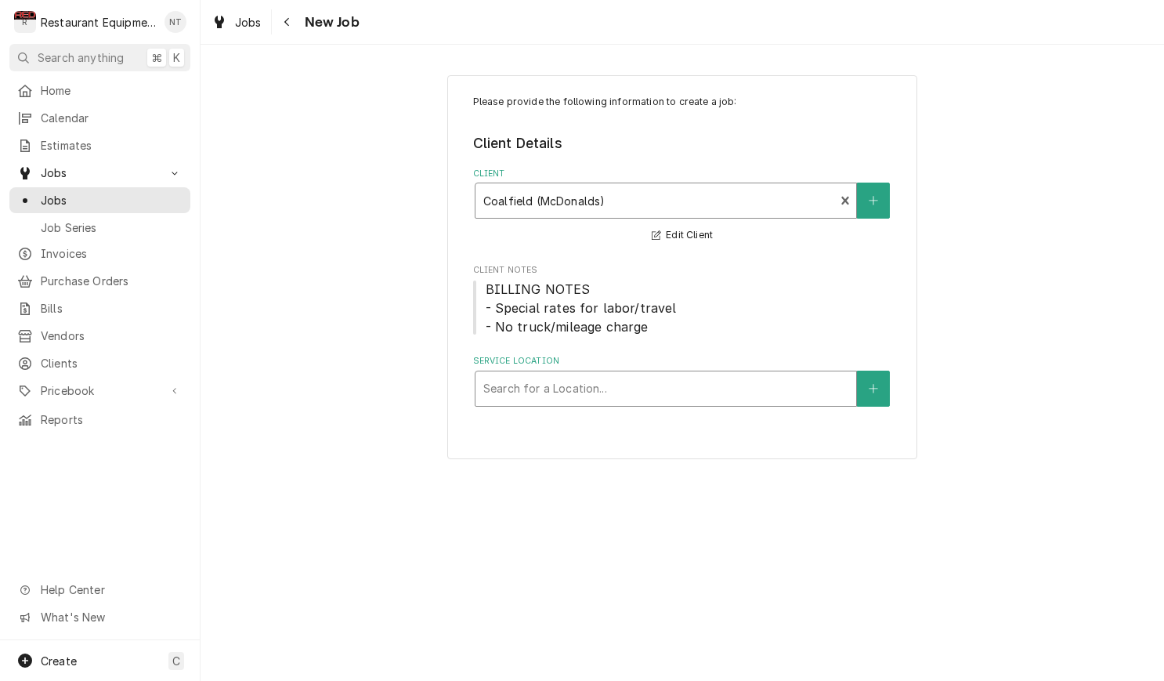
click at [732, 382] on div "Service Location" at bounding box center [665, 388] width 365 height 28
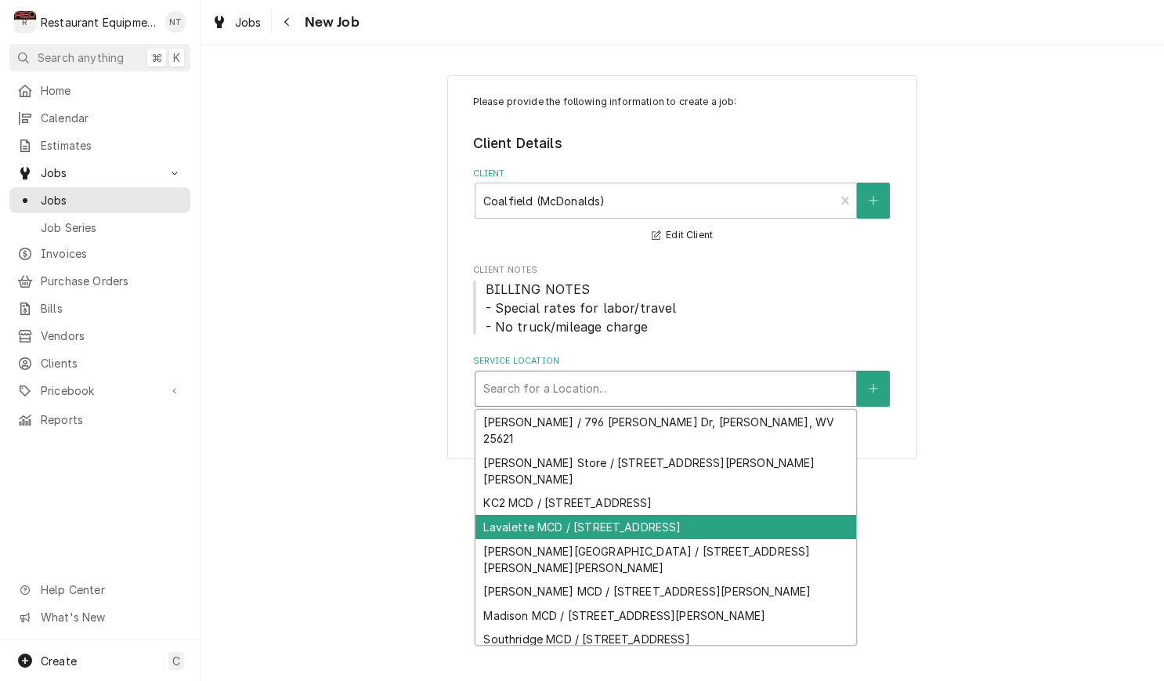
click at [716, 514] on div "Lavalette MCD / [STREET_ADDRESS]" at bounding box center [665, 526] width 381 height 24
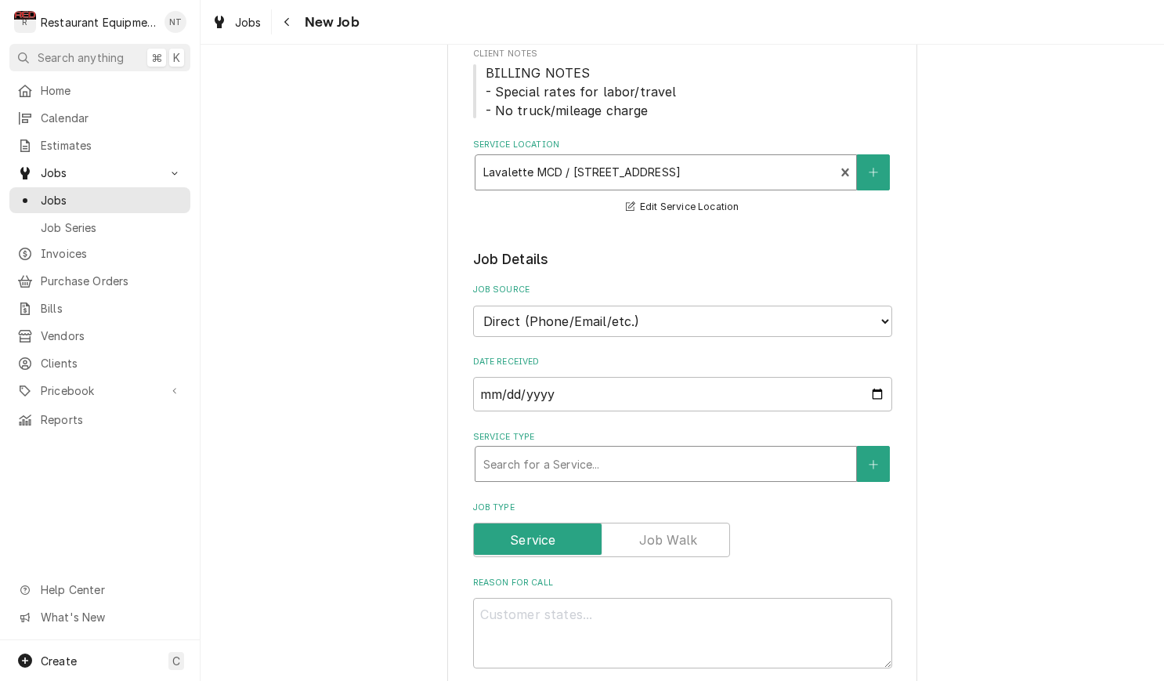
scroll to position [218, 0]
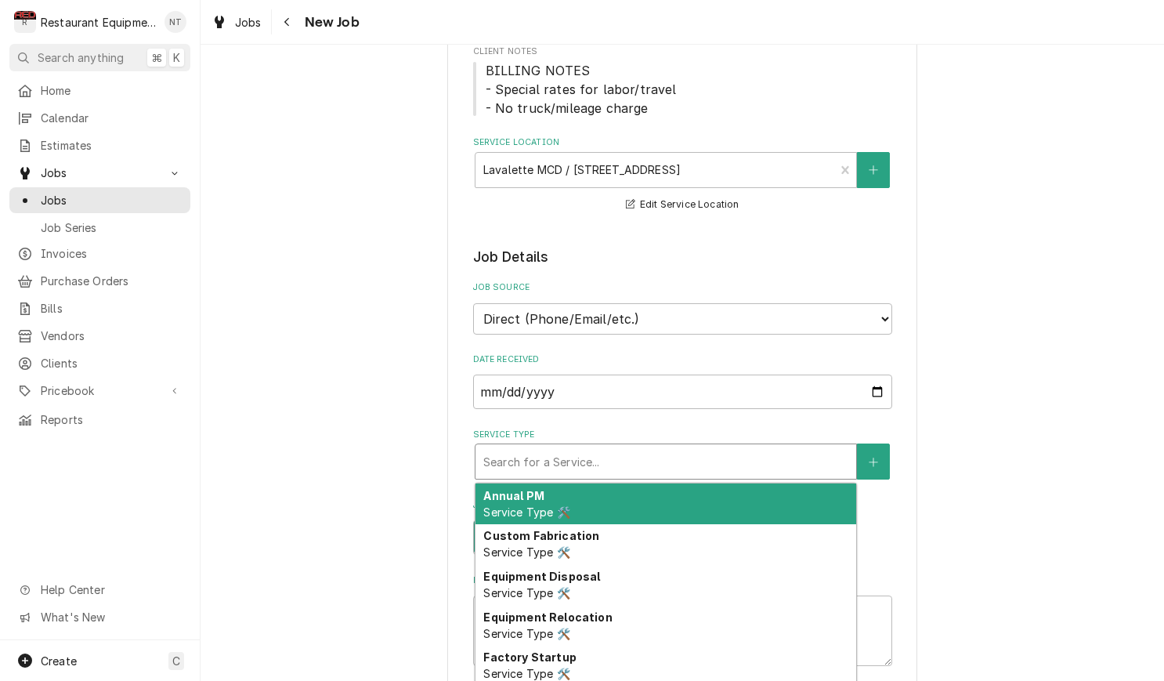
click at [684, 453] on div "Service Type" at bounding box center [665, 461] width 365 height 28
type textarea "x"
type input "b"
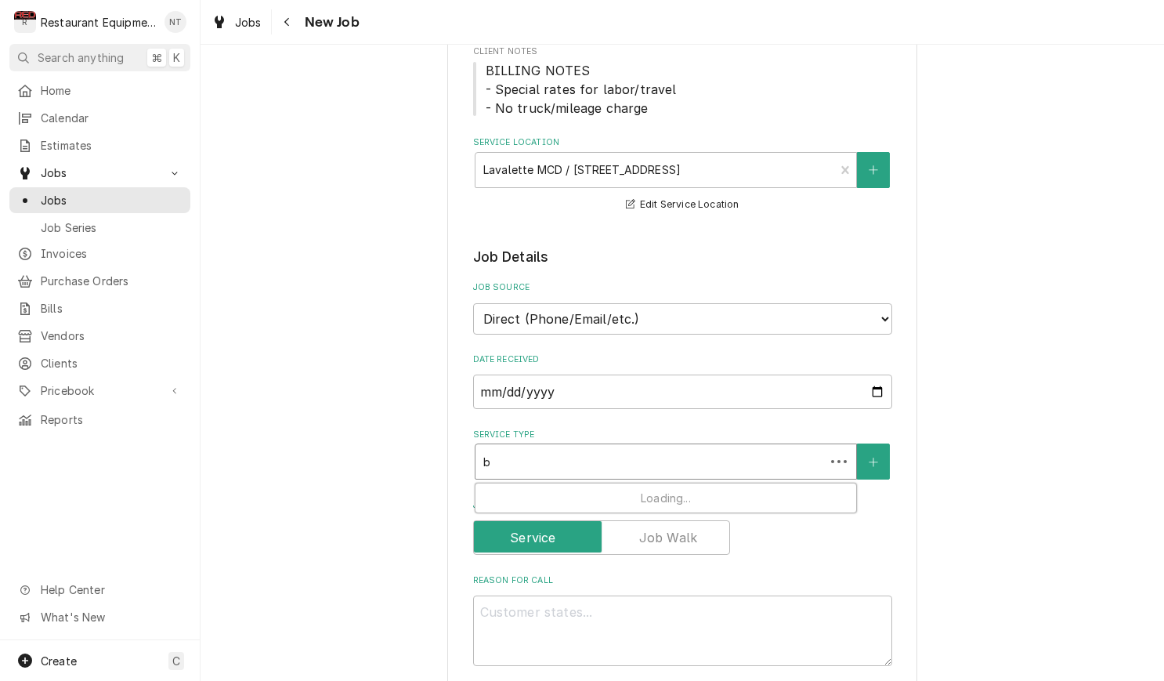
type textarea "x"
type input "br"
type textarea "x"
type input "bre"
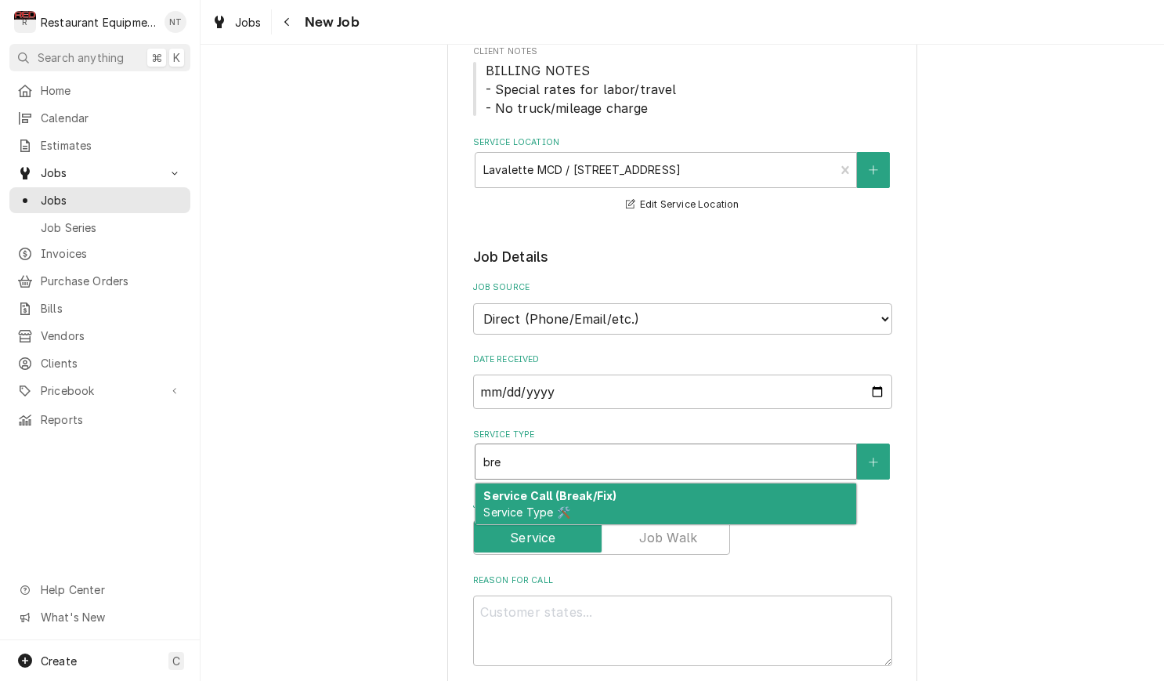
click at [699, 483] on div "Service Call (Break/Fix) Service Type 🛠️" at bounding box center [665, 503] width 381 height 41
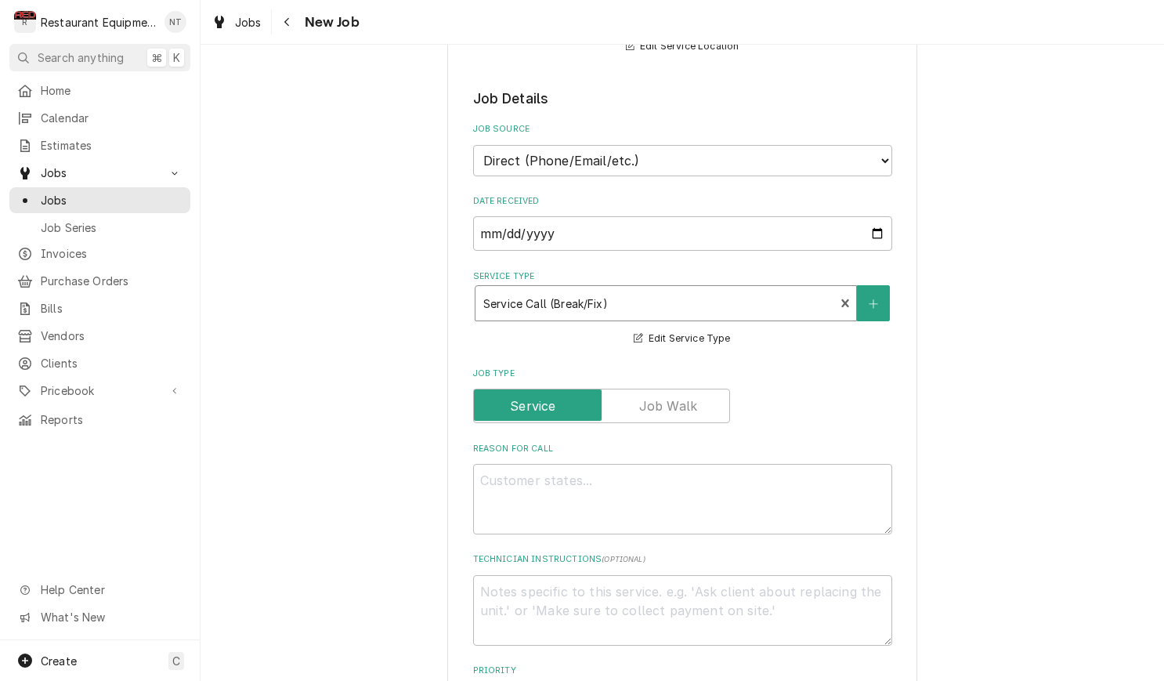
scroll to position [384, 0]
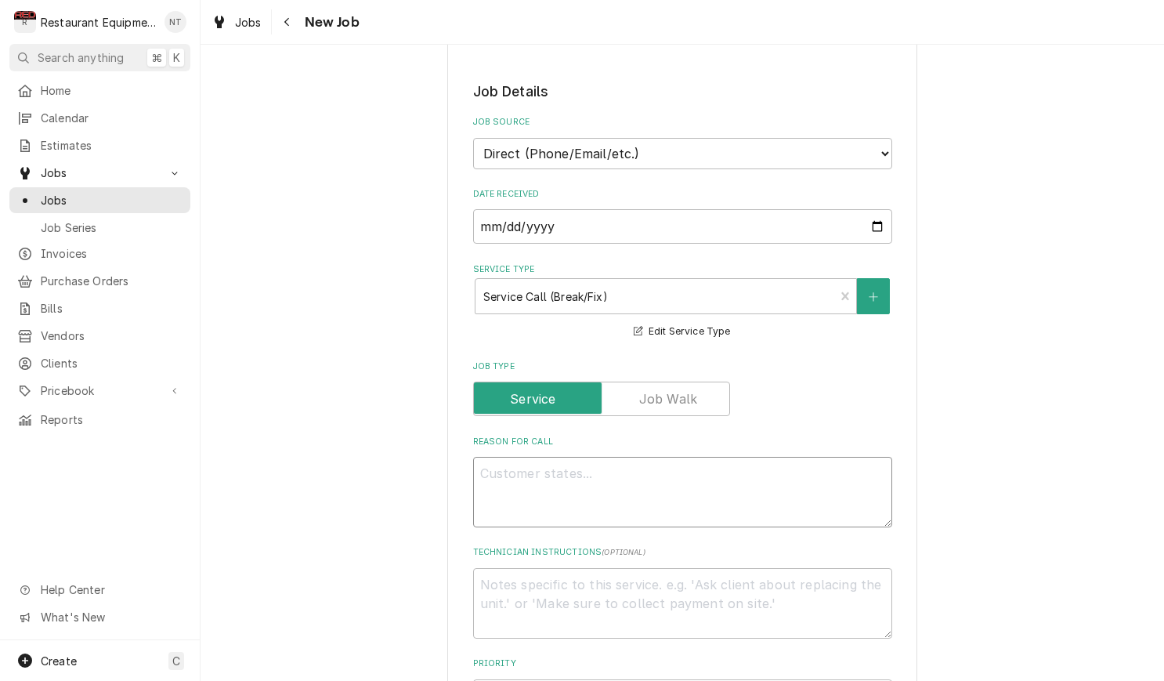
click at [706, 477] on textarea "Reason For Call" at bounding box center [682, 492] width 419 height 70
type textarea "x"
type textarea "G"
type textarea "x"
type textarea "Gr"
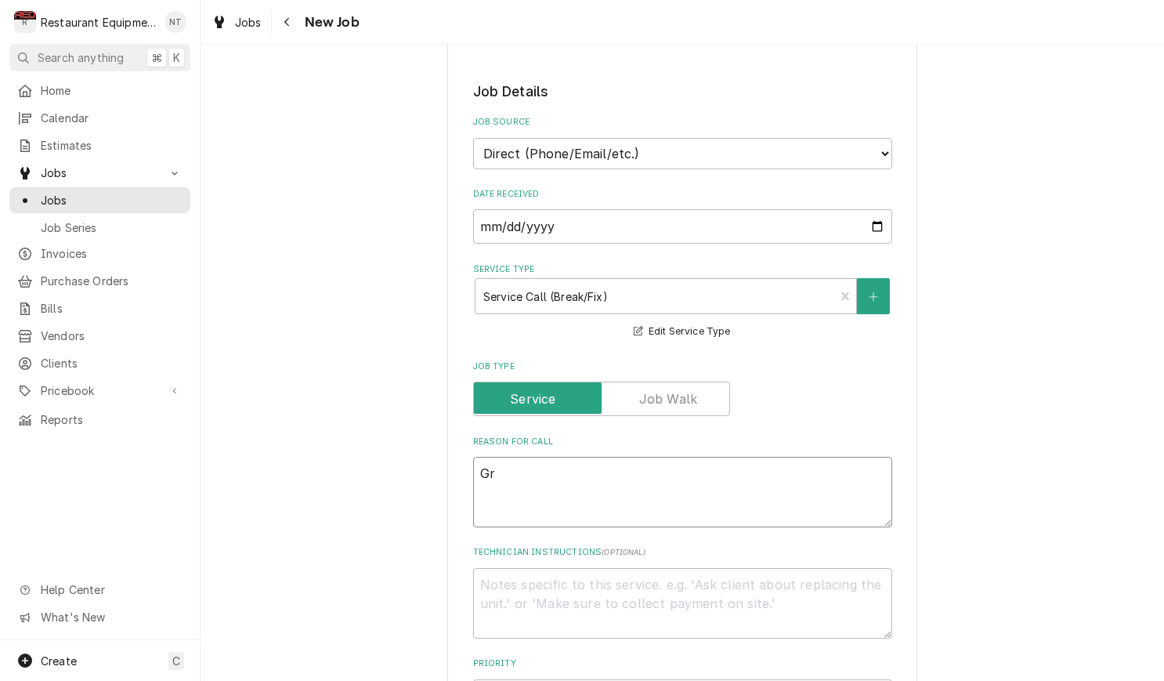
type textarea "x"
type textarea "Gri"
type textarea "x"
type textarea "Gril"
type textarea "x"
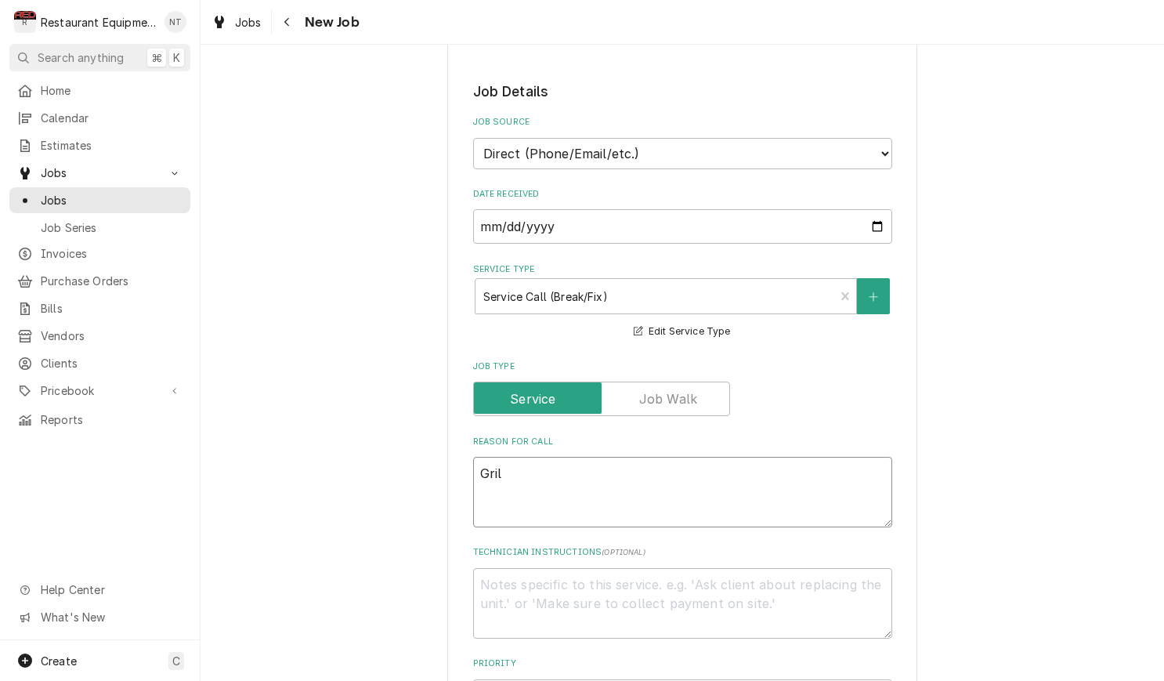
type textarea "Grill"
type textarea "x"
type textarea "Grill"
type textarea "x"
type textarea "Grill a"
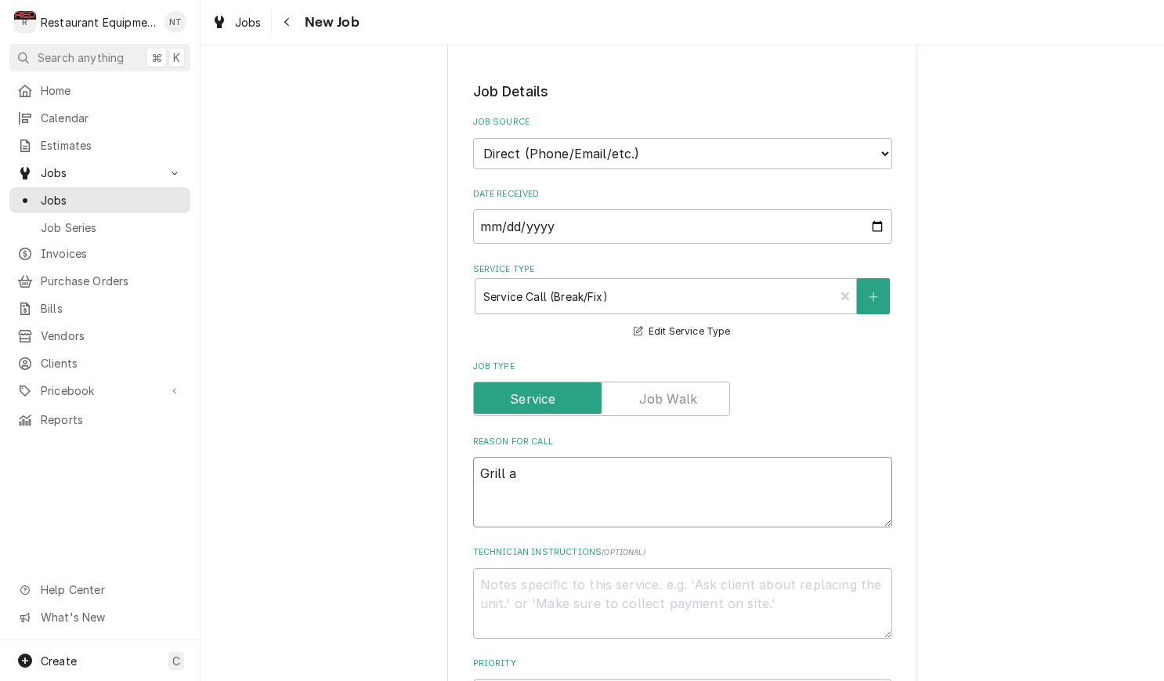
type textarea "x"
type textarea "Grill al"
type textarea "x"
type textarea "Grill ala"
type textarea "x"
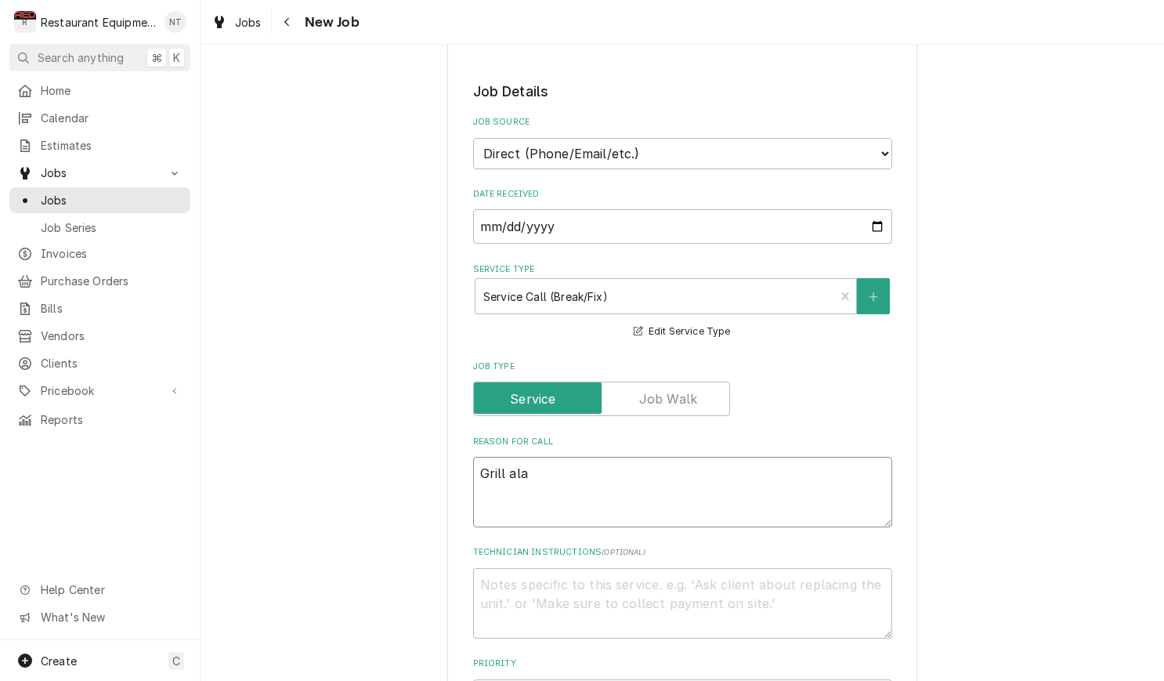
type textarea "Grill alar"
type textarea "x"
type textarea "Grill alarm"
type textarea "x"
type textarea "Grill alarm"
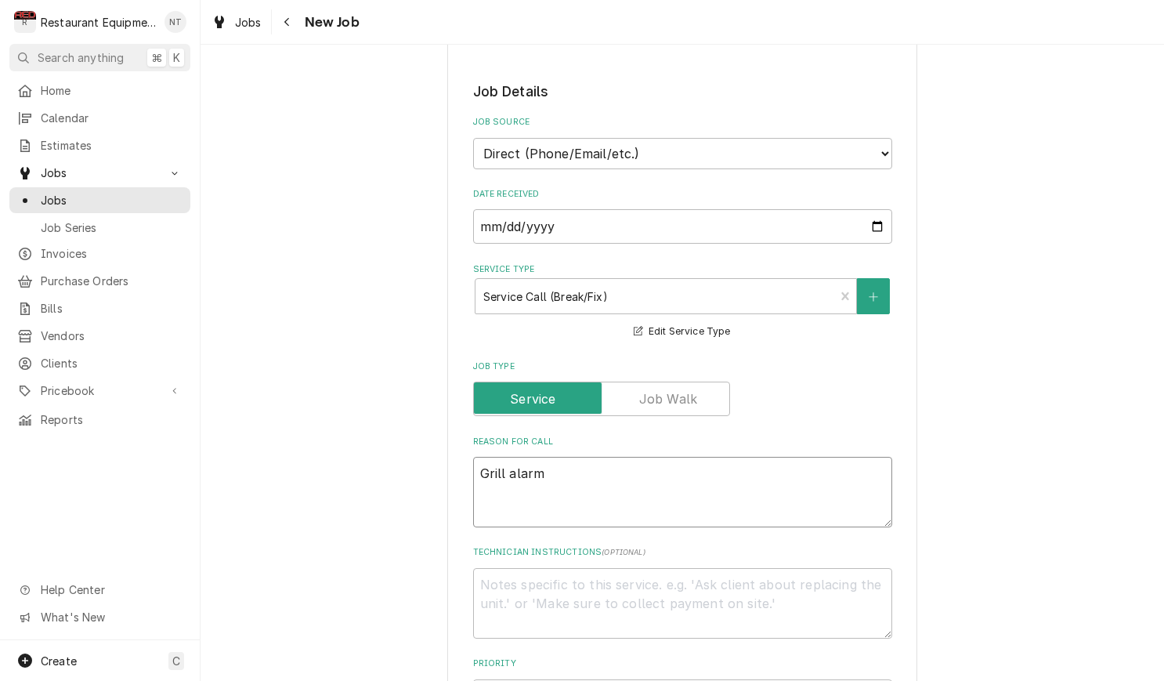
type textarea "x"
type textarea "Grill alarm 2"
type textarea "x"
type textarea "Grill alarm 2"
type textarea "x"
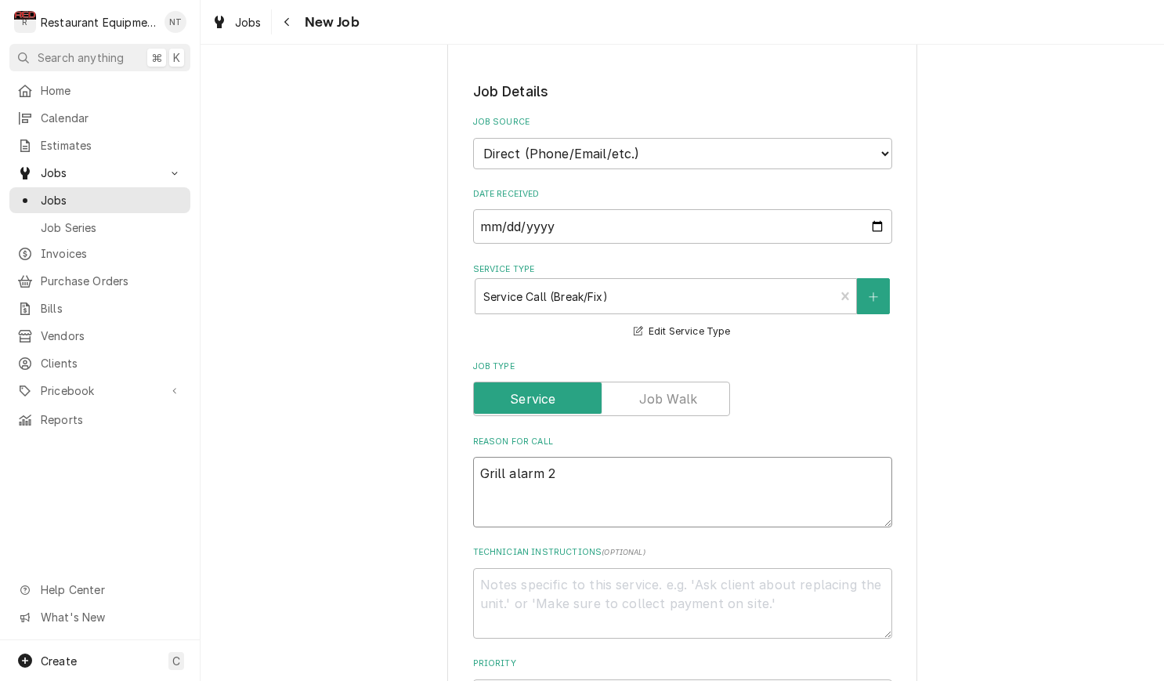
type textarea "Grill alarm 2 d"
type textarea "x"
type textarea "Grill alarm 2 di"
type textarea "x"
type textarea "Grill alarm 2 dis"
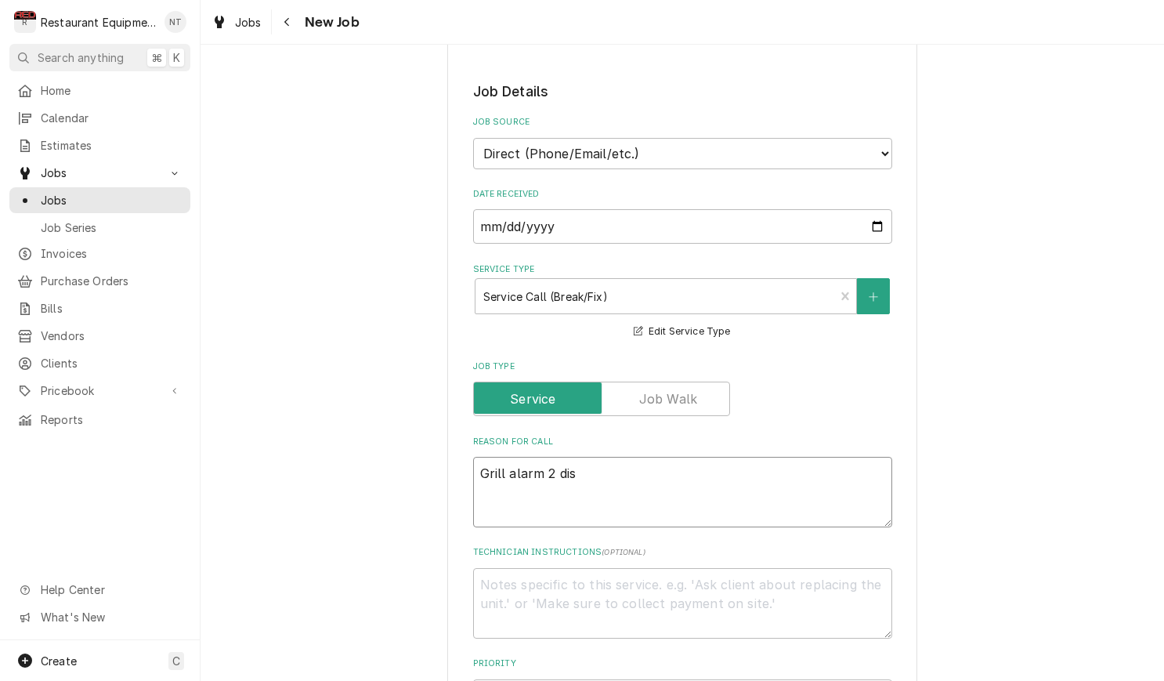
type textarea "x"
type textarea "Grill alarm 2 disr"
type textarea "x"
type textarea "Grill alarm 2 disre"
type textarea "x"
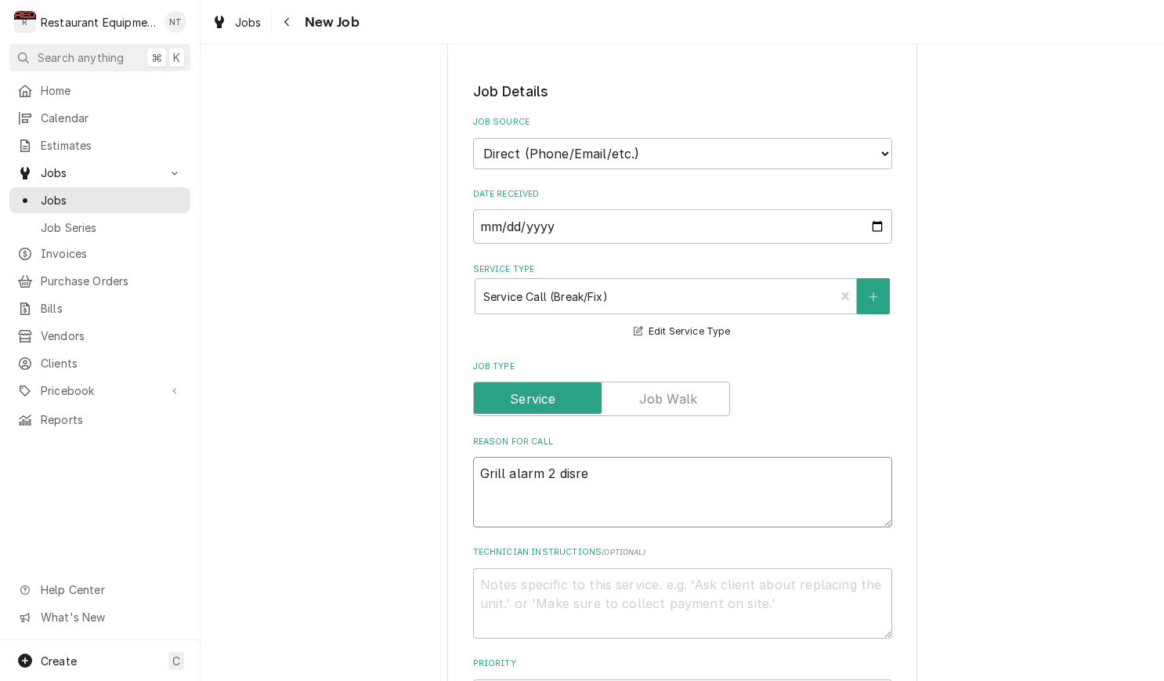
type textarea "Grill alarm 2 disreg"
type textarea "x"
type textarea "Grill alarm 2 disrega"
type textarea "x"
type textarea "Grill alarm 2 disregard"
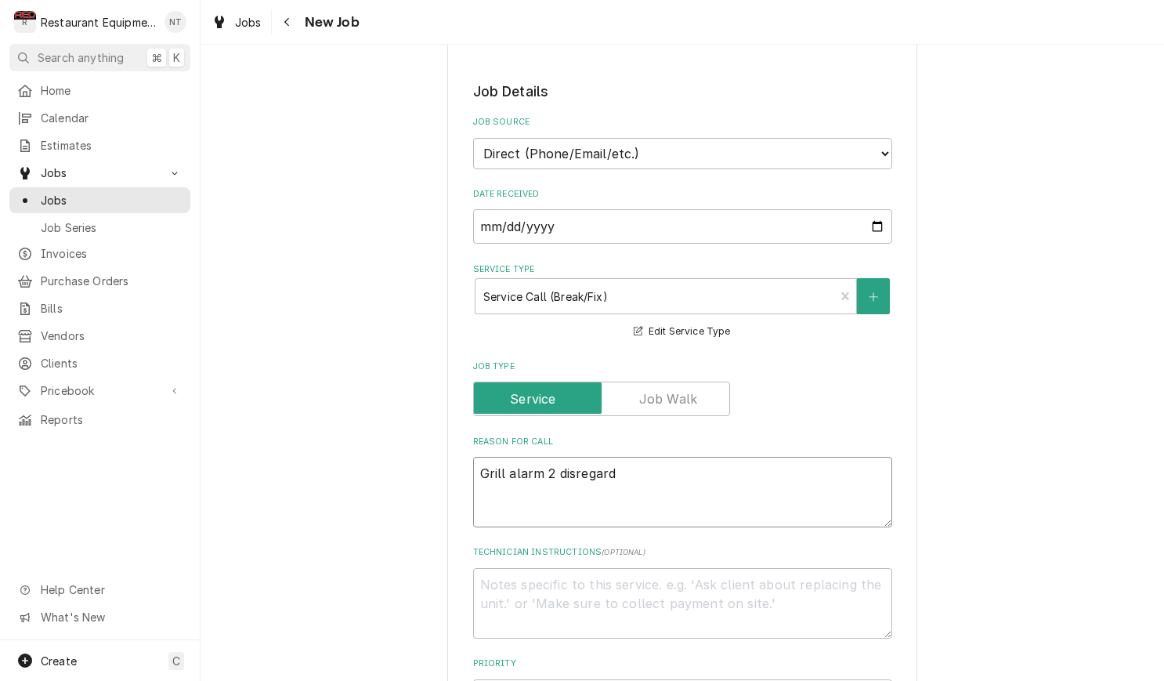
type textarea "x"
type textarea "Grill alarm 2 disregard p"
type textarea "x"
type textarea "Grill alarm 2 disregard pr"
type textarea "x"
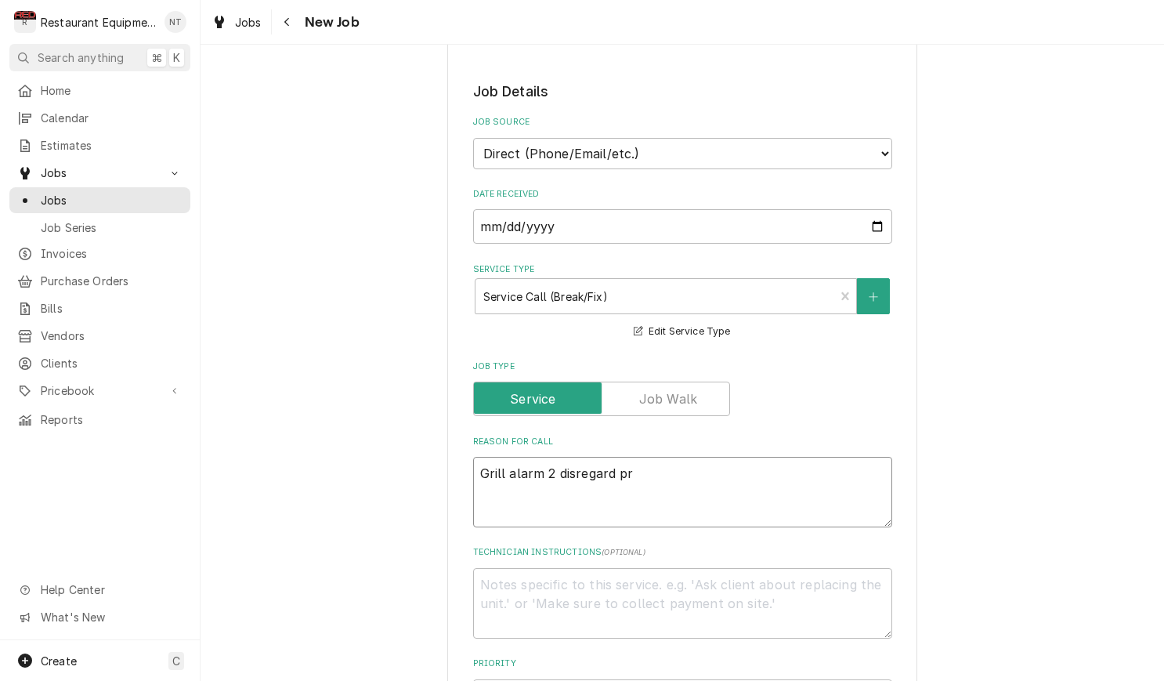
type textarea "Grill alarm 2 disregard pro"
type textarea "x"
type textarea "Grill alarm 2 disregard prod"
type textarea "x"
type textarea "Grill alarm 2 disregard produ"
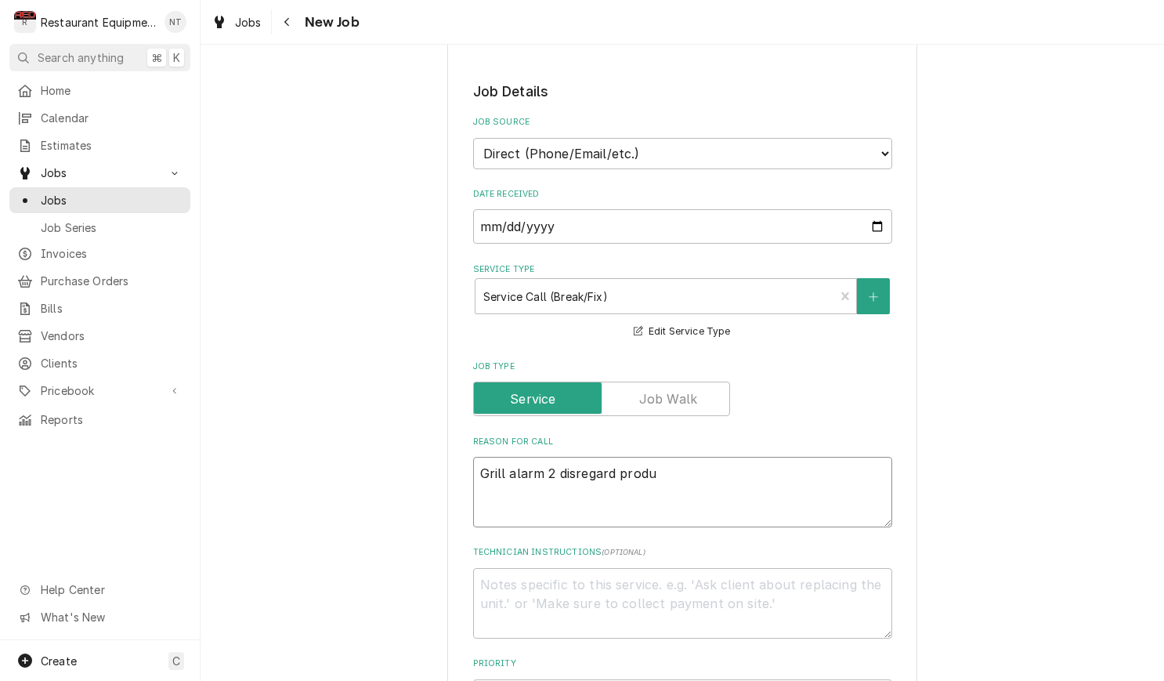
type textarea "x"
type textarea "Grill alarm 2 disregard produc"
type textarea "x"
type textarea "Grill alarm 2 disregard product"
type textarea "x"
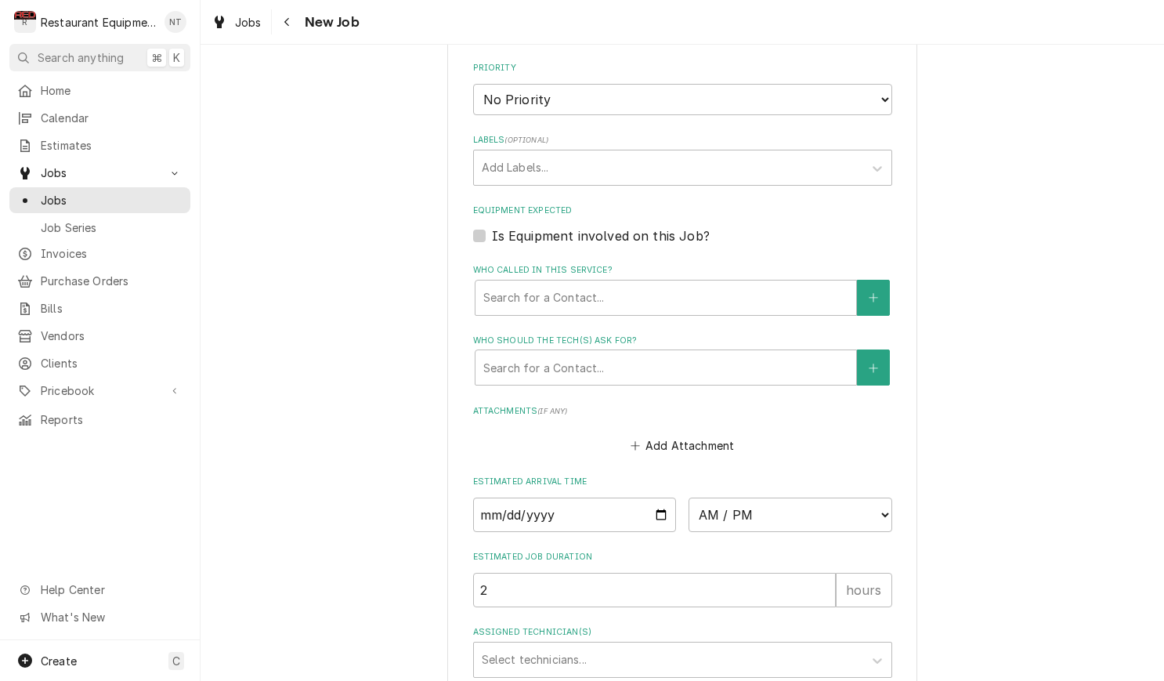
scroll to position [980, 0]
type textarea "Grill alarm 2 disregard product"
select select "2"
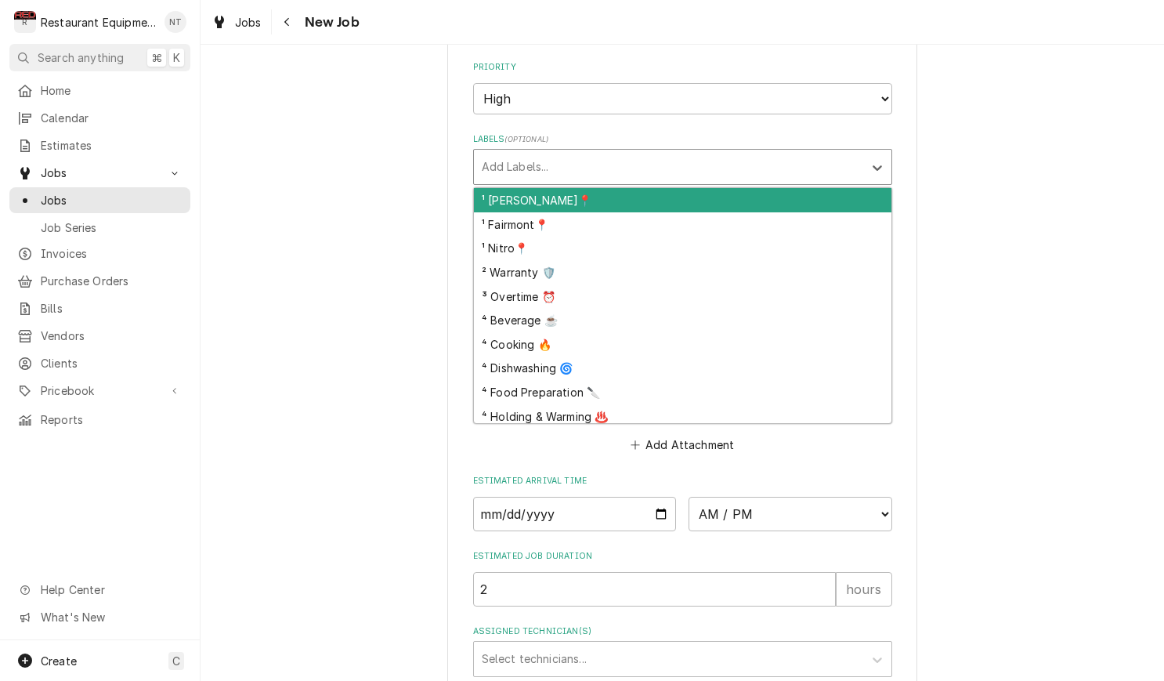
drag, startPoint x: 534, startPoint y: 132, endPoint x: 531, endPoint y: 141, distance: 9.9
click at [534, 158] on div "Add Labels..." at bounding box center [669, 166] width 374 height 16
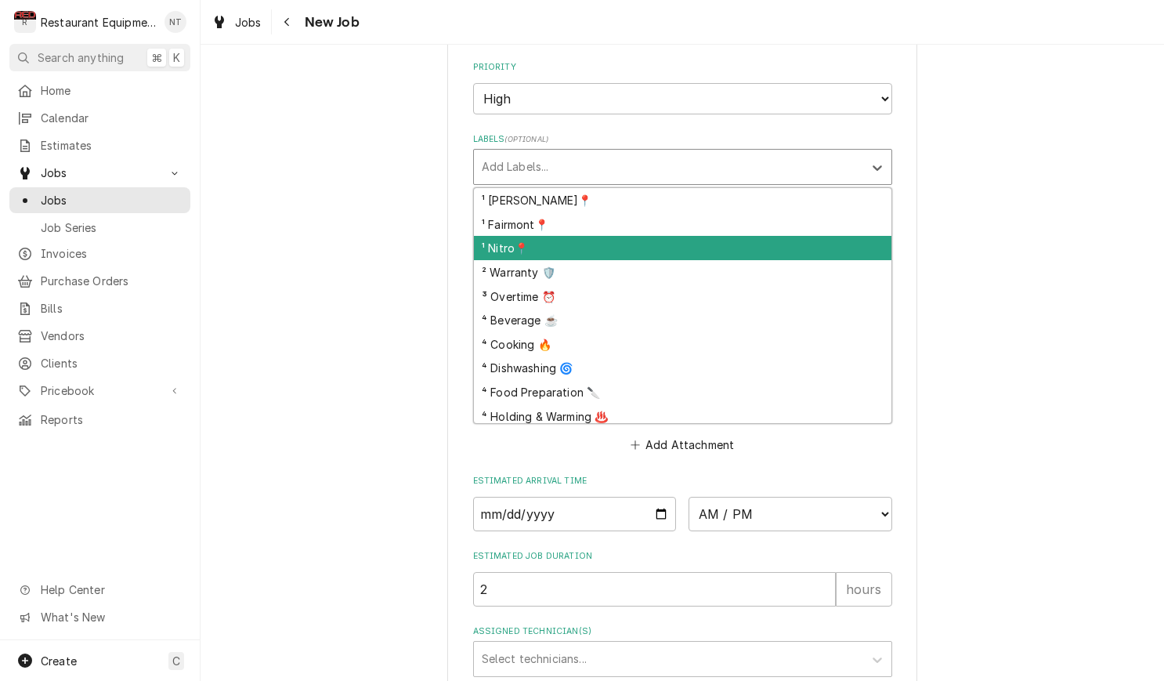
click at [559, 236] on div "¹ Nitro📍" at bounding box center [682, 248] width 417 height 24
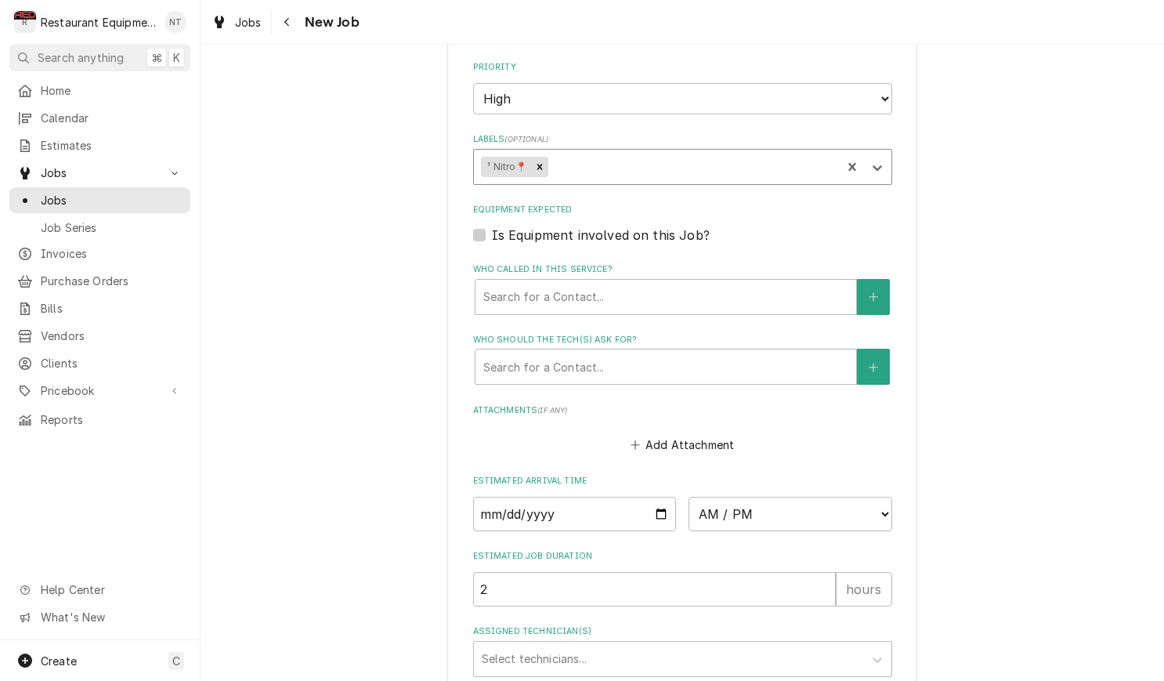
click at [577, 153] on div "Labels" at bounding box center [692, 167] width 283 height 28
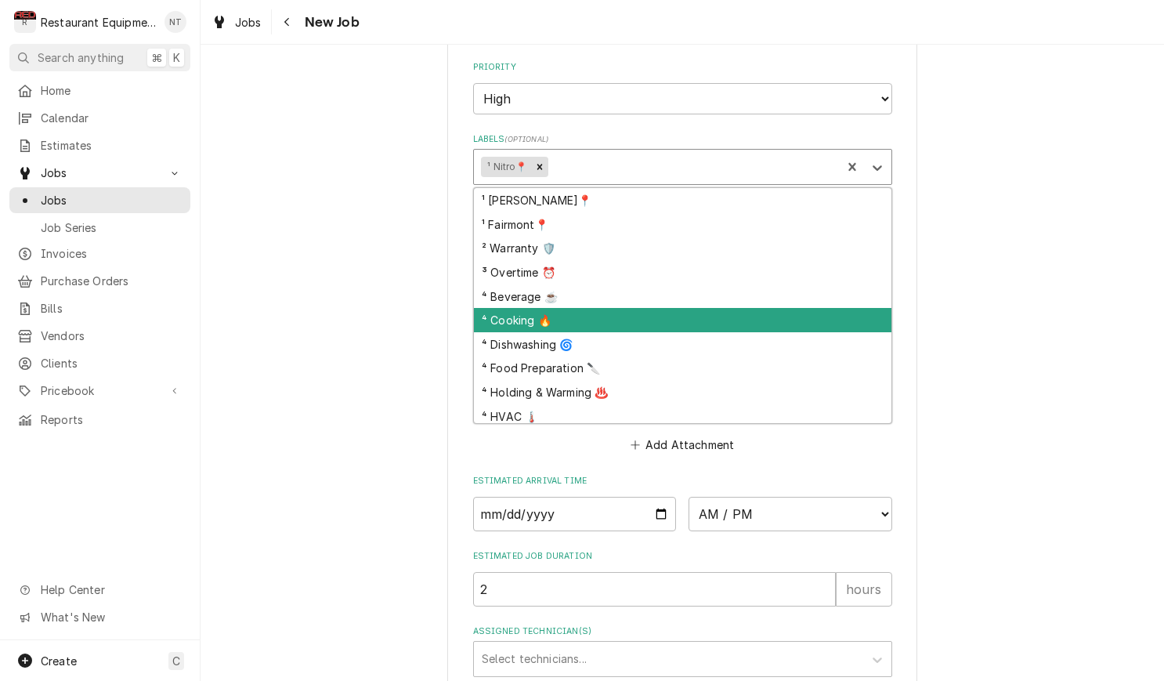
click at [657, 308] on div "⁴ Cooking 🔥" at bounding box center [682, 320] width 417 height 24
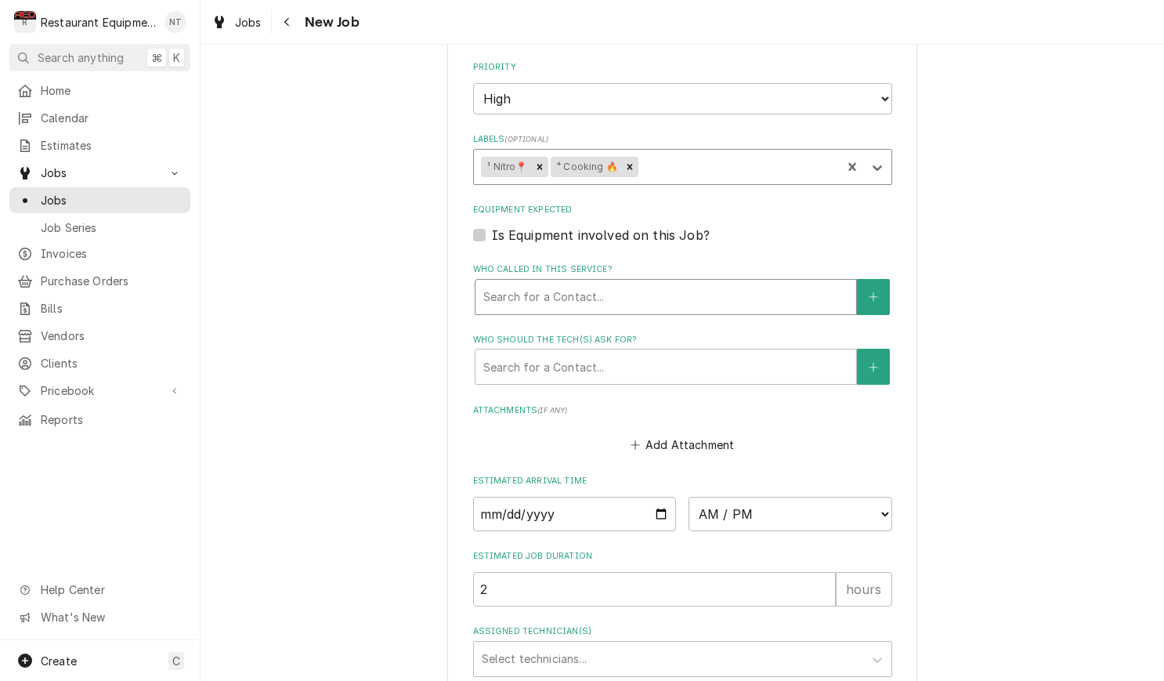
click at [651, 283] on div "Who called in this service?" at bounding box center [665, 297] width 365 height 28
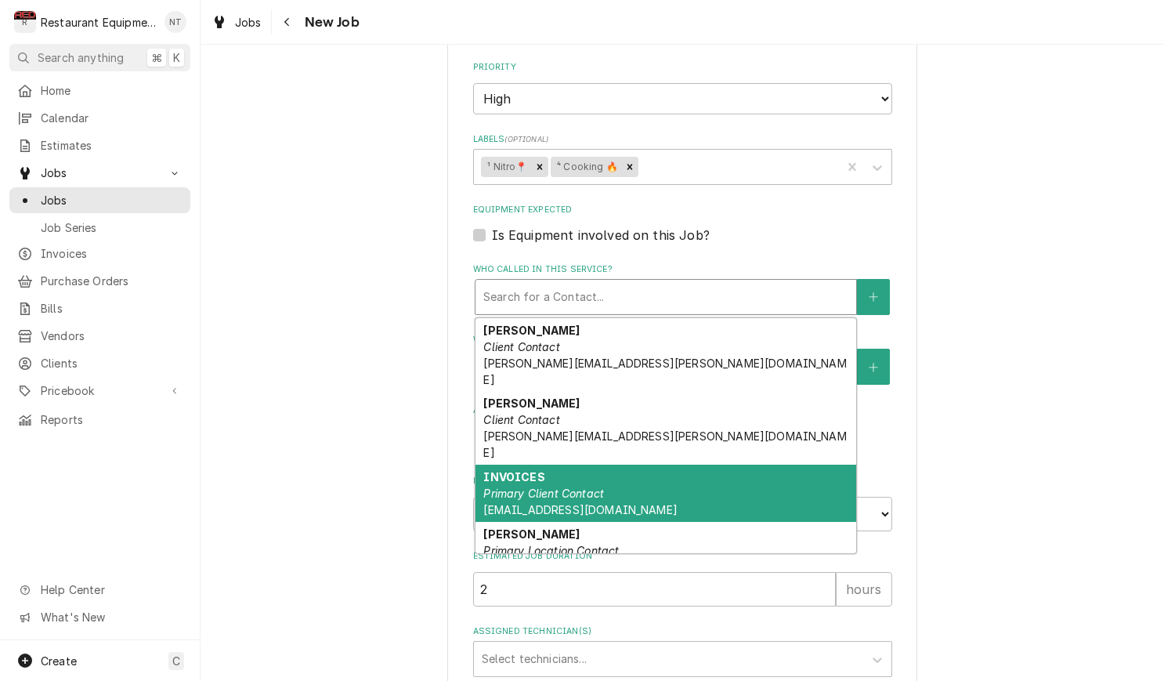
scroll to position [988, 0]
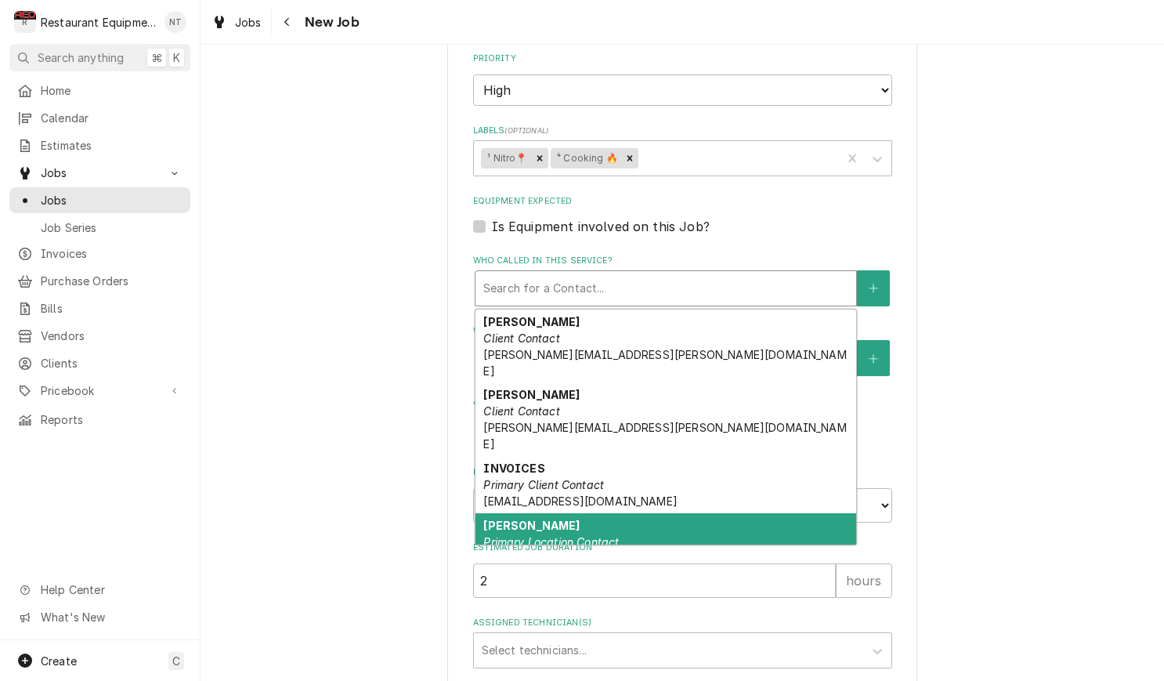
click at [720, 513] on div "Robin Primary Location Contact" at bounding box center [665, 533] width 381 height 41
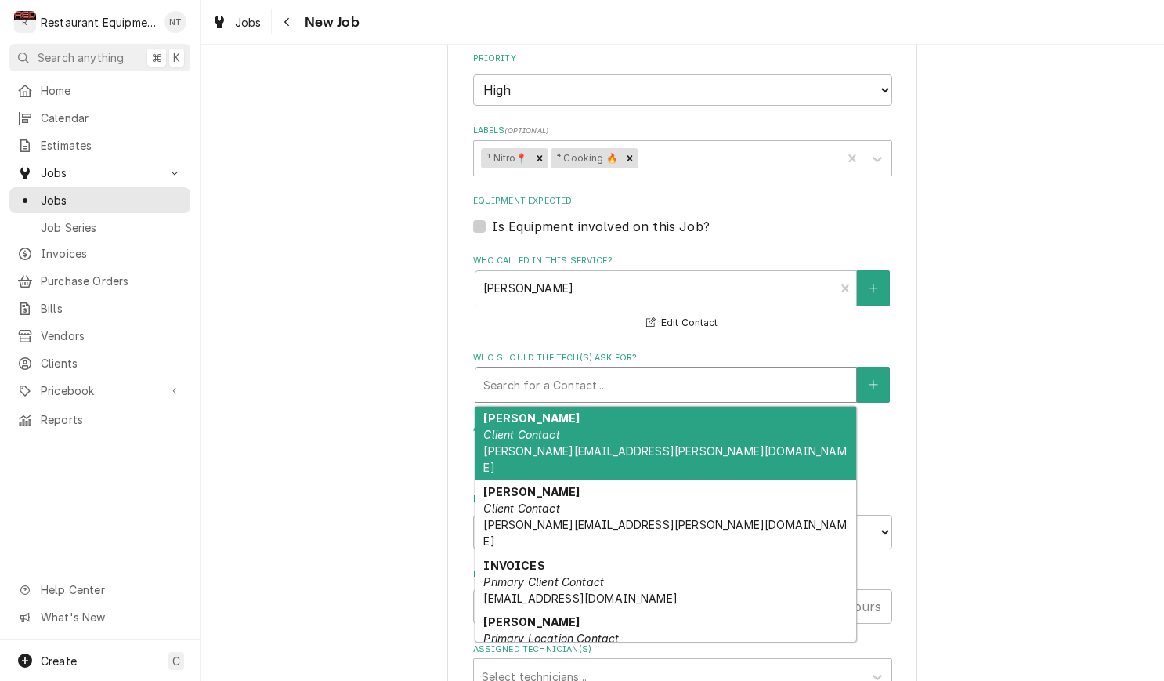
click at [669, 370] on div "Who should the tech(s) ask for?" at bounding box center [665, 384] width 365 height 28
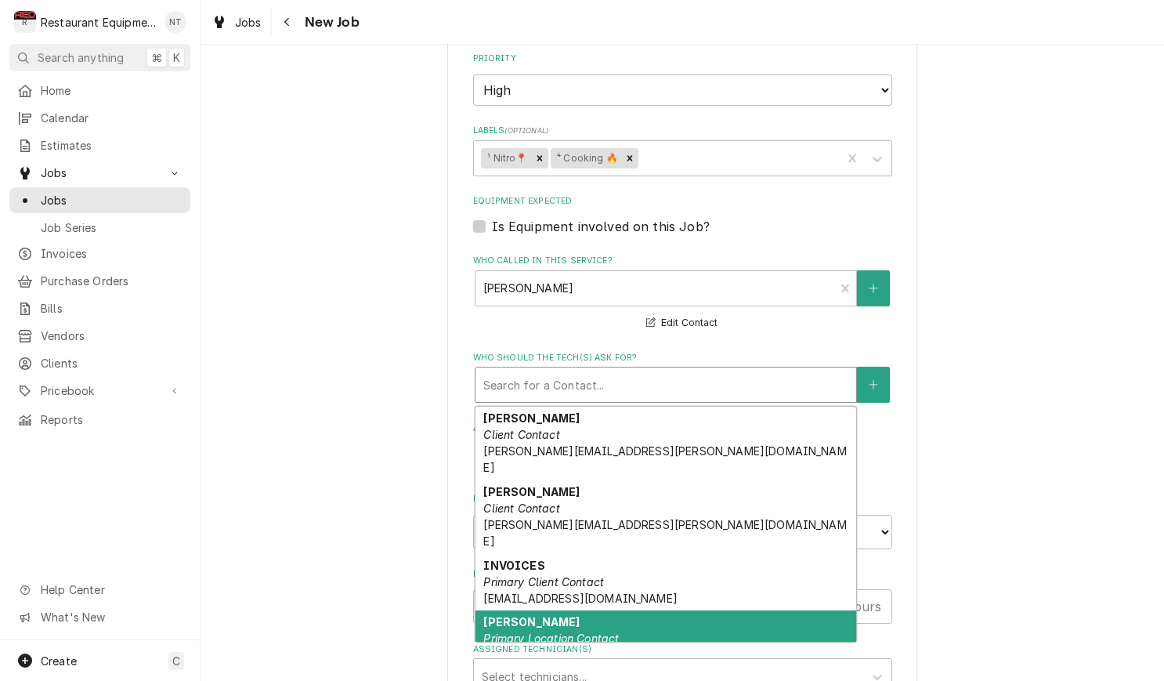
click at [785, 610] on div "Robin Primary Location Contact" at bounding box center [665, 630] width 381 height 41
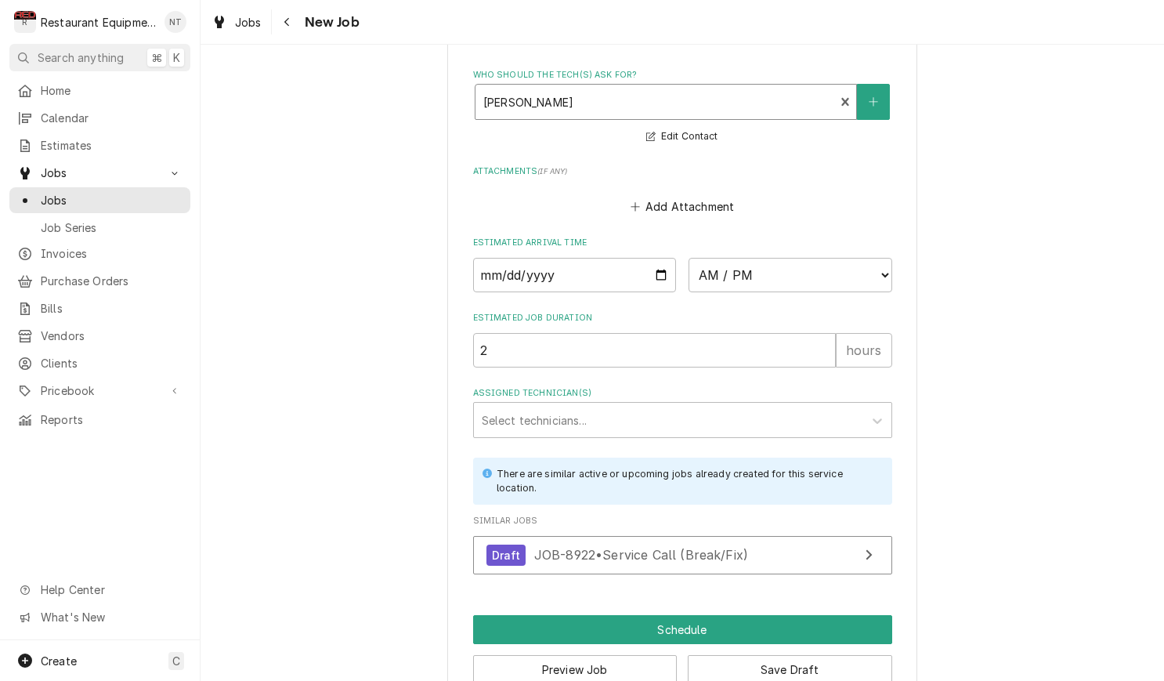
scroll to position [1270, 0]
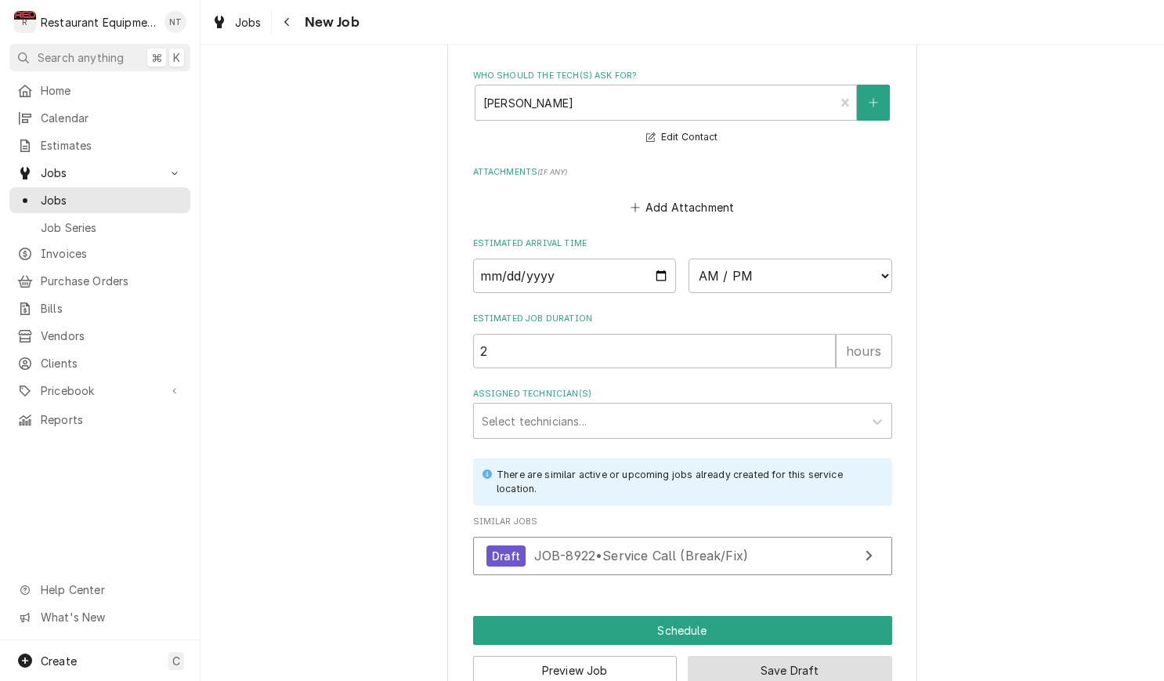
click at [738, 655] on button "Save Draft" at bounding box center [790, 669] width 204 height 29
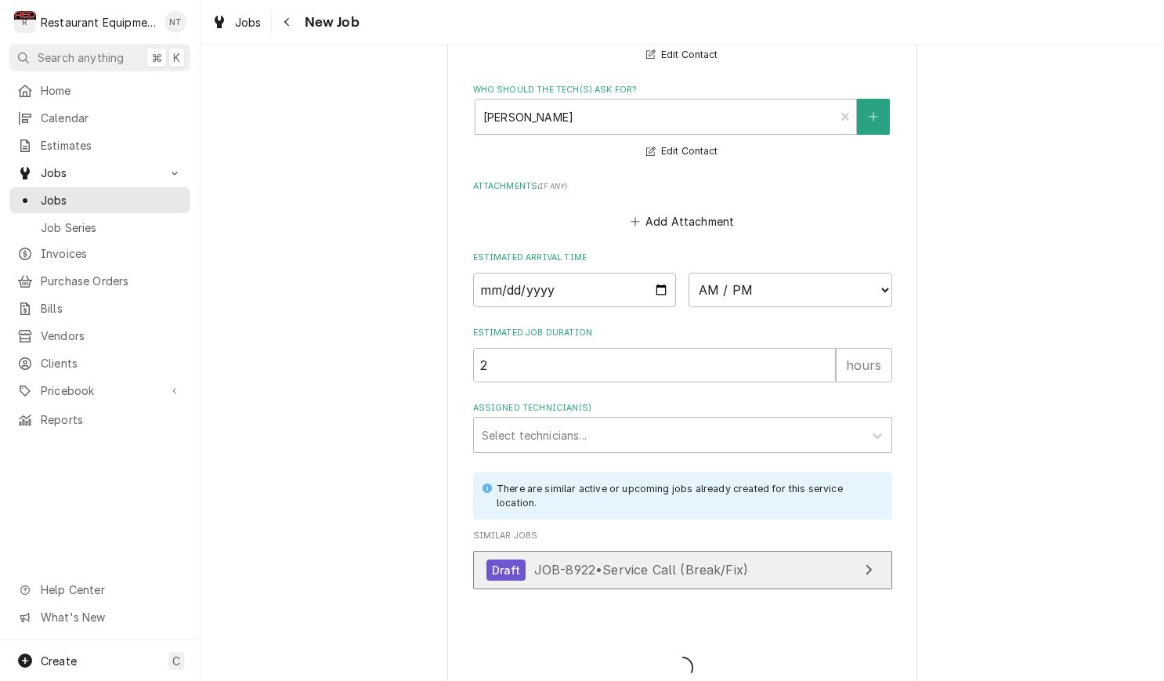
type textarea "x"
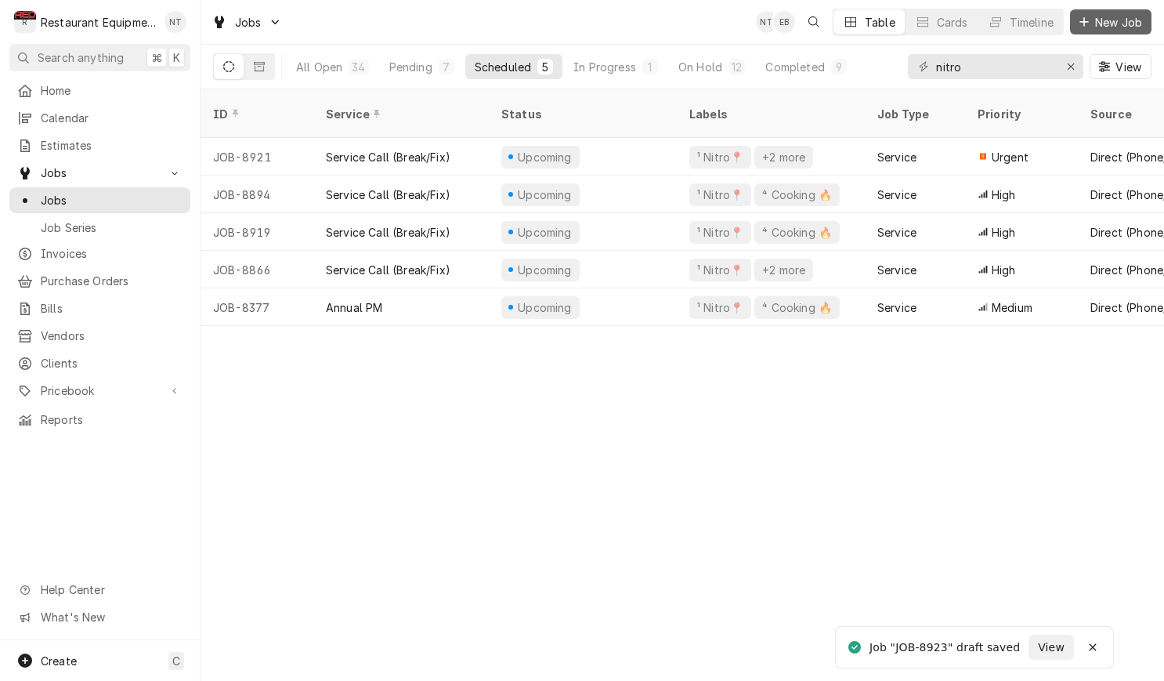
click at [1098, 26] on span "New Job" at bounding box center [1118, 22] width 53 height 16
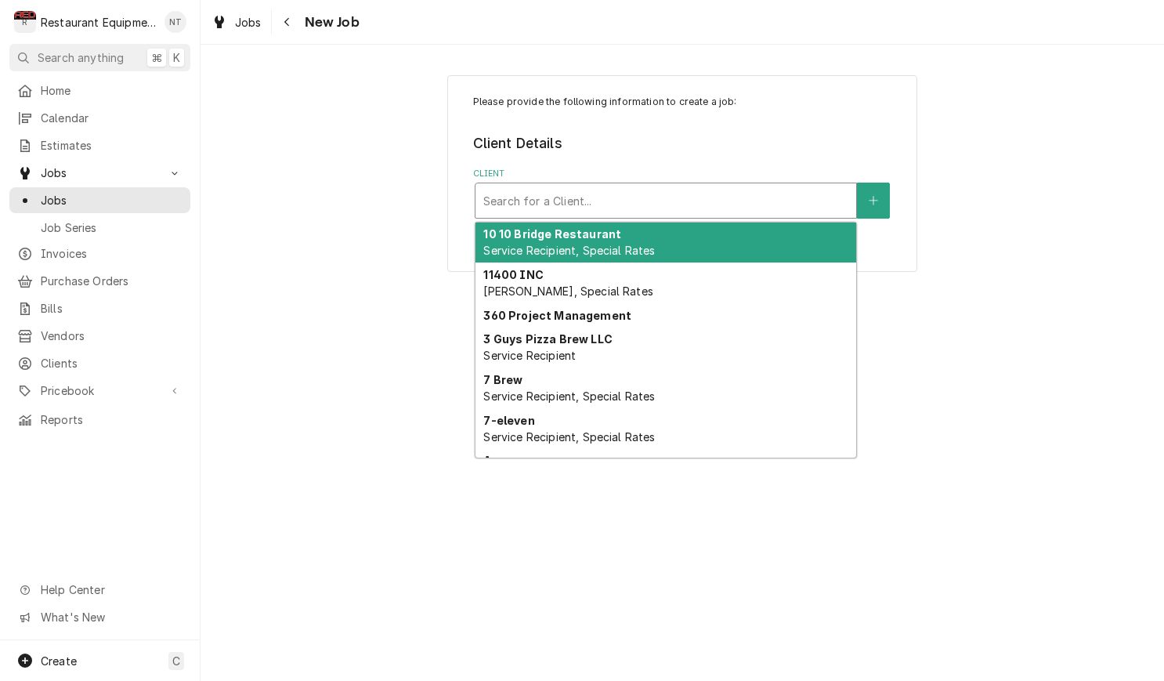
scroll to position [1, 0]
click at [736, 204] on div "Client" at bounding box center [665, 200] width 365 height 28
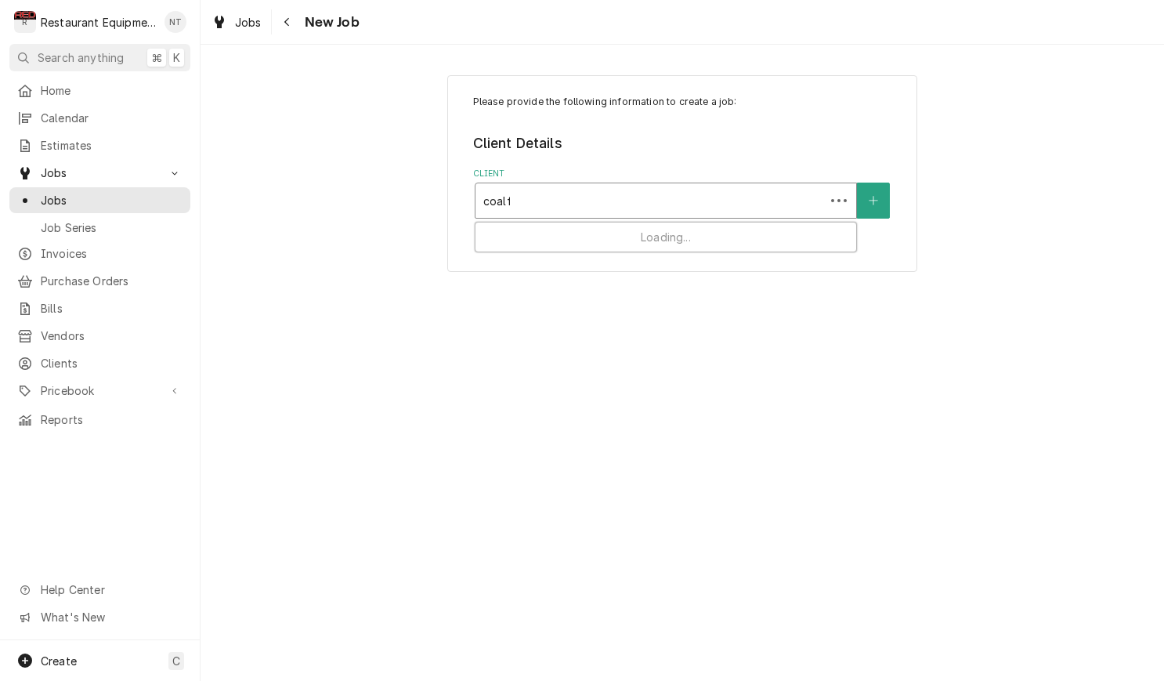
type input "coalfi"
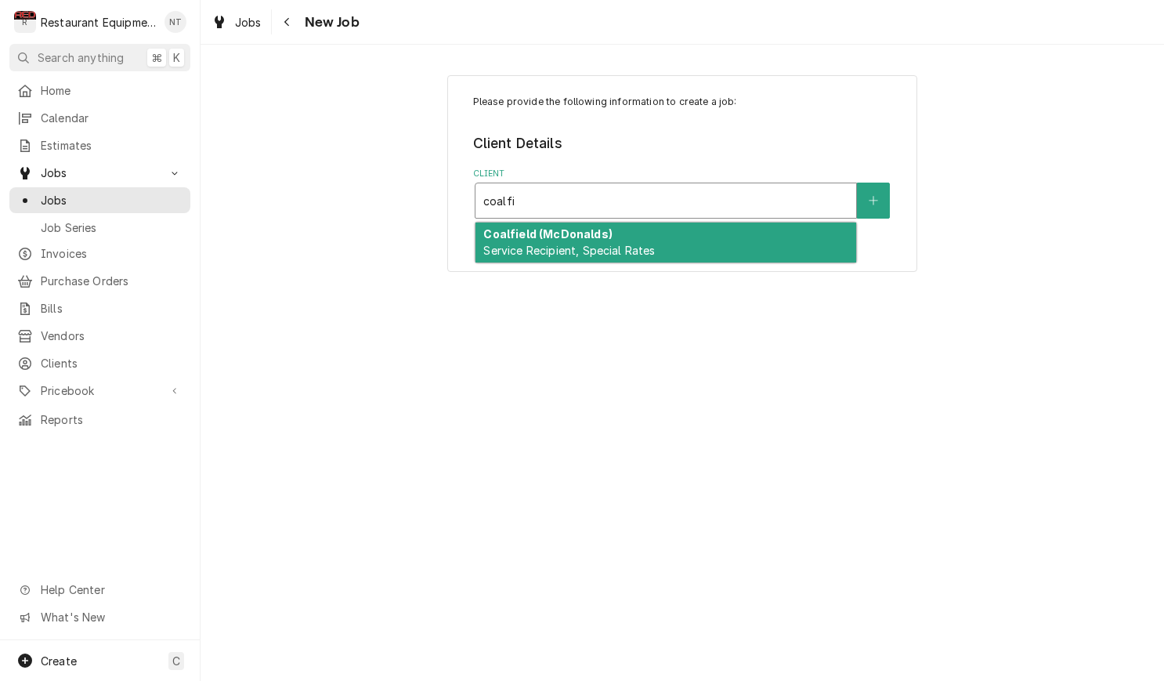
click at [742, 227] on div "Coalfield (McDonalds) Service Recipient, Special Rates" at bounding box center [665, 242] width 381 height 41
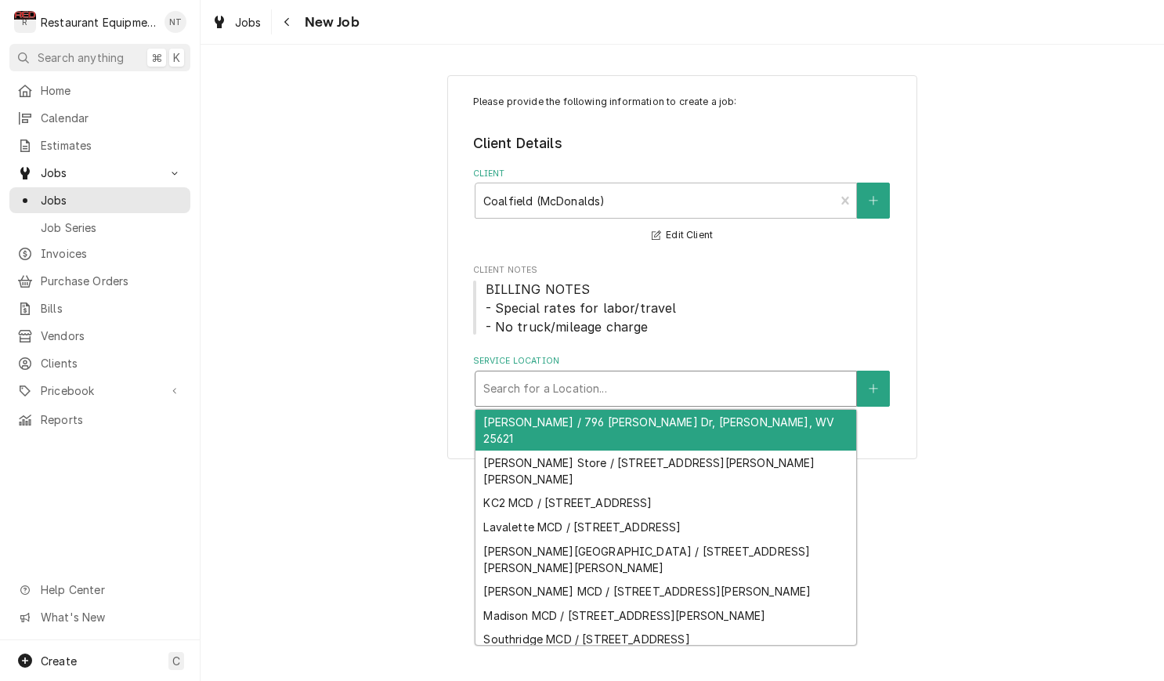
click at [679, 371] on div "Search for a Location..." at bounding box center [665, 388] width 381 height 34
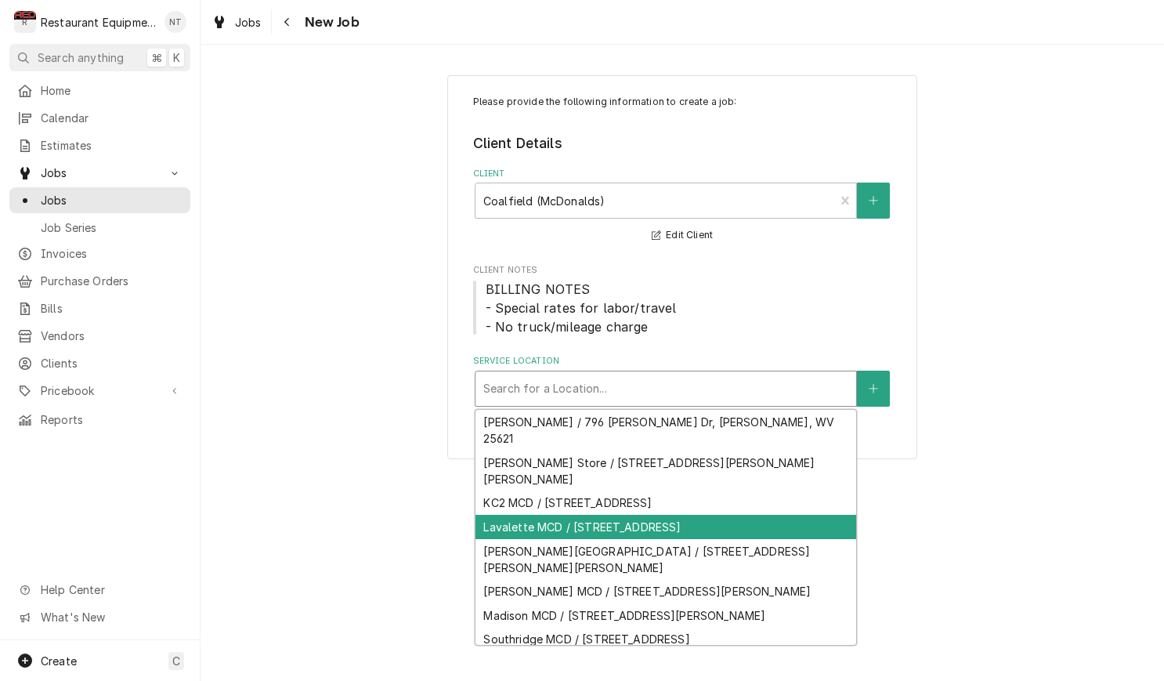
click at [634, 514] on div "Lavalette MCD / 4543 Fifth Street Rd, Huntington, WV 25701" at bounding box center [665, 526] width 381 height 24
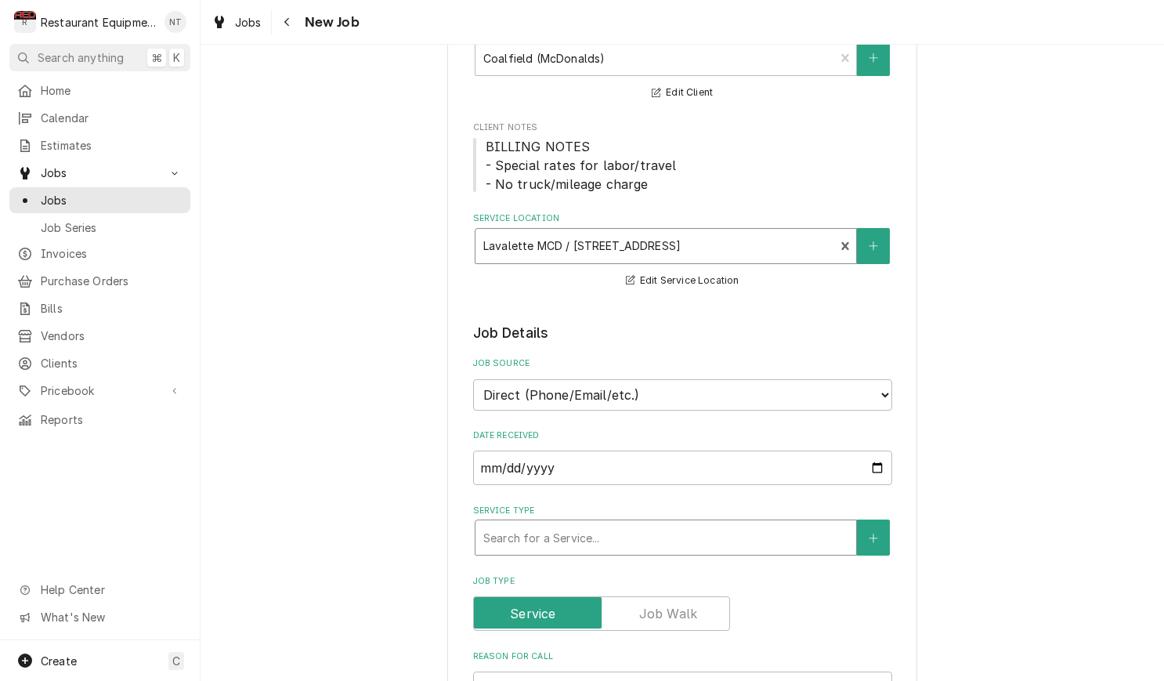
scroll to position [145, 0]
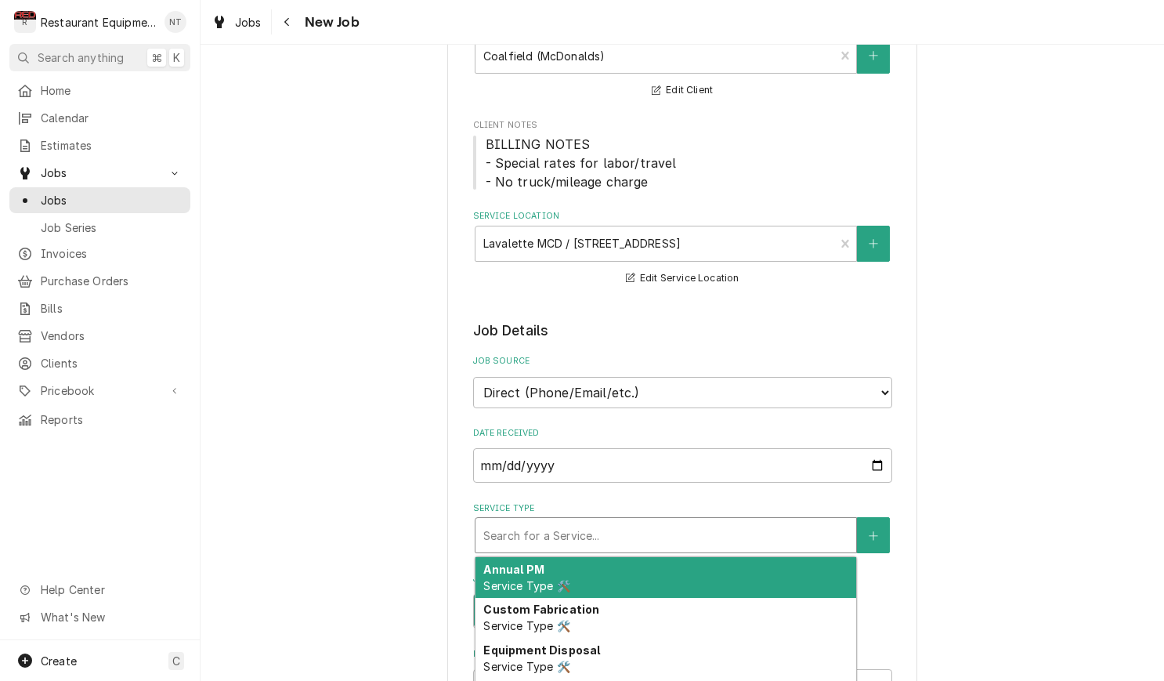
click at [645, 518] on div "Search for a Service..." at bounding box center [665, 535] width 381 height 34
type textarea "x"
type input "b"
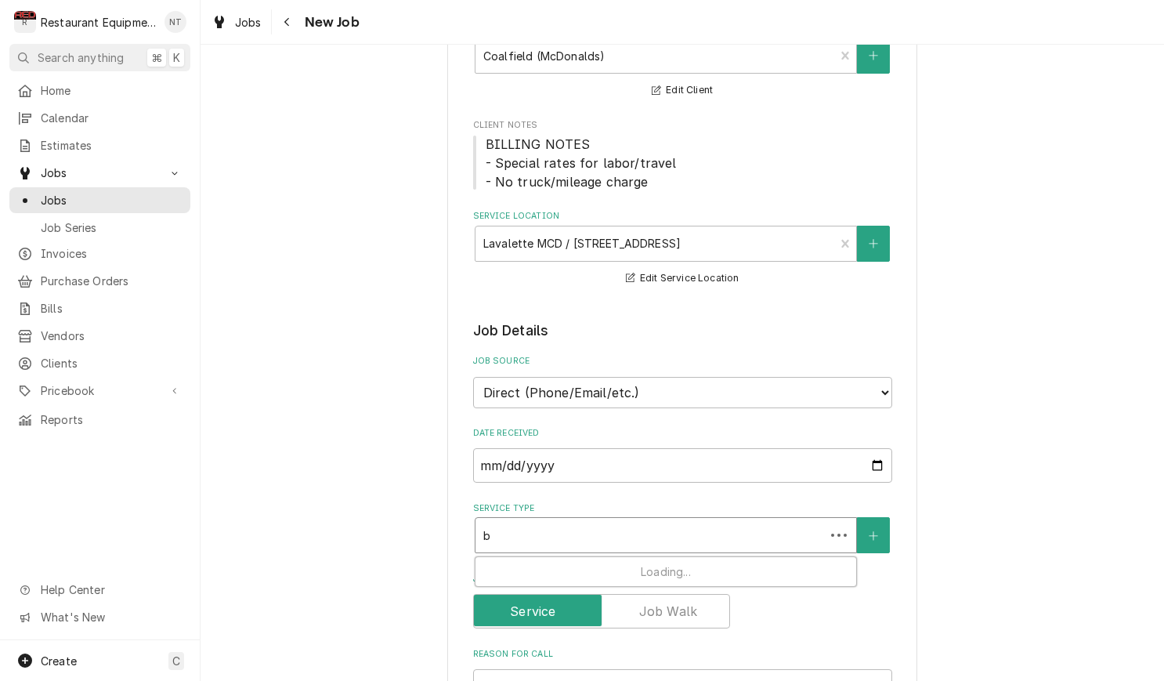
type textarea "x"
type input "br"
type textarea "x"
type input "bre"
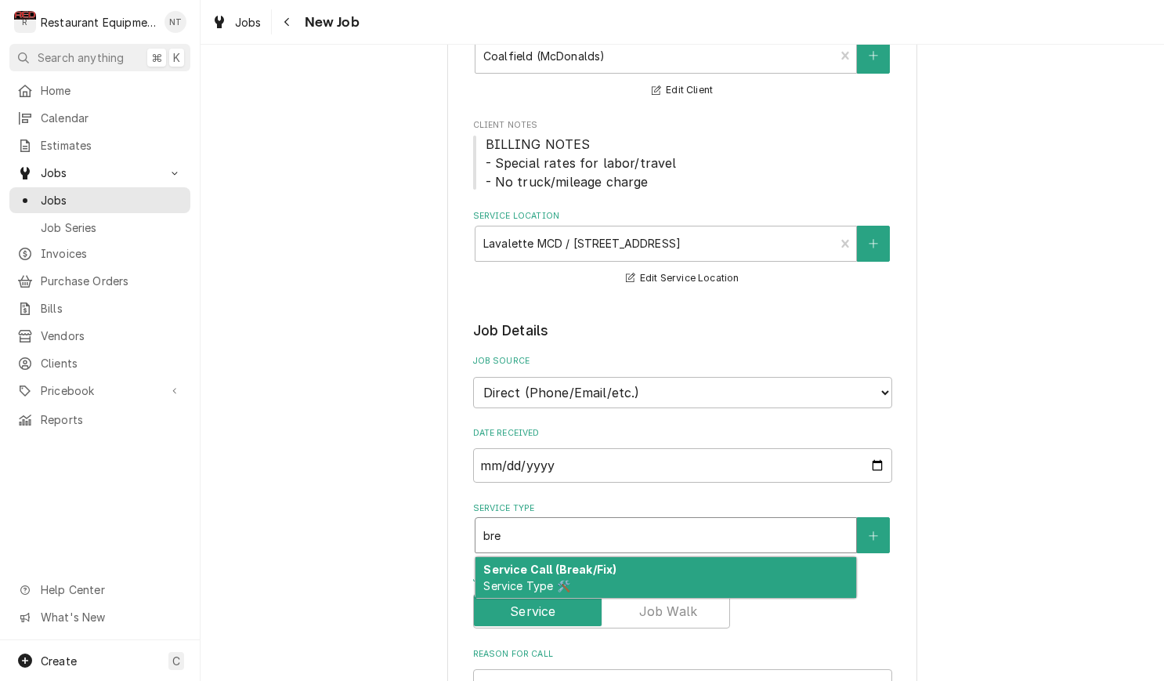
click at [640, 558] on div "Service Call (Break/Fix) Service Type 🛠️" at bounding box center [665, 577] width 381 height 41
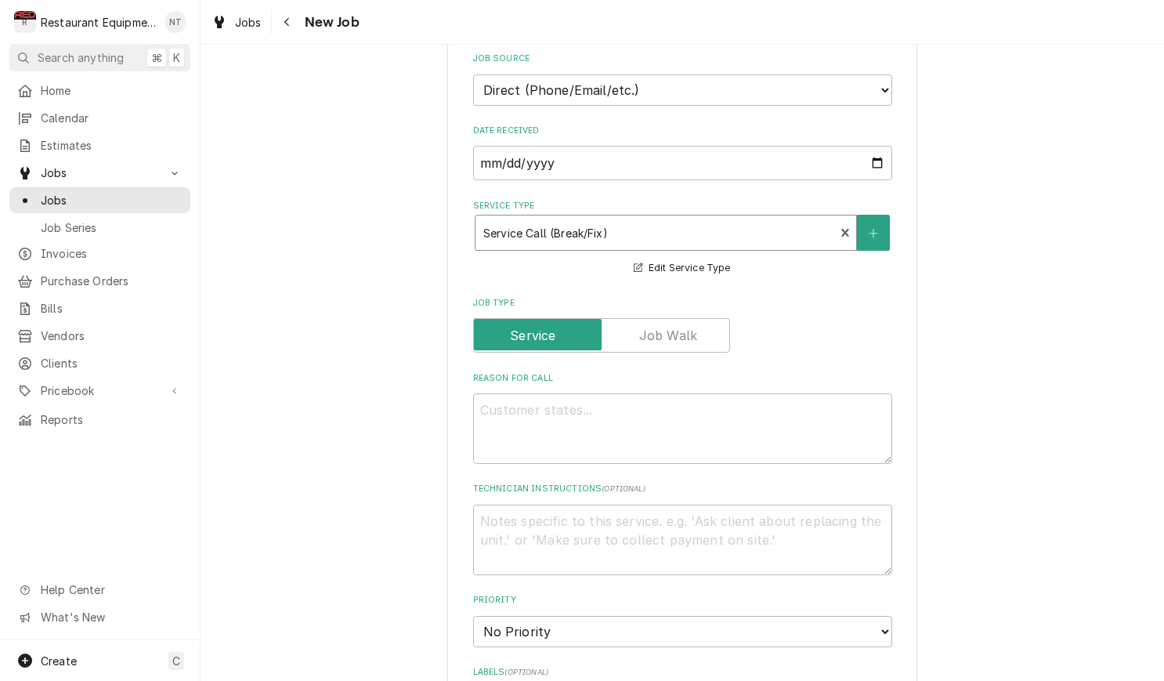
scroll to position [448, 0]
click at [606, 409] on textarea "Reason For Call" at bounding box center [682, 427] width 419 height 70
type textarea "x"
type textarea "p"
type textarea "x"
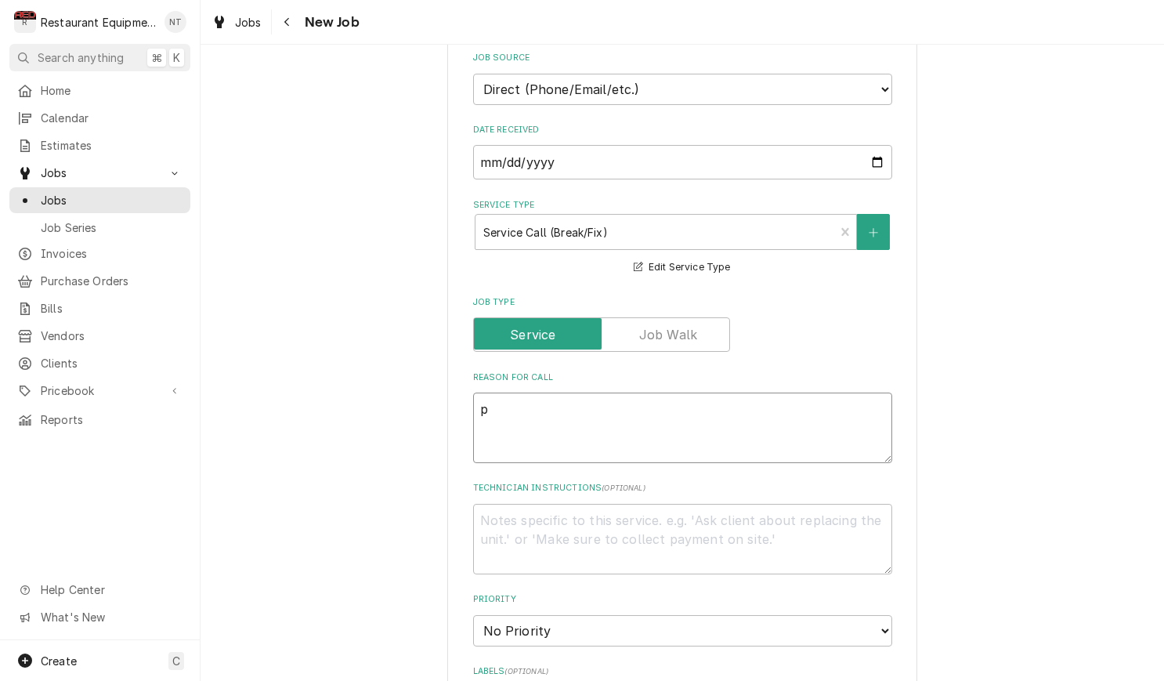
type textarea "pl"
type textarea "x"
type textarea "plu"
type textarea "x"
type textarea "plug"
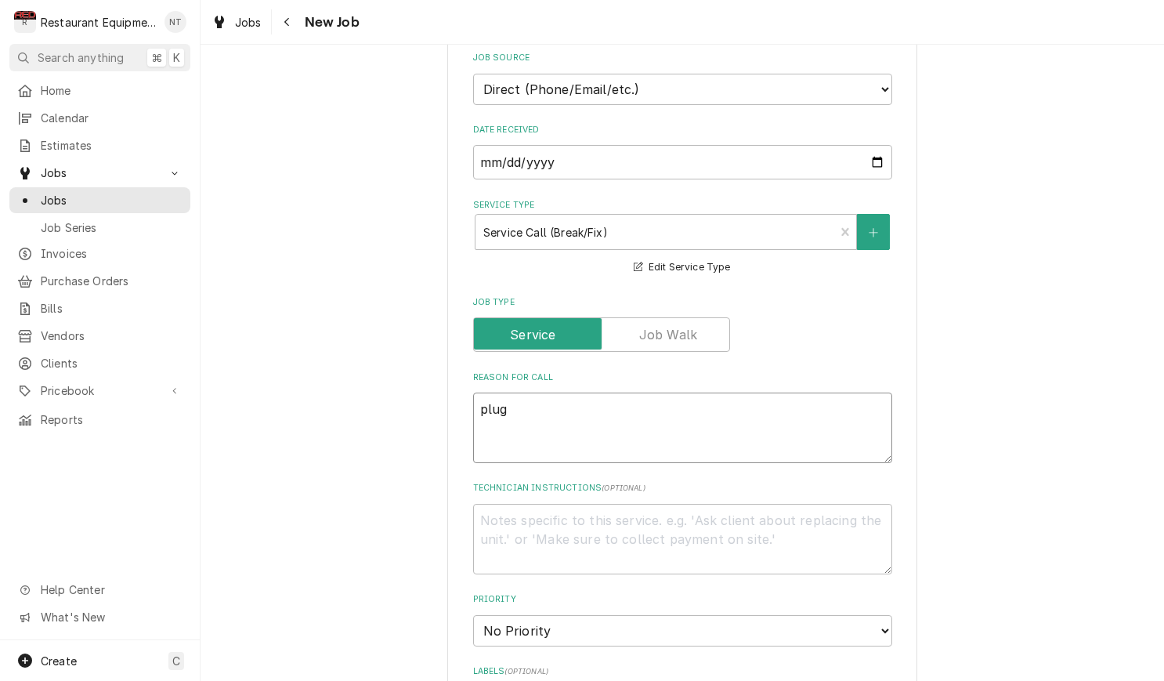
type textarea "x"
type textarea "plug"
type textarea "x"
type textarea "plug a"
type textarea "x"
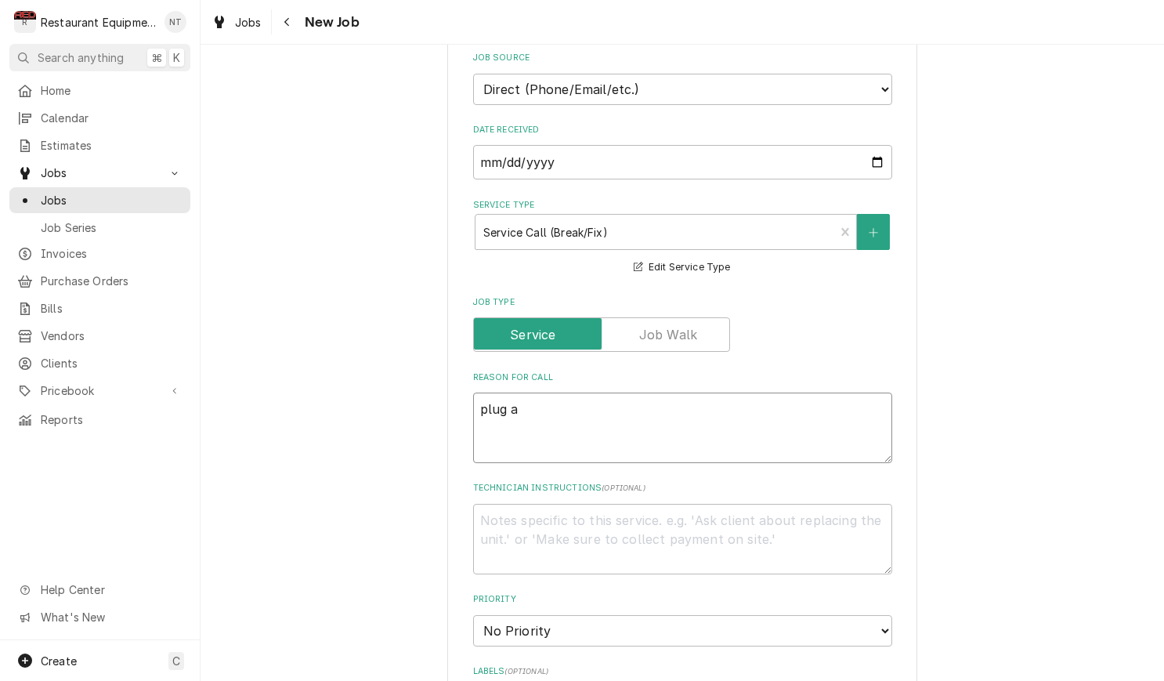
type textarea "plug an"
type textarea "x"
type textarea "plug and"
type textarea "x"
type textarea "plug and"
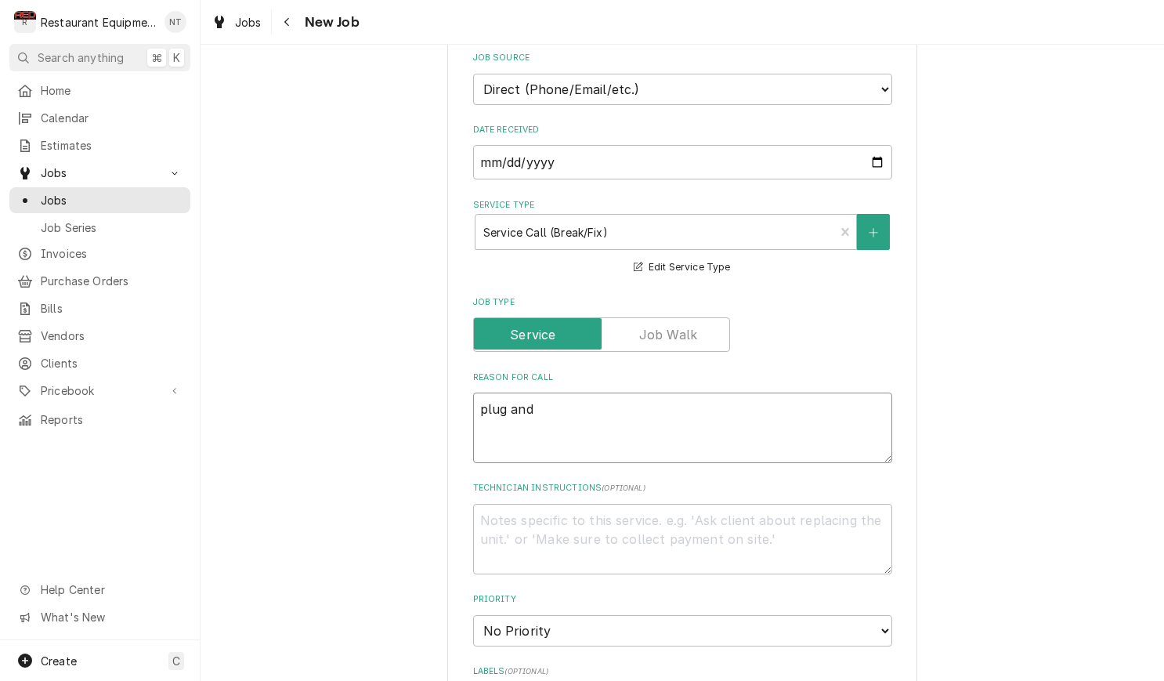
type textarea "x"
type textarea "plug and c"
type textarea "x"
type textarea "plug and co"
type textarea "x"
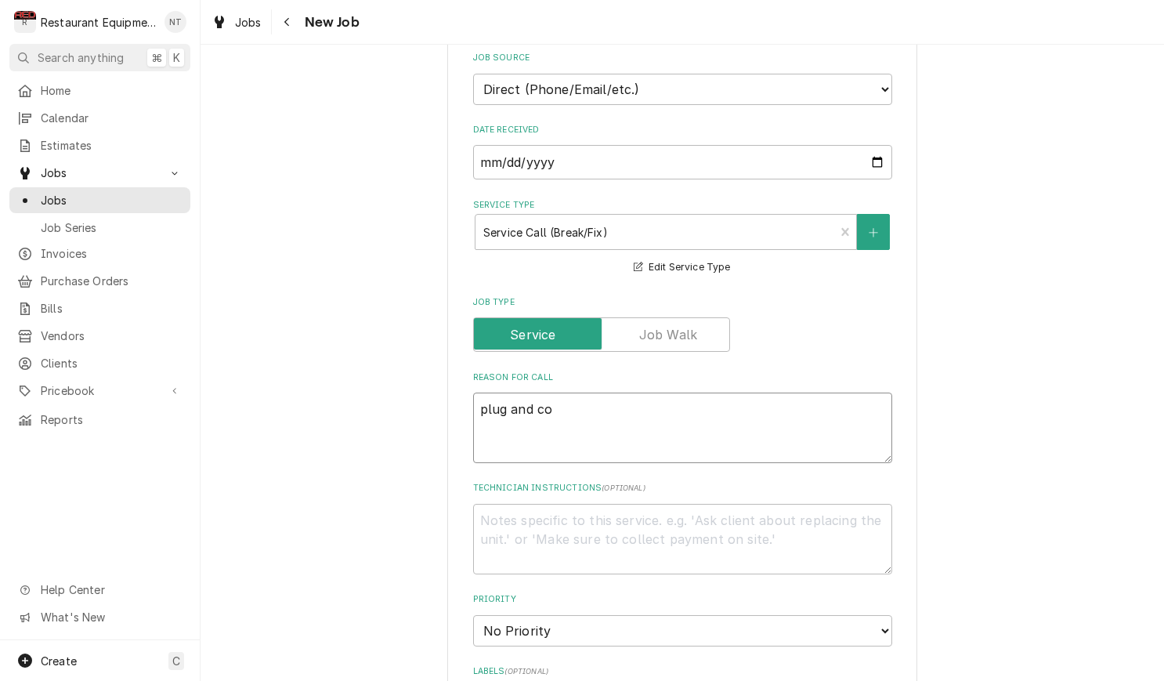
type textarea "plug and cor"
type textarea "x"
type textarea "plug and cord"
type textarea "x"
type textarea "plug and cord"
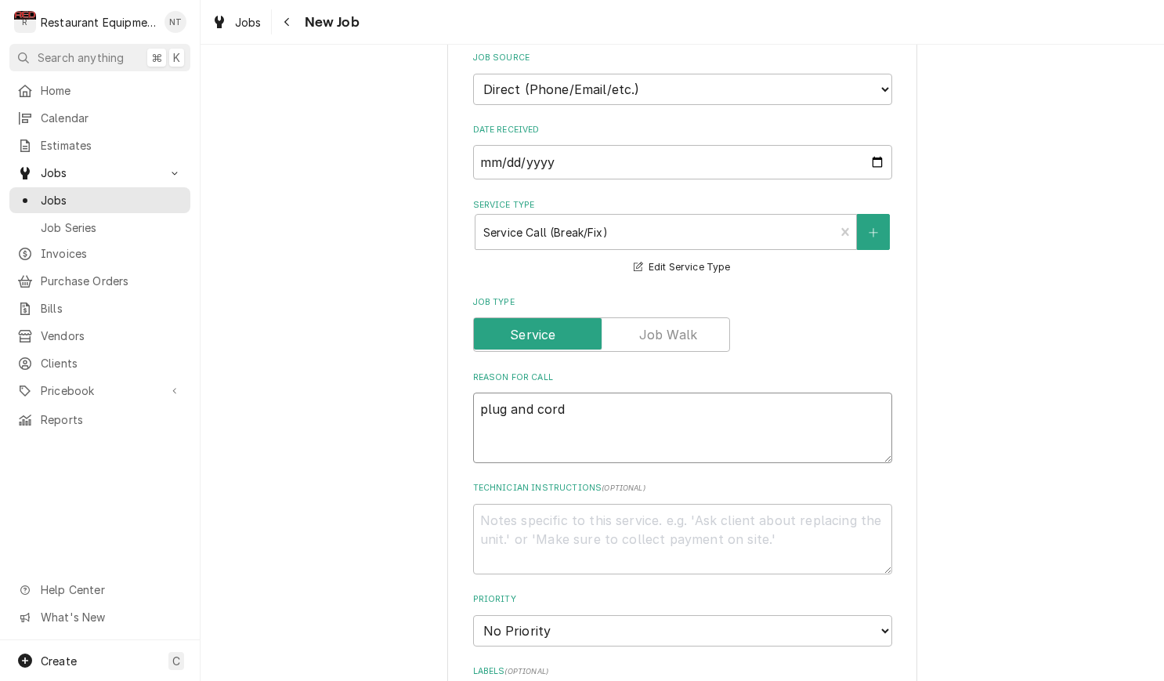
type textarea "x"
type textarea "plug and cord b"
type textarea "x"
type textarea "plug and cord bu"
type textarea "x"
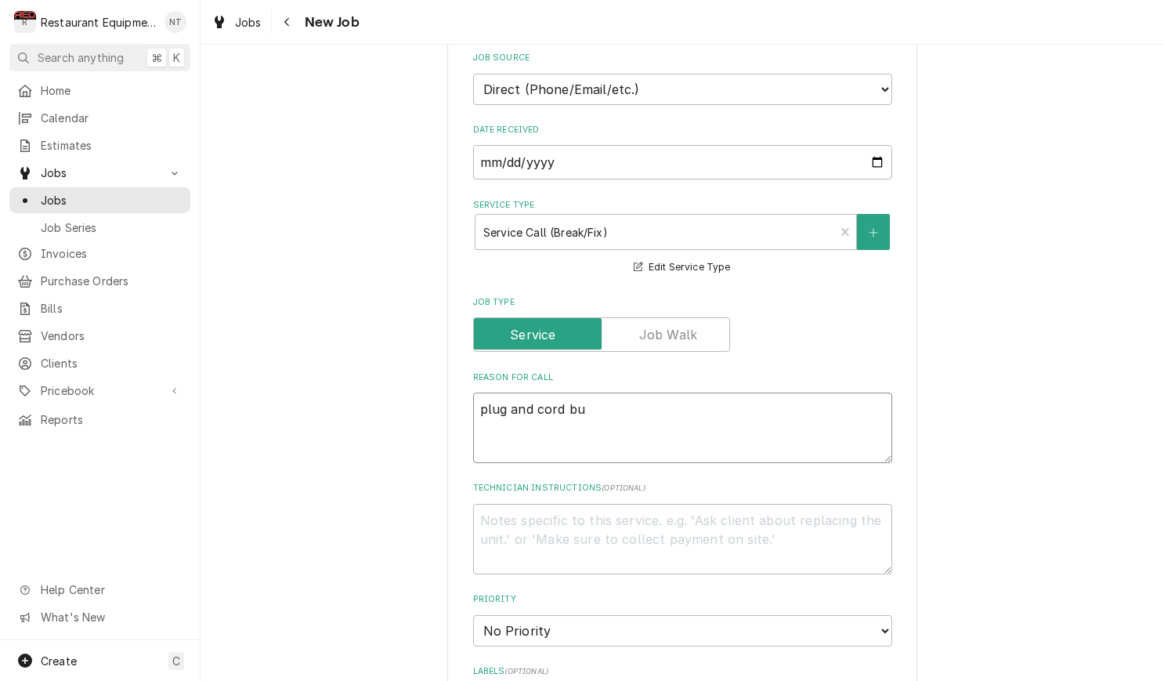
type textarea "plug and cord bur"
type textarea "x"
type textarea "plug and cord burn"
type textarea "x"
type textarea "plug and cord burnt"
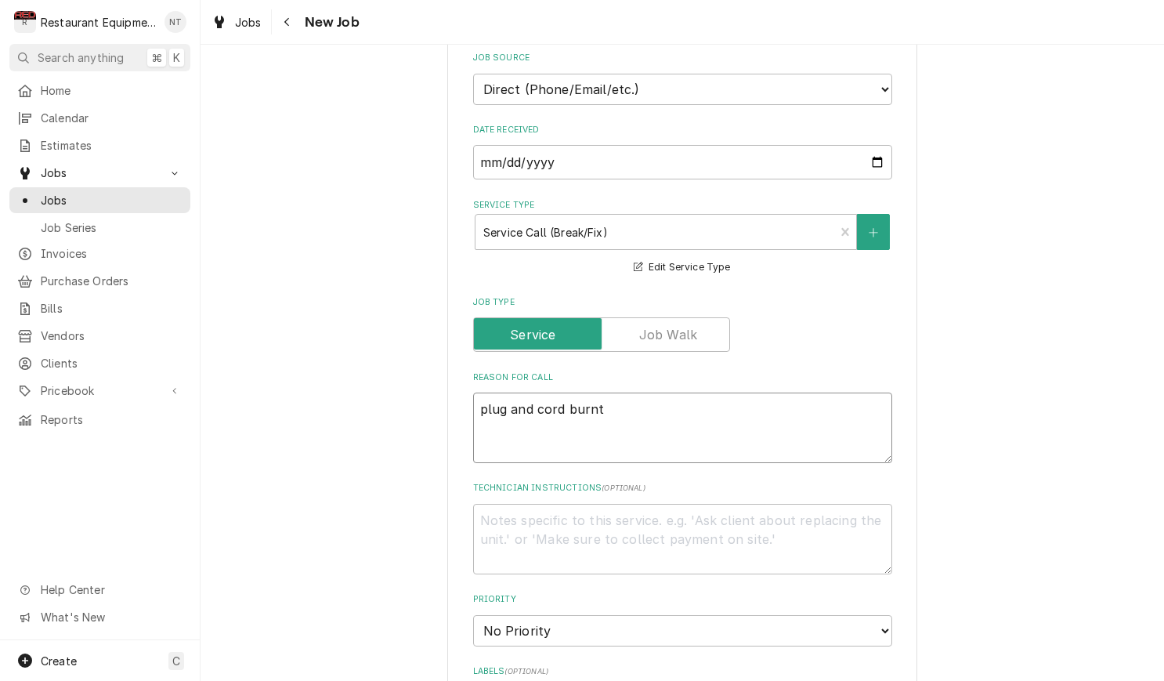
type textarea "x"
type textarea "plug and cord burnt"
type textarea "x"
type textarea "plug and cord burnt u"
type textarea "x"
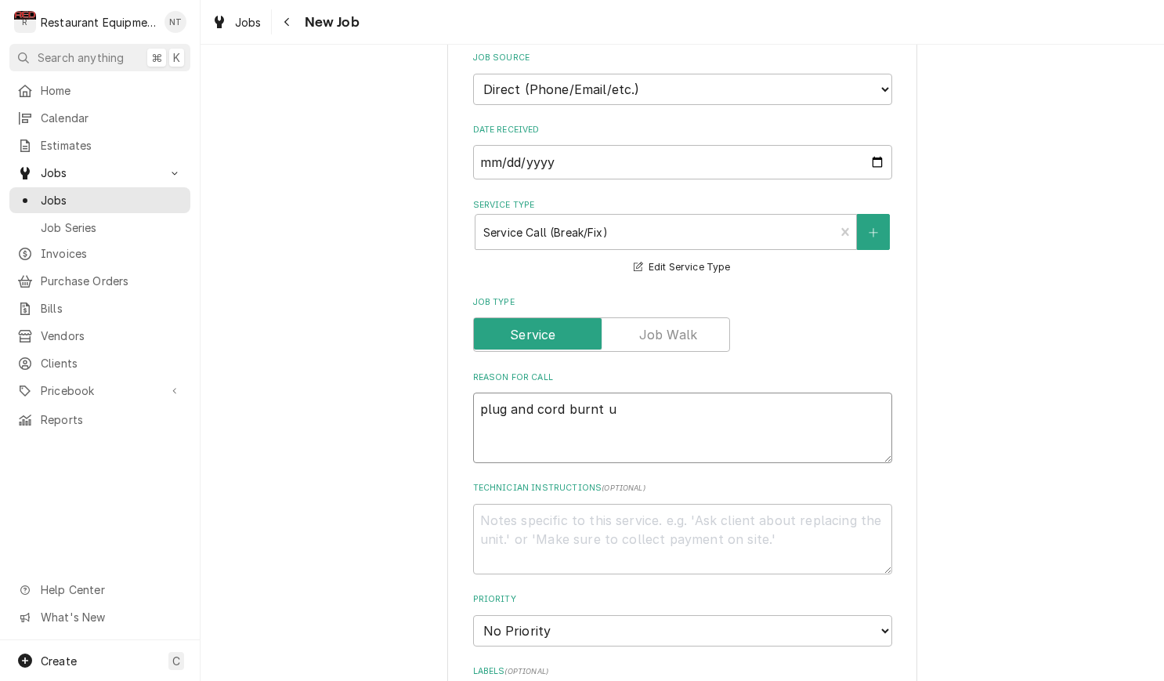
type textarea "plug and cord burnt up"
type textarea "x"
type textarea "plug and cord burnt up"
click at [764, 424] on textarea "plug and cord burnt up" at bounding box center [682, 427] width 419 height 70
type textarea "x"
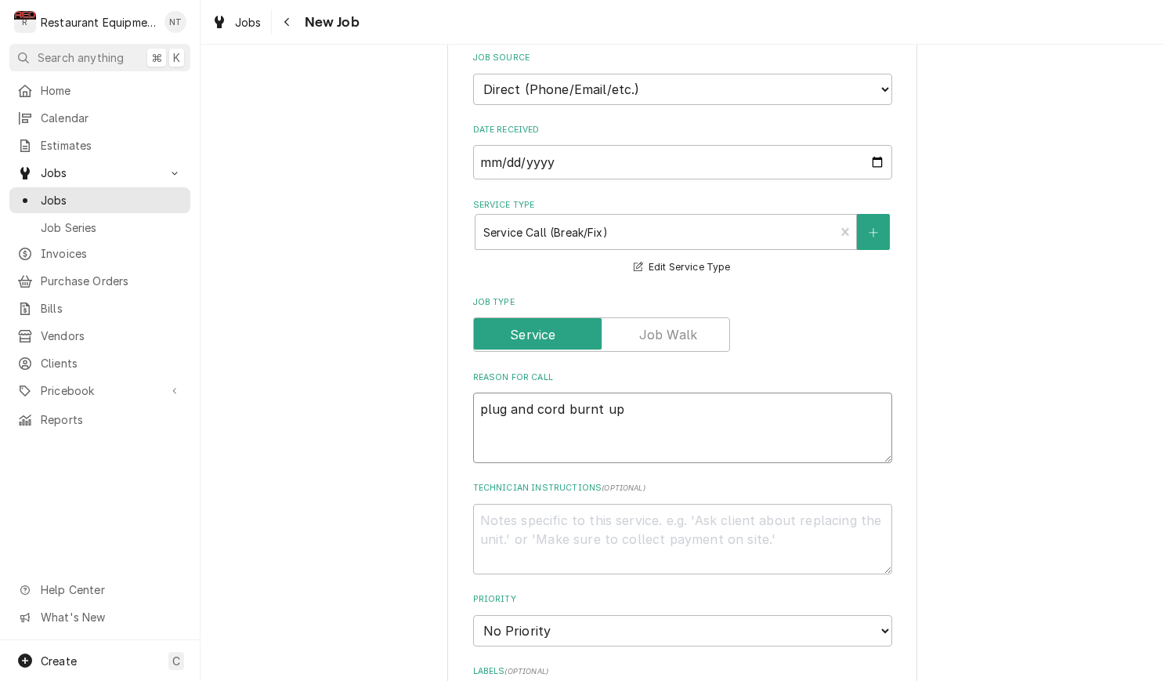
type textarea "plug and cord burnt up o"
type textarea "x"
type textarea "plug and cord burnt up on"
type textarea "x"
type textarea "plug and cord burnt up on"
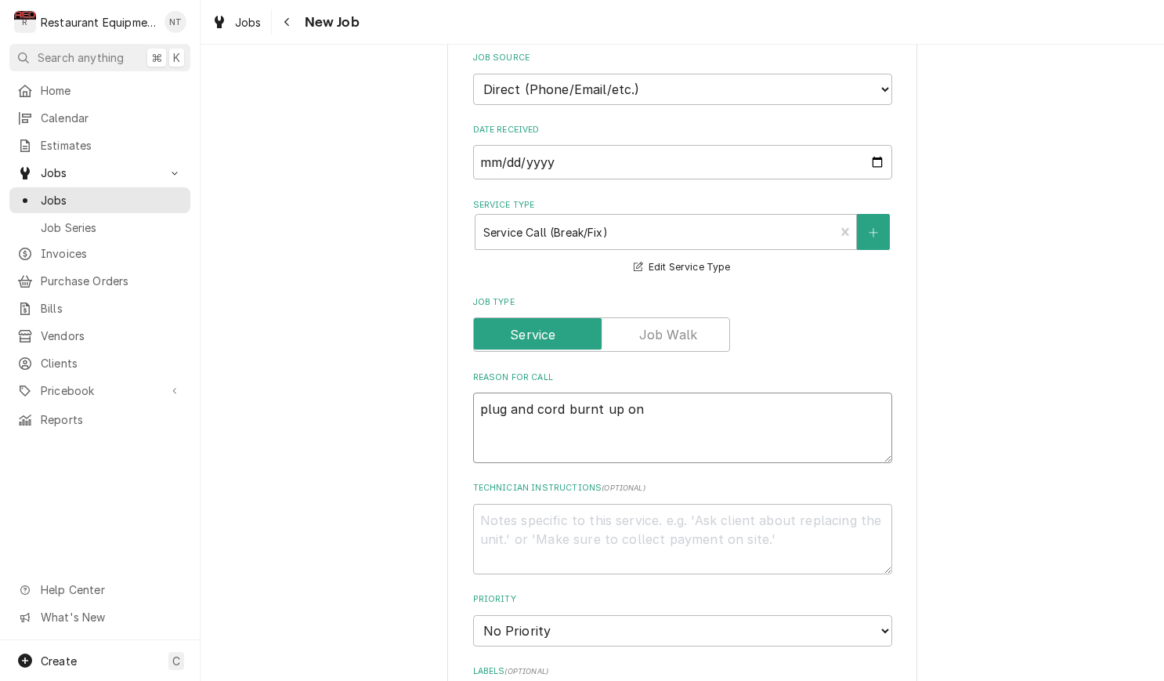
type textarea "x"
type textarea "plug and cord burnt up on h"
type textarea "x"
type textarea "plug and cord burnt up on ho"
type textarea "x"
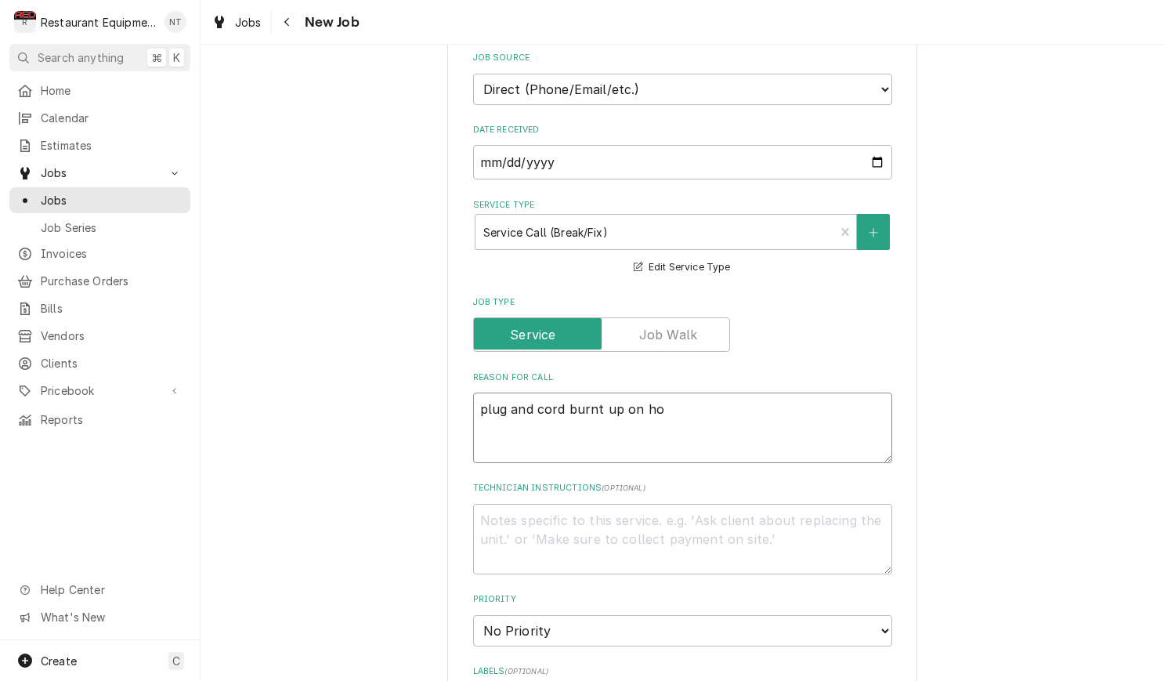
type textarea "plug and cord burnt up on hot"
type textarea "x"
type textarea "plug and cord burnt up on hot"
type textarea "x"
type textarea "plug and cord burnt up on hot l"
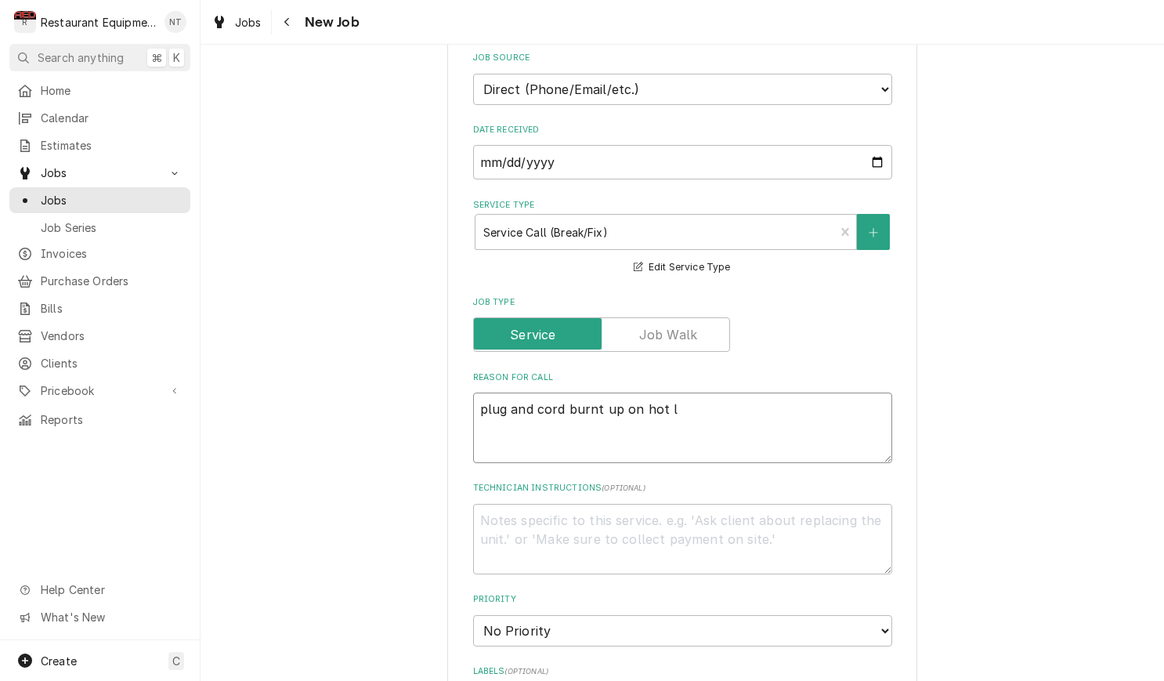
type textarea "x"
type textarea "plug and cord burnt up on hot la"
type textarea "x"
type textarea "plug and cord burnt up on hot lan"
type textarea "x"
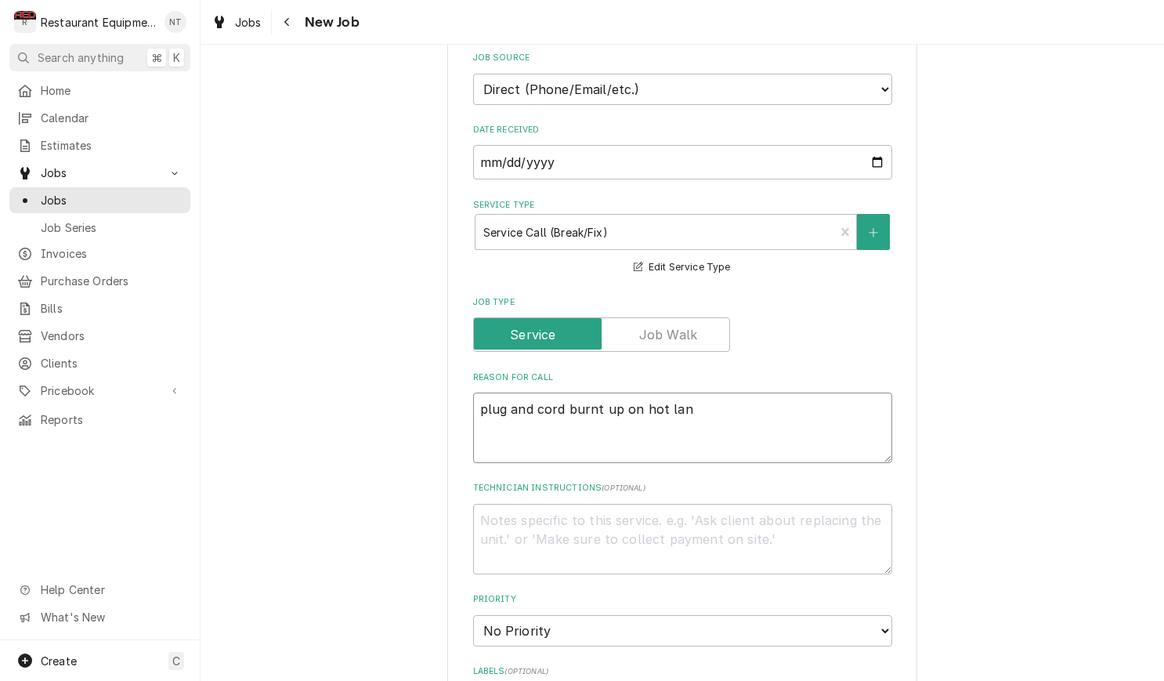
type textarea "plug and cord burnt up on hot land"
type textarea "x"
type textarea "plug and cord burnt up on hot landi"
type textarea "x"
type textarea "plug and cord burnt up on hot landin"
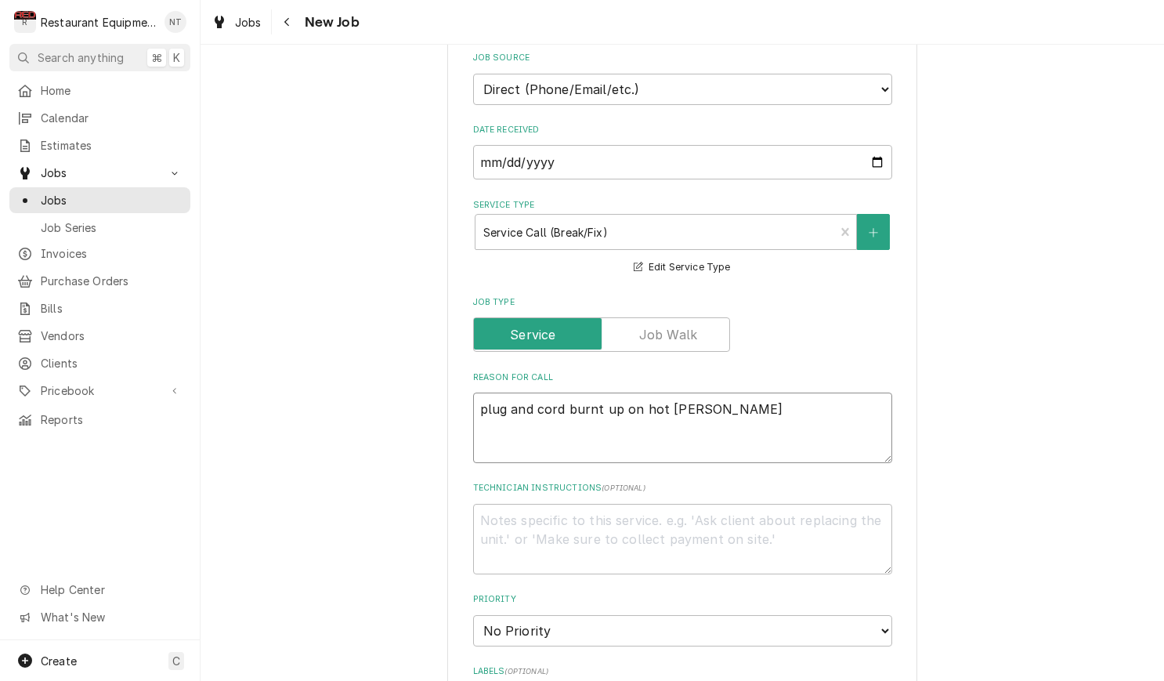
type textarea "x"
type textarea "plug and cord burnt up on hot landing"
type textarea "x"
type textarea "plug and cord burnt up on hot landing"
type textarea "x"
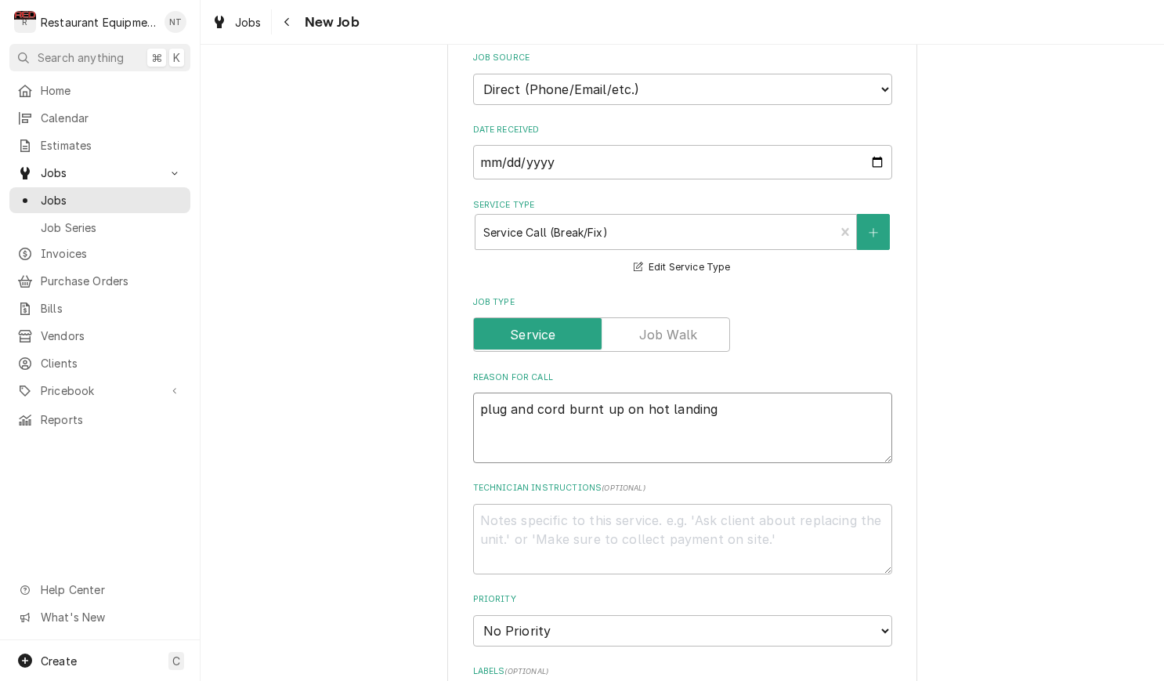
type textarea "plug and cord burnt up on hot landing z"
type textarea "x"
type textarea "plug and cord burnt up on hot landing zo"
type textarea "x"
type textarea "plug and cord burnt up on hot landing zon"
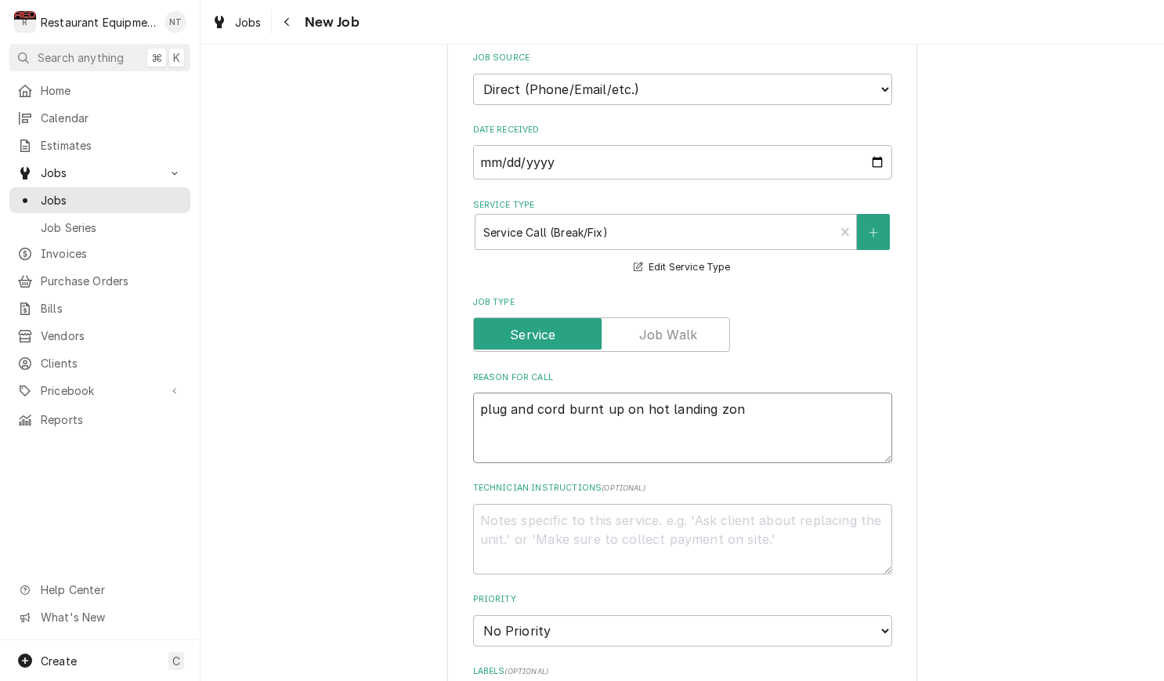
type textarea "x"
type textarea "plug and cord burnt up on hot landing zone"
type textarea "x"
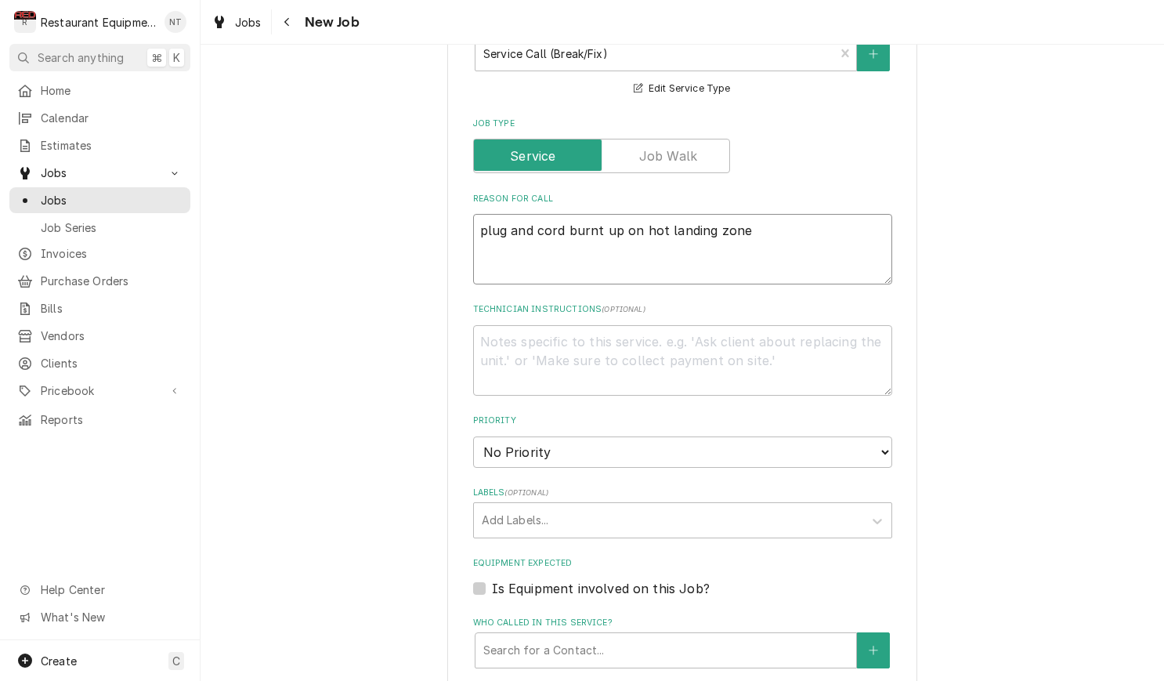
scroll to position [628, 0]
type textarea "plug and cord burnt up on hot landing zone"
select select "2"
click at [784, 504] on div "Labels" at bounding box center [669, 518] width 374 height 28
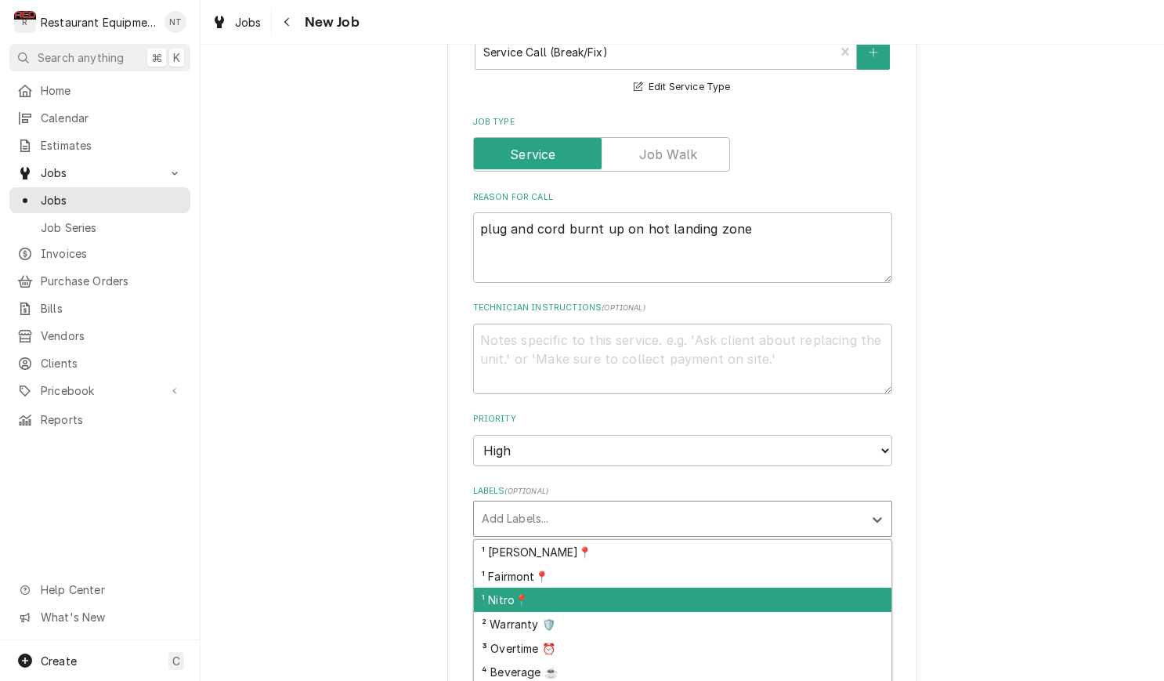
click at [850, 587] on div "¹ Nitro📍" at bounding box center [682, 599] width 417 height 24
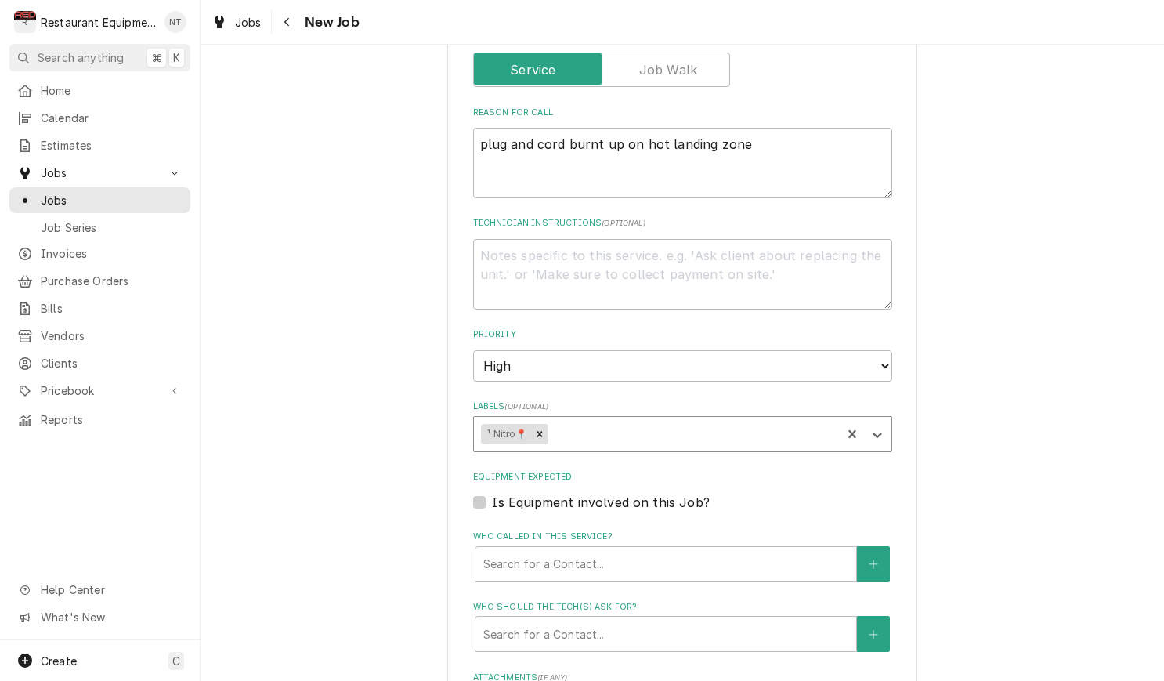
scroll to position [714, 0]
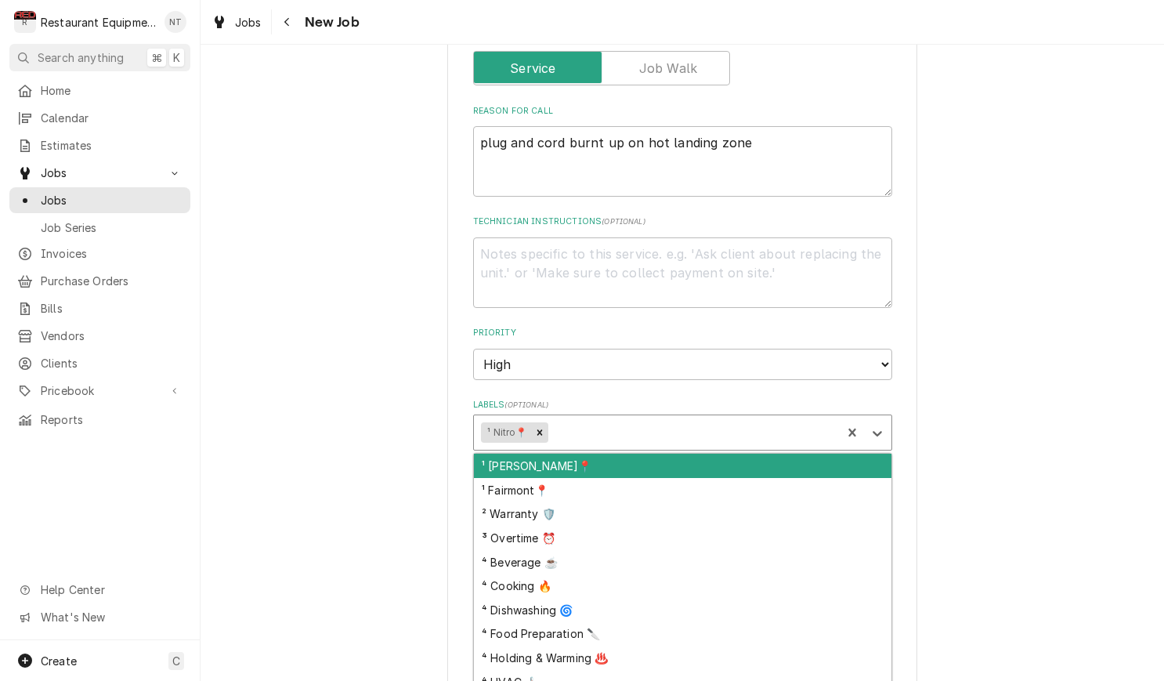
click at [662, 418] on div "Labels" at bounding box center [692, 432] width 283 height 28
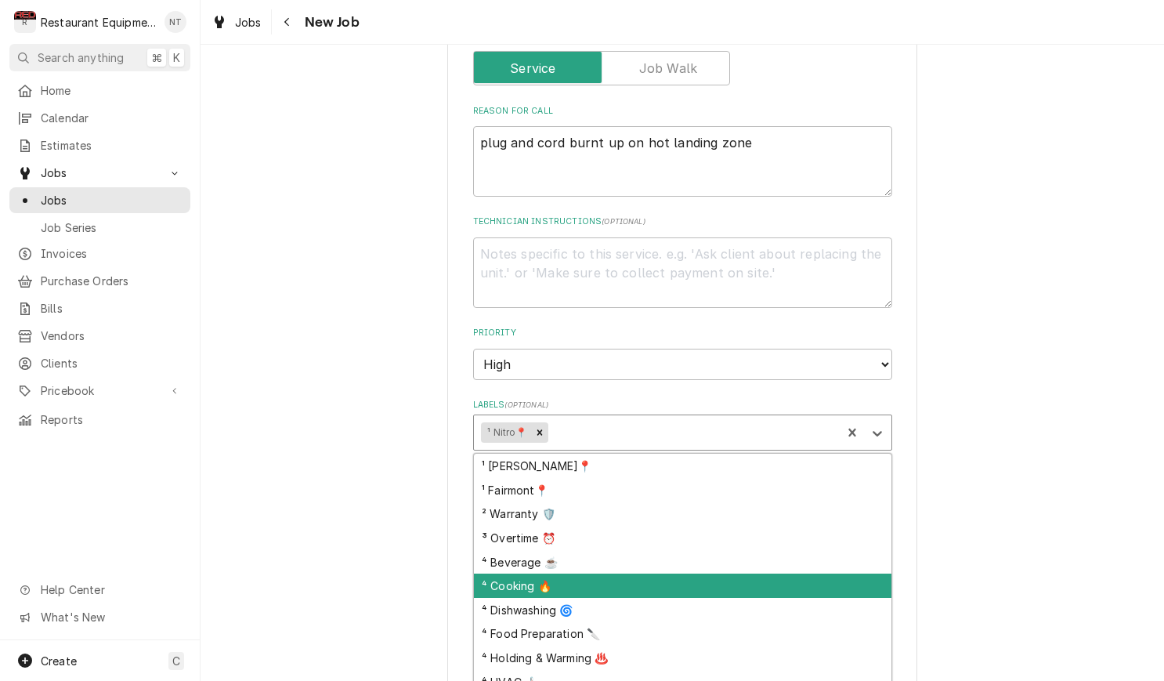
click at [778, 573] on div "⁴ Cooking 🔥" at bounding box center [682, 585] width 417 height 24
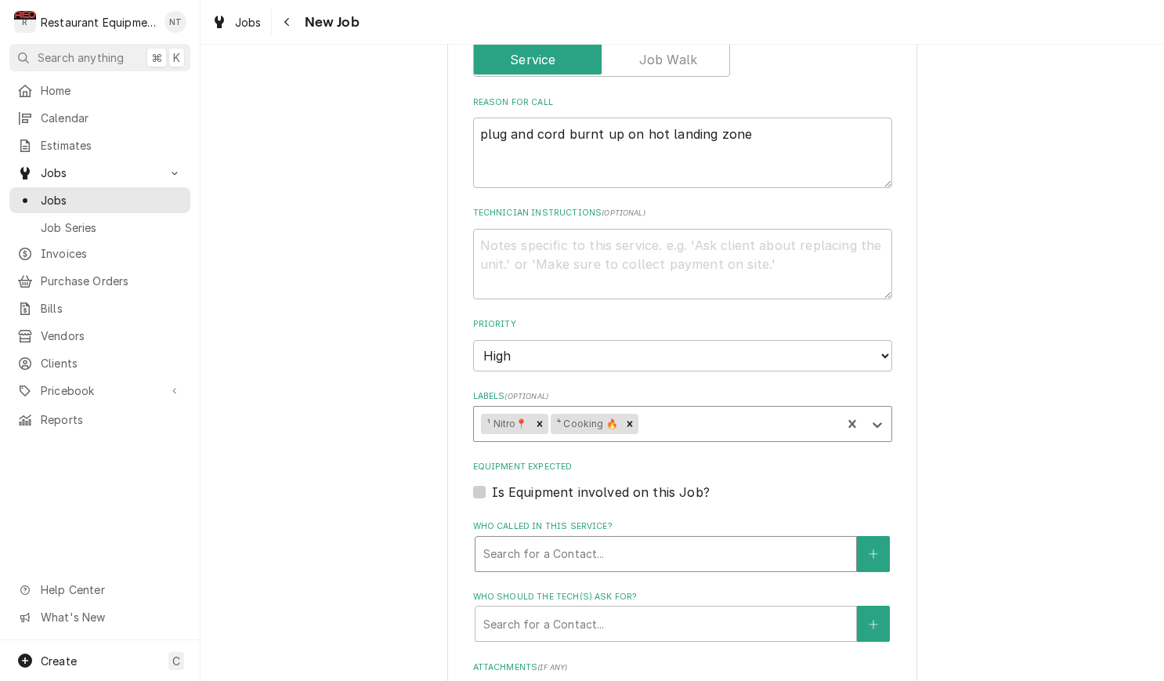
scroll to position [728, 0]
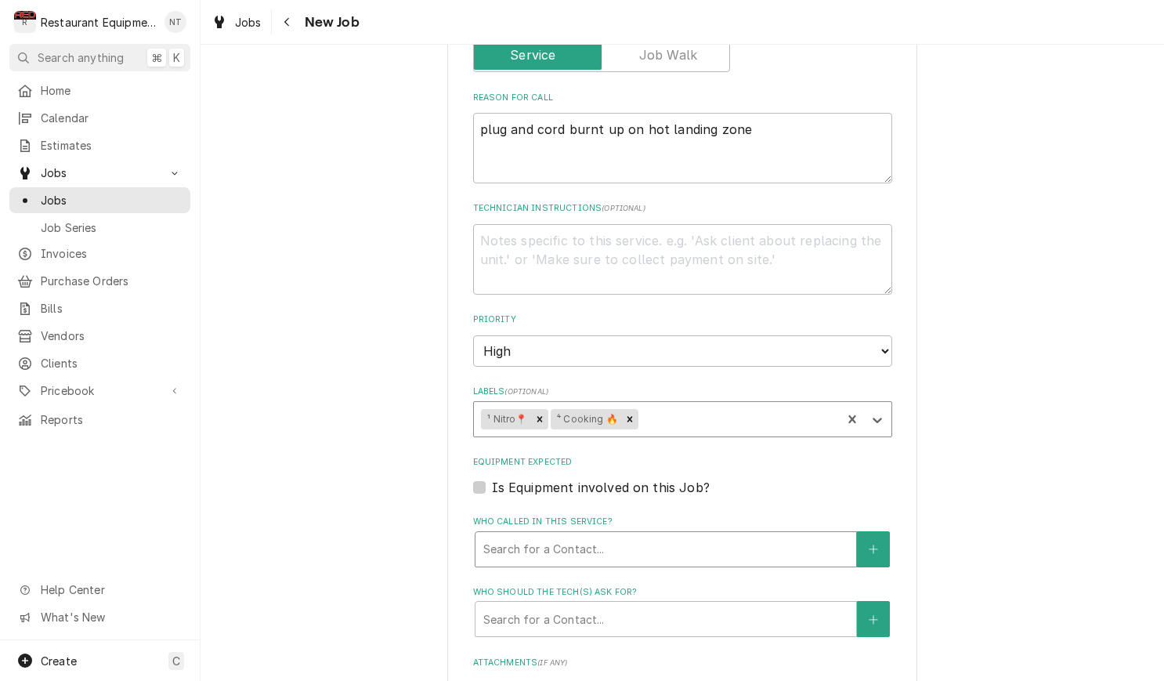
click at [718, 535] on div "Who called in this service?" at bounding box center [665, 549] width 365 height 28
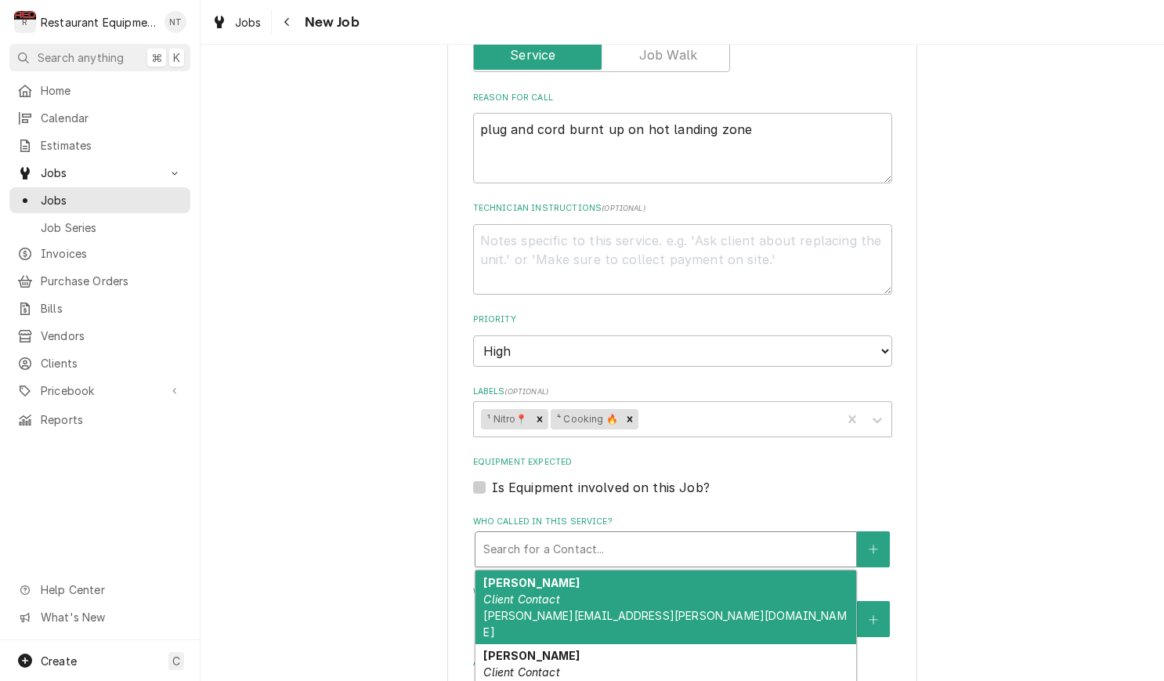
scroll to position [70, 0]
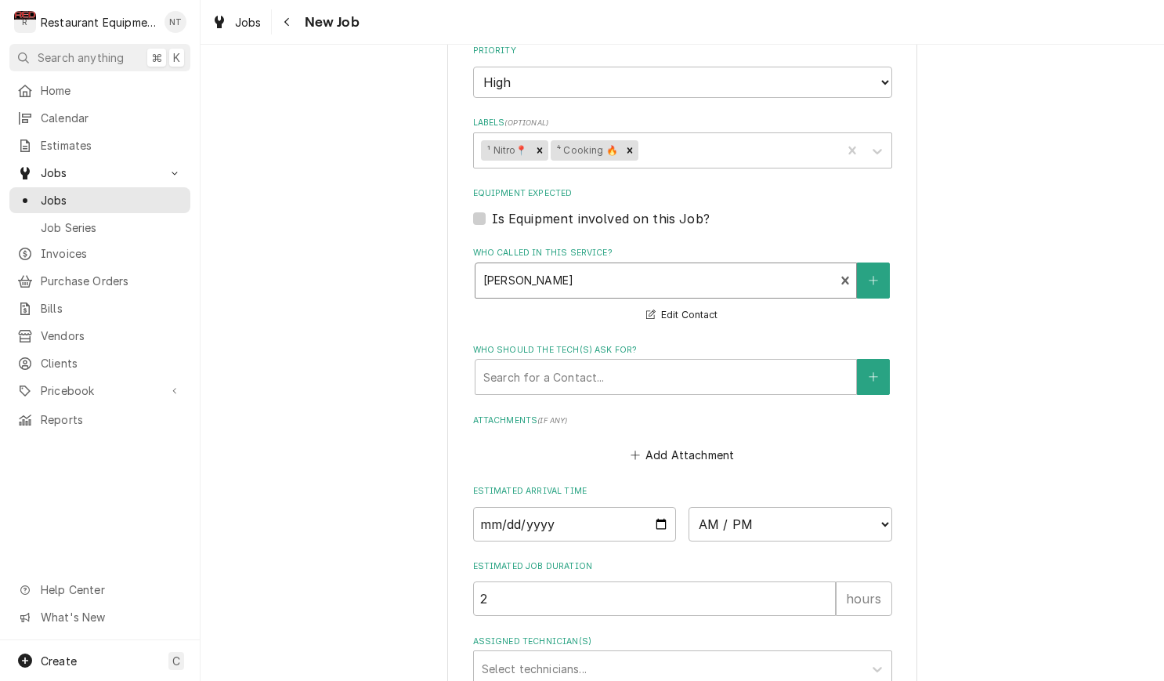
scroll to position [1008, 0]
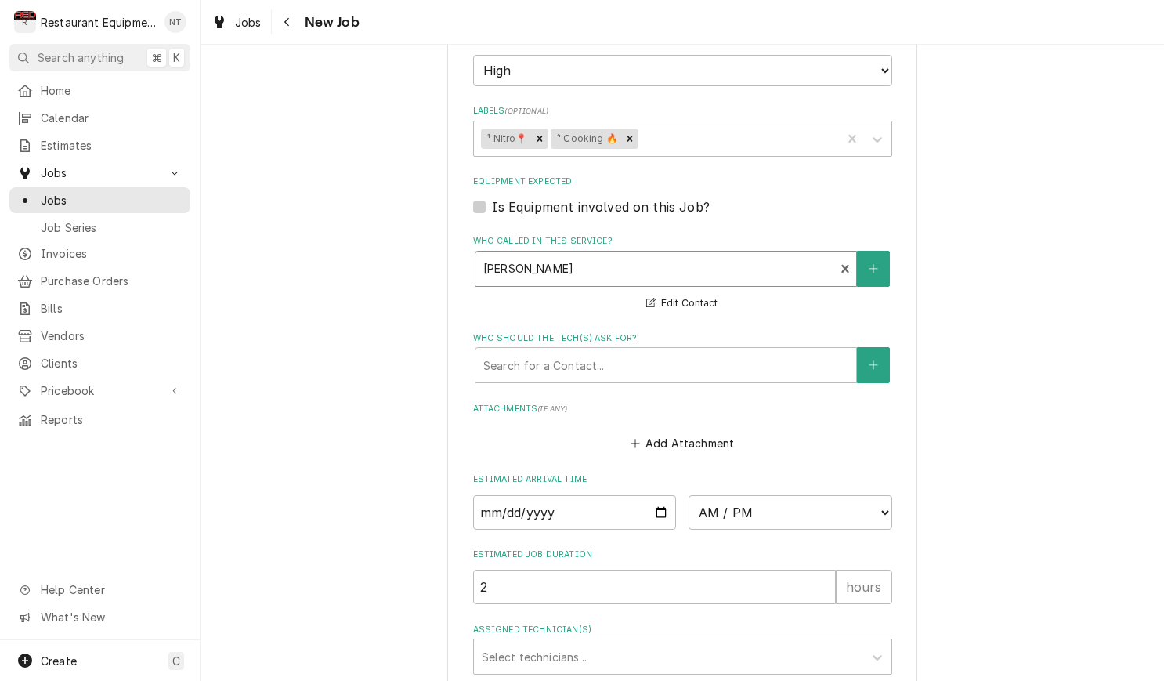
click at [691, 351] on fieldset "Job Details Job Source Direct (Phone/Email/etc.) Service Channel Corrigo Ecotra…" at bounding box center [682, 160] width 419 height 1406
drag, startPoint x: 694, startPoint y: 343, endPoint x: 691, endPoint y: 351, distance: 8.2
click at [693, 351] on div "Who should the tech(s) ask for?" at bounding box center [665, 365] width 365 height 28
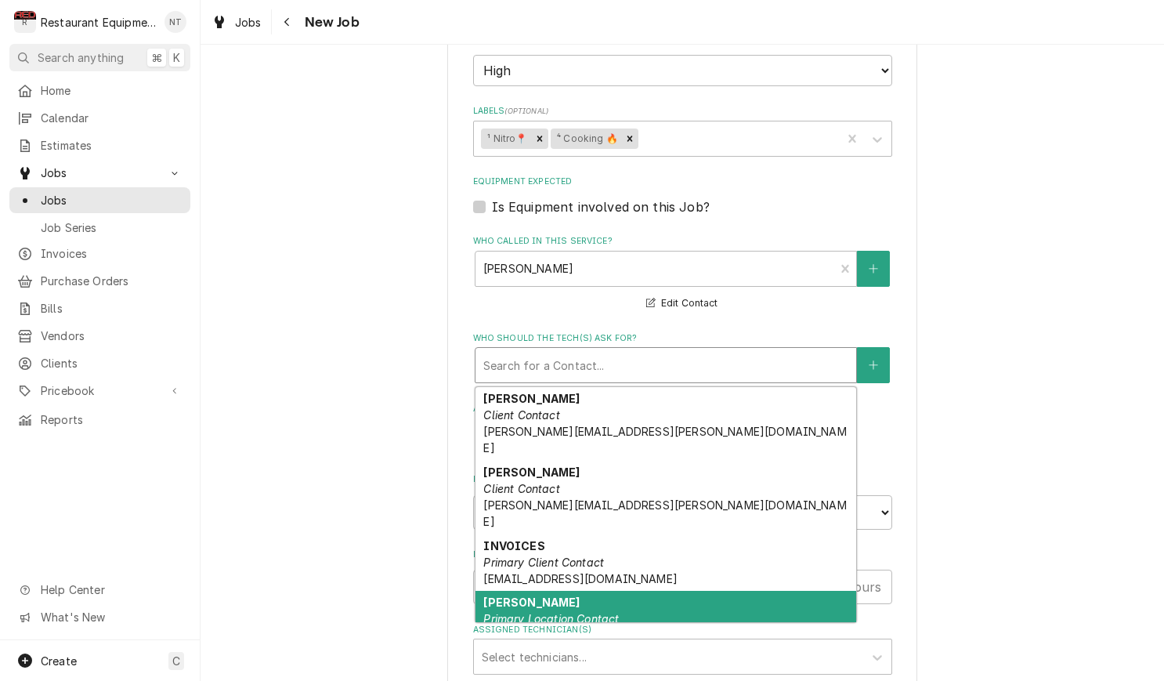
click at [735, 590] on div "[PERSON_NAME] Primary Location Contact" at bounding box center [665, 610] width 381 height 41
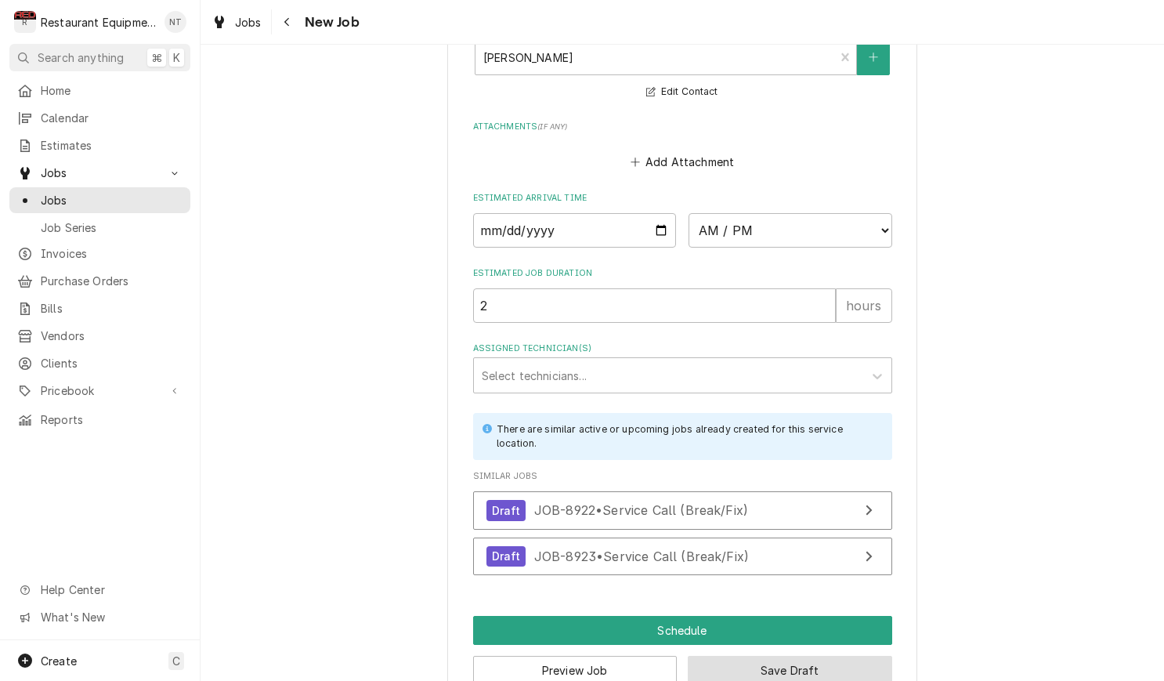
click at [870, 655] on button "Save Draft" at bounding box center [790, 669] width 204 height 29
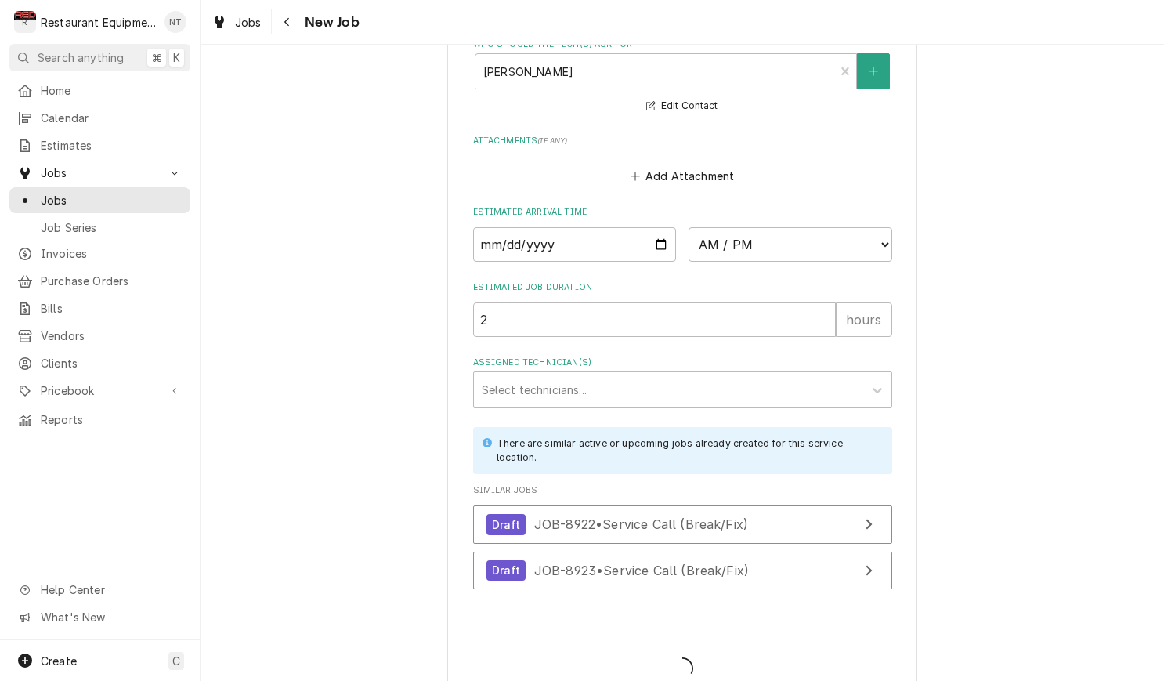
type textarea "x"
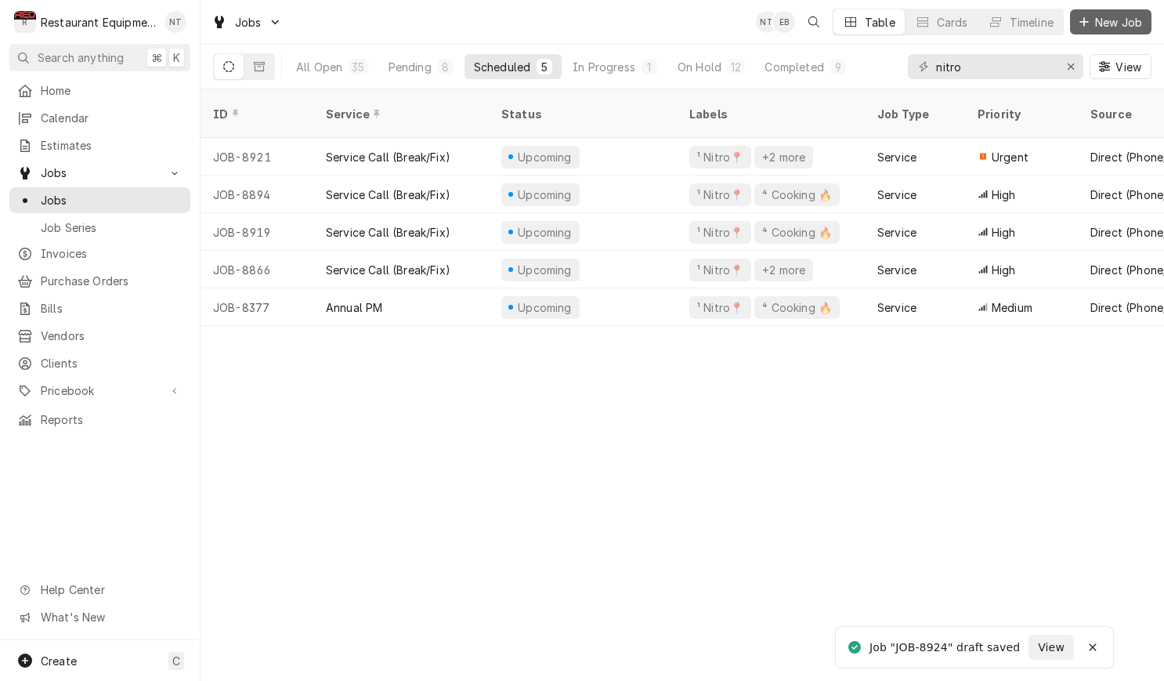
click at [1118, 21] on span "New Job" at bounding box center [1118, 22] width 53 height 16
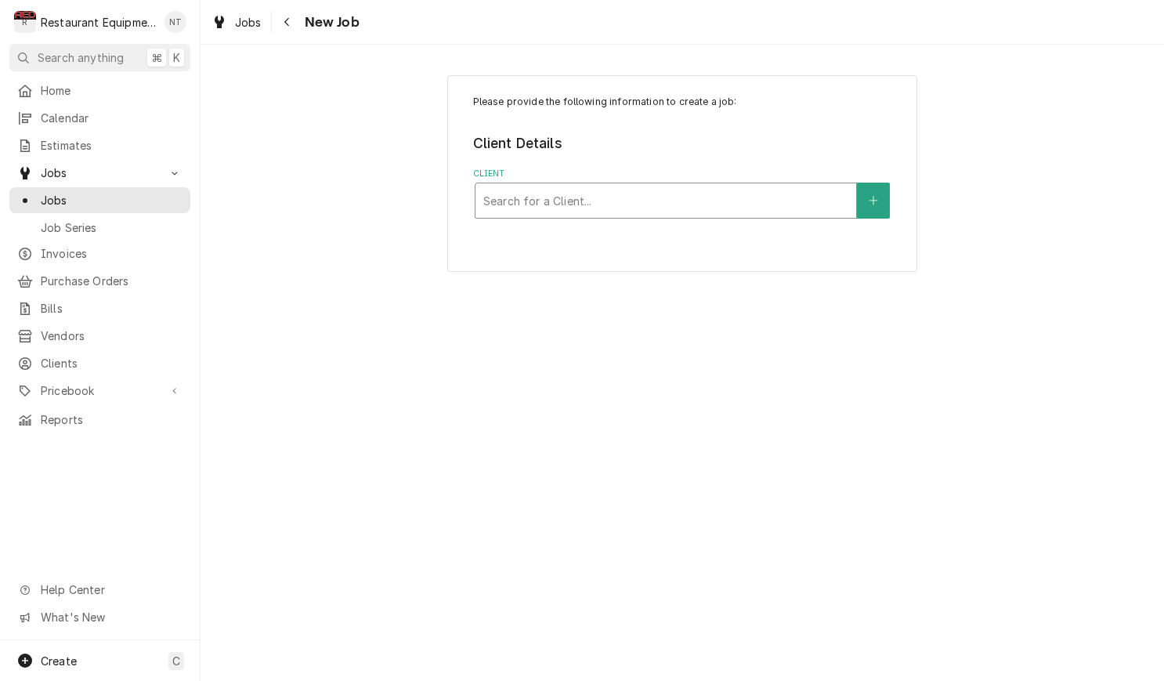
click at [766, 207] on div "Client" at bounding box center [665, 200] width 365 height 28
type input "coal"
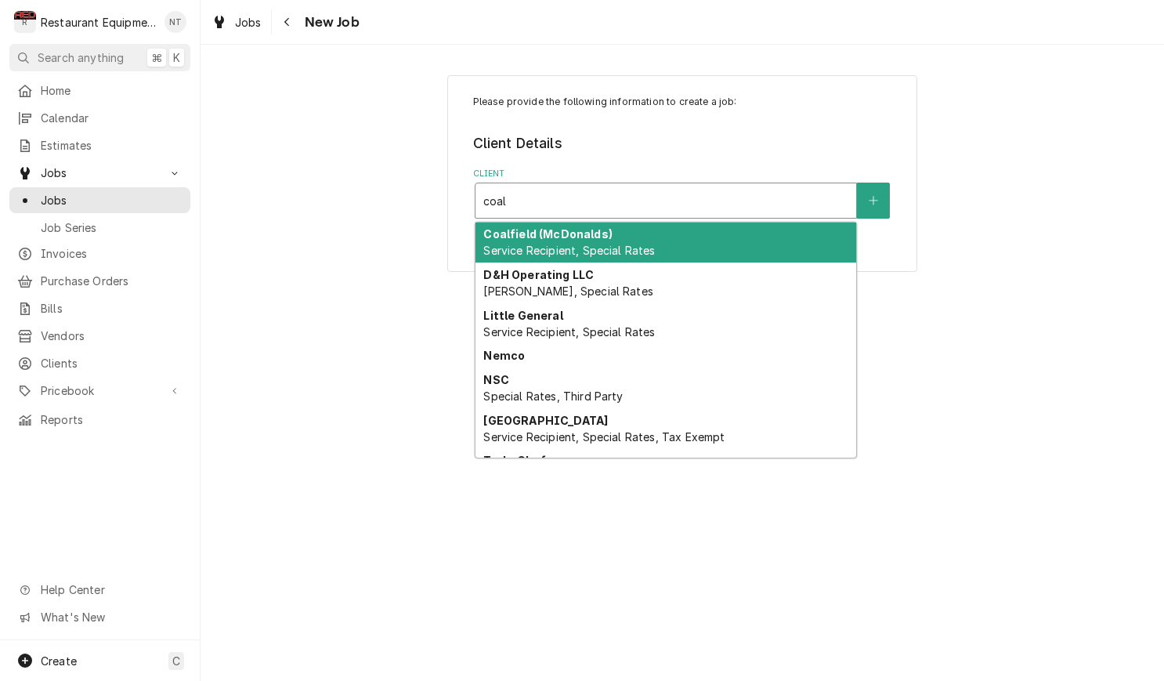
click at [753, 242] on div "Coalfield (McDonalds) Service Recipient, Special Rates" at bounding box center [665, 242] width 381 height 41
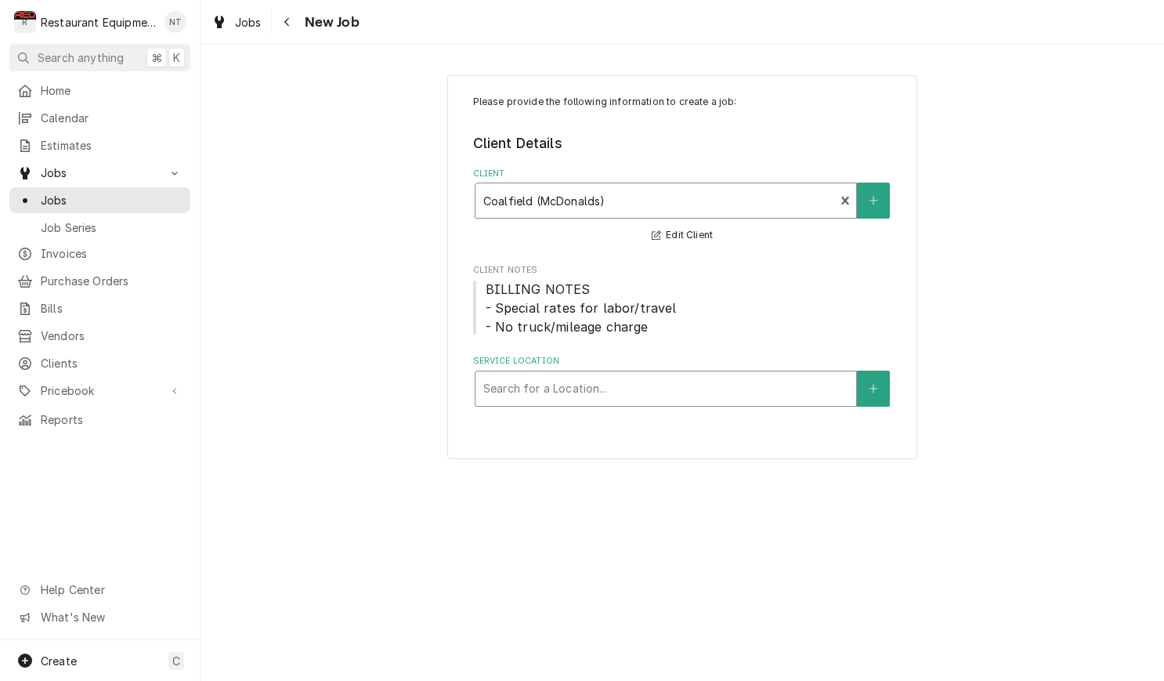
click at [769, 381] on div "Service Location" at bounding box center [665, 388] width 365 height 28
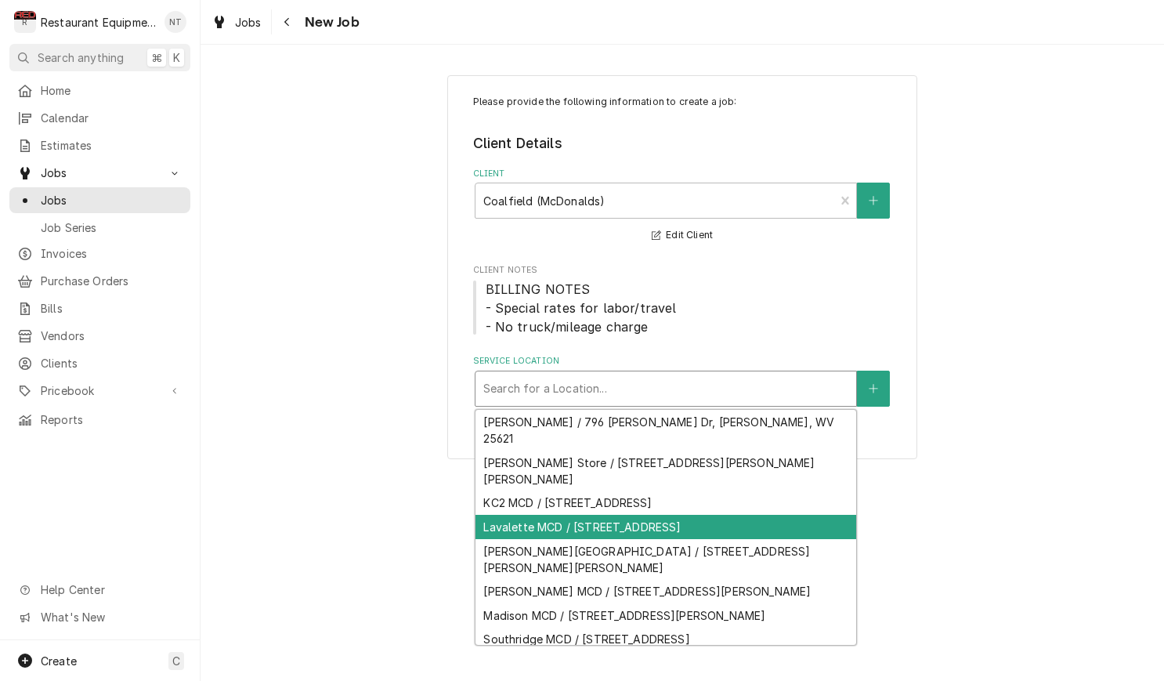
click at [753, 514] on div "Lavalette MCD / [STREET_ADDRESS]" at bounding box center [665, 526] width 381 height 24
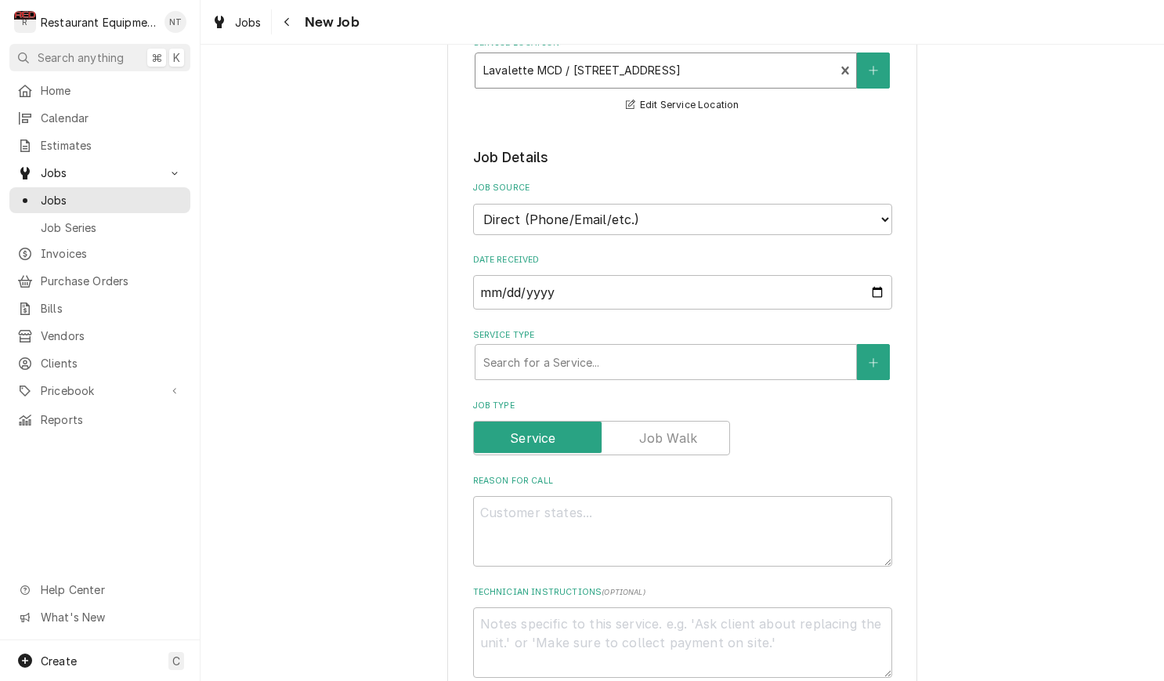
scroll to position [330, 0]
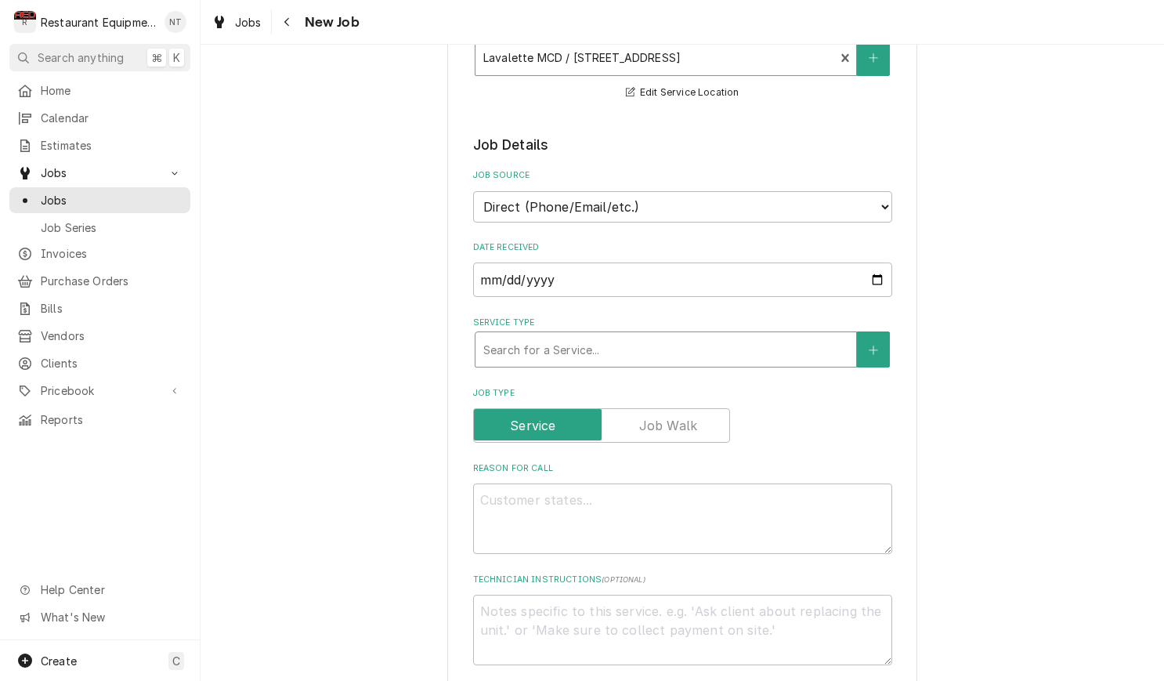
click at [667, 341] on div "Service Type" at bounding box center [665, 349] width 365 height 28
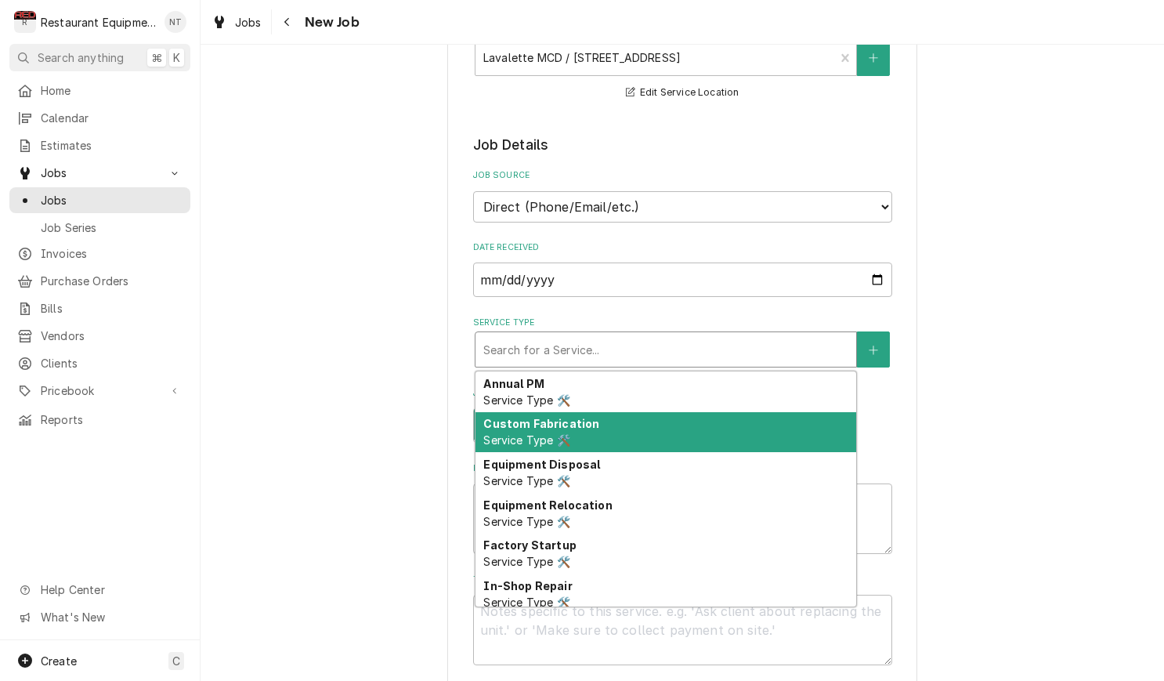
type textarea "x"
type input "b"
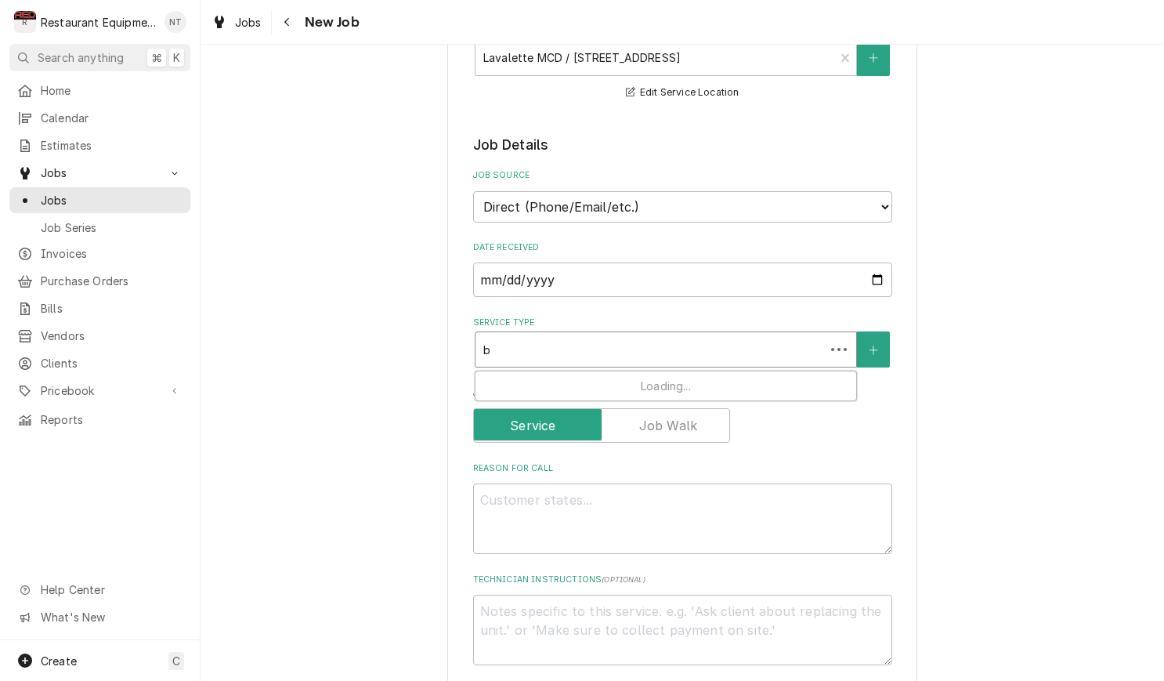
type textarea "x"
type input "br"
type textarea "x"
type input "bre"
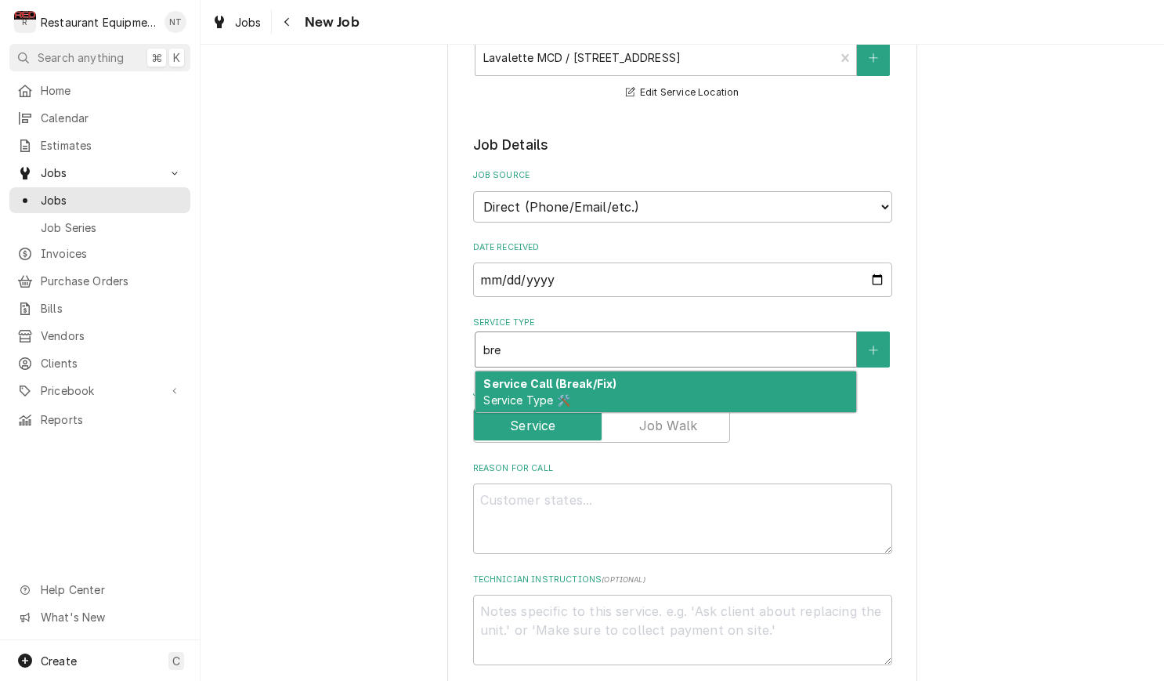
click at [691, 370] on div "Service Call (Break/Fix) Service Type 🛠️" at bounding box center [666, 391] width 382 height 42
click at [695, 371] on div "Service Call (Break/Fix) Service Type 🛠️" at bounding box center [665, 391] width 381 height 41
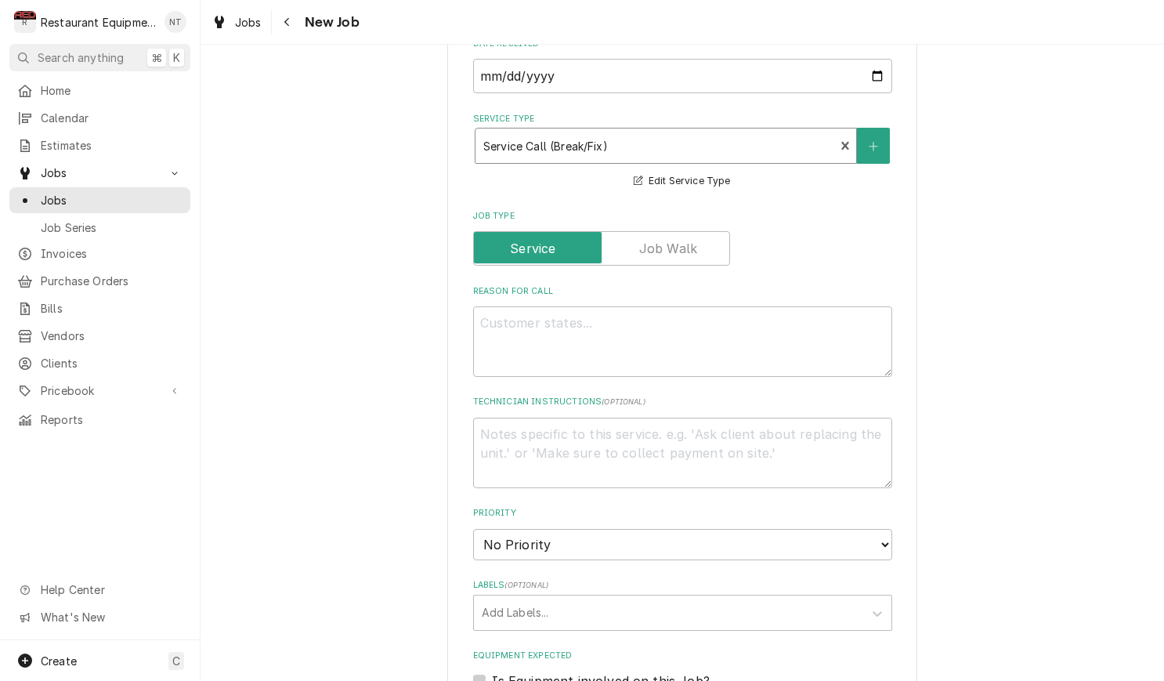
scroll to position [543, 0]
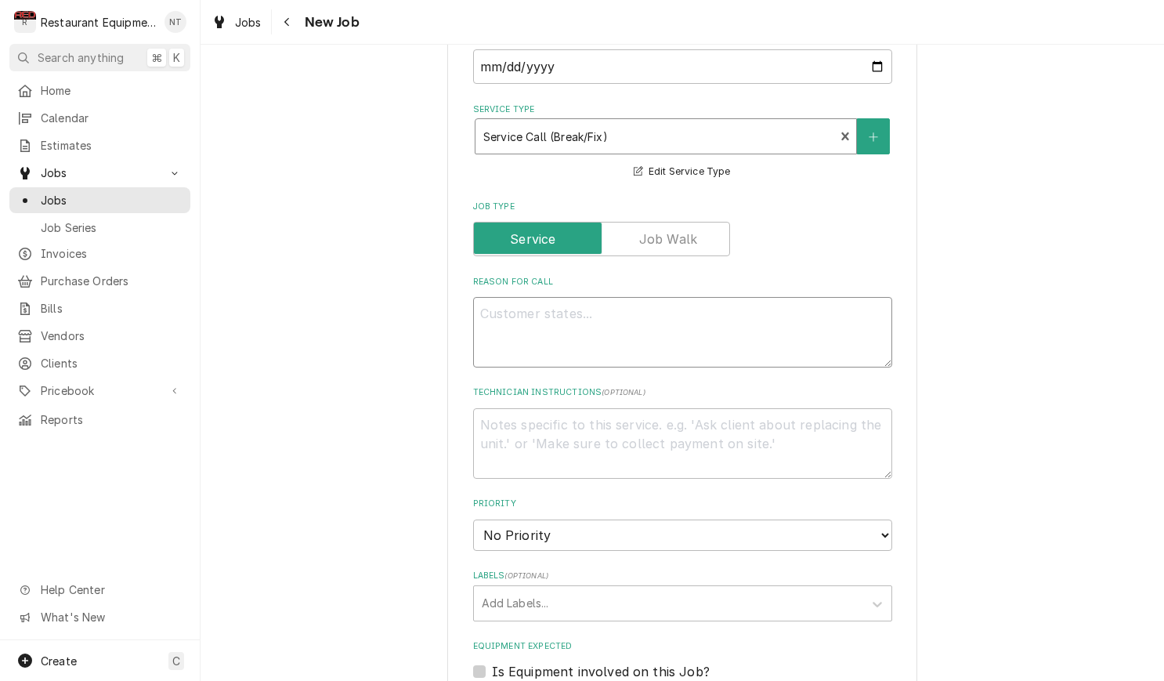
click at [743, 323] on textarea "Reason For Call" at bounding box center [682, 332] width 419 height 70
type textarea "x"
type textarea "M"
type textarea "x"
type textarea "Mi"
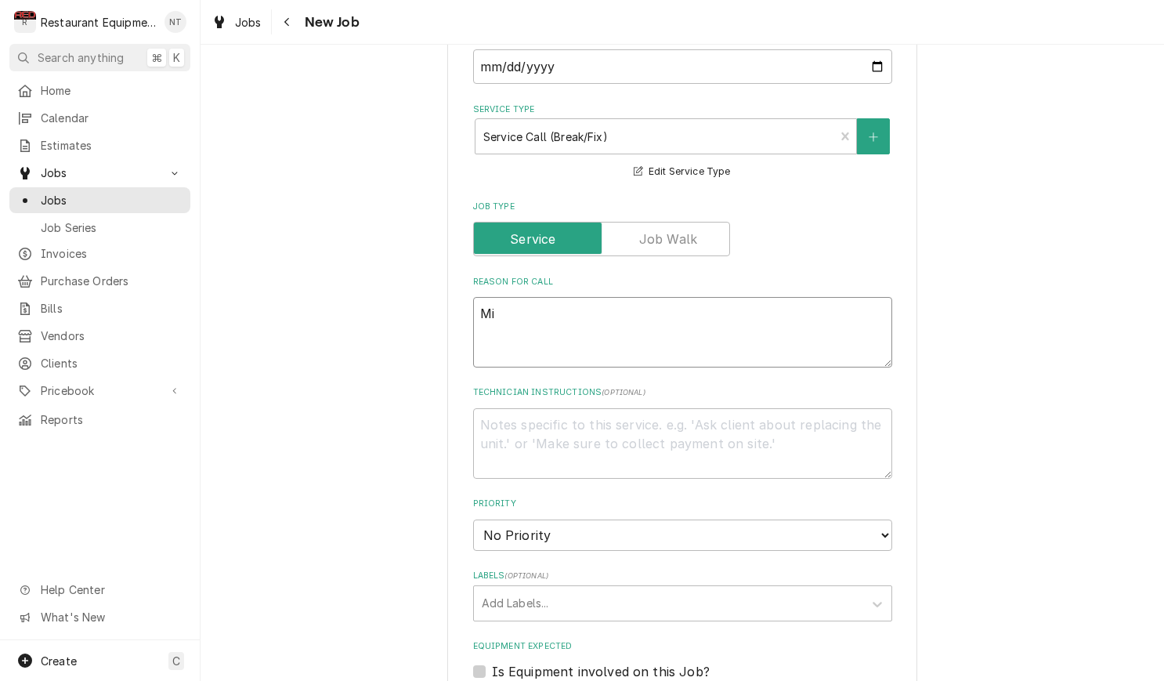
type textarea "x"
type textarea "Mic"
type textarea "x"
type textarea "Micr"
type textarea "x"
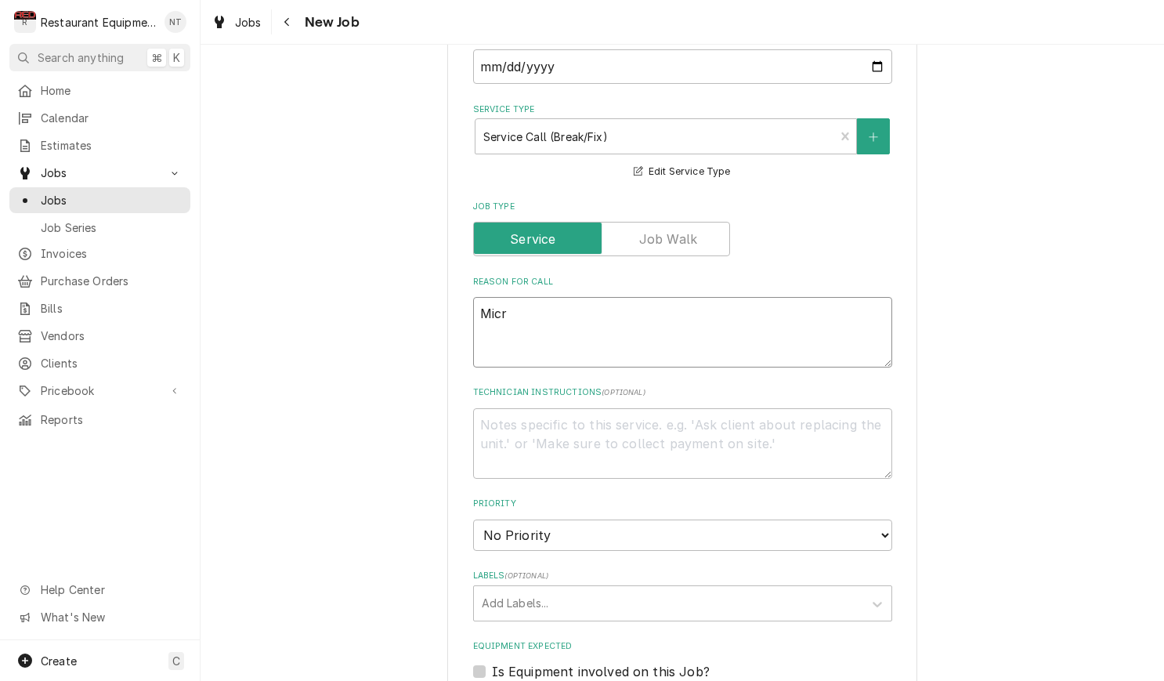
type textarea "Micro"
type textarea "x"
type textarea "Microw"
type textarea "x"
type textarea "Microwa"
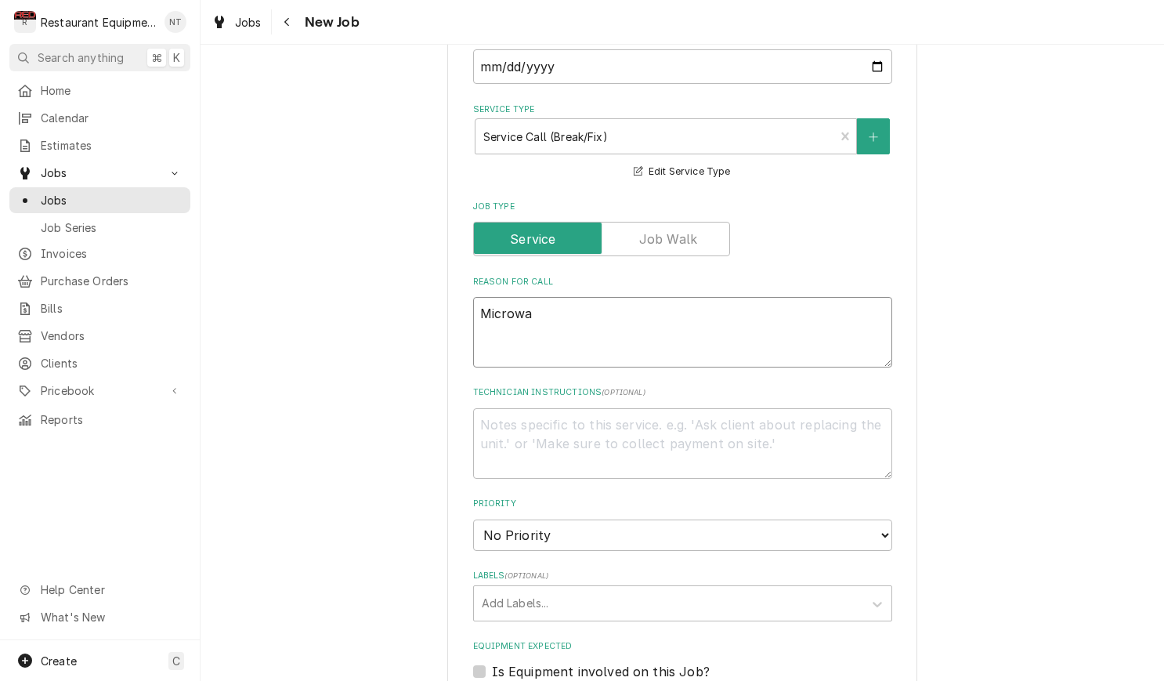
type textarea "x"
type textarea "Microwav"
type textarea "x"
type textarea "Microwave"
type textarea "x"
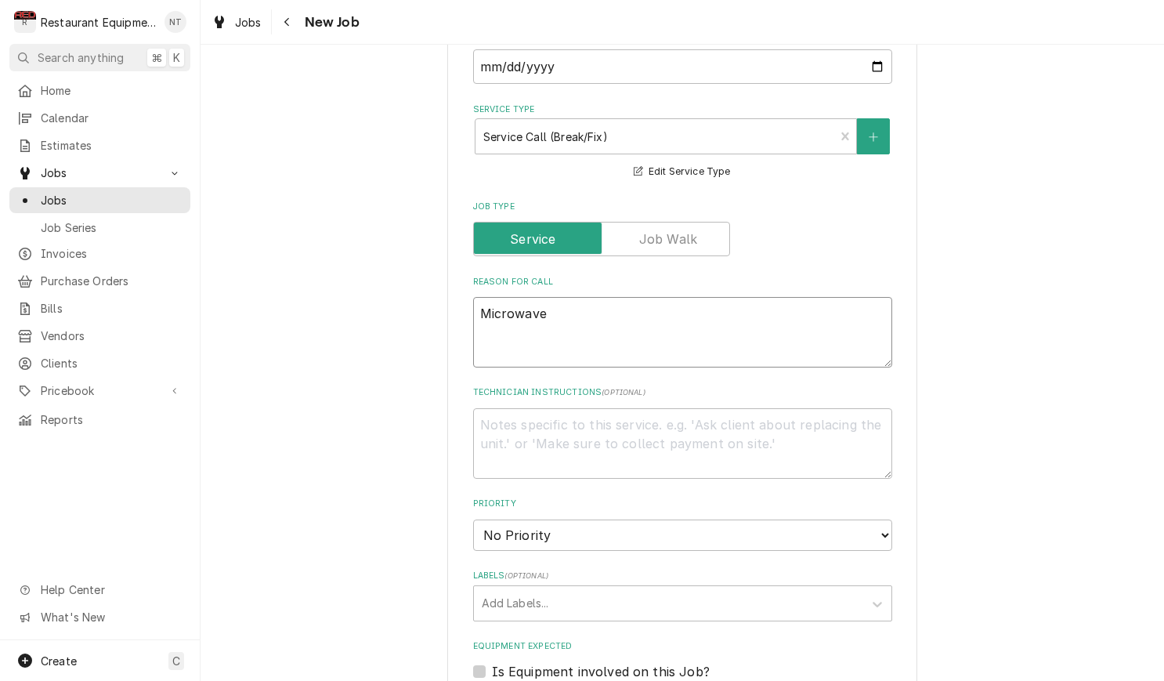
type textarea "Microwave"
type textarea "x"
type textarea "Microwave i"
type textarea "x"
type textarea "Microwave is"
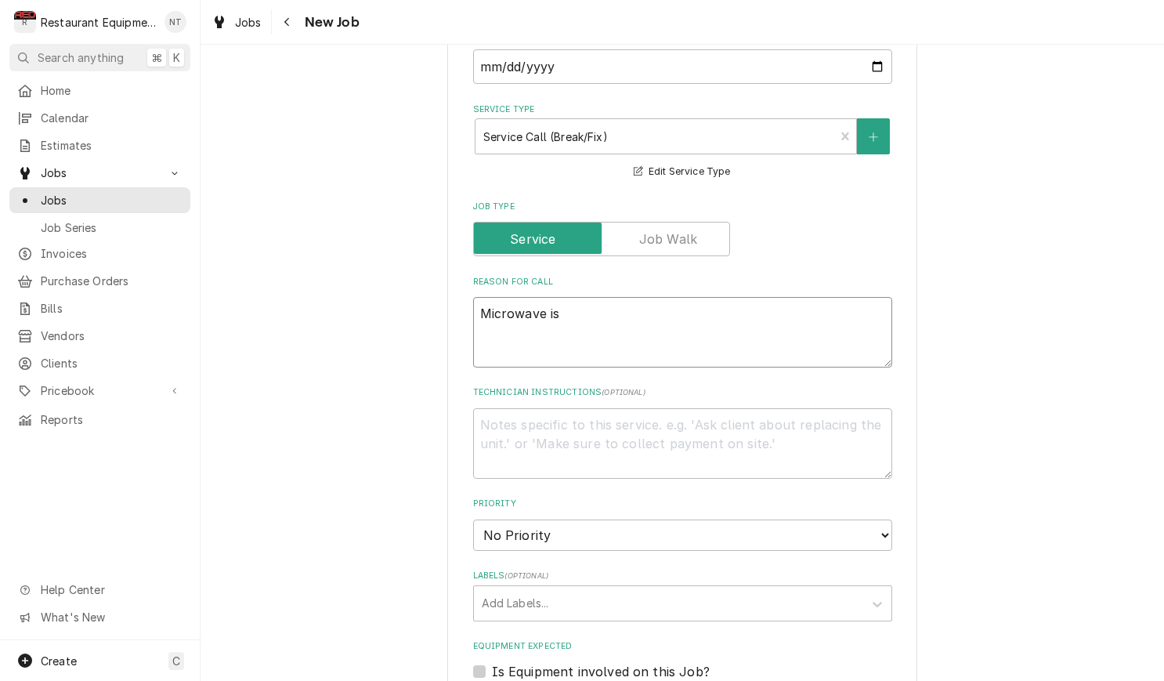
type textarea "x"
type textarea "Microwave is"
type textarea "x"
type textarea "Microwave is s"
type textarea "x"
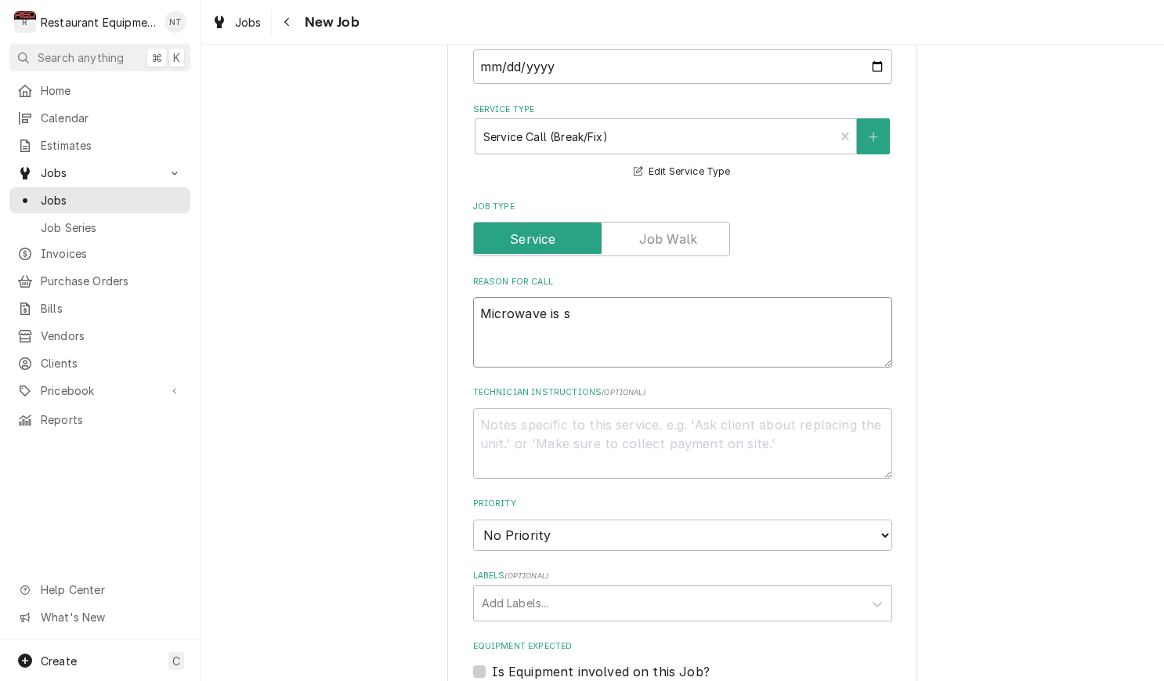
type textarea "Microwave is st"
type textarea "x"
type textarea "Microwave is sti"
type textarea "x"
type textarea "Microwave is st"
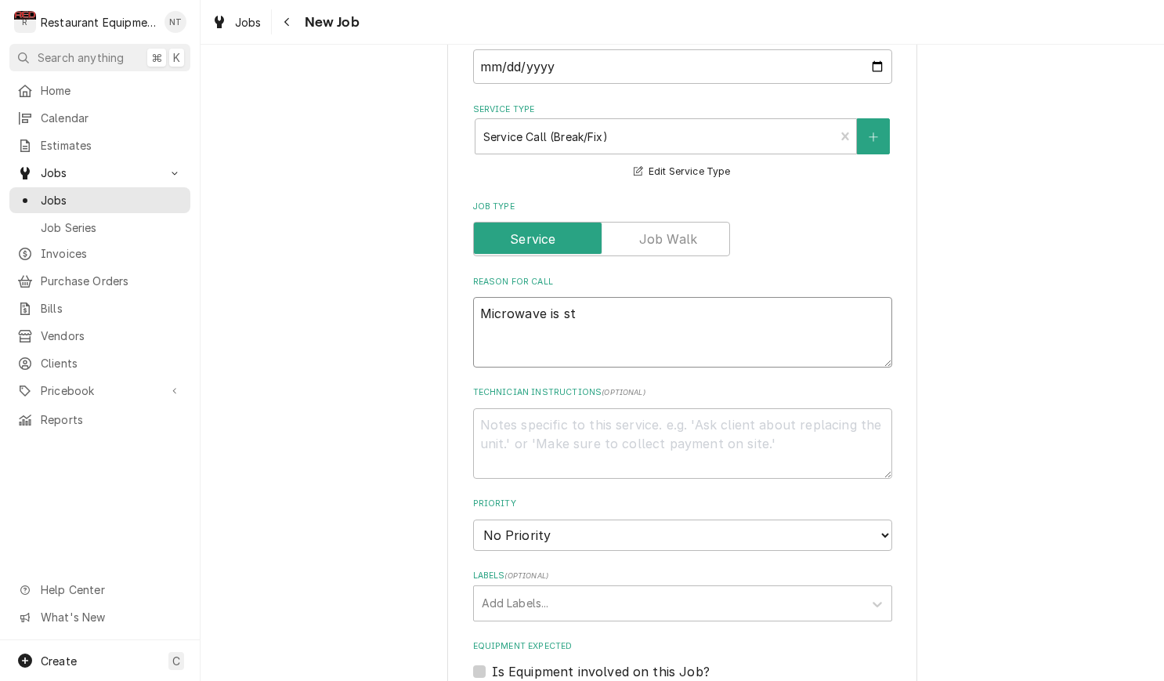
type textarea "x"
type textarea "Microwave is stu"
type textarea "x"
type textarea "Microwave is stuc"
type textarea "x"
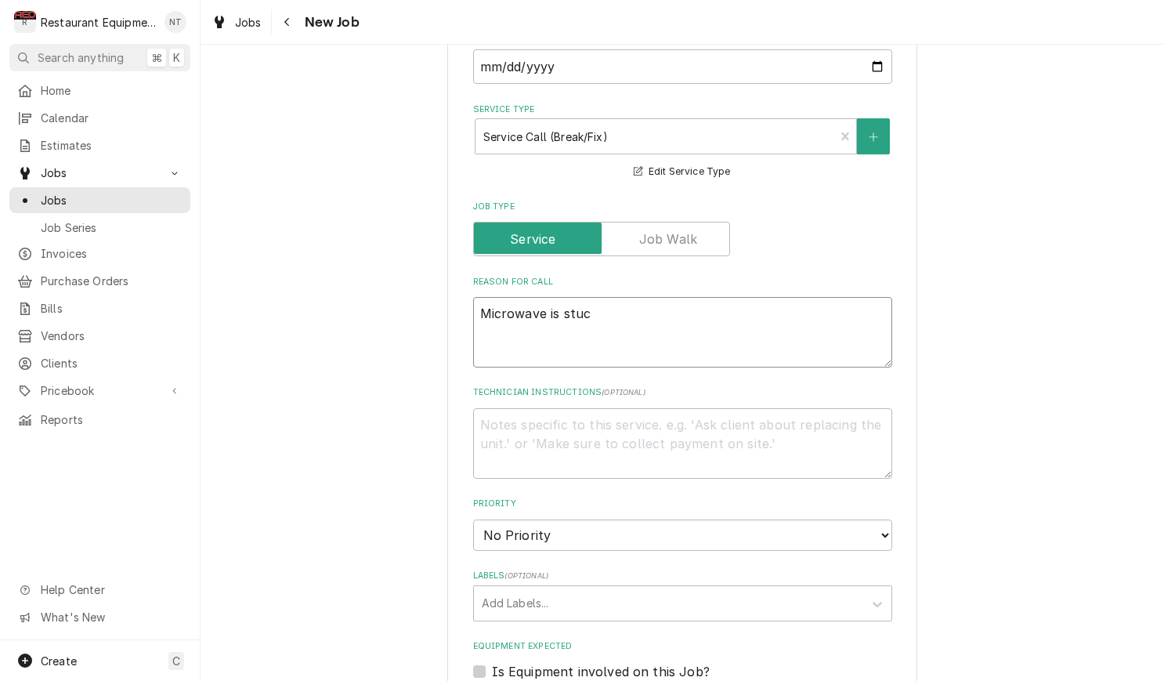
type textarea "Microwave is stuck"
type textarea "x"
type textarea "Microwave is stuck"
type textarea "x"
type textarea "Microwave is stuck w"
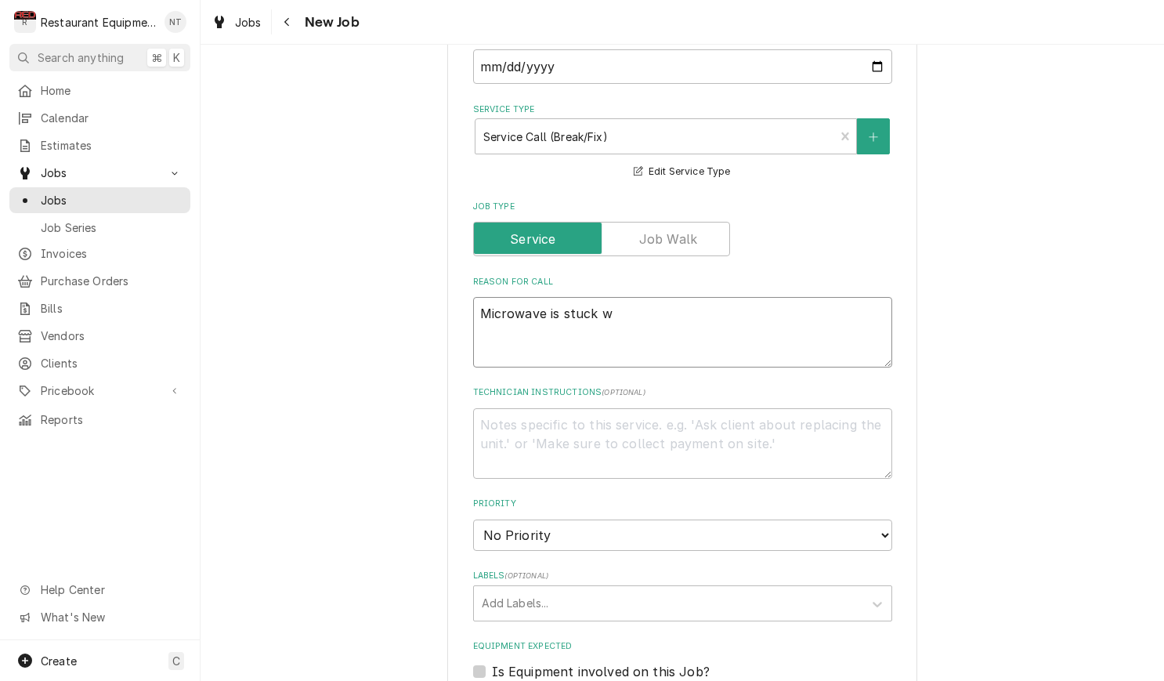
type textarea "x"
type textarea "Microwave is stuck wi"
type textarea "x"
type textarea "Microwave is stuck wit"
type textarea "x"
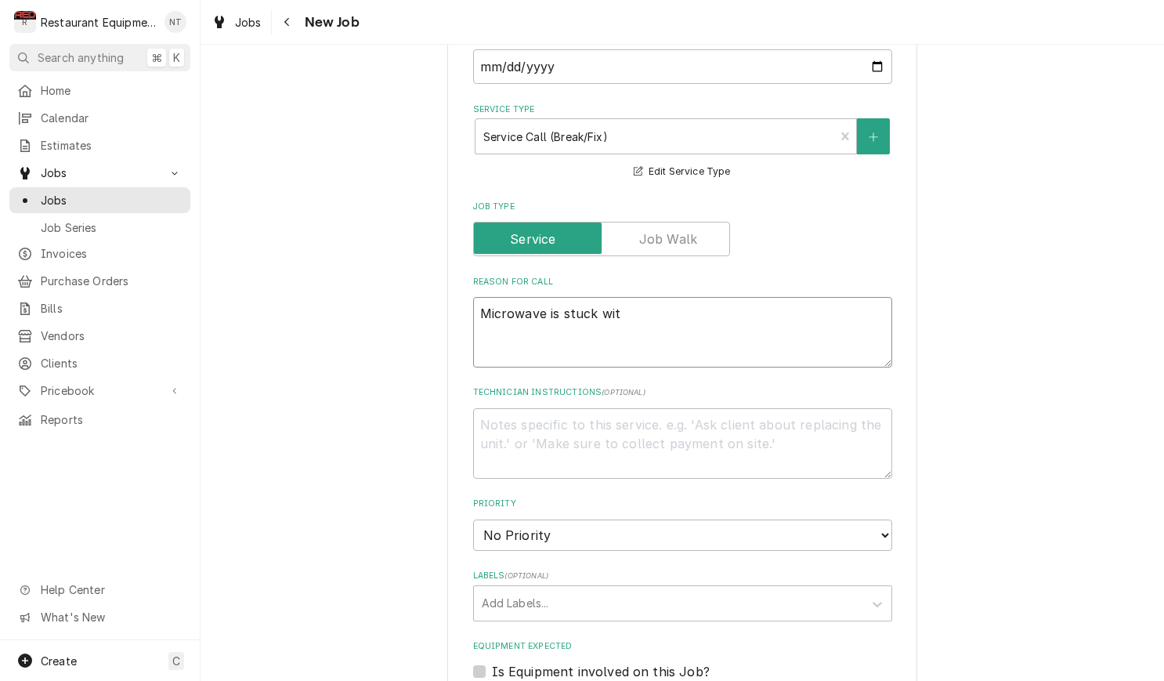
type textarea "Microwave is stuck with"
type textarea "x"
type textarea "Microwave is stuck with"
type textarea "x"
type textarea "Microwave is stuck with t"
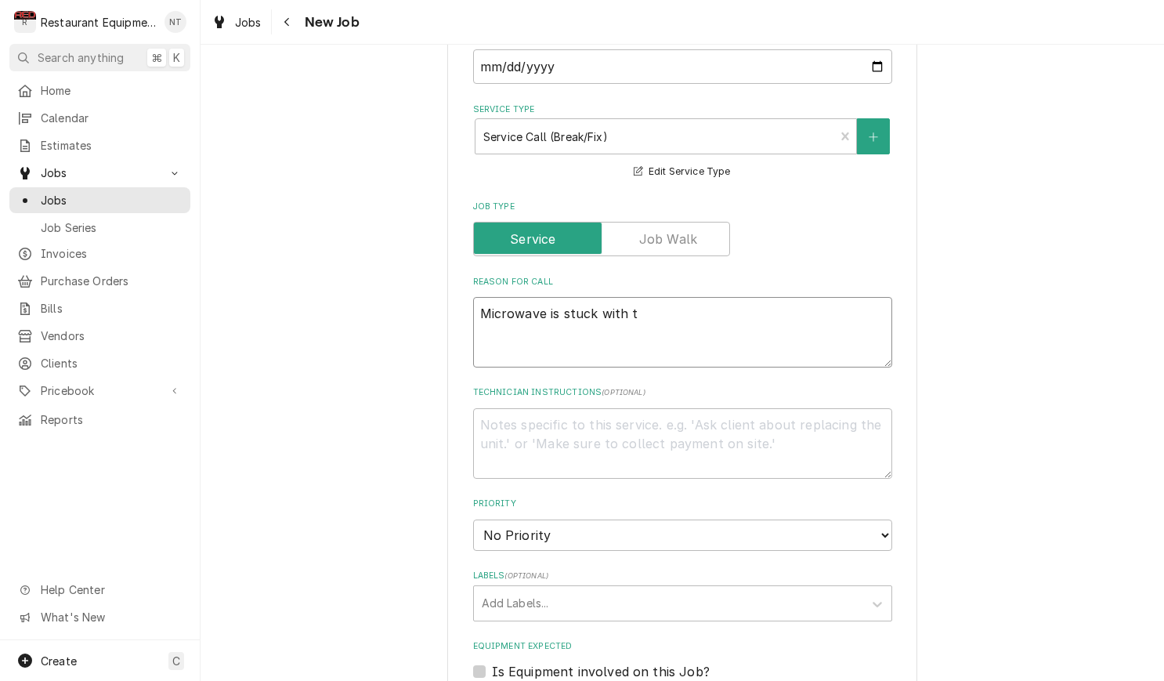
type textarea "x"
type textarea "Microwave is stuck with th"
type textarea "x"
type textarea "Microwave is stuck with the"
type textarea "x"
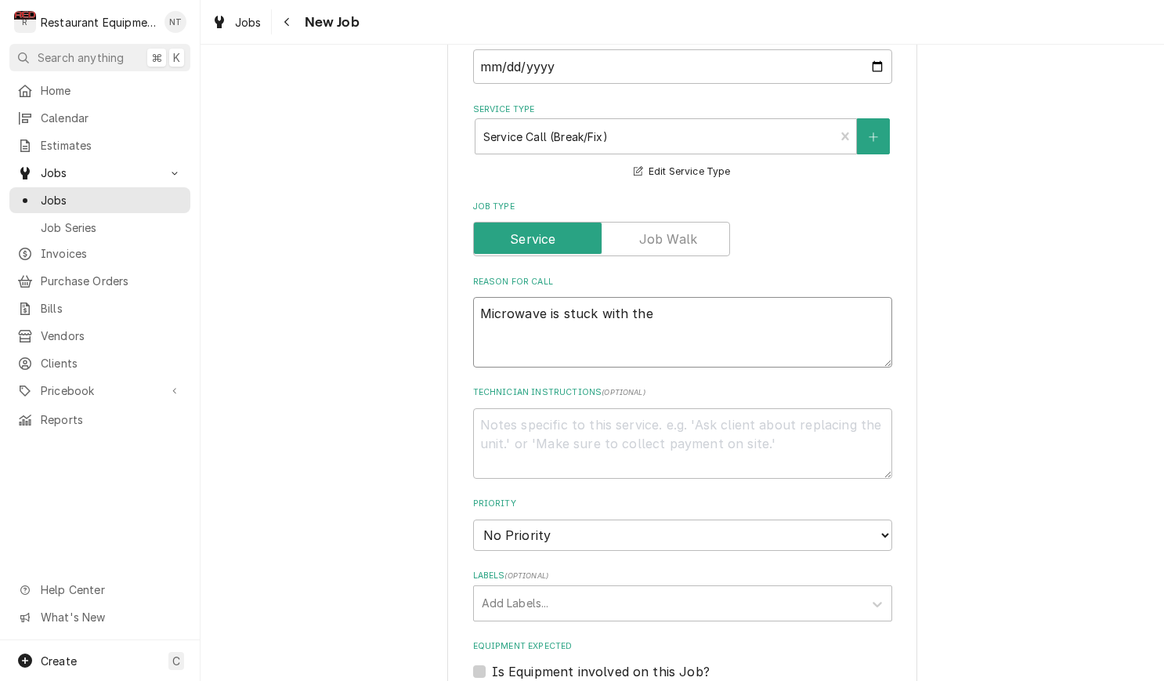
type textarea "Microwave is stuck with the"
type textarea "x"
type textarea "Microwave is stuck with the d"
type textarea "x"
type textarea "Microwave is stuck with the do"
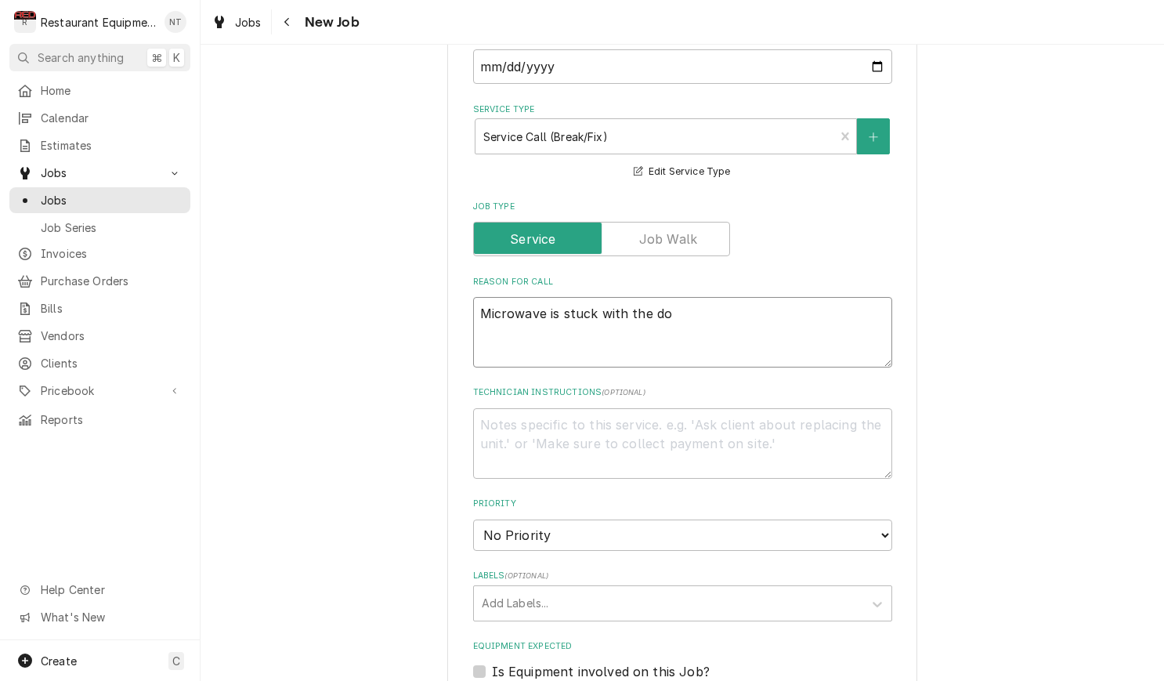
type textarea "x"
type textarea "Microwave is stuck with the doo"
type textarea "x"
type textarea "Microwave is stuck with the door"
type textarea "x"
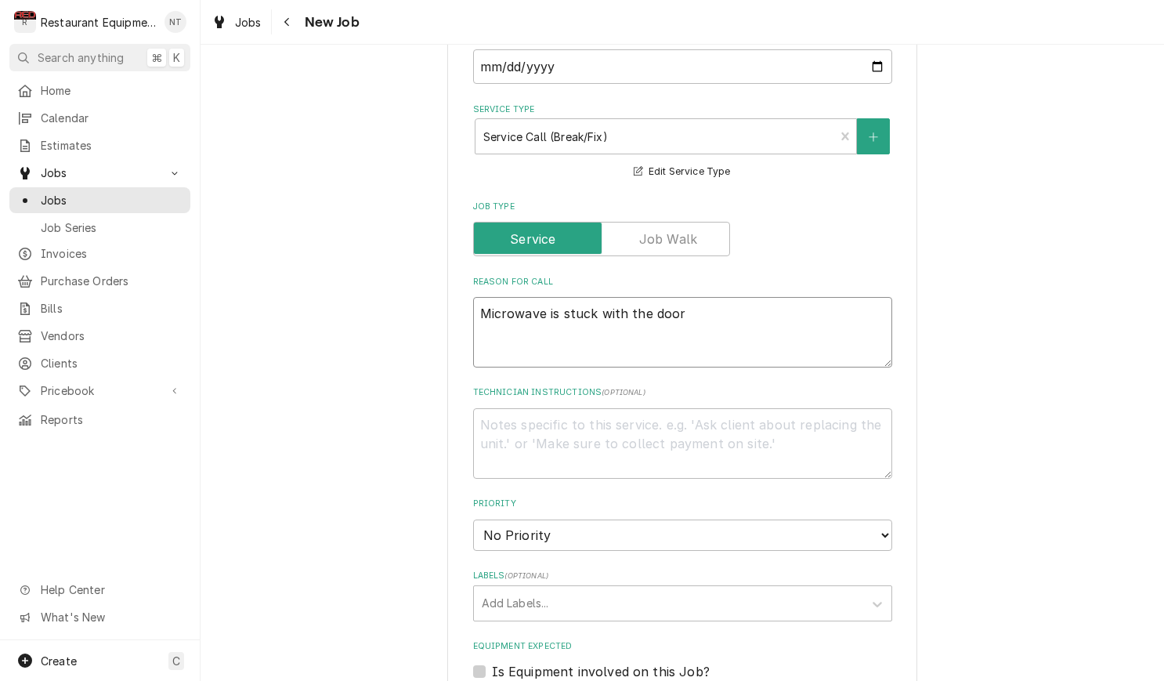
type textarea "Microwave is stuck with the door"
type textarea "x"
type textarea "Microwave is stuck with the door o"
type textarea "x"
type textarea "Microwave is stuck with the door op"
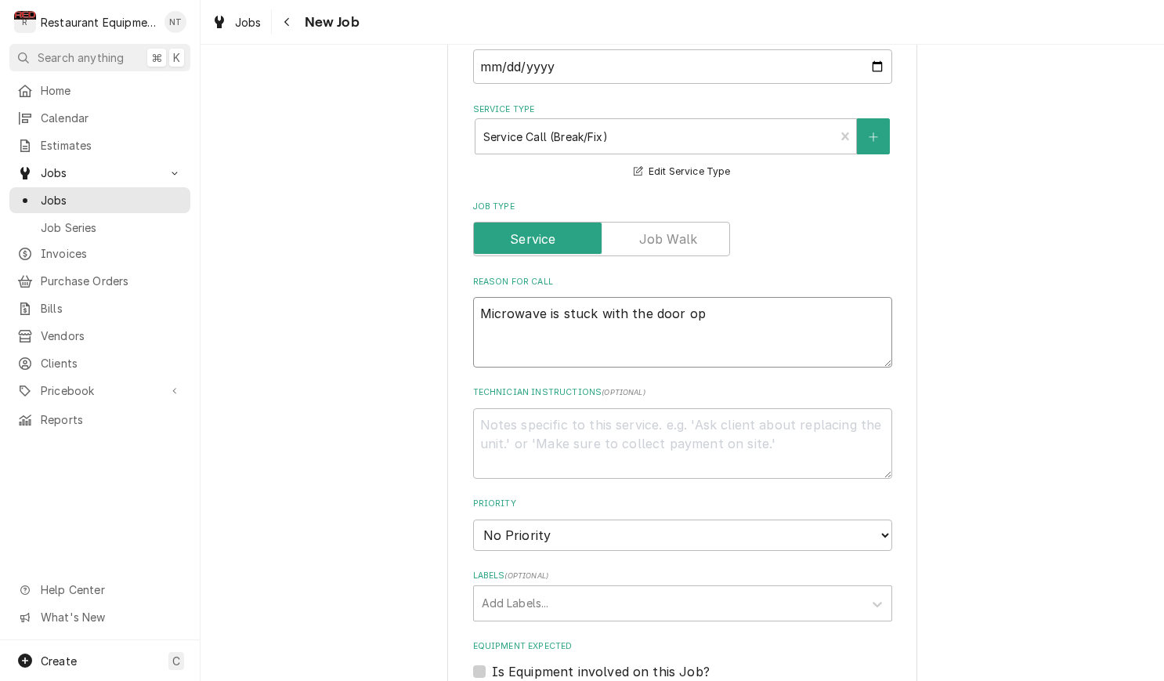
type textarea "x"
type textarea "Microwave is stuck with the door ope"
type textarea "x"
type textarea "Microwave is stuck with the door open"
type textarea "x"
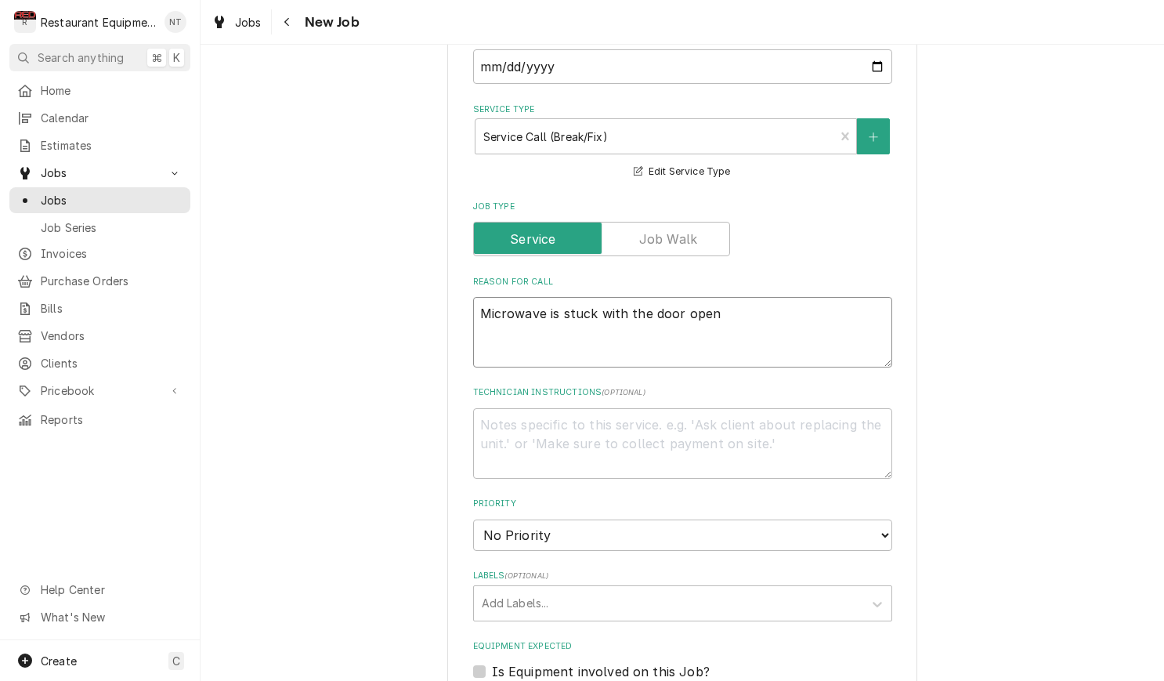
type textarea "Microwave is stuck with the 'door open"
type textarea "x"
type textarea "Microwave is stuck with the door open"
type textarea "x"
type textarea "Microwave is stuck with the "door open"
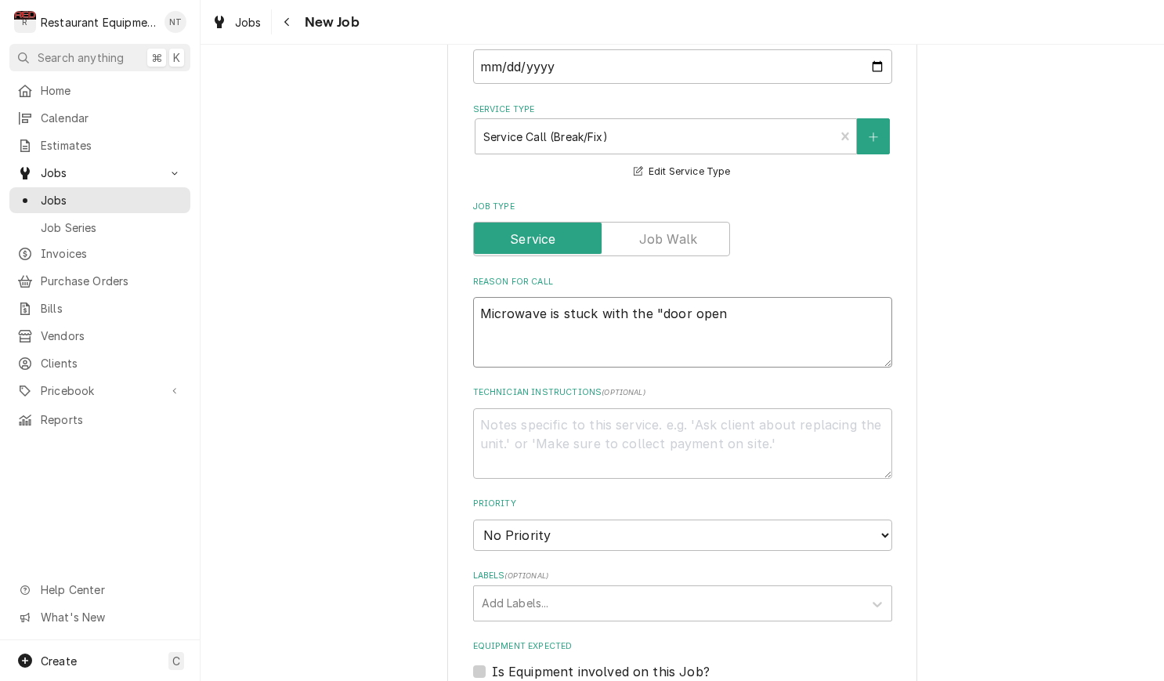
type textarea "x"
type textarea "Microwave is stuck with the "door open""
type textarea "x"
type textarea "Microwave is stuck with the "door open""
type textarea "x"
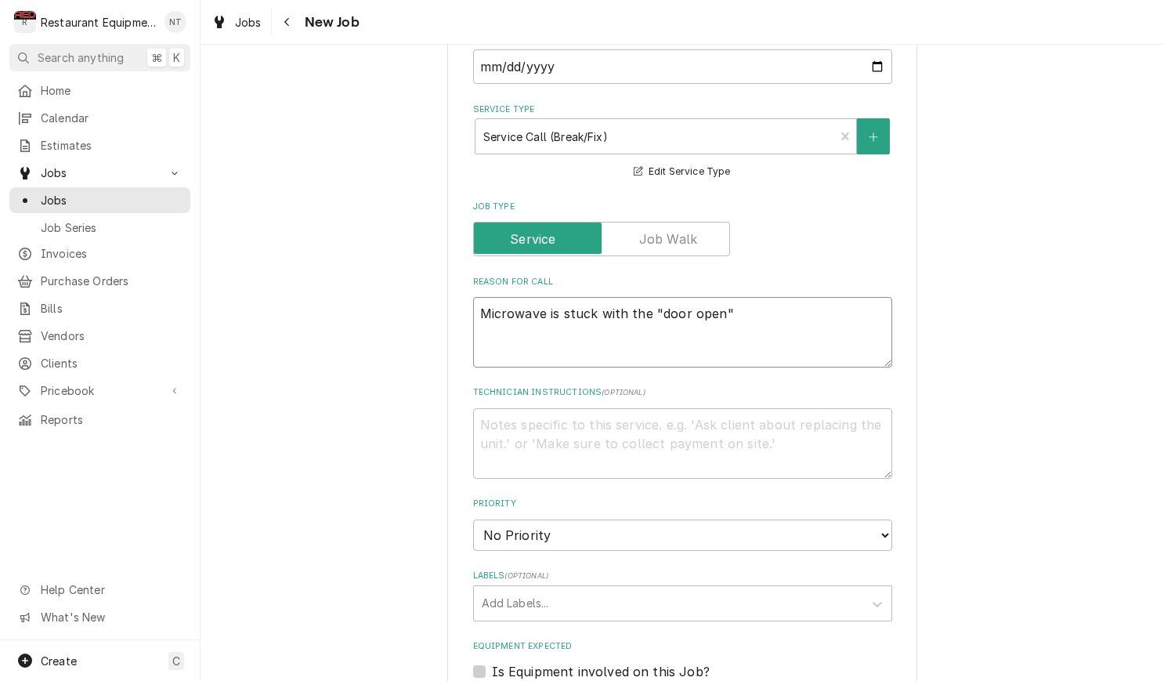
type textarea "Microwave is stuck with the "door open" c"
type textarea "x"
type textarea "Microwave is stuck with the "door open" co"
type textarea "x"
type textarea "Microwave is stuck with the "door open" cod"
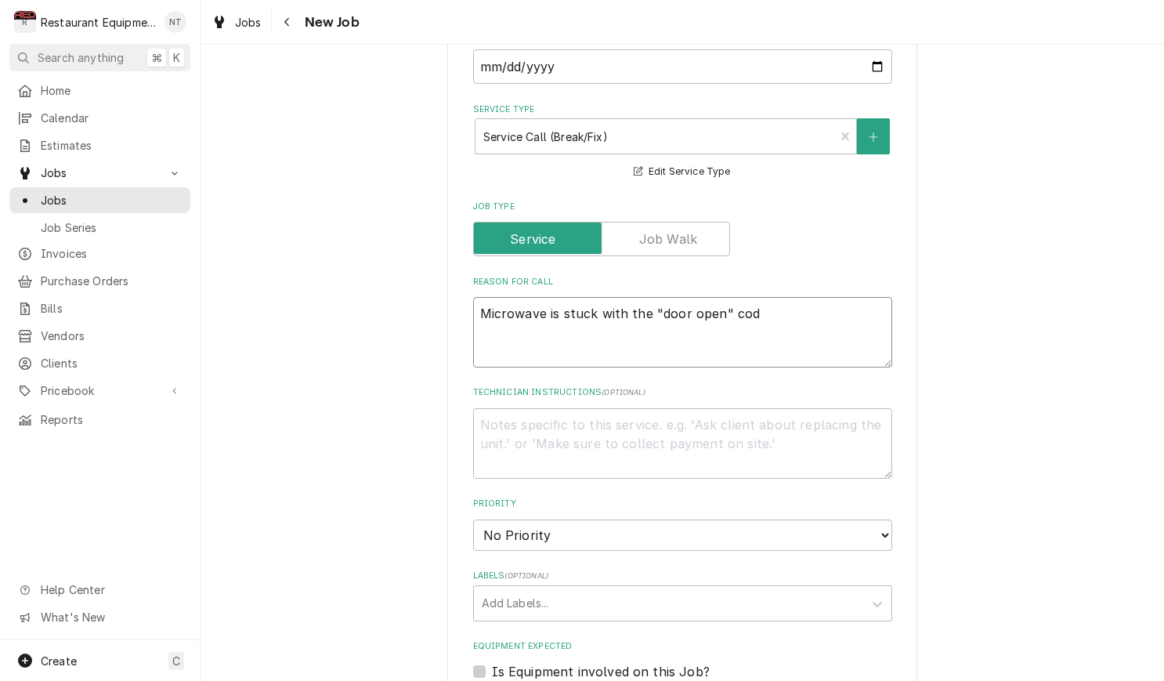
type textarea "x"
type textarea "Microwave is stuck with the "door open" code"
type textarea "x"
type textarea "Microwave is stuck with the "door open" code"
type textarea "x"
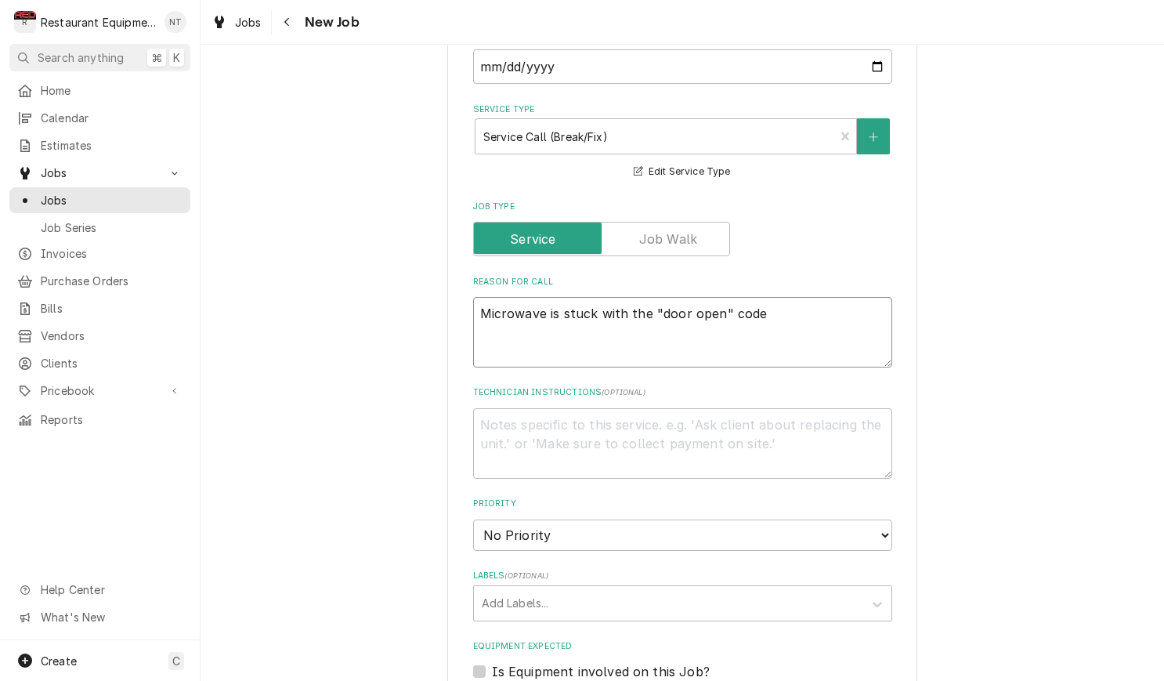
type textarea "Microwave is stuck with the "door open" code a"
type textarea "x"
type textarea "Microwave is stuck with the "door open" code an"
type textarea "x"
type textarea "Microwave is stuck with the "door open" code and"
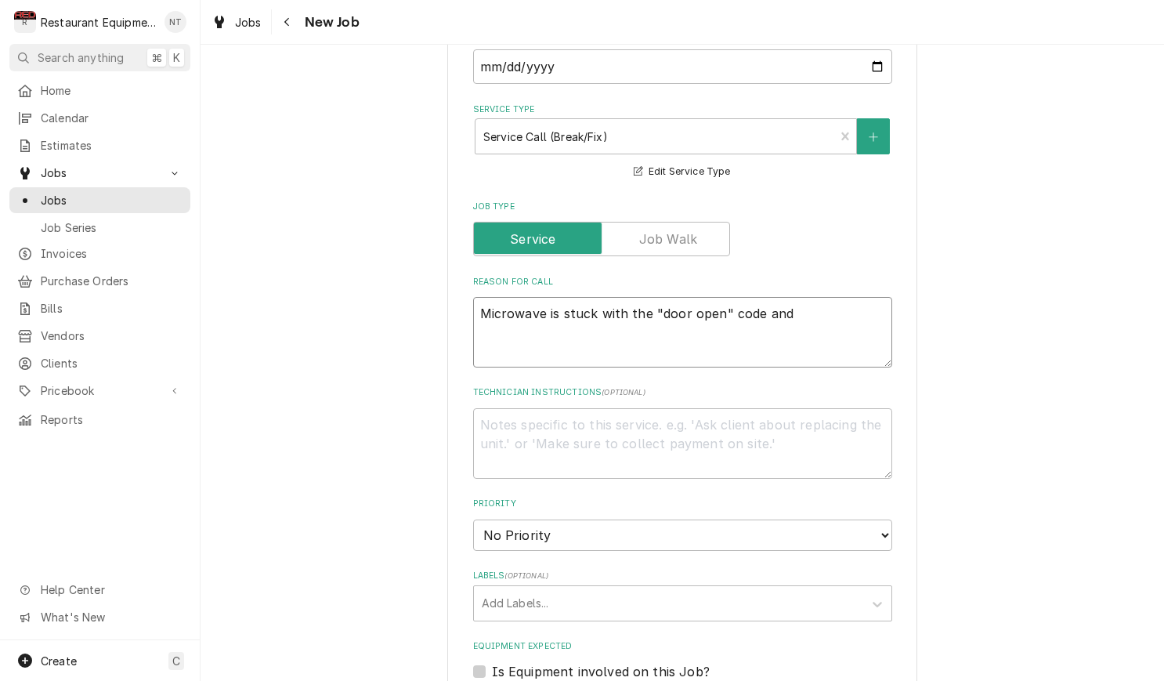
type textarea "x"
type textarea "Microwave is stuck with the "door open" code and"
type textarea "x"
type textarea "Microwave is stuck with the "door open" code and w"
type textarea "x"
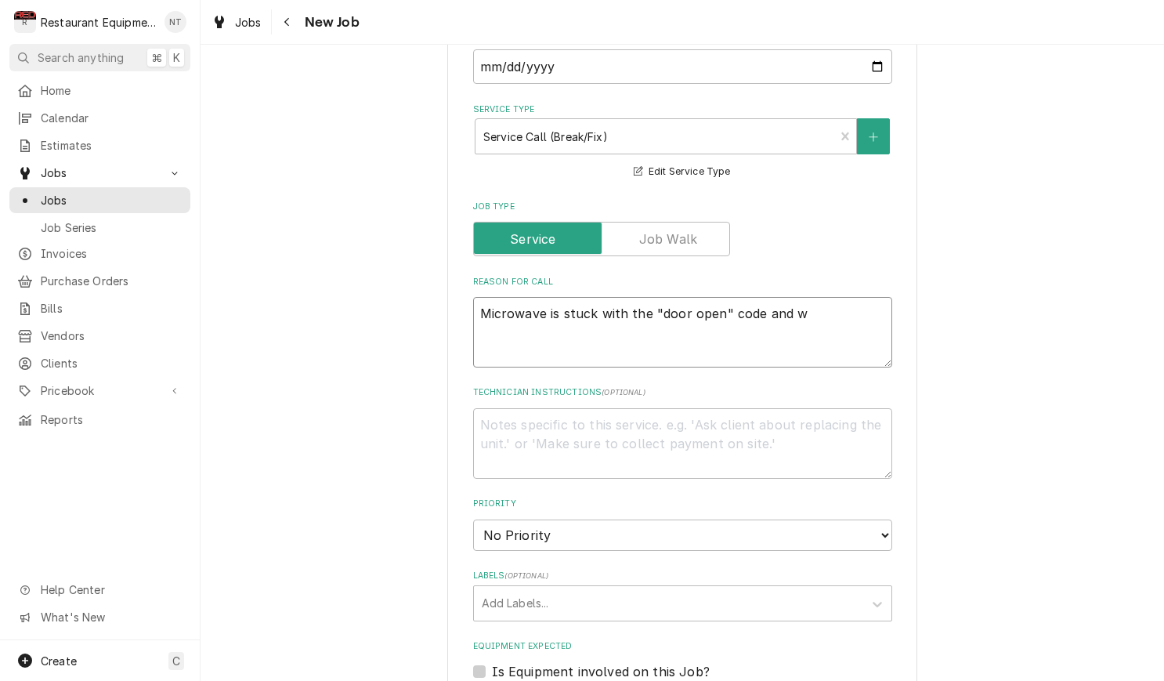
type textarea "Microwave is stuck with the "door open" code and wo"
type textarea "x"
type textarea "Microwave is stuck with the "door open" code and won"
type textarea "x"
type textarea "Microwave is stuck with the "door open" code and wont"
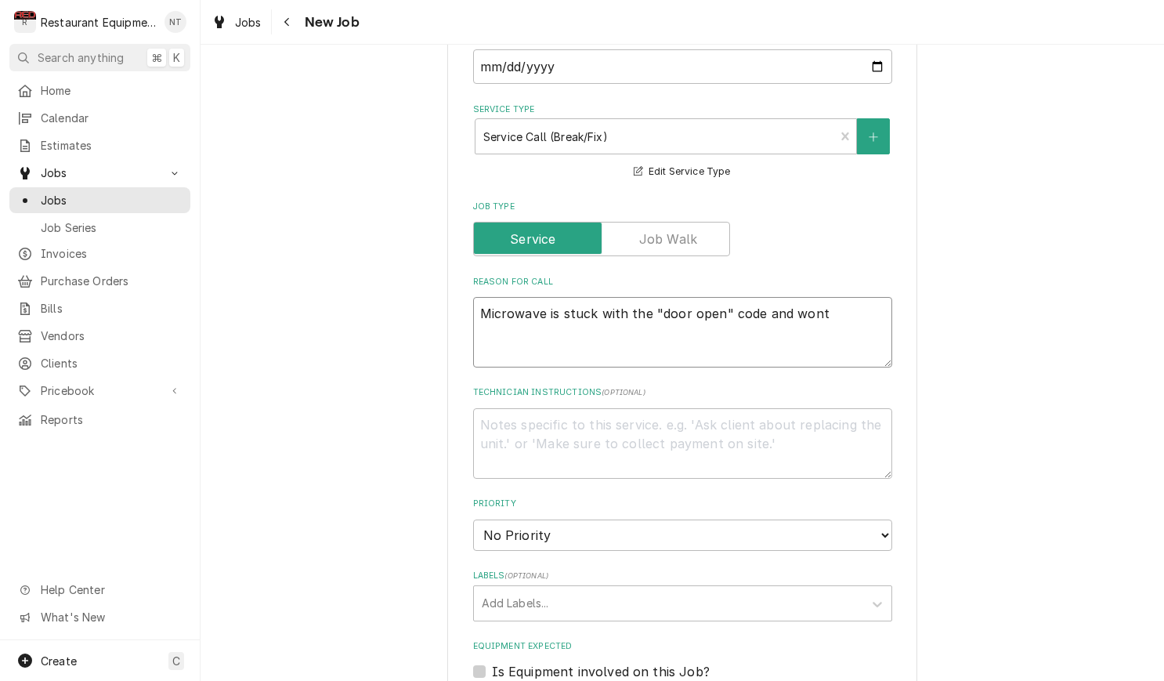
type textarea "x"
type textarea "Microwave is stuck with the "door open" code and won't"
type textarea "x"
type textarea "Microwave is stuck with the "door open" code and won't g"
type textarea "x"
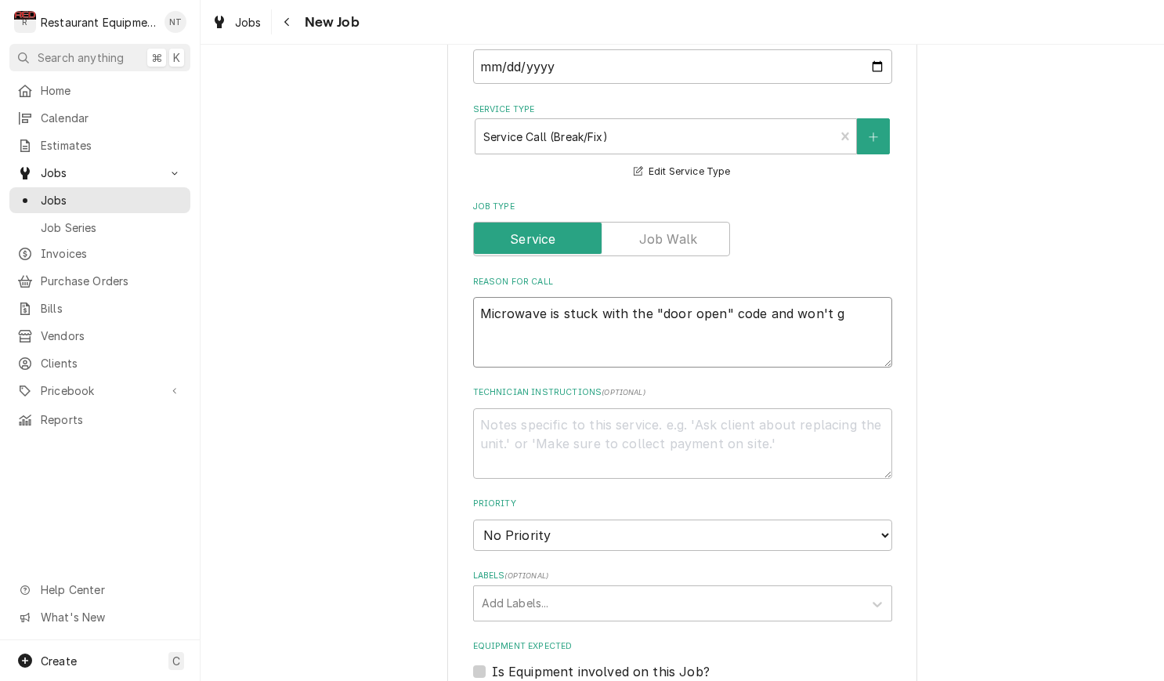
type textarea "Microwave is stuck with the "door open" code and won't go"
type textarea "x"
type textarea "Microwave is stuck with the "door open" code and won't go"
type textarea "x"
type textarea "Microwave is stuck with the "door open" code and won't go o"
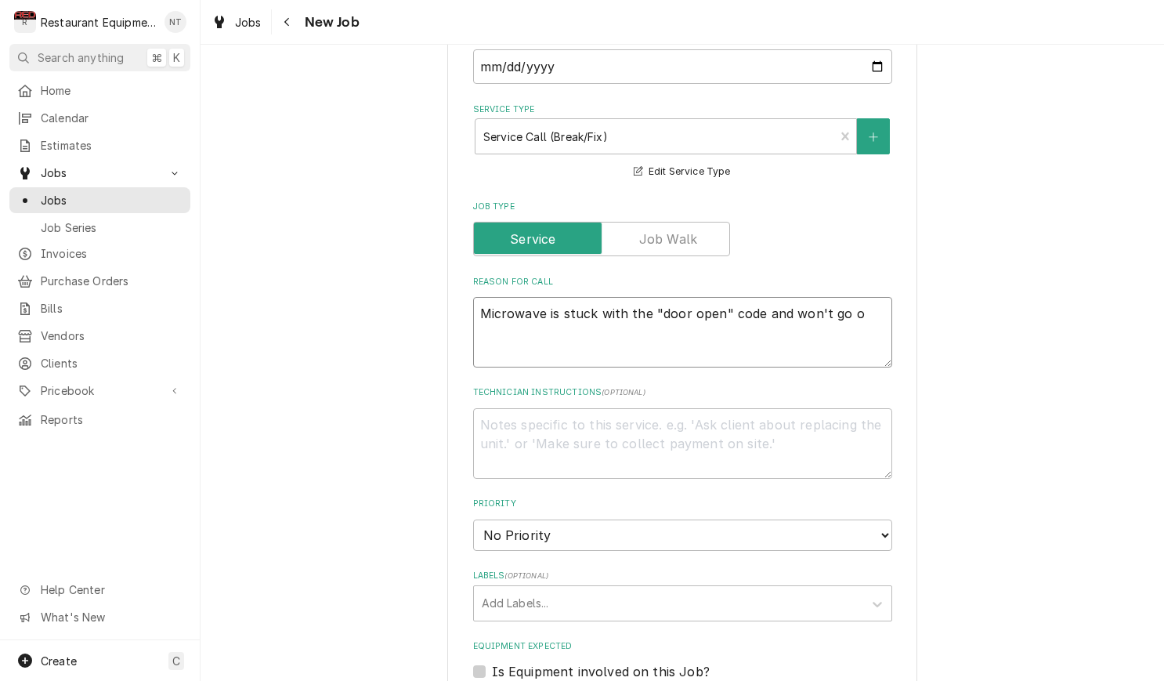
type textarea "x"
type textarea "Microwave is stuck with the "door open" code and won't go of"
type textarea "x"
type textarea "Microwave is stuck with the "door open" code and won't go off"
type textarea "x"
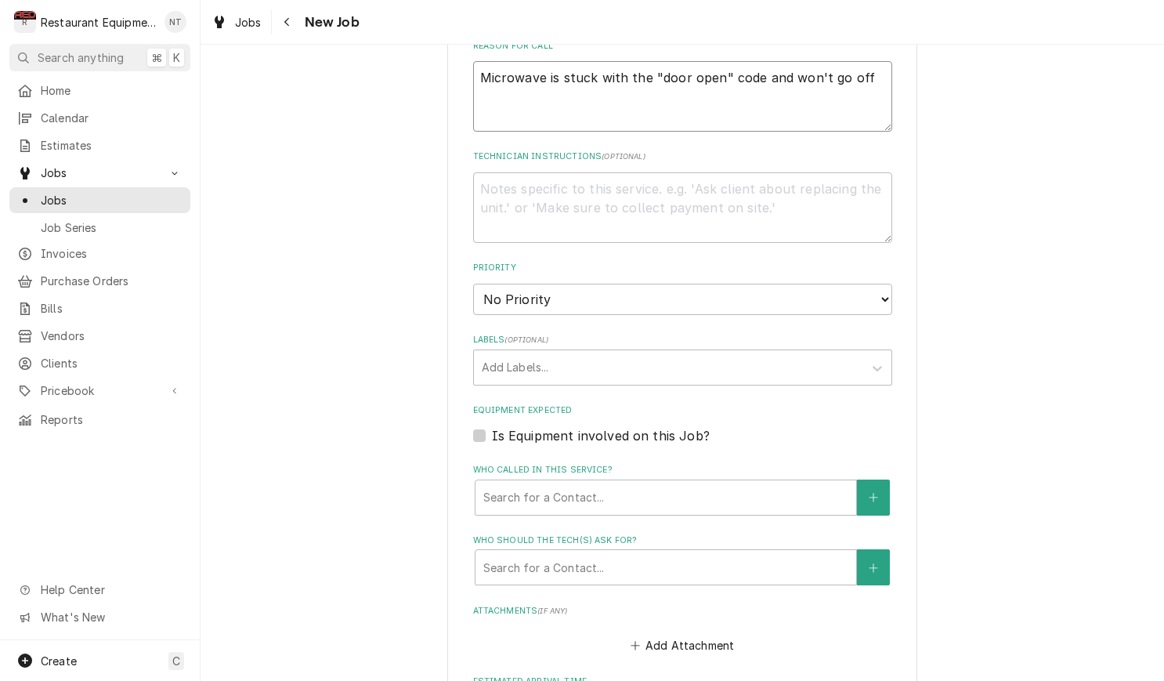
scroll to position [786, 0]
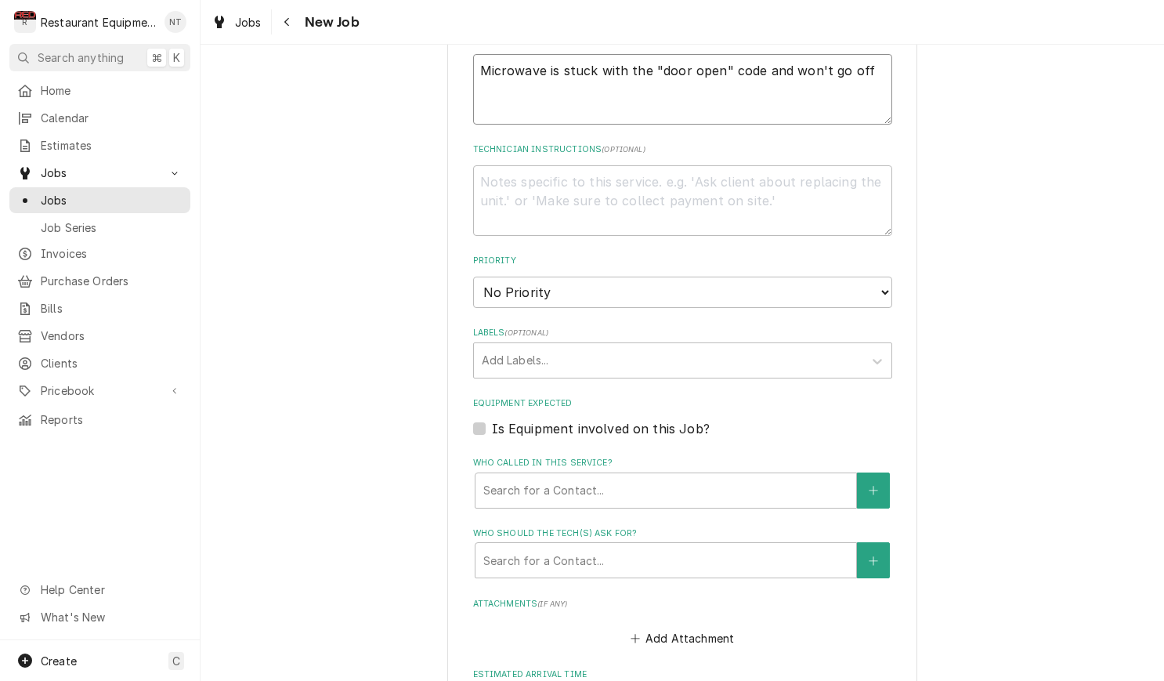
type textarea "Microwave is stuck with the "door open" code and won't go off"
select select "2"
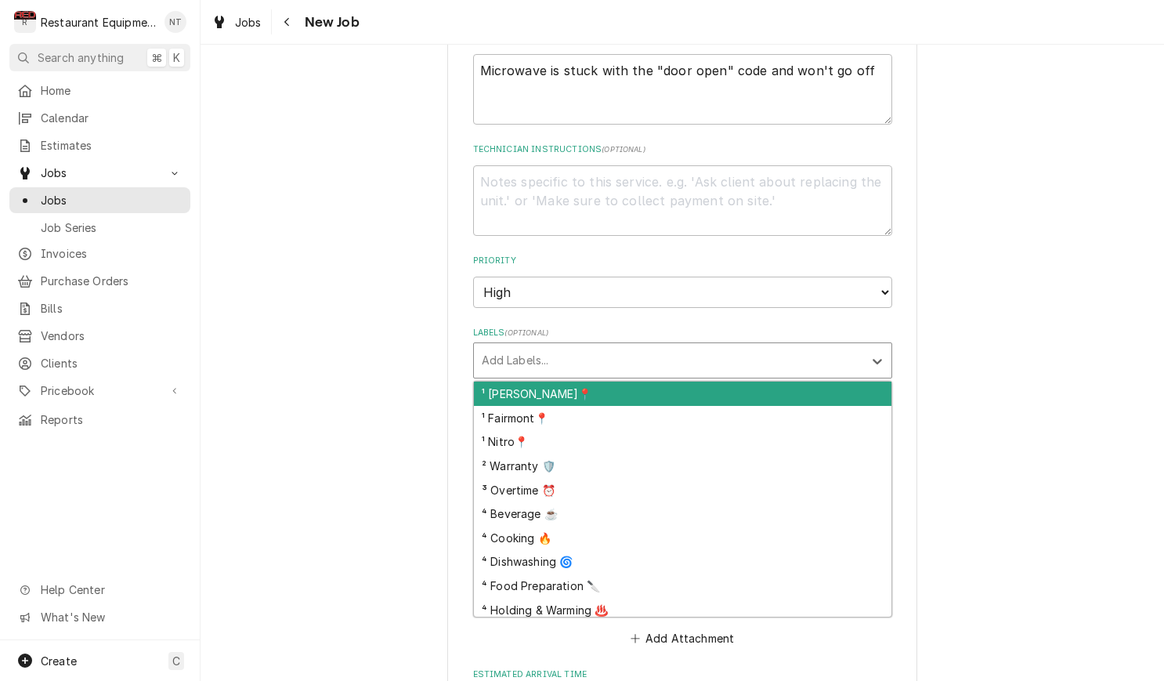
click at [738, 346] on div "Labels" at bounding box center [669, 360] width 374 height 28
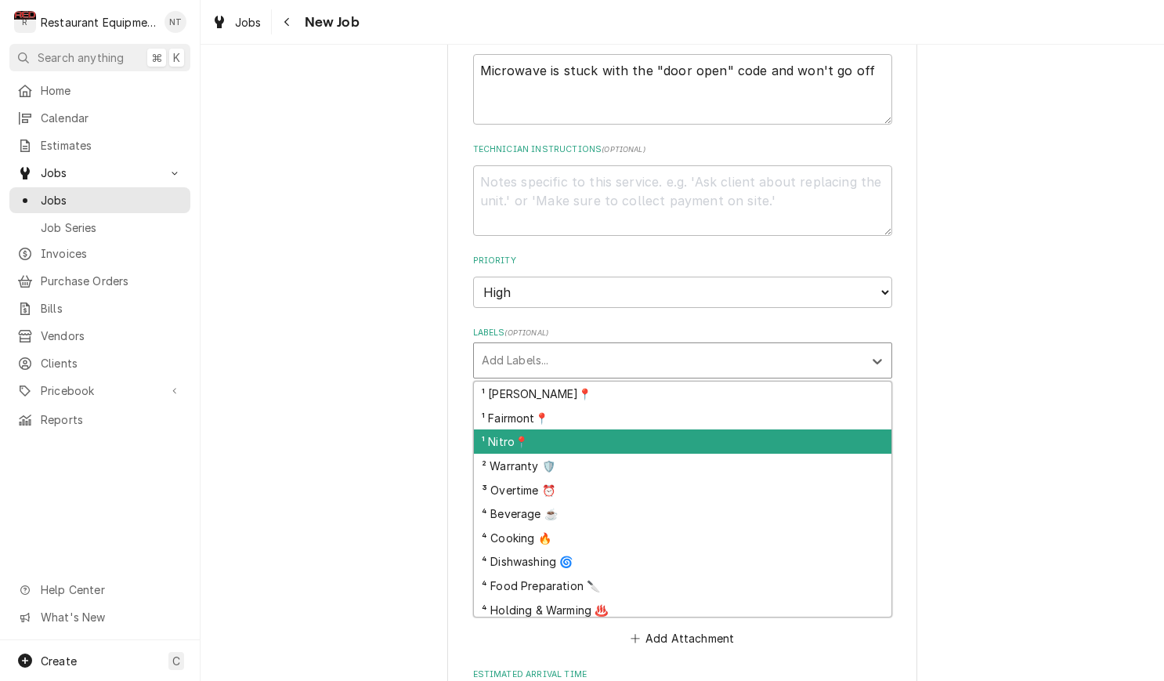
click at [767, 429] on div "¹ Nitro📍" at bounding box center [682, 441] width 417 height 24
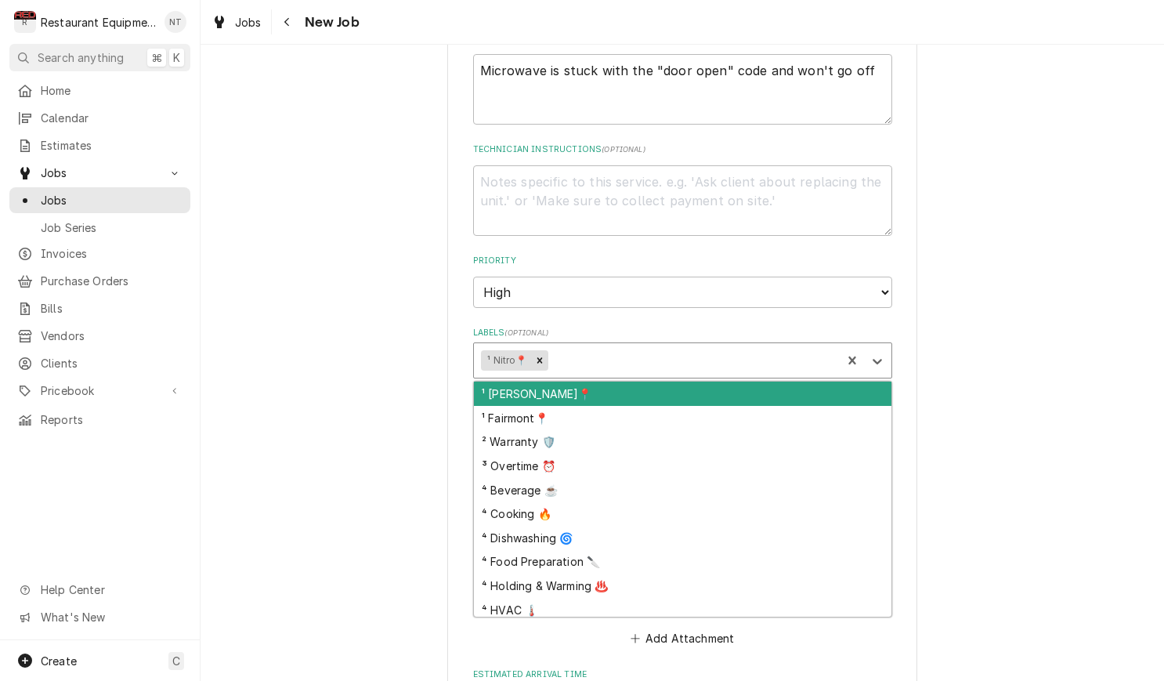
click at [701, 346] on div "Labels" at bounding box center [692, 360] width 283 height 28
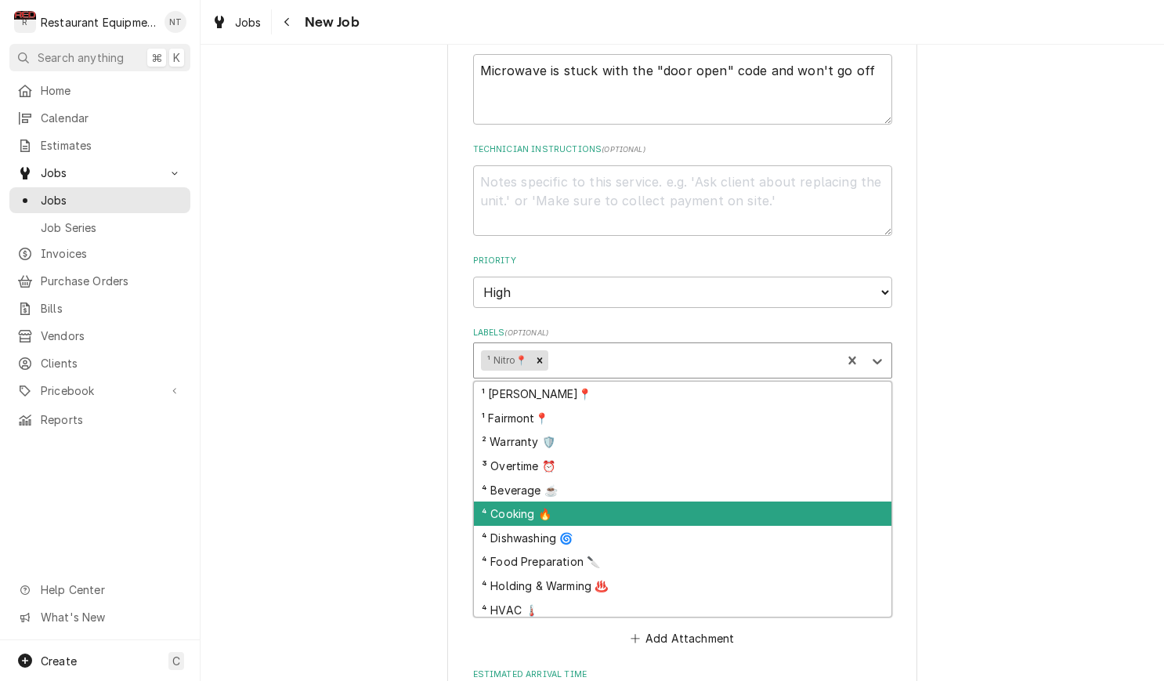
click at [752, 501] on div "⁴ Cooking 🔥" at bounding box center [682, 513] width 417 height 24
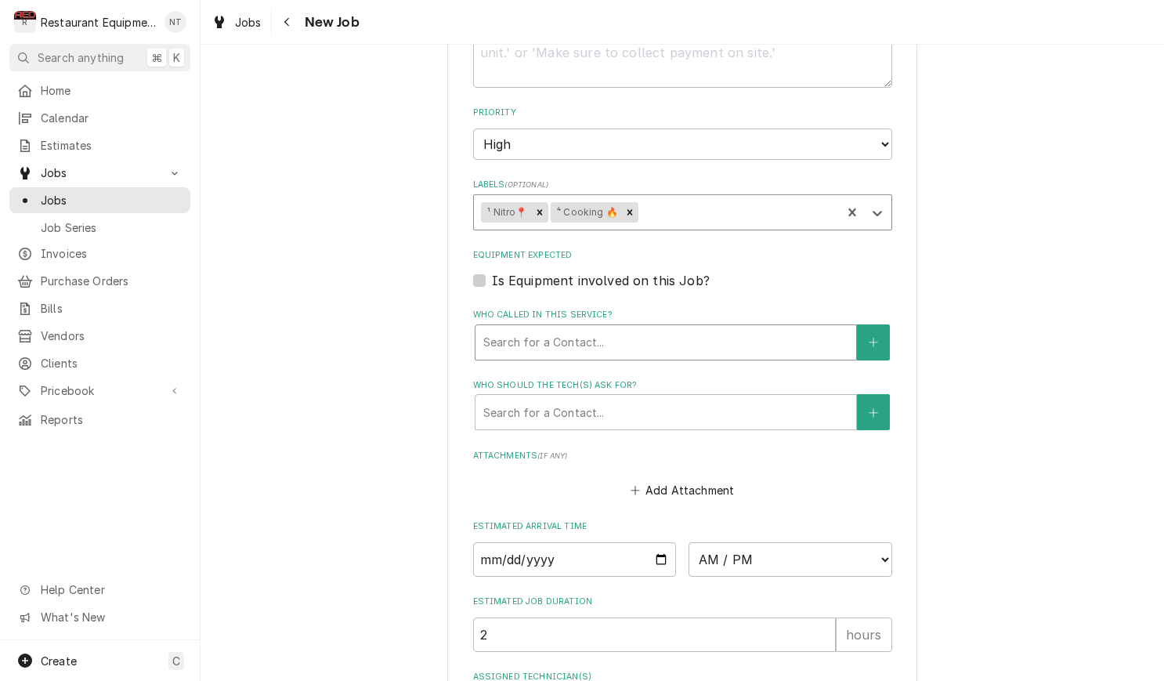
scroll to position [937, 0]
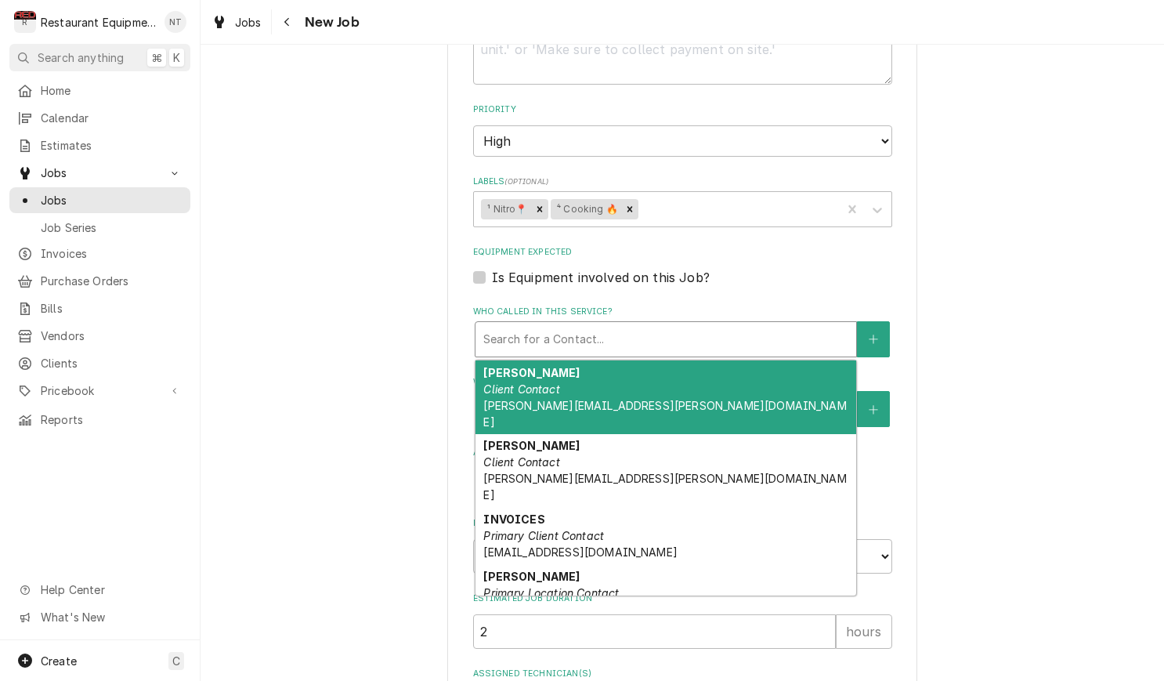
click at [676, 325] on div "Who called in this service?" at bounding box center [665, 339] width 365 height 28
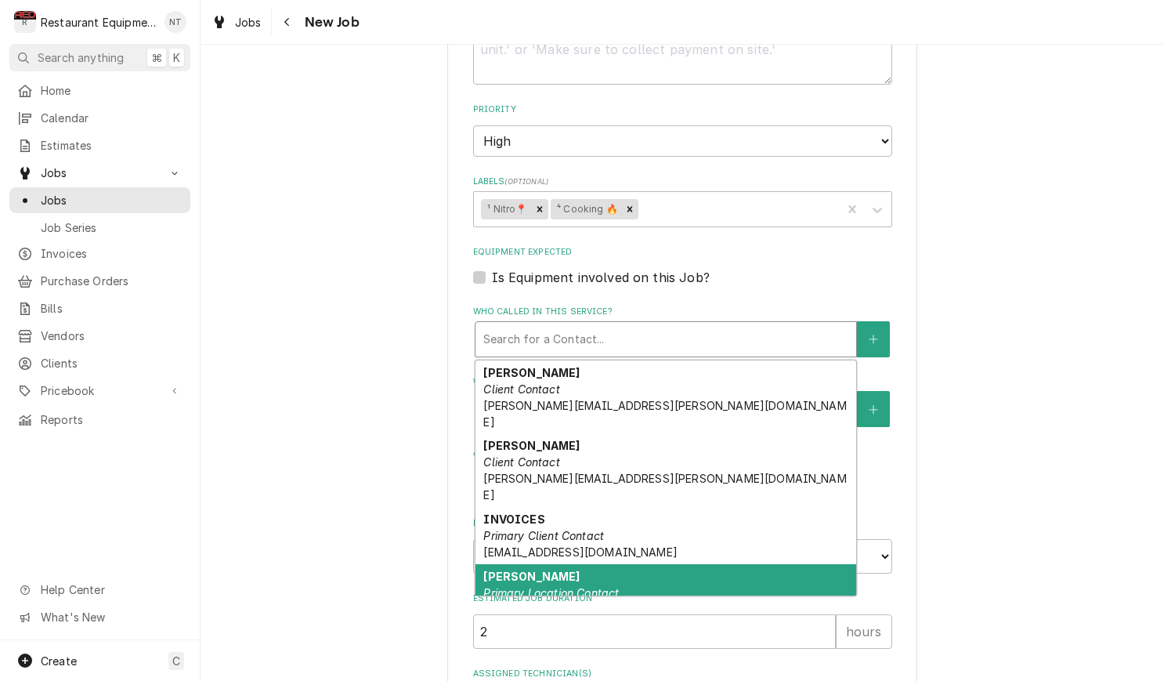
click at [725, 564] on div "Robin Primary Location Contact" at bounding box center [665, 584] width 381 height 41
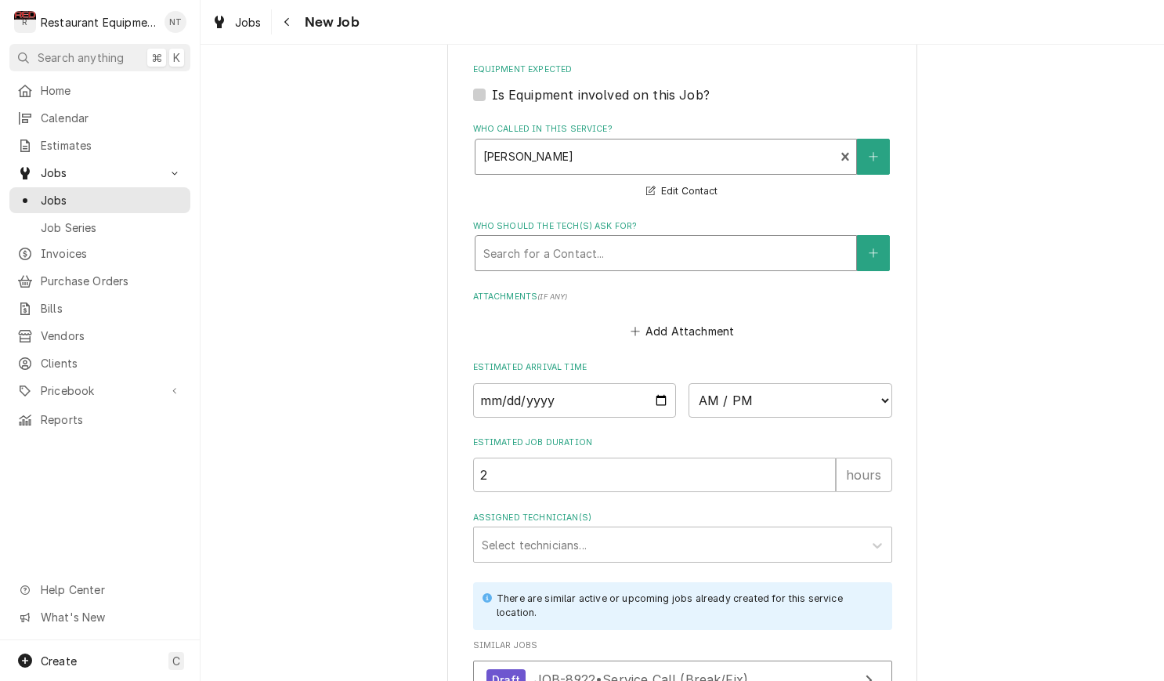
scroll to position [1121, 0]
drag, startPoint x: 678, startPoint y: 215, endPoint x: 677, endPoint y: 235, distance: 20.4
click at [679, 238] on div "Who should the tech(s) ask for?" at bounding box center [665, 252] width 365 height 28
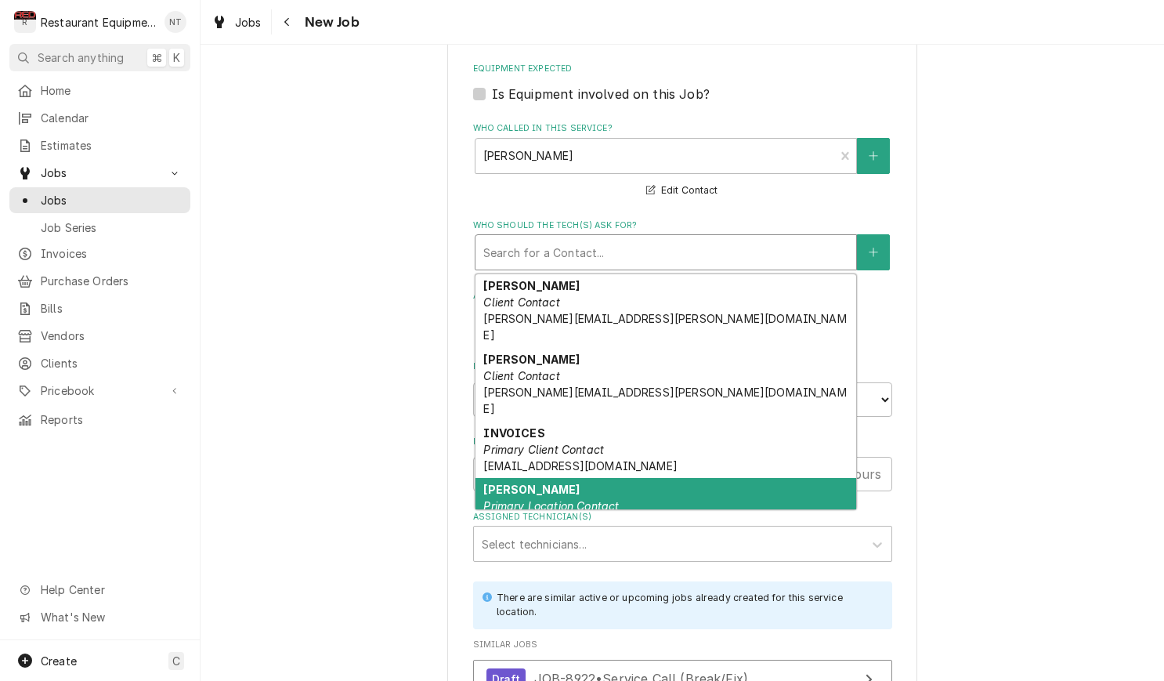
click at [729, 478] on div "Robin Primary Location Contact" at bounding box center [665, 498] width 381 height 41
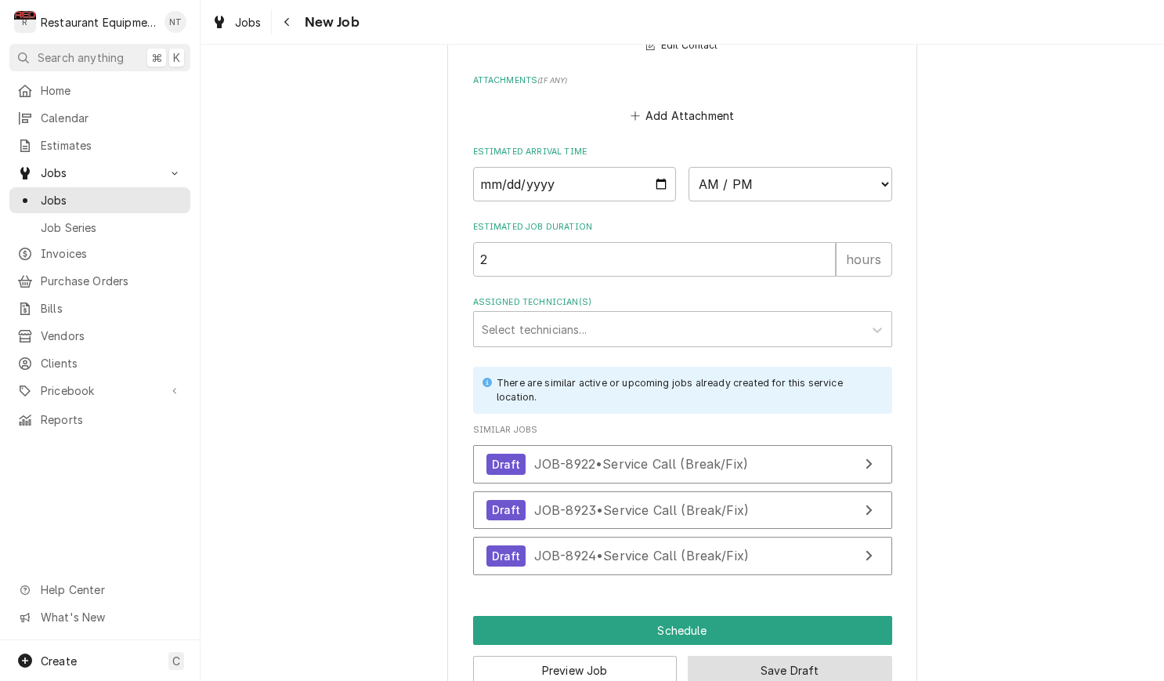
click at [853, 655] on button "Save Draft" at bounding box center [790, 669] width 204 height 29
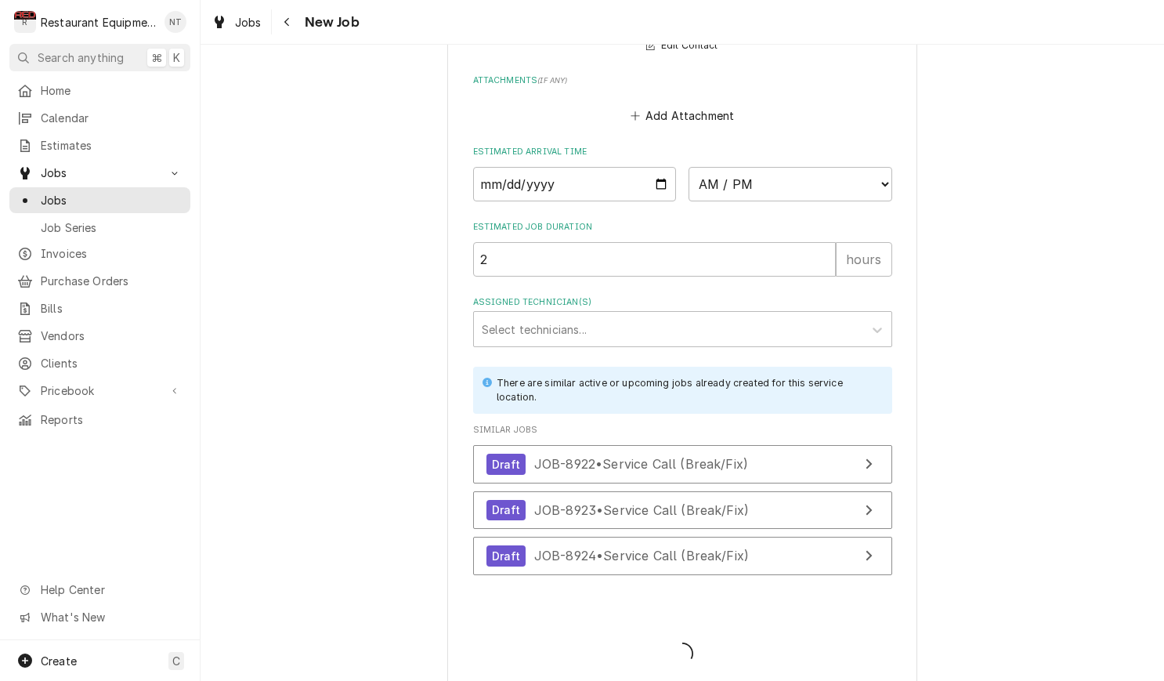
scroll to position [1348, 0]
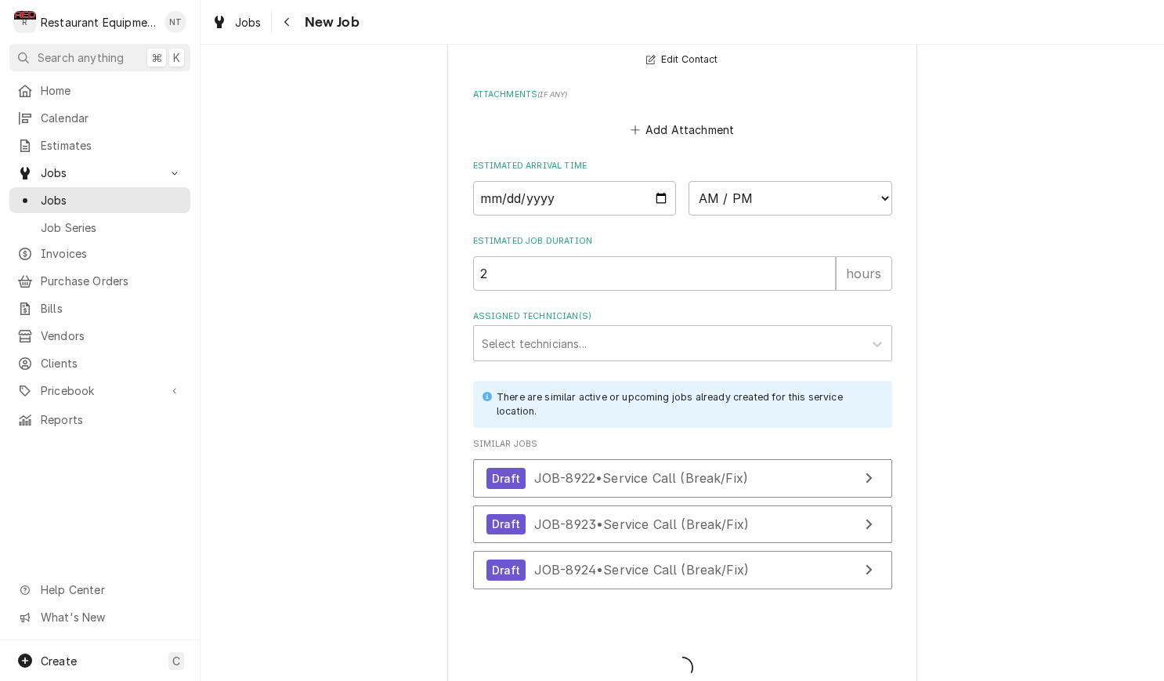
type textarea "x"
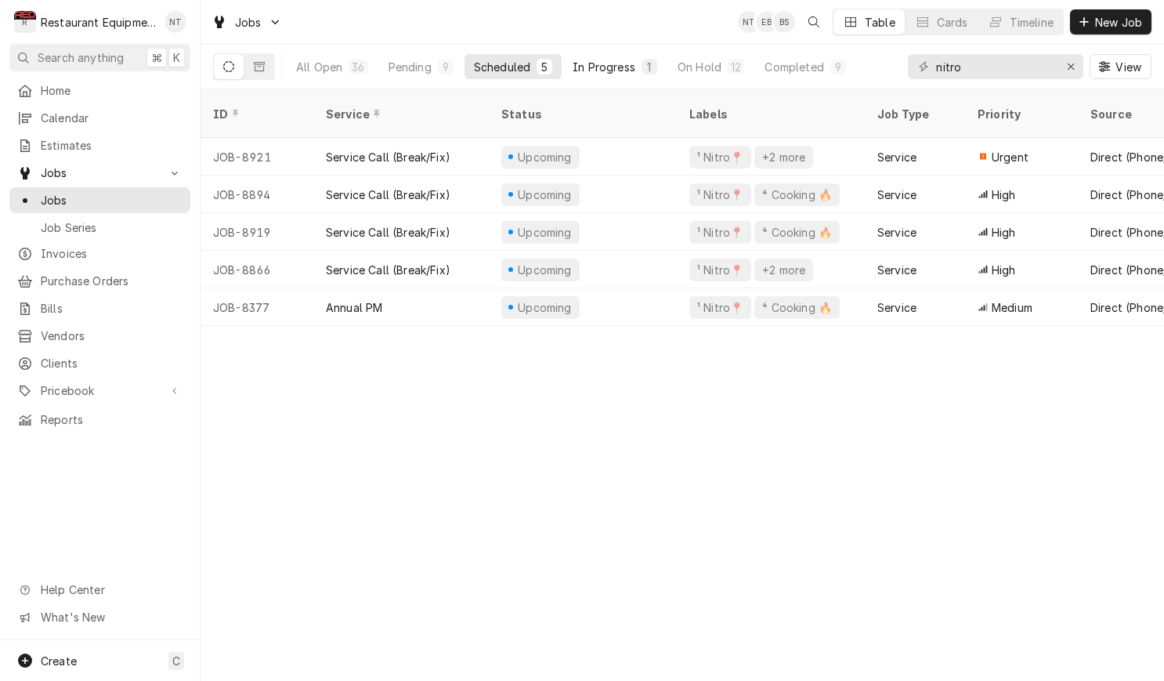
click at [613, 65] on div "In Progress" at bounding box center [603, 67] width 63 height 16
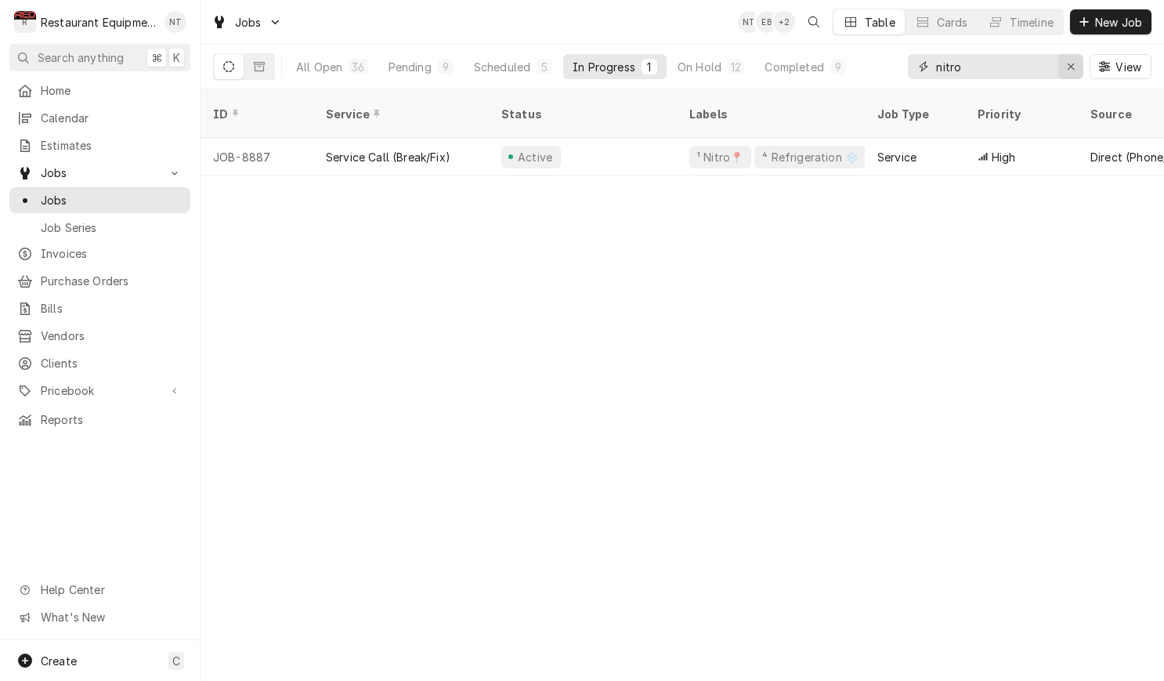
click at [1074, 69] on icon "Erase input" at bounding box center [1071, 66] width 9 height 11
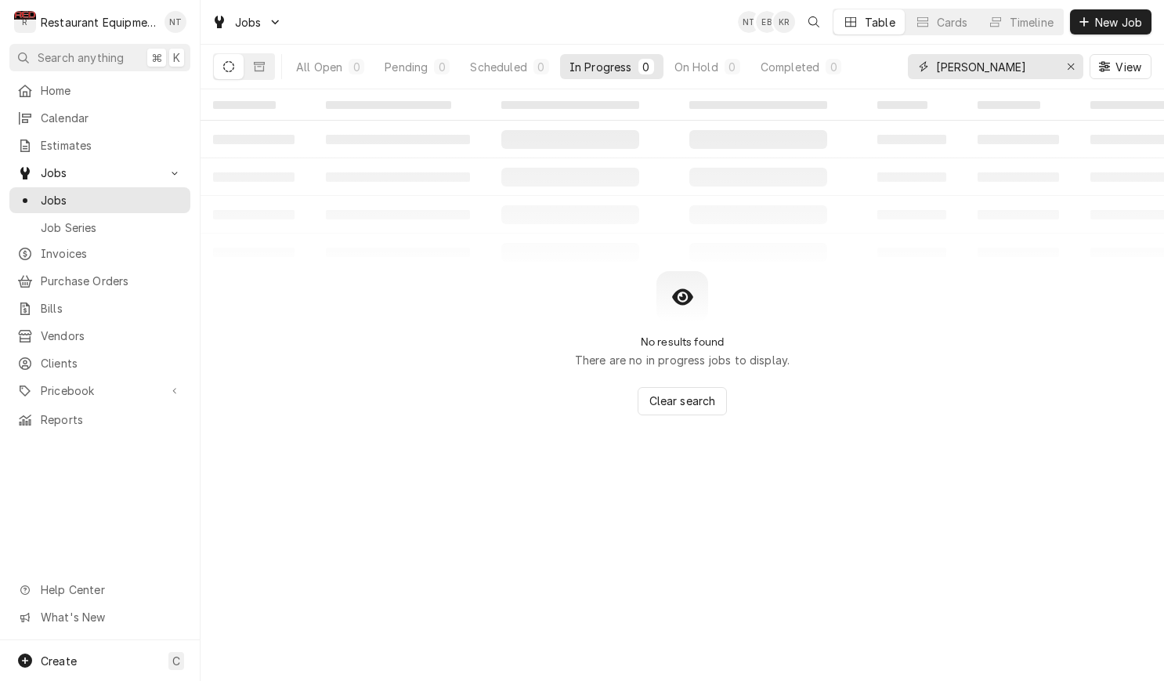
type input "Hamlin"
drag, startPoint x: 1074, startPoint y: 69, endPoint x: 1066, endPoint y: 63, distance: 9.6
click at [1067, 63] on icon "Erase input" at bounding box center [1071, 66] width 9 height 11
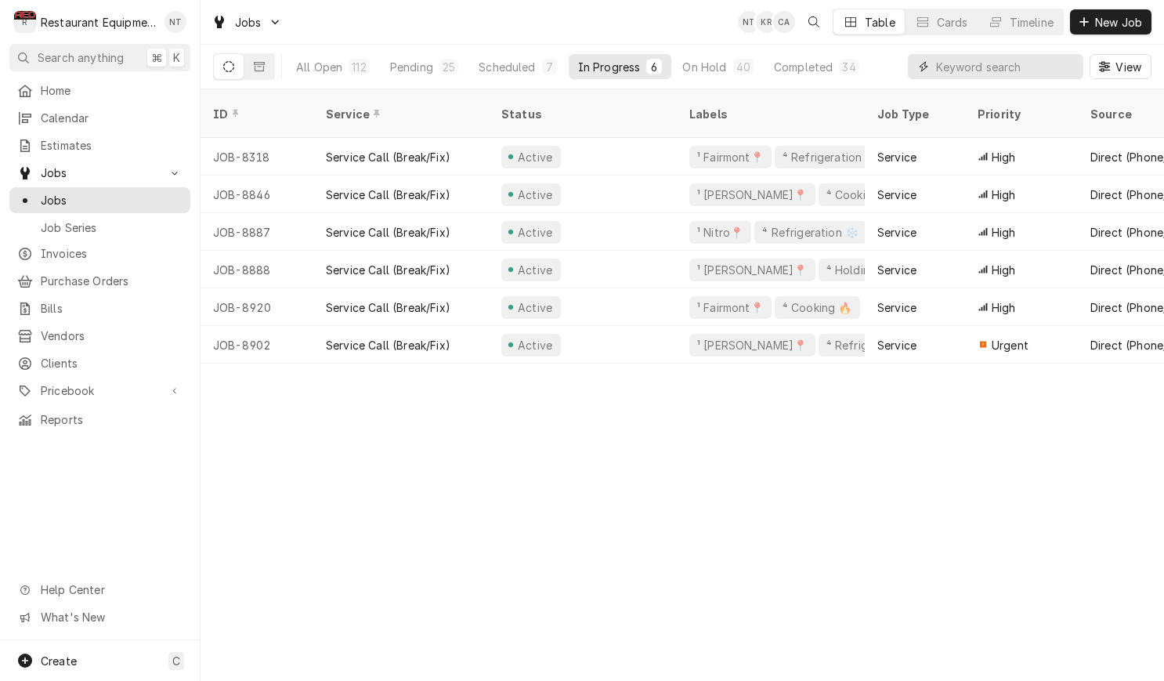
click at [955, 69] on input "Dynamic Content Wrapper" at bounding box center [1005, 66] width 139 height 25
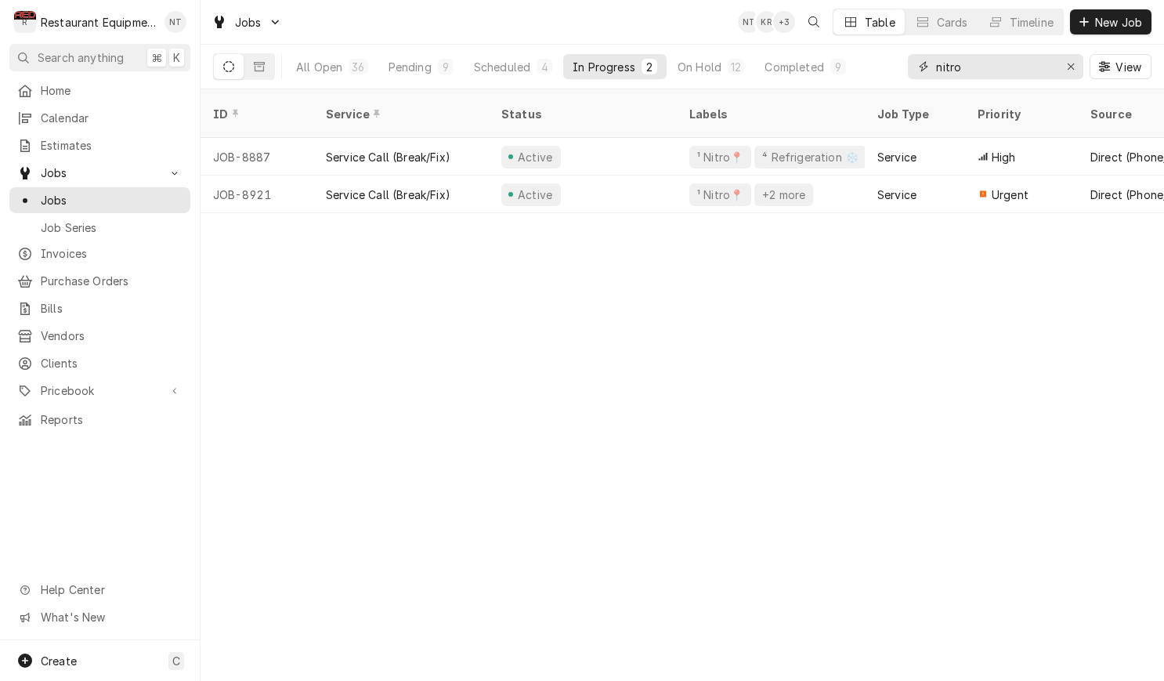
click at [984, 68] on input "nitro" at bounding box center [994, 66] width 117 height 25
type input "v"
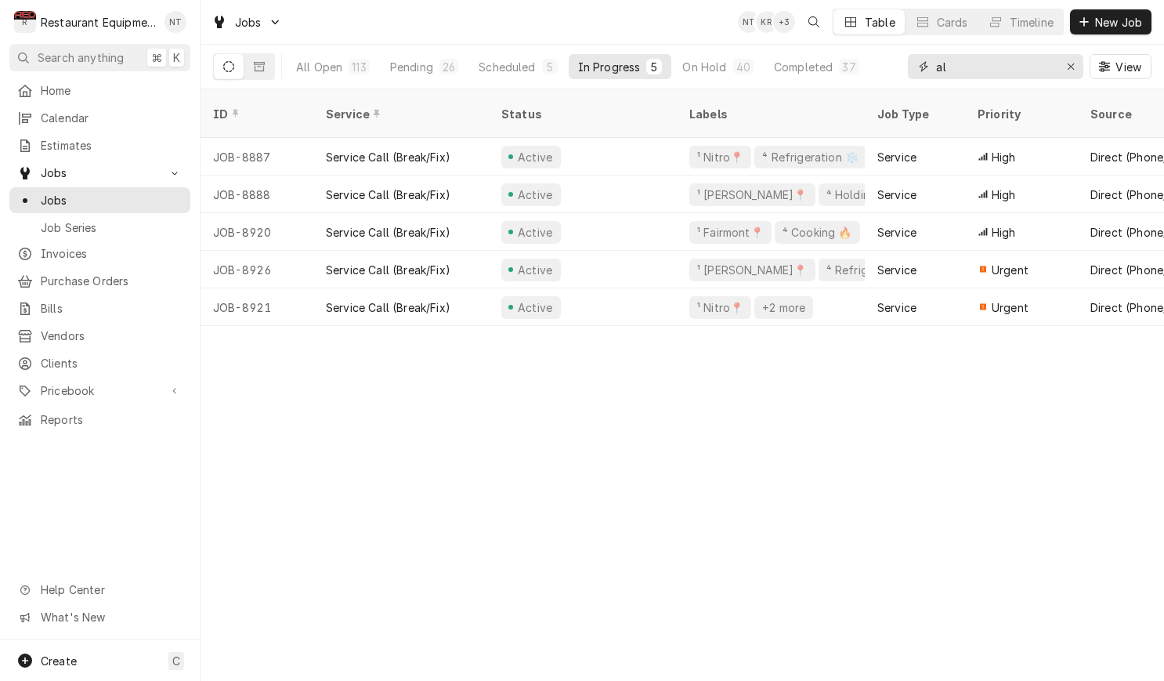
type input "a"
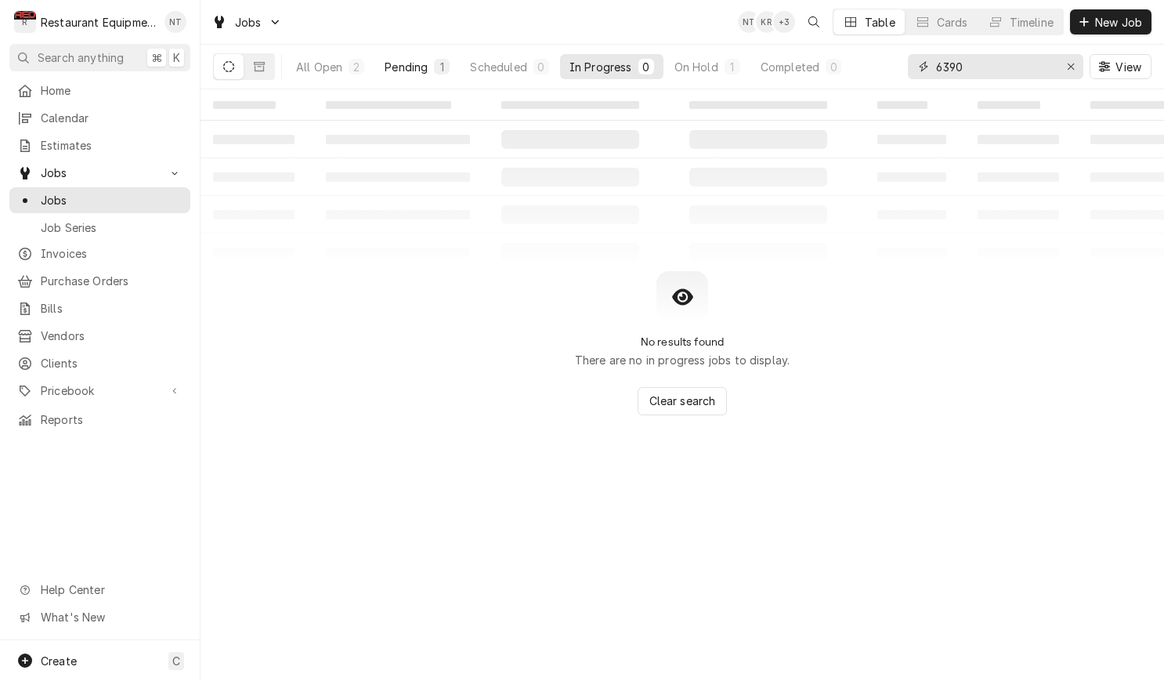
type input "6390"
click at [387, 67] on div "Pending" at bounding box center [406, 67] width 43 height 16
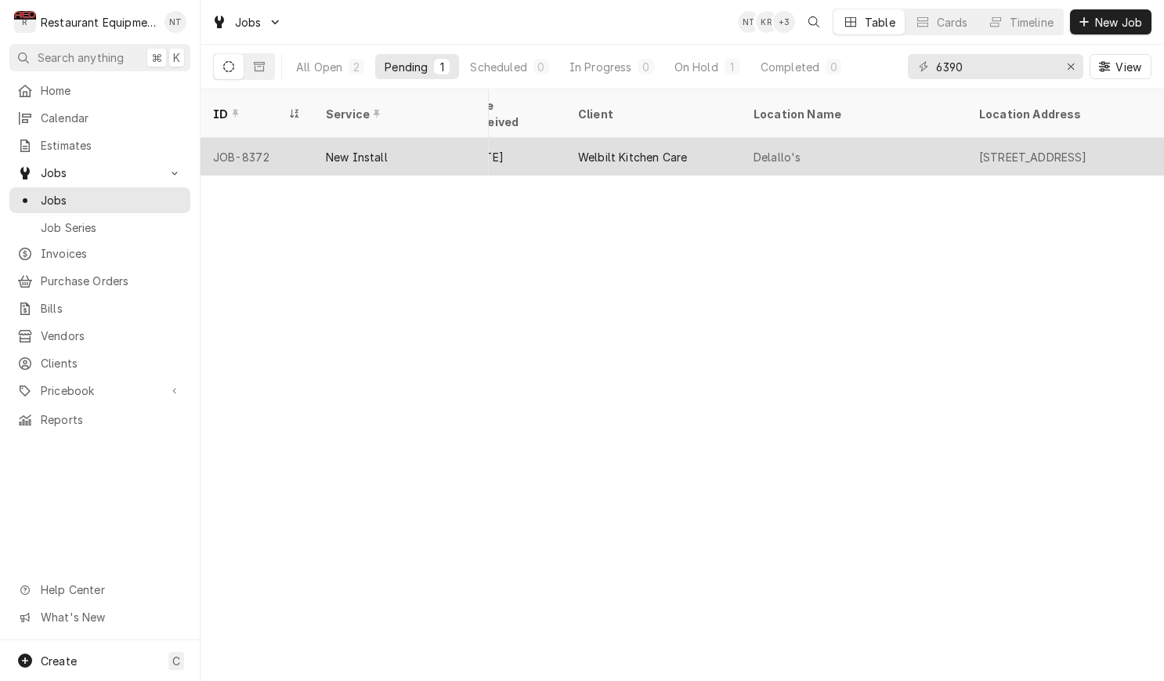
scroll to position [0, 948]
click at [735, 138] on div "Welbilt Kitchen Care" at bounding box center [648, 157] width 175 height 38
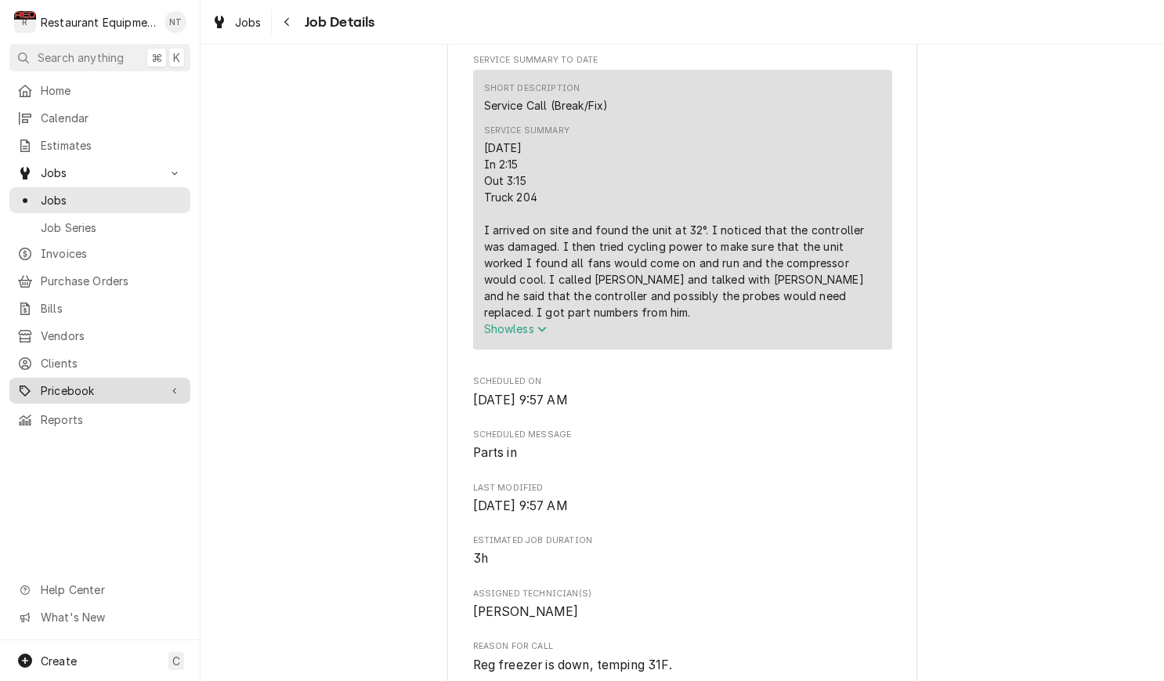
click at [150, 382] on span "Pricebook" at bounding box center [100, 390] width 118 height 16
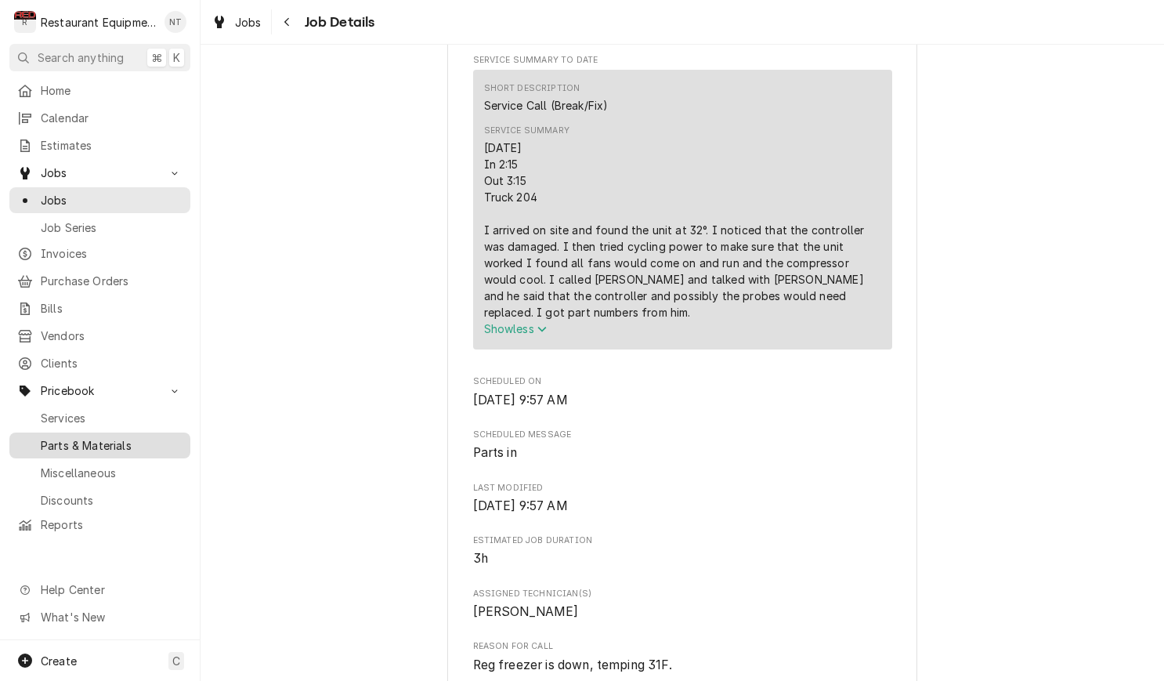
click at [139, 437] on span "Parts & Materials" at bounding box center [112, 445] width 142 height 16
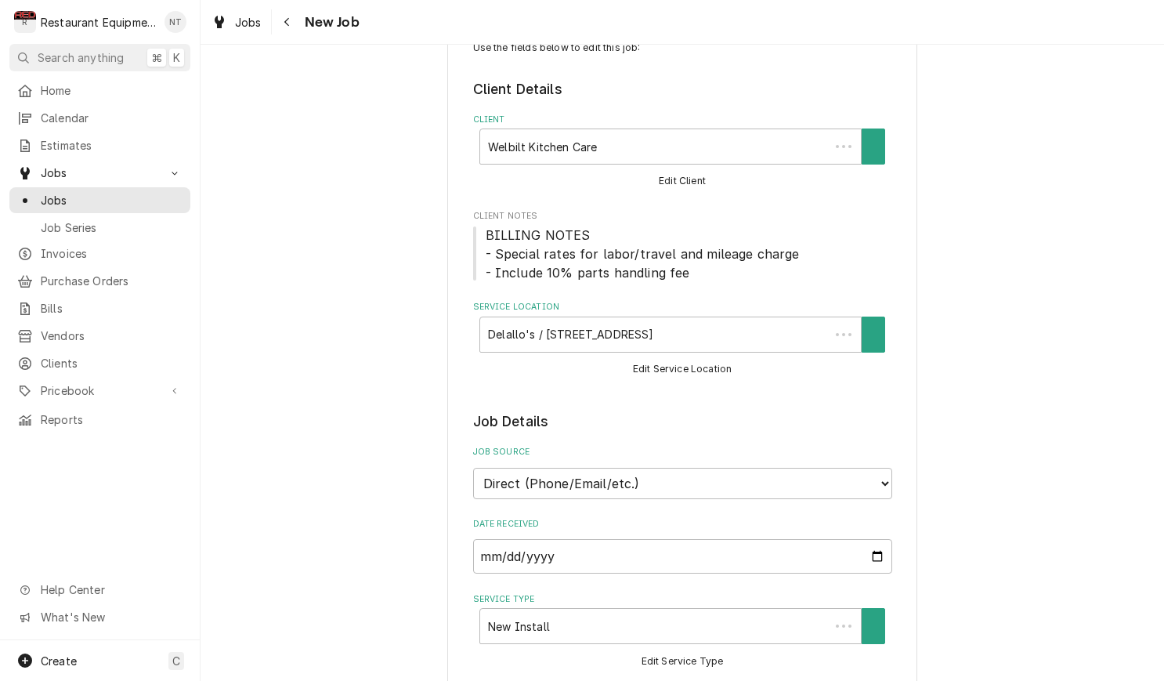
type textarea "x"
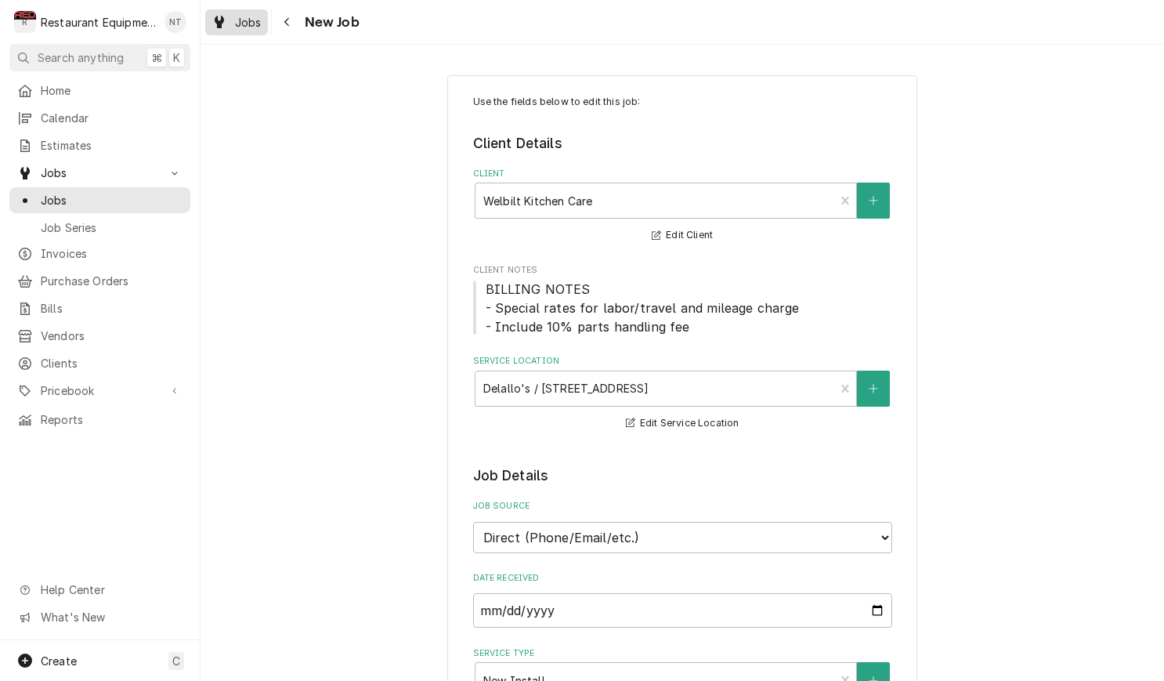
click at [236, 22] on span "Jobs" at bounding box center [248, 22] width 27 height 16
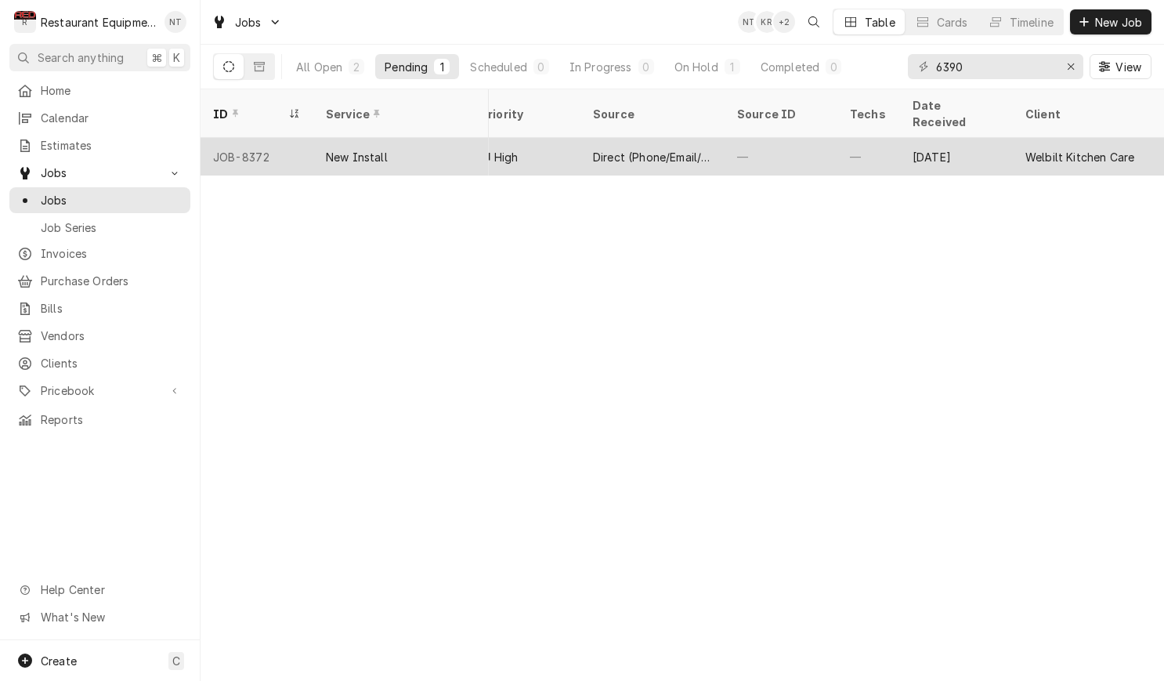
scroll to position [0, 494]
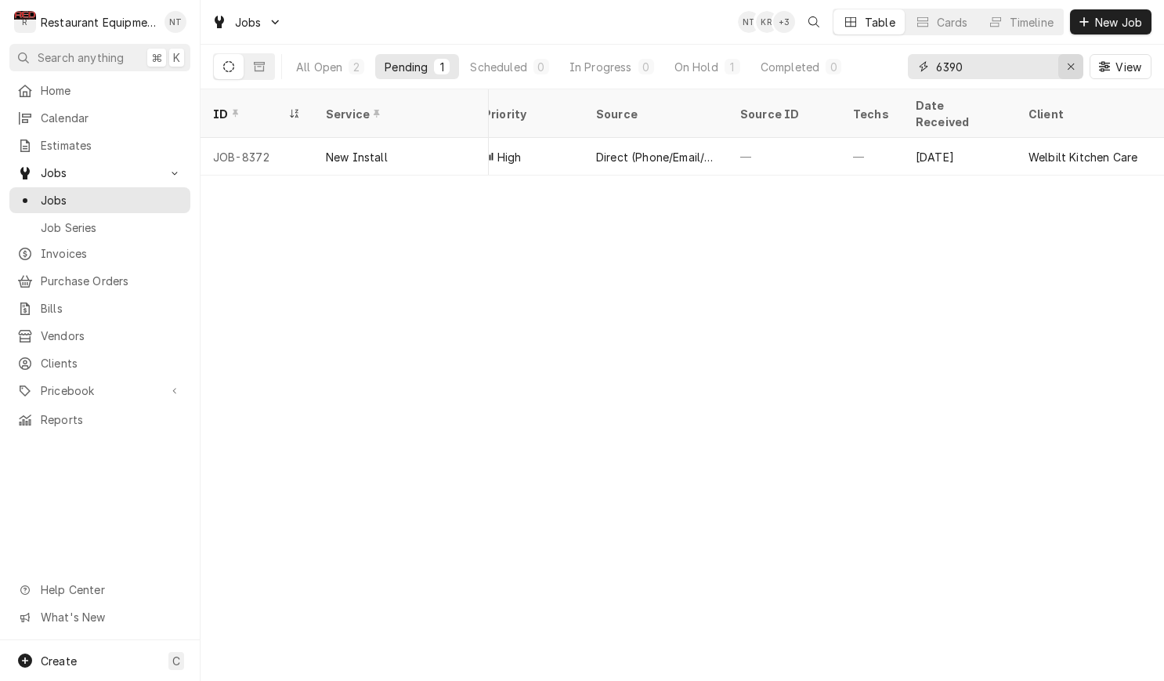
click at [1078, 69] on div "Erase input" at bounding box center [1071, 67] width 16 height 16
click at [1053, 69] on input "Dynamic Content Wrapper" at bounding box center [994, 66] width 117 height 25
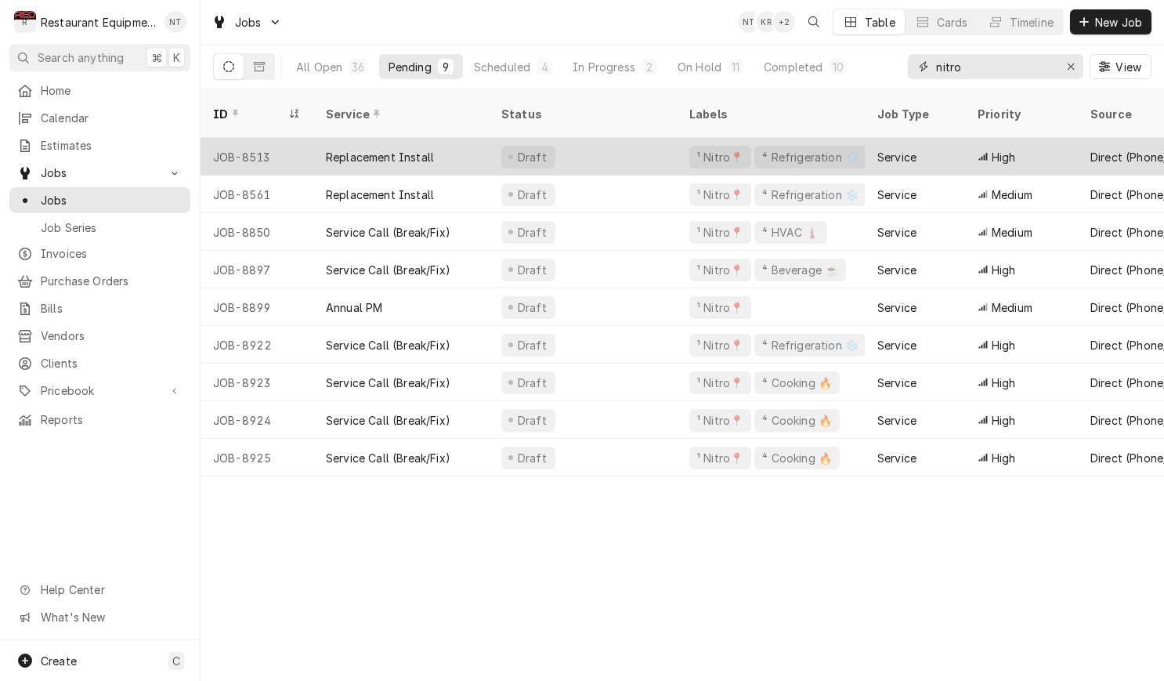
scroll to position [0, 0]
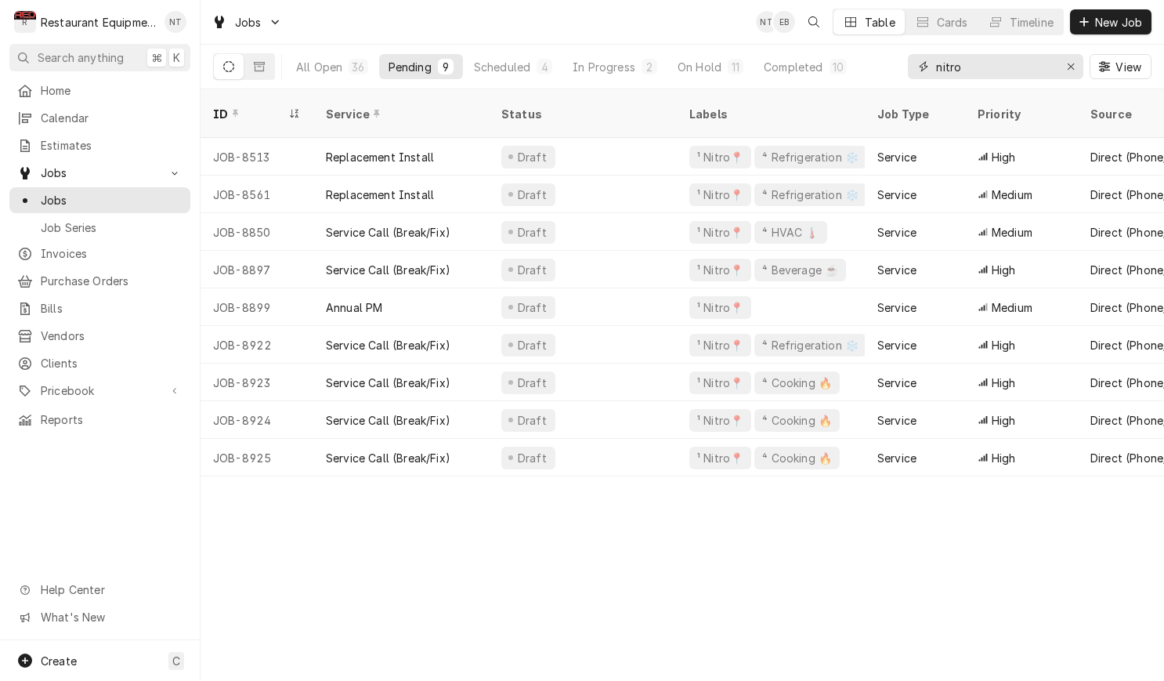
click at [952, 70] on input "nitro" at bounding box center [994, 66] width 117 height 25
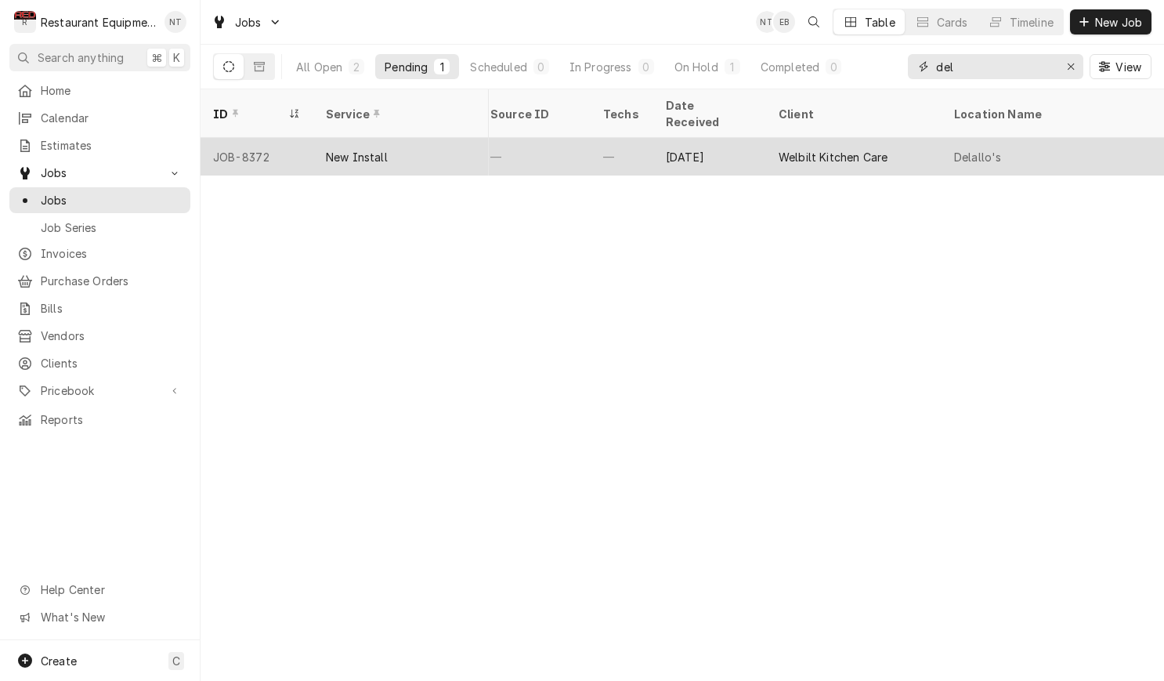
scroll to position [0, 748]
type input "del"
click at [963, 149] on div "Delallo's" at bounding box center [973, 157] width 47 height 16
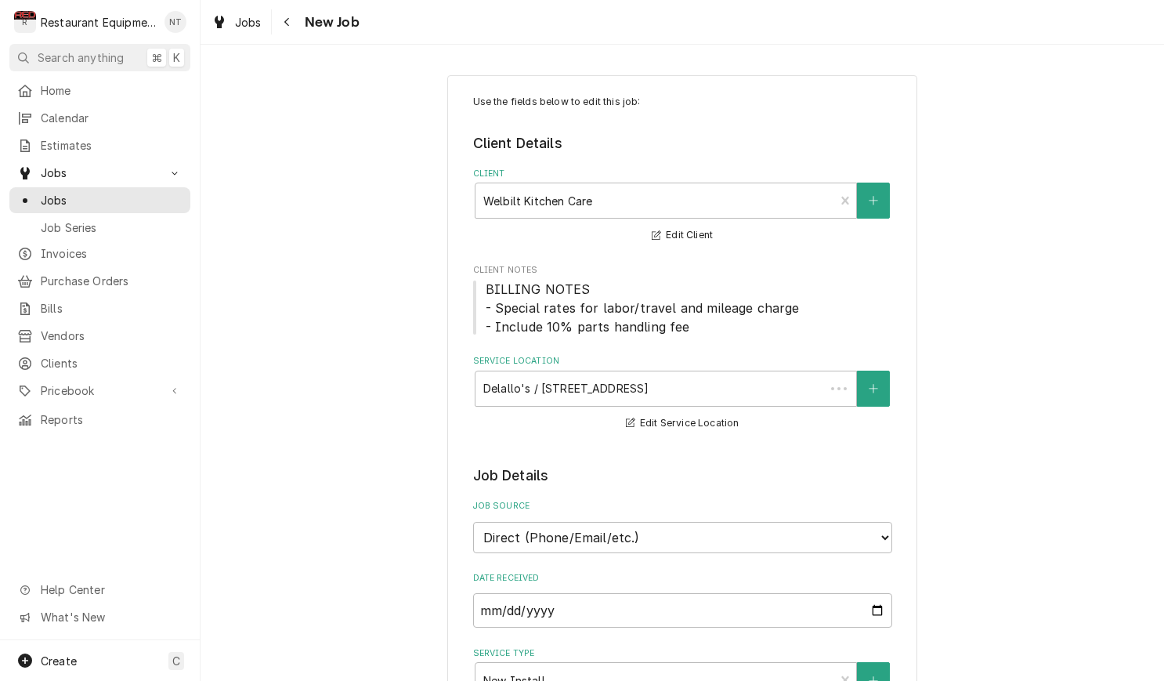
type textarea "x"
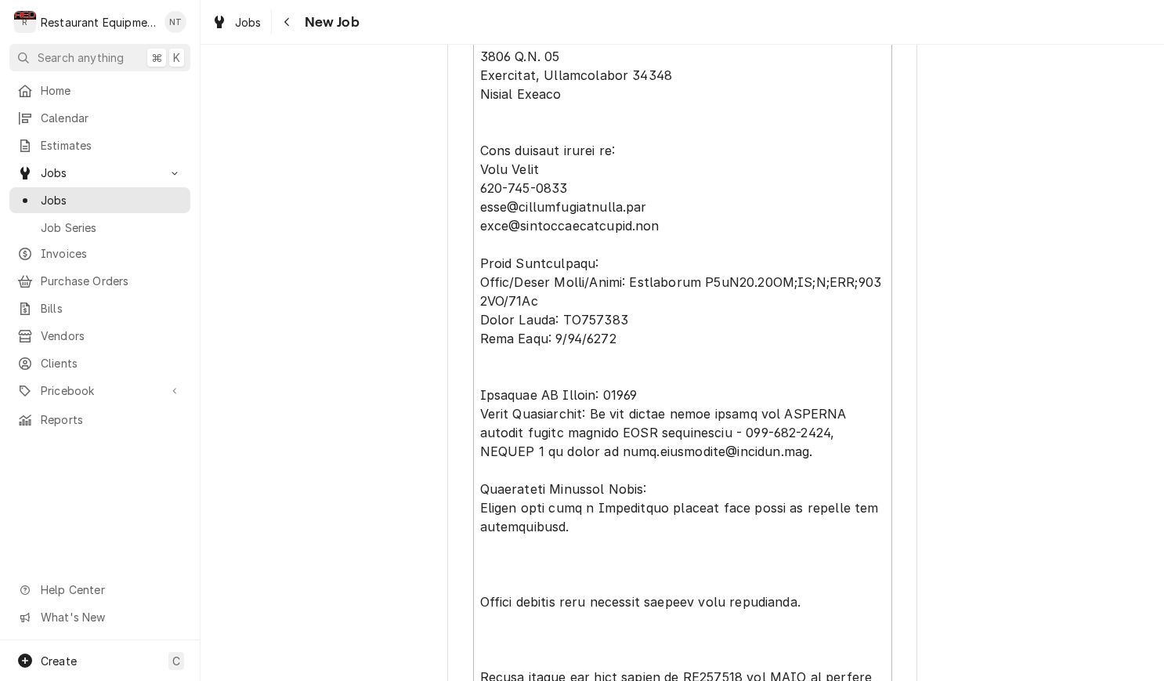
scroll to position [969, 0]
click at [257, 26] on span "Jobs" at bounding box center [248, 22] width 27 height 16
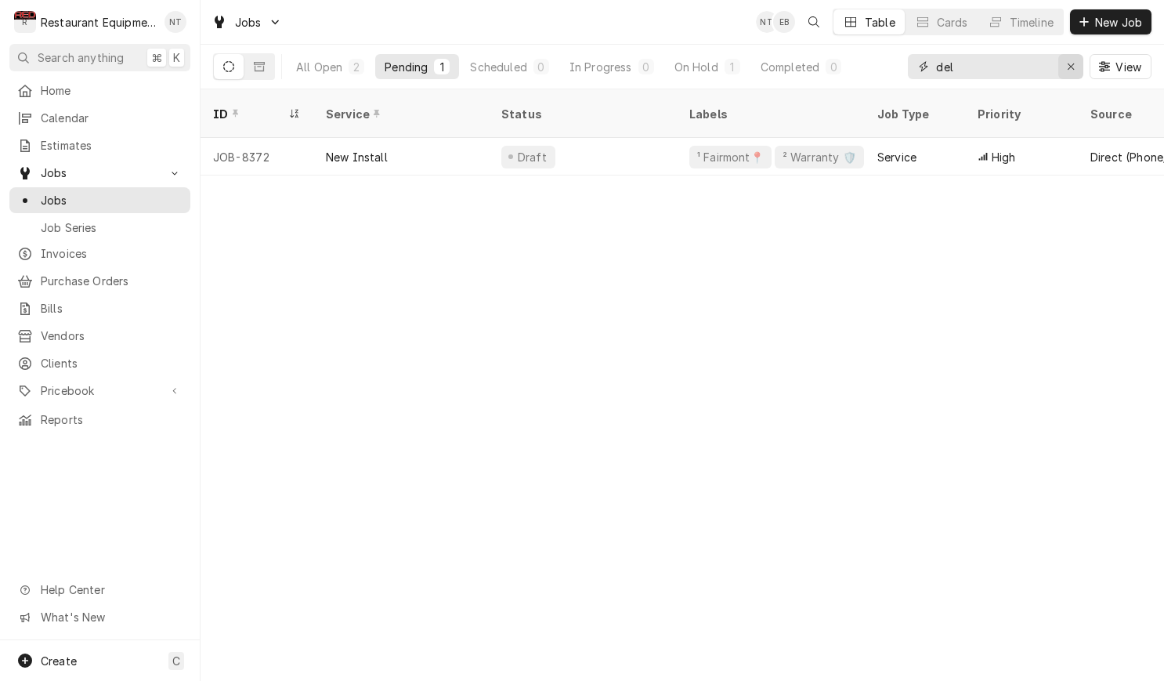
click at [1060, 67] on button "Erase input" at bounding box center [1070, 66] width 25 height 25
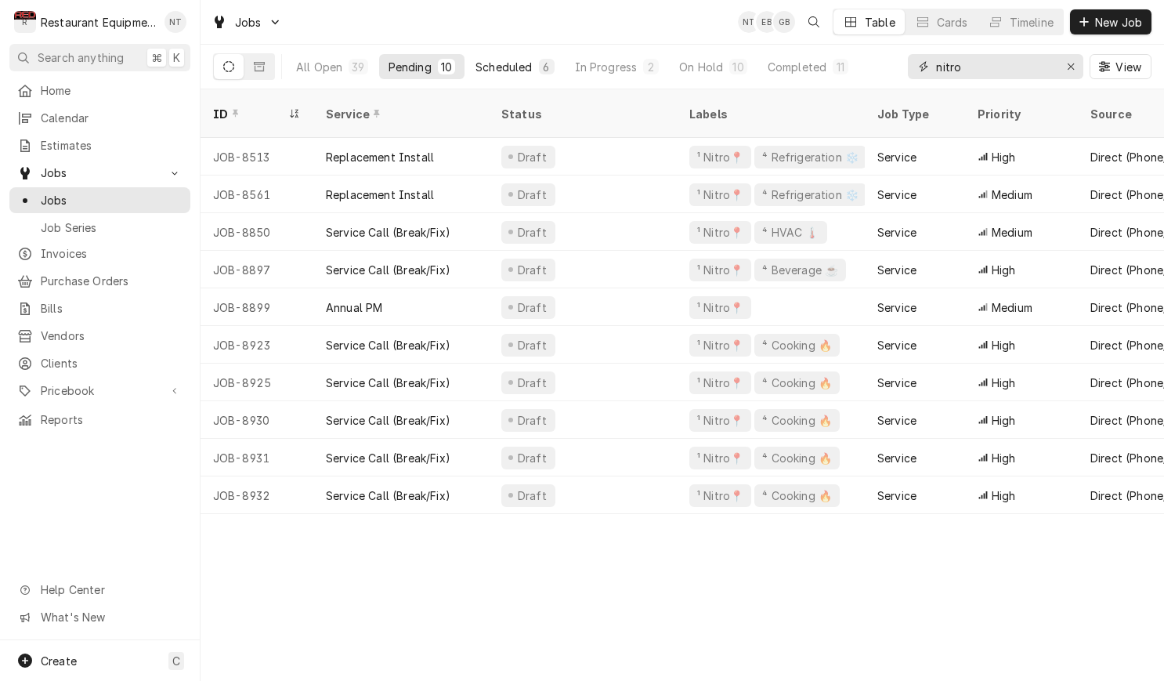
type input "nitro"
click at [500, 60] on div "Scheduled" at bounding box center [503, 67] width 56 height 16
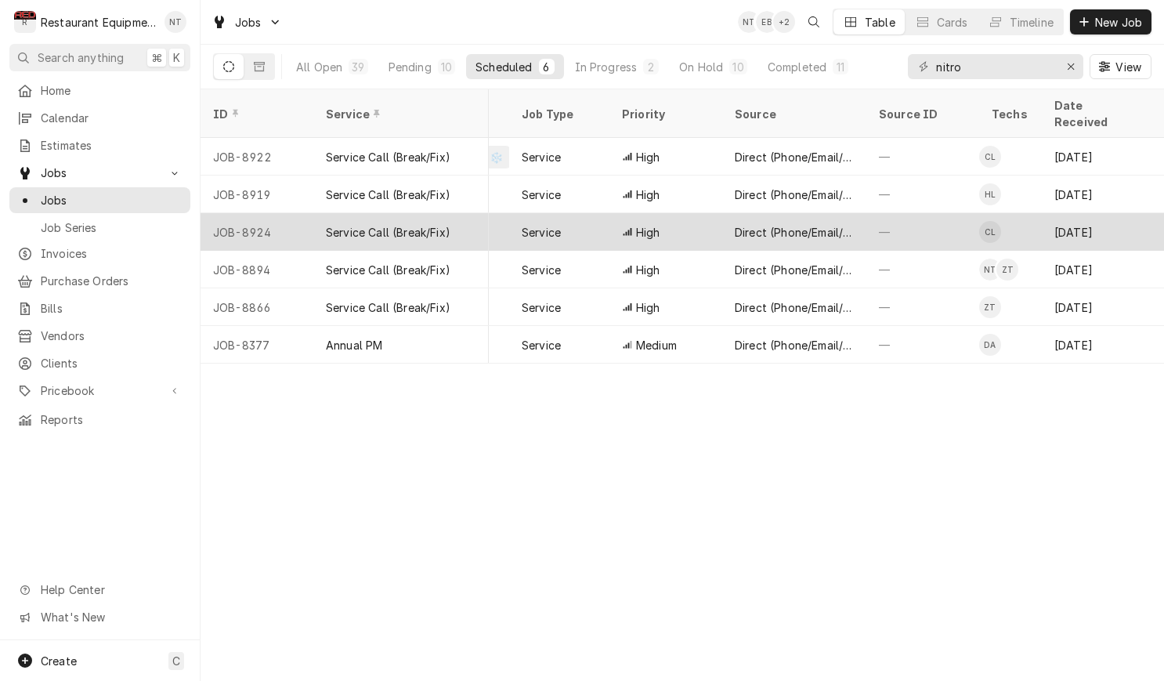
scroll to position [0, 382]
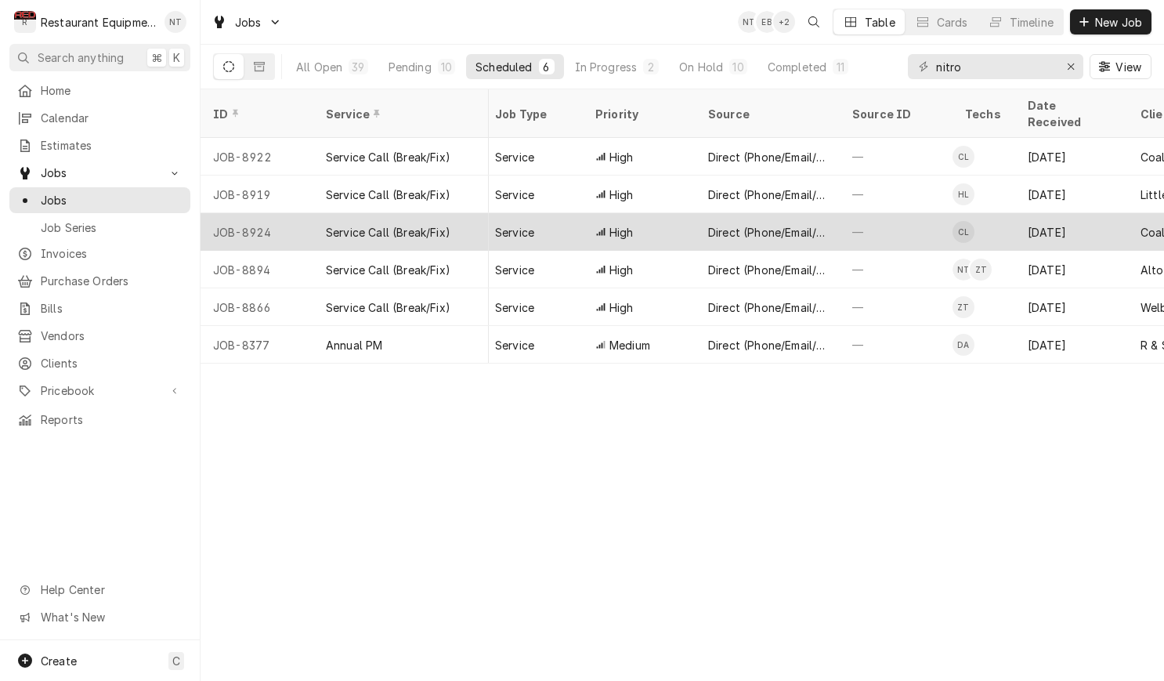
click at [948, 218] on div "—" at bounding box center [895, 232] width 113 height 38
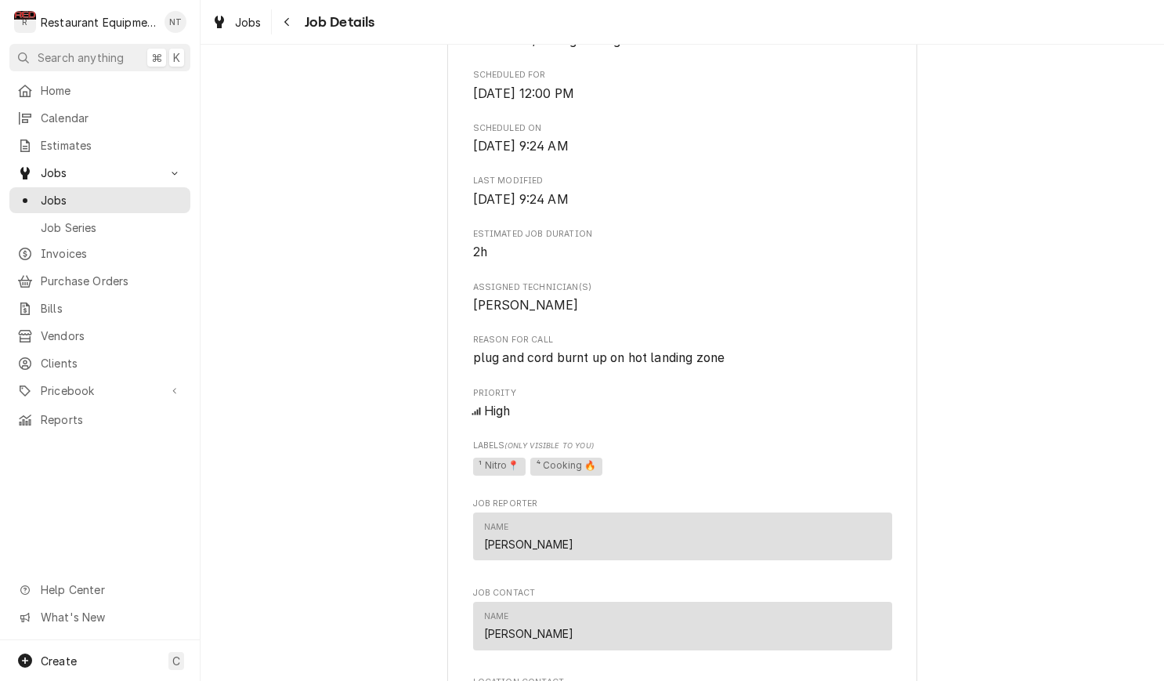
scroll to position [520, 0]
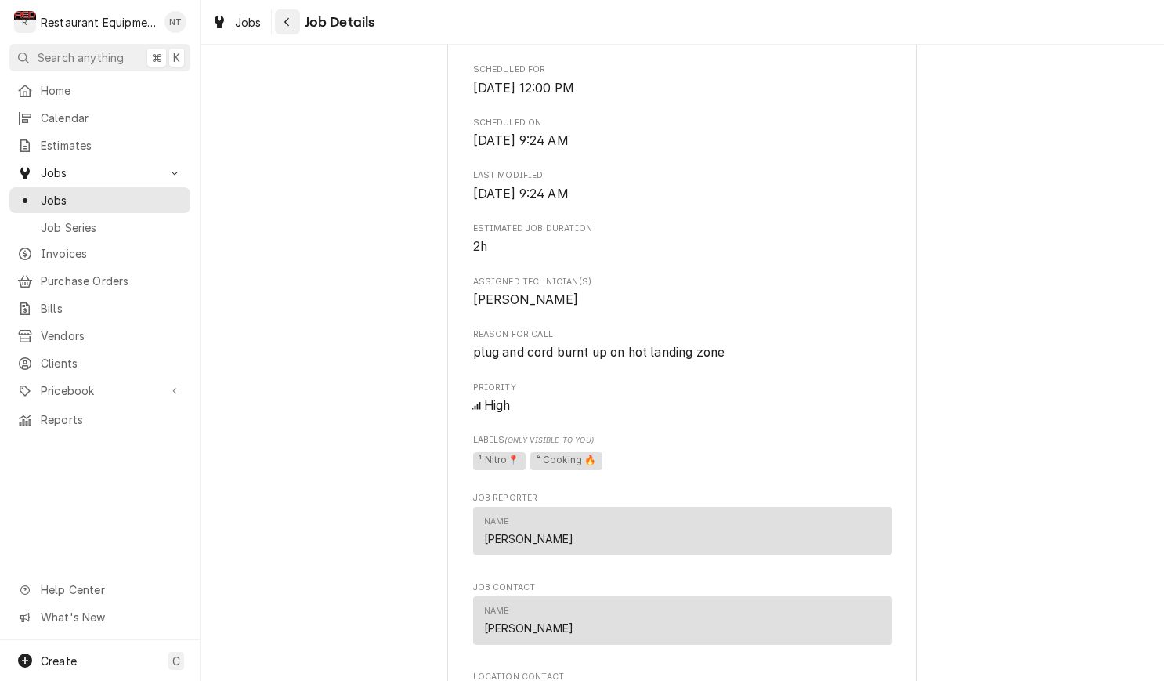
click at [291, 21] on div "Navigate back" at bounding box center [288, 22] width 16 height 16
